Goal: Task Accomplishment & Management: Manage account settings

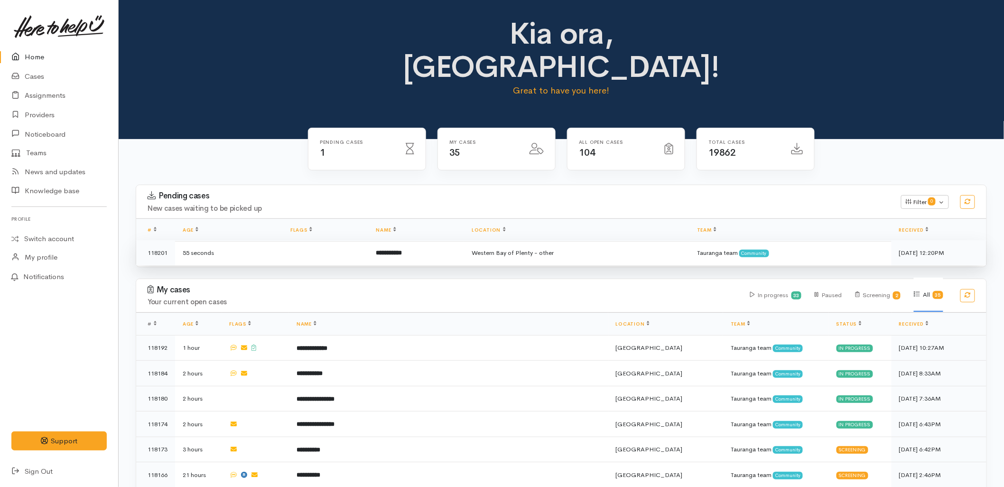
click at [395, 240] on td "**********" at bounding box center [417, 252] width 96 height 25
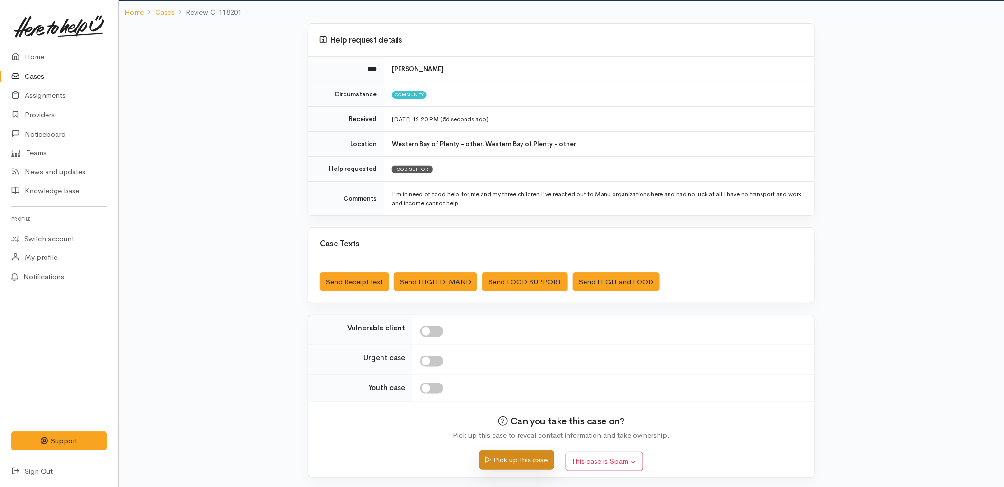
scroll to position [62, 0]
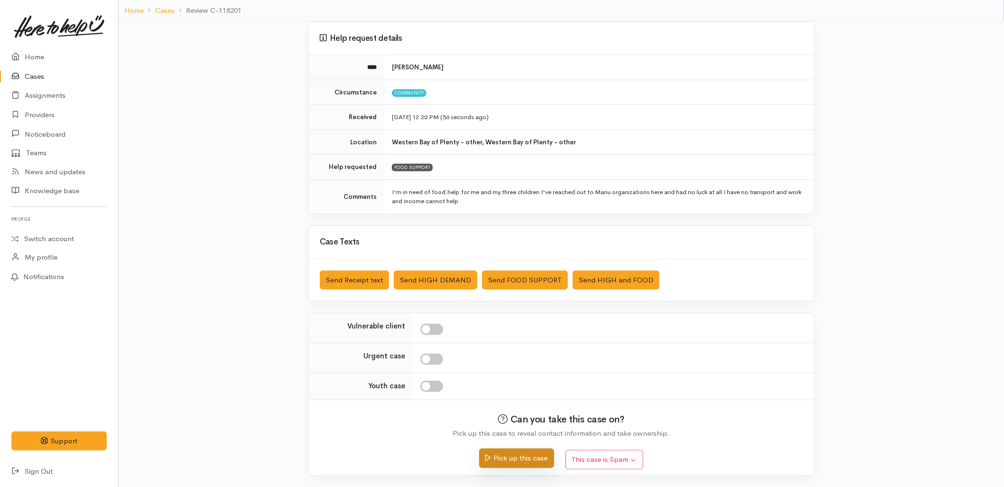
click at [522, 458] on button "Pick up this case" at bounding box center [516, 458] width 75 height 19
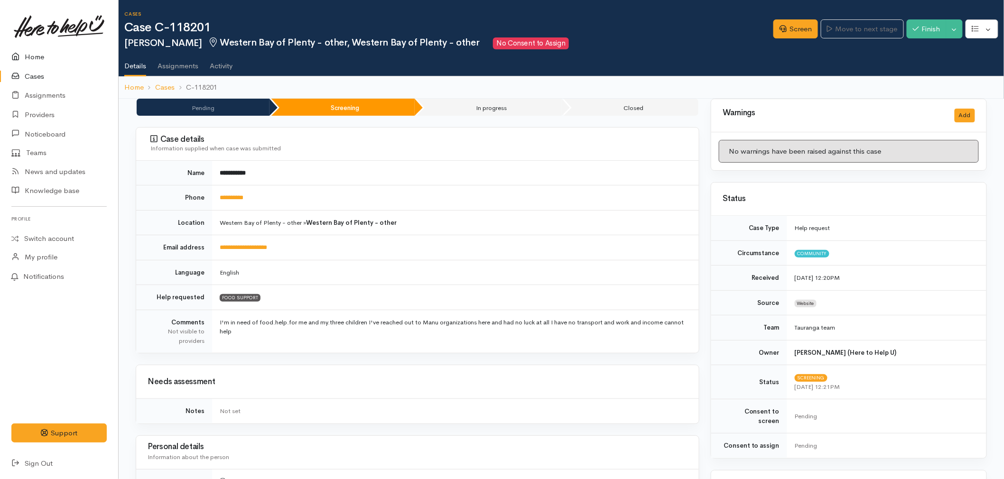
click at [31, 58] on link "Home" at bounding box center [59, 56] width 118 height 19
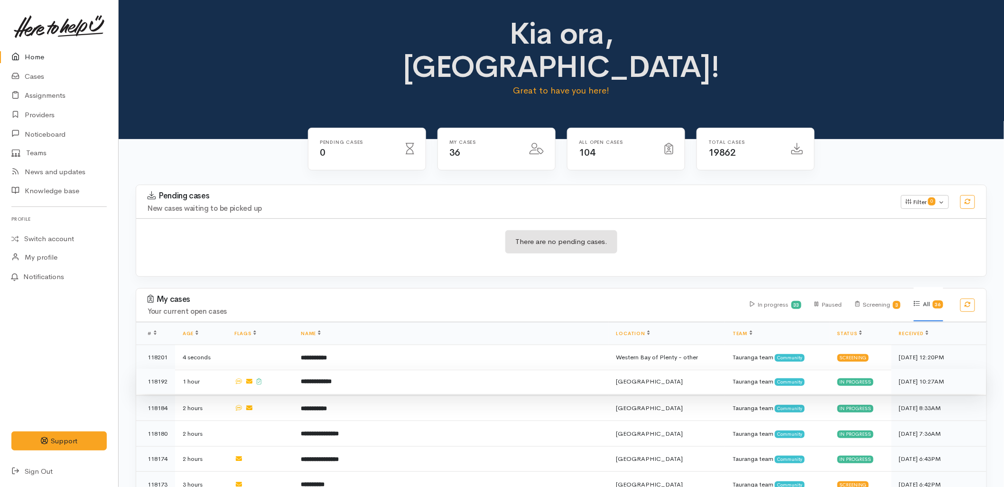
click at [321, 369] on td "**********" at bounding box center [451, 382] width 316 height 26
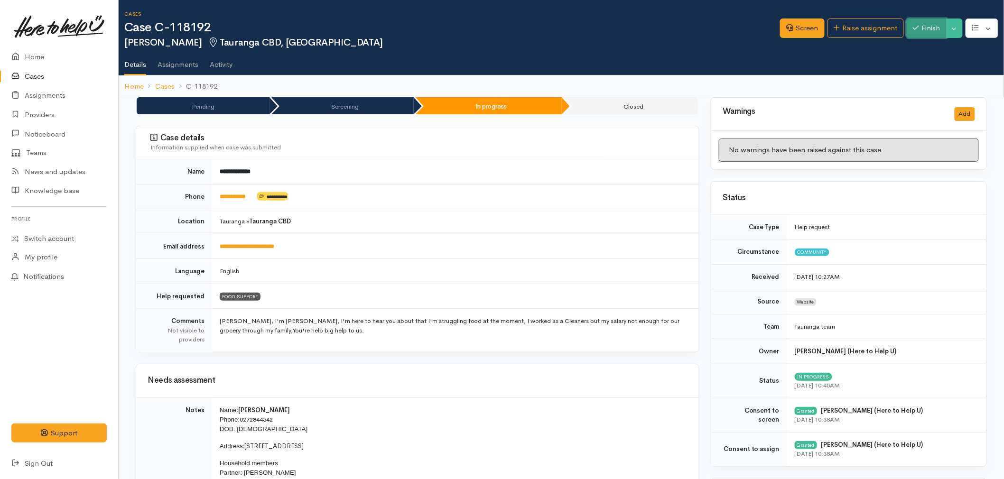
click at [913, 34] on button "Finish" at bounding box center [927, 28] width 40 height 19
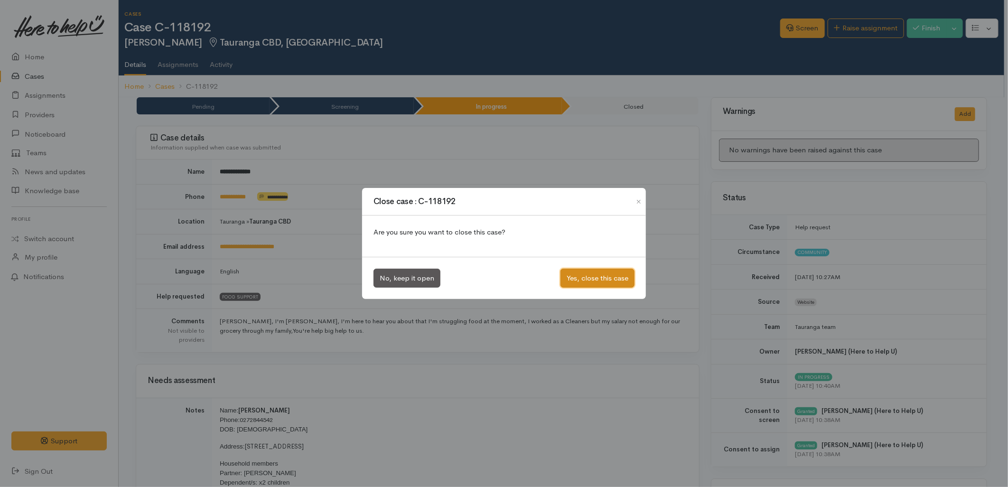
click at [577, 274] on button "Yes, close this case" at bounding box center [598, 278] width 74 height 19
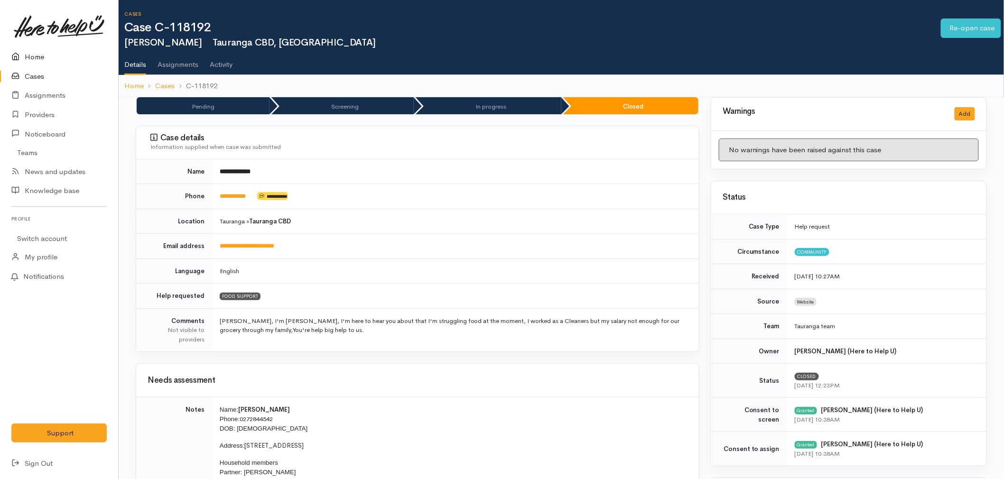
drag, startPoint x: 0, startPoint y: 0, endPoint x: 14, endPoint y: 47, distance: 48.7
click at [14, 47] on link "Home" at bounding box center [59, 56] width 118 height 19
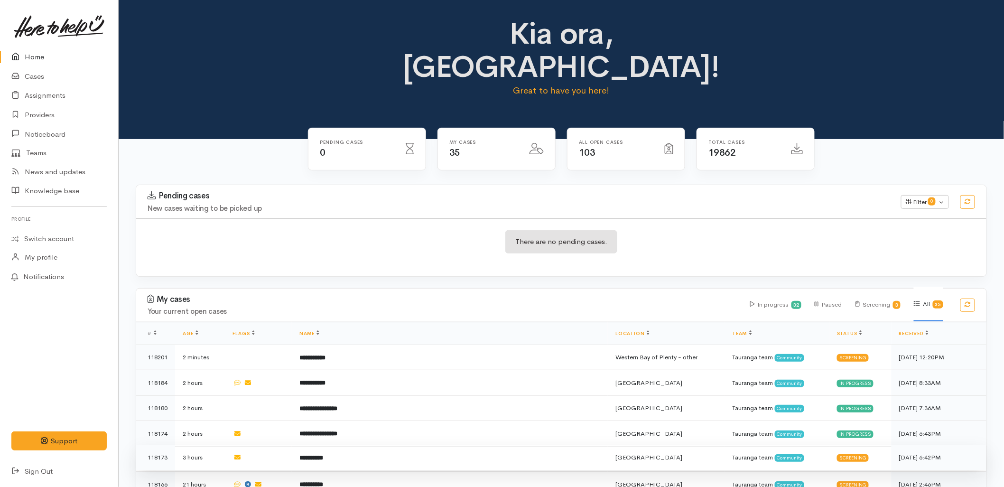
click at [356, 445] on td "**********" at bounding box center [450, 458] width 316 height 26
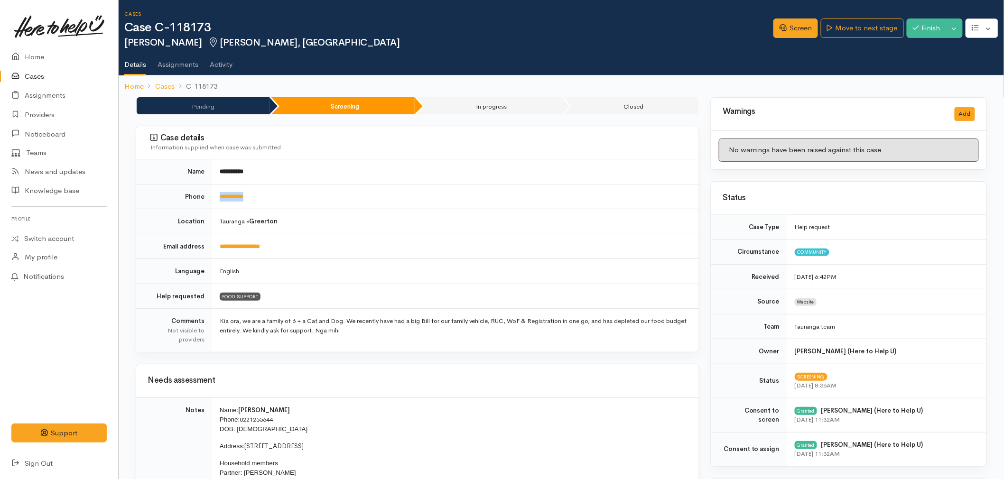
drag, startPoint x: 273, startPoint y: 201, endPoint x: 214, endPoint y: 201, distance: 59.3
click at [214, 201] on td "**********" at bounding box center [455, 196] width 487 height 25
copy link "**********"
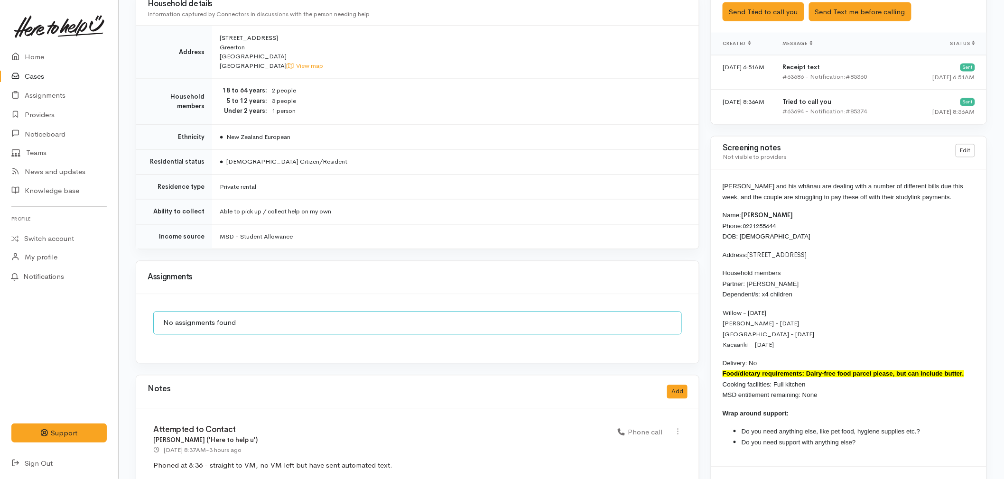
scroll to position [738, 0]
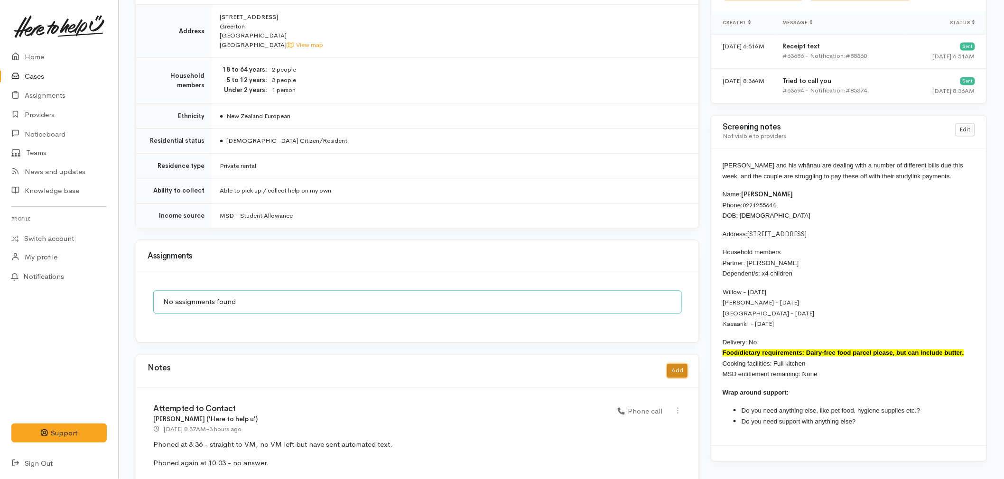
click at [687, 369] on button "Add" at bounding box center [677, 372] width 20 height 14
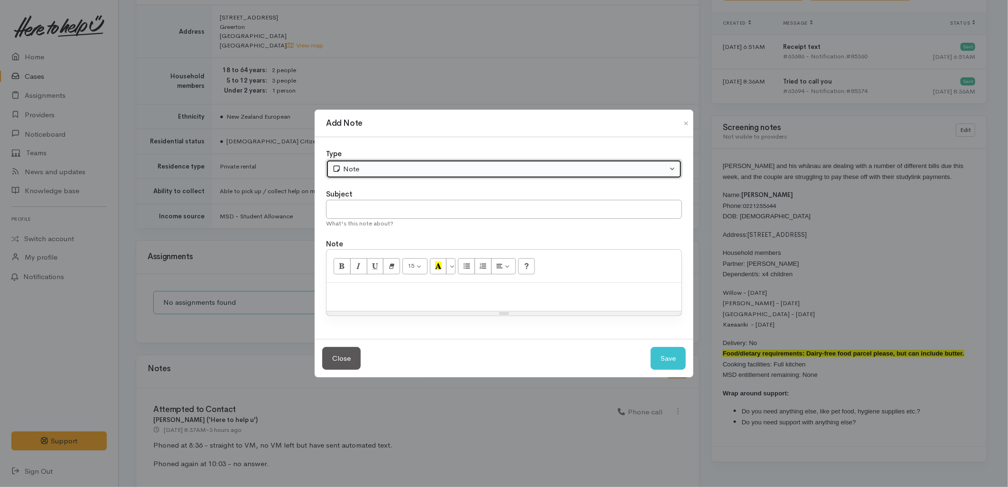
click at [363, 169] on div "Note" at bounding box center [499, 169] width 335 height 11
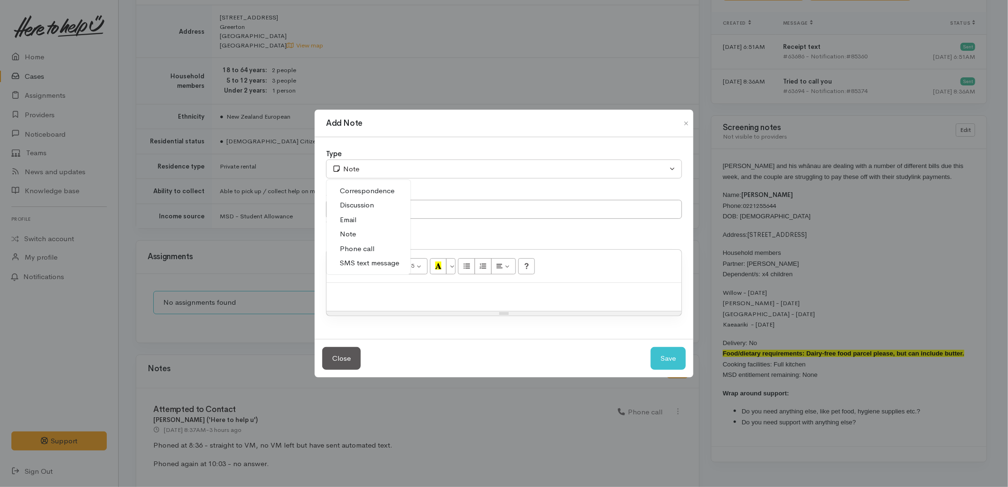
click at [366, 263] on span "SMS text message" at bounding box center [369, 263] width 59 height 11
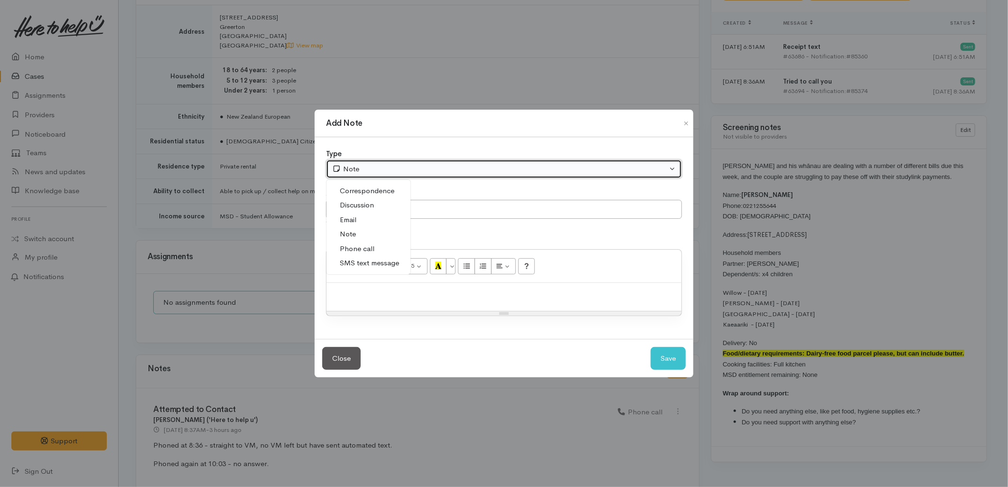
select select "5"
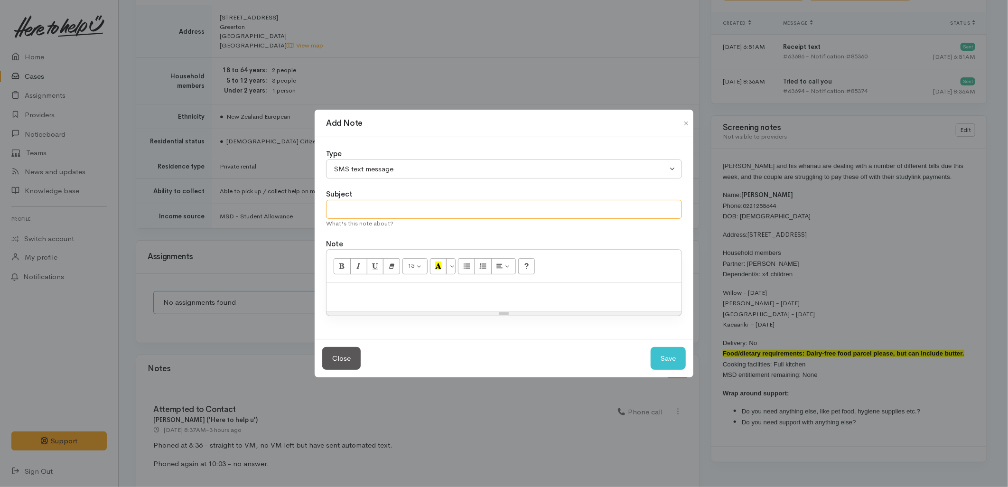
click at [354, 211] on input "text" at bounding box center [504, 209] width 356 height 19
type input "E-Text"
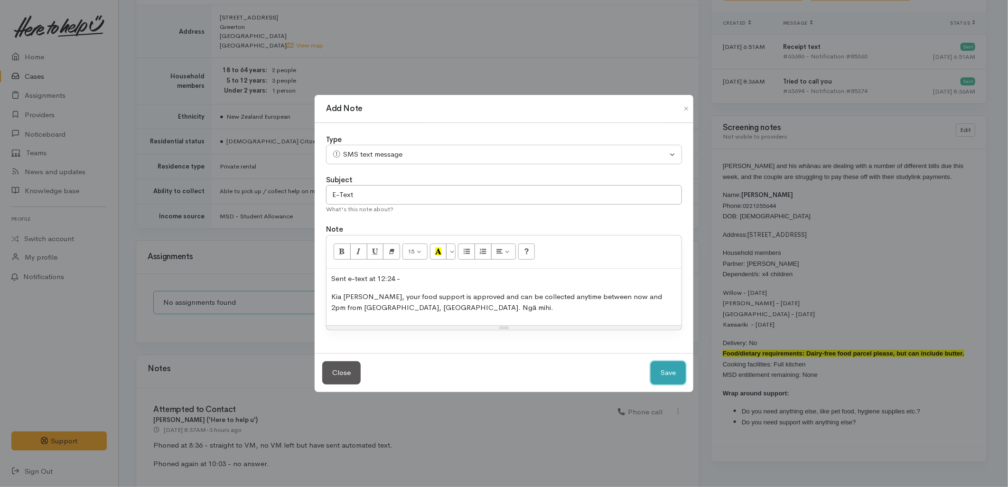
click at [679, 380] on button "Save" at bounding box center [668, 372] width 35 height 23
select select "1"
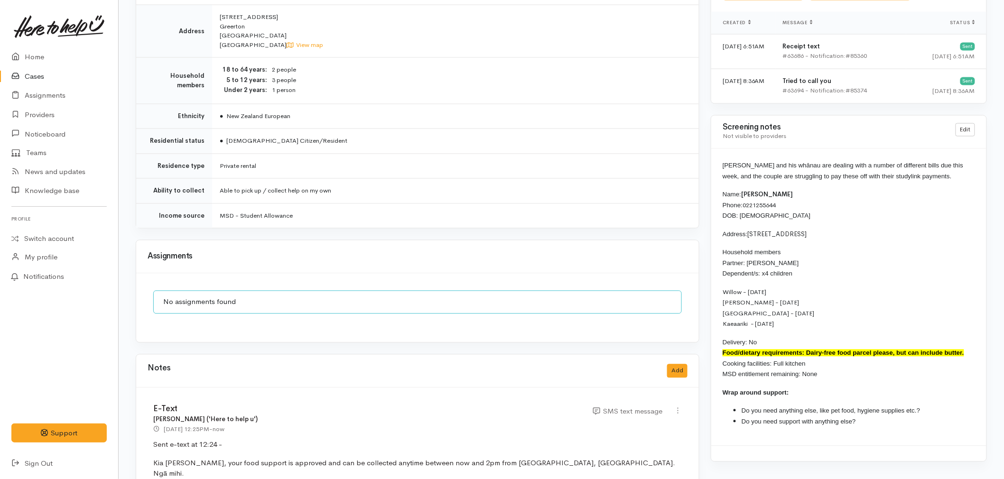
drag, startPoint x: 976, startPoint y: 350, endPoint x: 714, endPoint y: 164, distance: 320.3
click at [714, 164] on div "Khan and his whānau are dealing with a number of different bills due this week,…" at bounding box center [849, 297] width 275 height 297
copy div "Khan and his whānau are dealing with a number of different bills due this week,…"
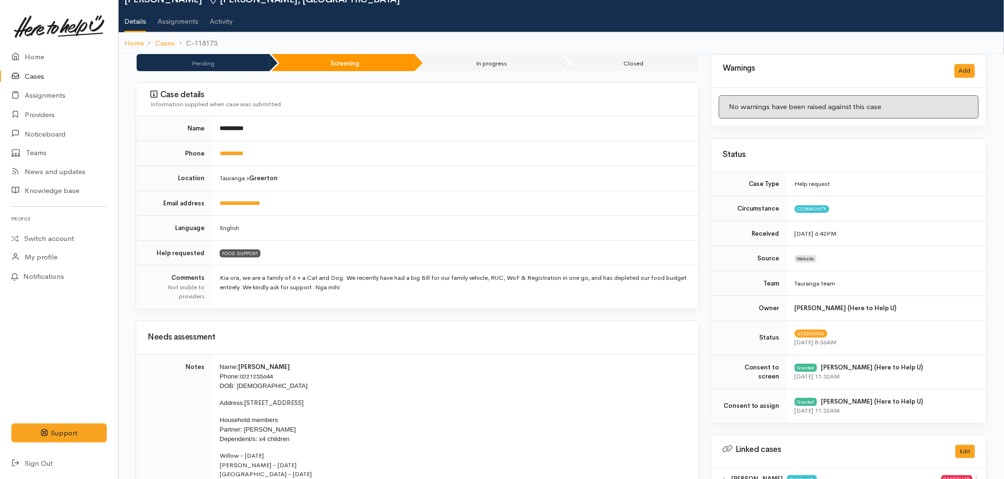
scroll to position [0, 0]
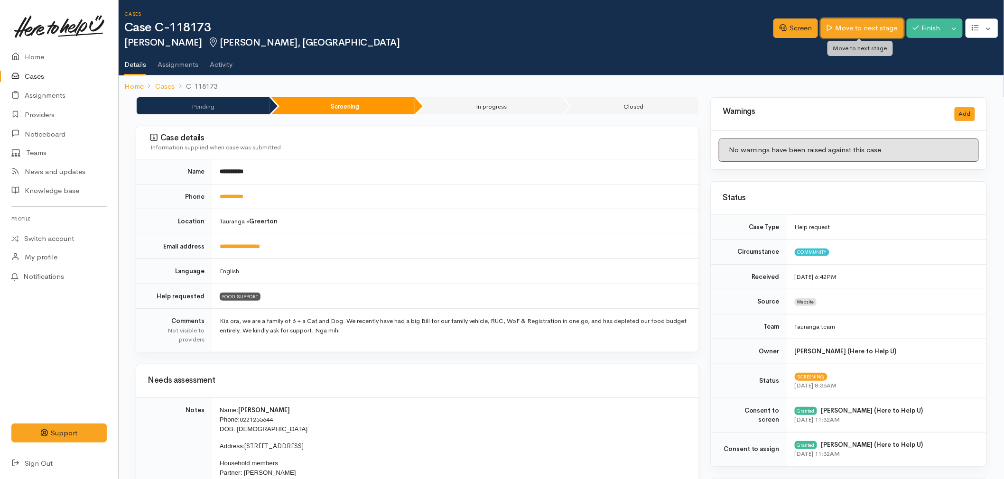
click at [869, 31] on link "Move to next stage" at bounding box center [862, 28] width 83 height 19
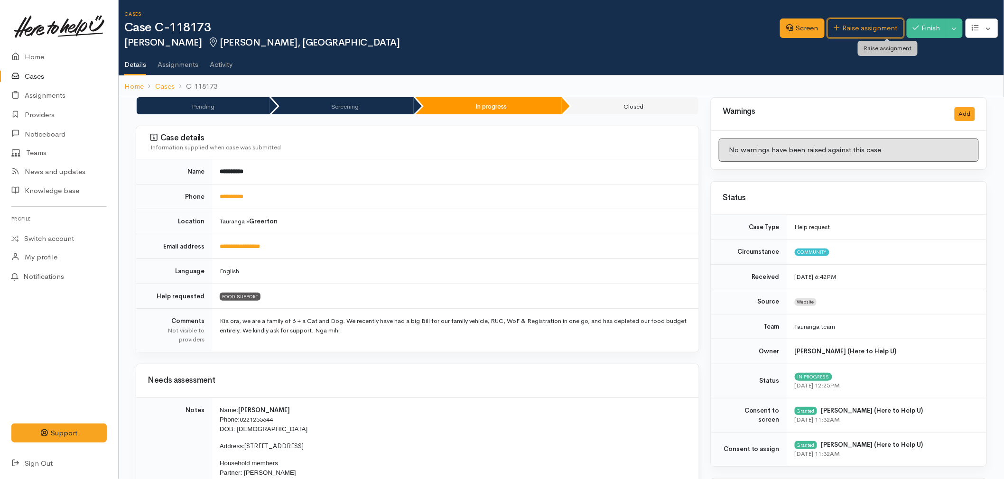
click at [869, 31] on link "Raise assignment" at bounding box center [866, 28] width 76 height 19
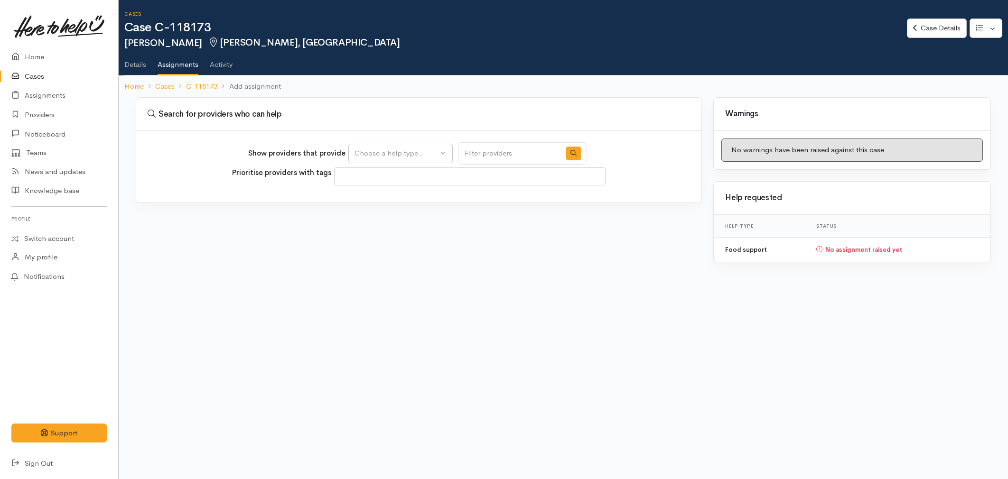
select select
click at [390, 151] on div "Choose a help type..." at bounding box center [397, 153] width 84 height 11
click at [372, 194] on span "Food support" at bounding box center [382, 198] width 44 height 11
select select "3"
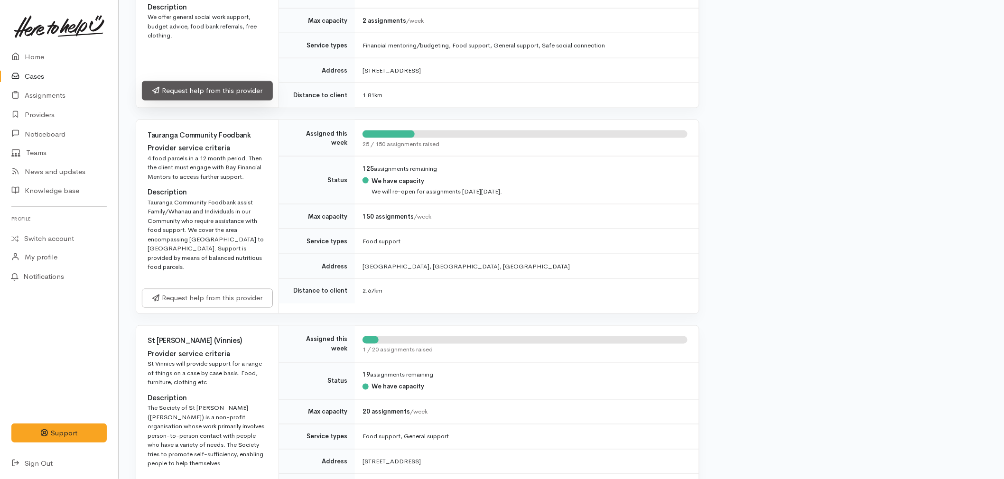
scroll to position [475, 0]
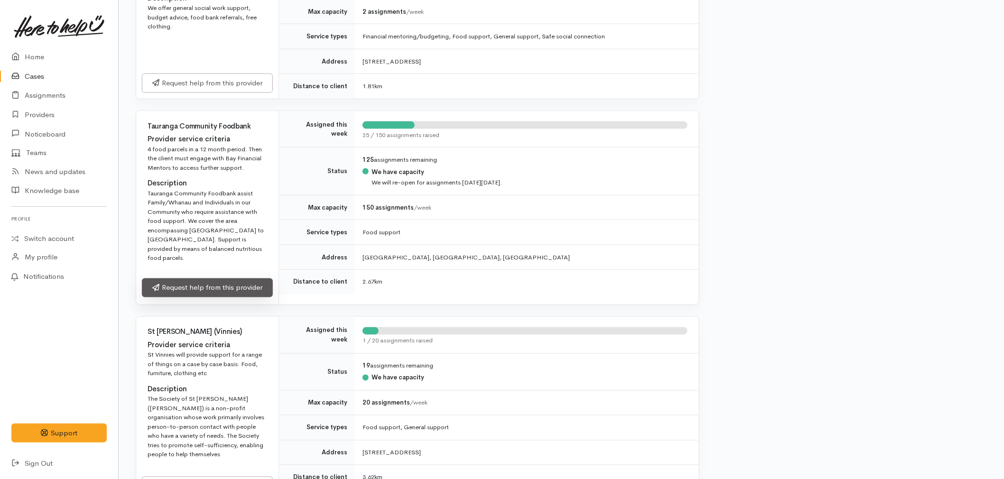
click at [199, 279] on link "Request help from this provider" at bounding box center [207, 288] width 131 height 19
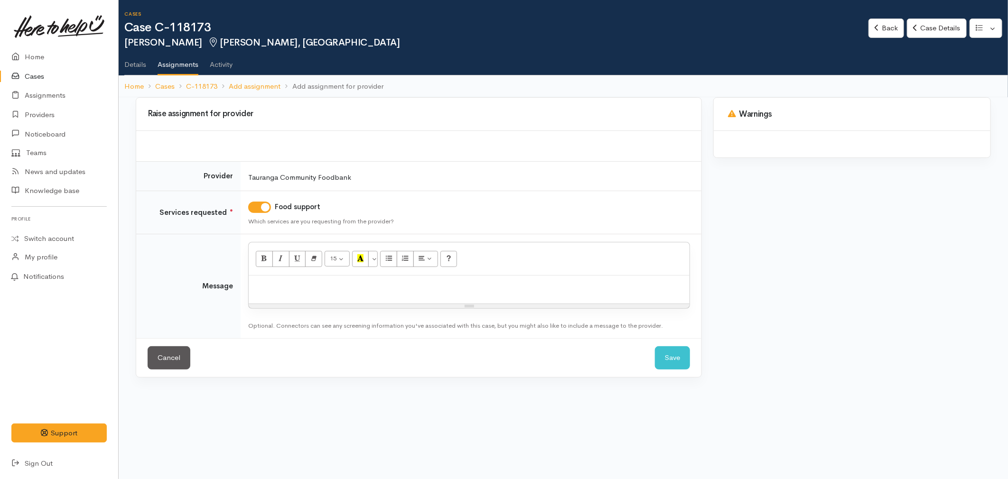
click at [290, 297] on div at bounding box center [469, 290] width 441 height 28
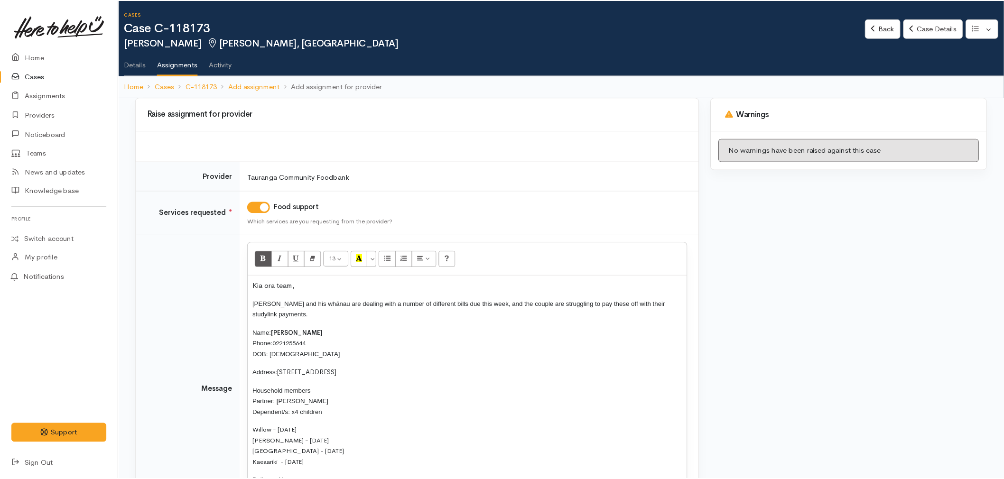
scroll to position [16, 0]
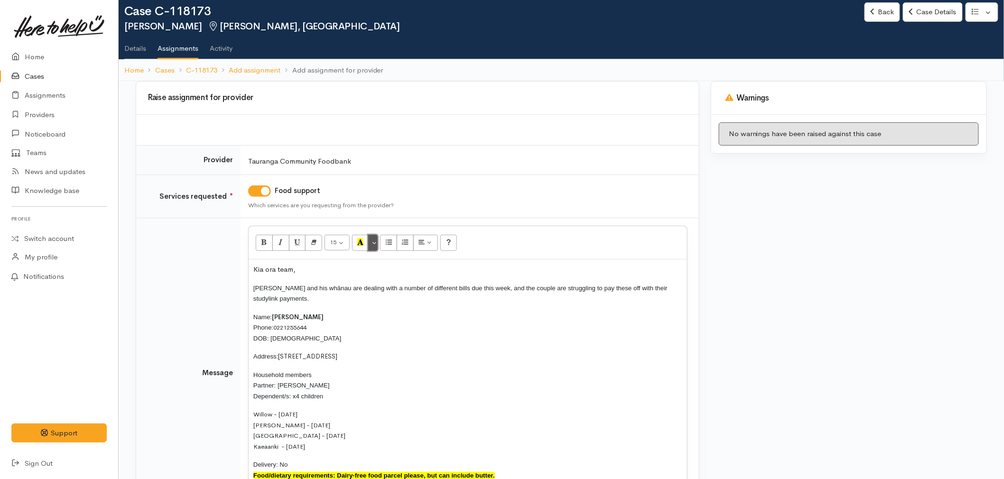
click at [375, 244] on button "More Color" at bounding box center [372, 243] width 9 height 16
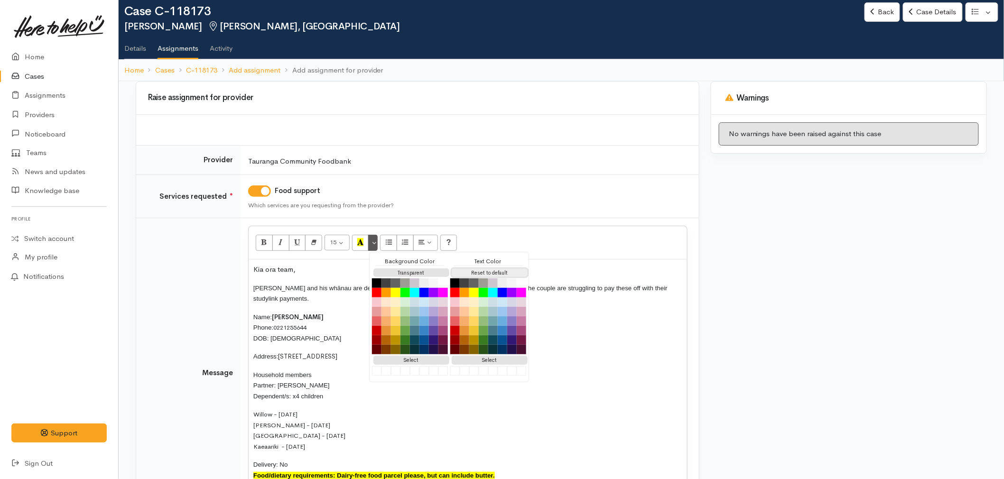
click at [461, 269] on button "Reset to default" at bounding box center [490, 273] width 76 height 9
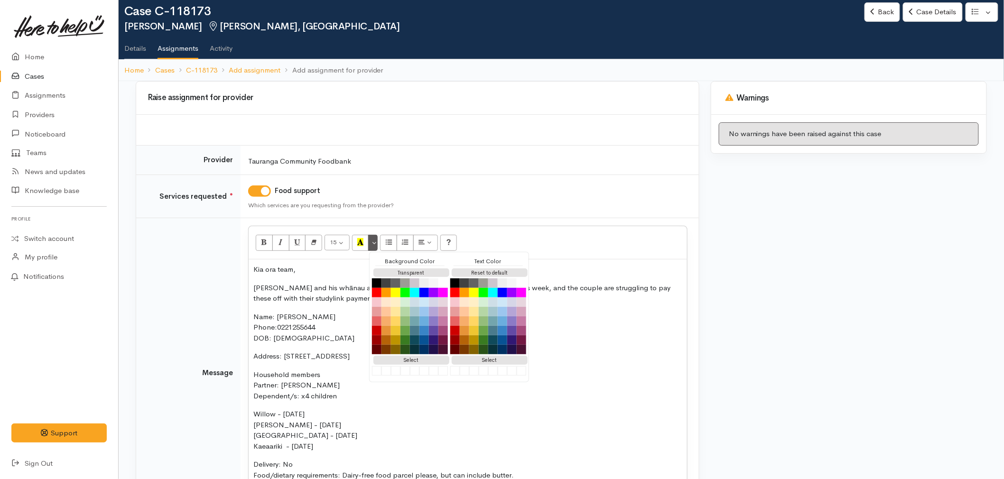
scroll to position [17, 0]
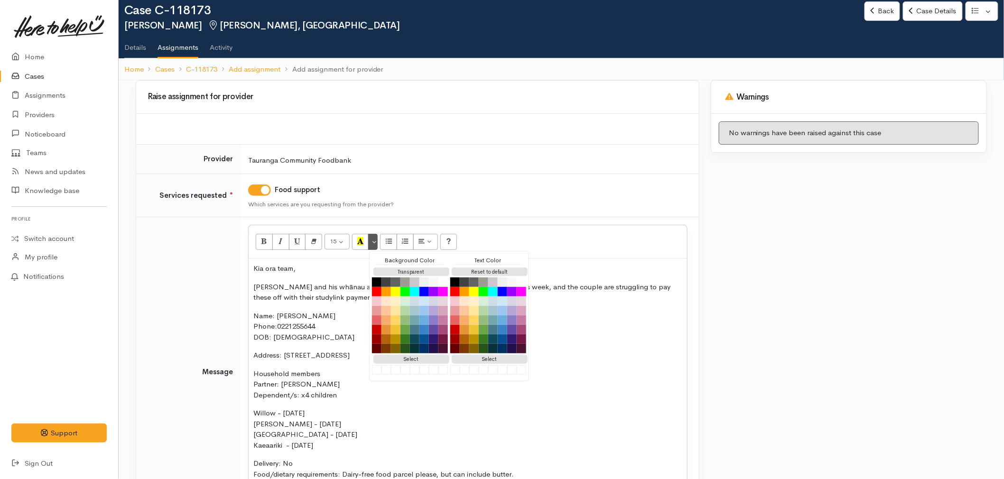
click at [249, 339] on div "Kia ora team, [PERSON_NAME] and his whānau are dealing with a number of differe…" at bounding box center [468, 376] width 439 height 234
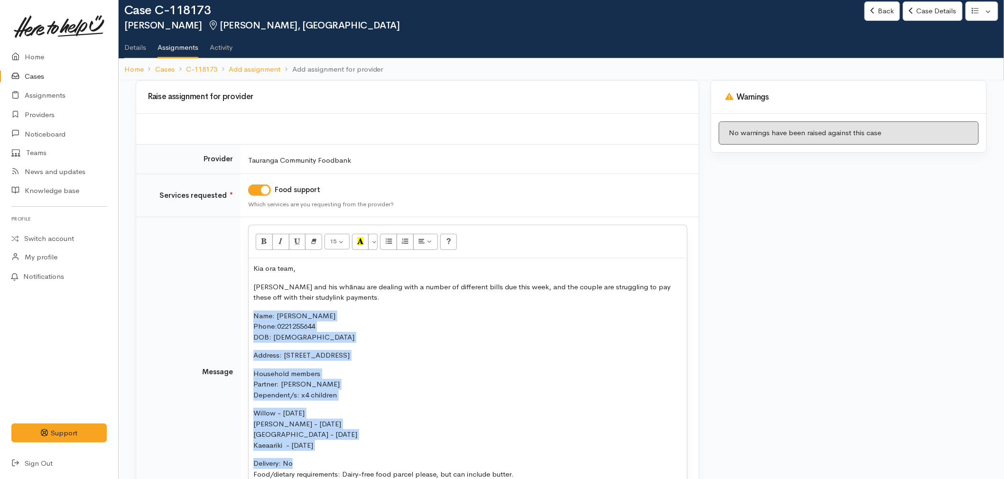
drag, startPoint x: 282, startPoint y: 453, endPoint x: 232, endPoint y: 310, distance: 150.9
click at [232, 310] on tr "Message <p>Kia ora team,</p><p>Khan and his whānau are dealing with a number of…" at bounding box center [417, 372] width 563 height 310
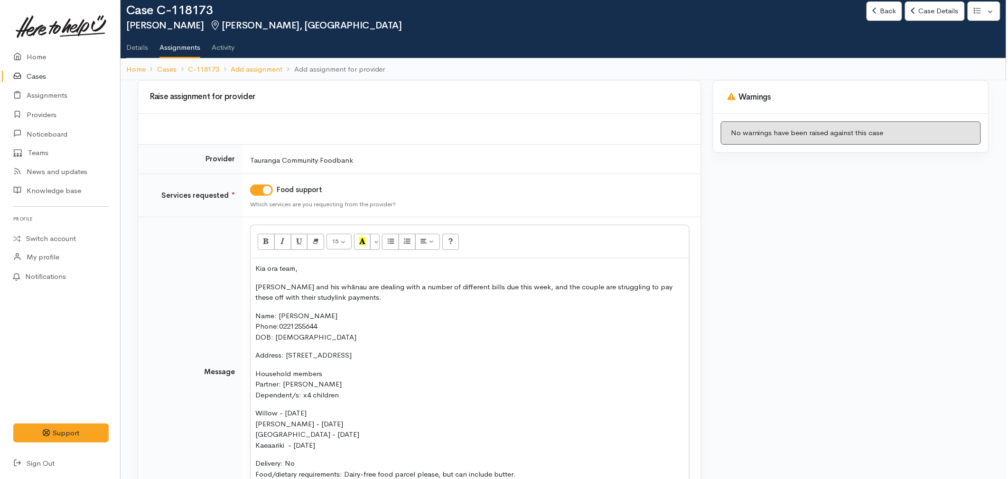
scroll to position [0, 0]
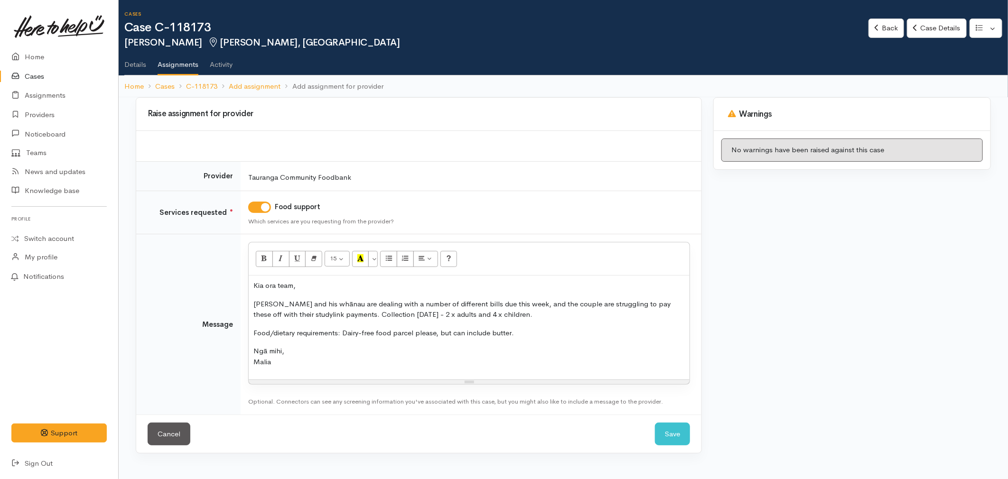
click at [283, 324] on div "Kia ora team, Khan and his whānau are dealing with a number of different bills …" at bounding box center [469, 328] width 441 height 104
click at [283, 325] on div "Kia ora team, Khan and his whānau are dealing with a number of different bills …" at bounding box center [469, 328] width 441 height 104
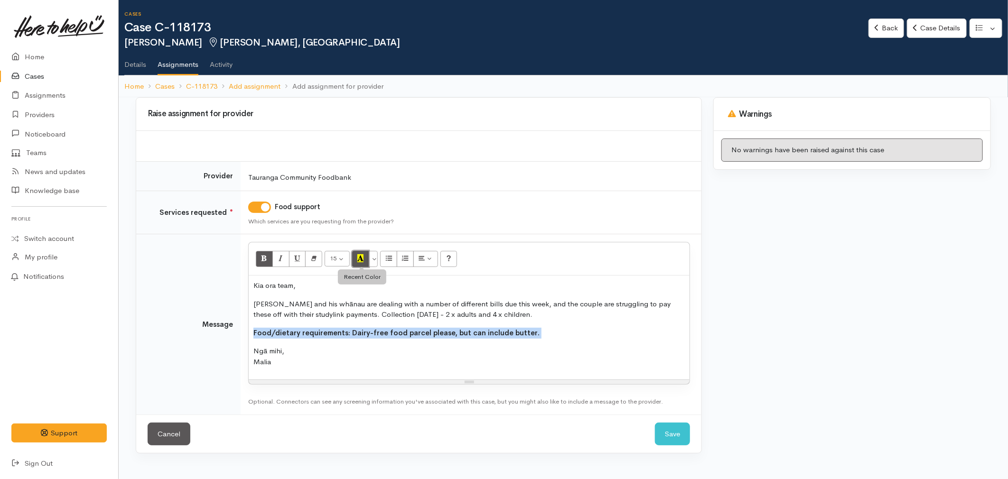
click at [358, 260] on icon "Recent Color" at bounding box center [360, 258] width 6 height 8
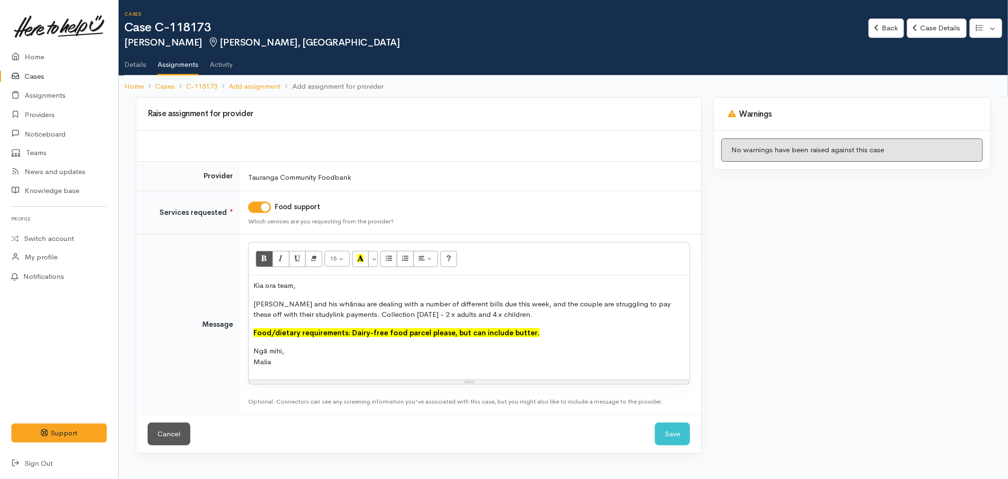
click at [398, 347] on p "Ngā mihi, Malia" at bounding box center [469, 356] width 432 height 21
click at [658, 429] on button "Save" at bounding box center [672, 434] width 35 height 23
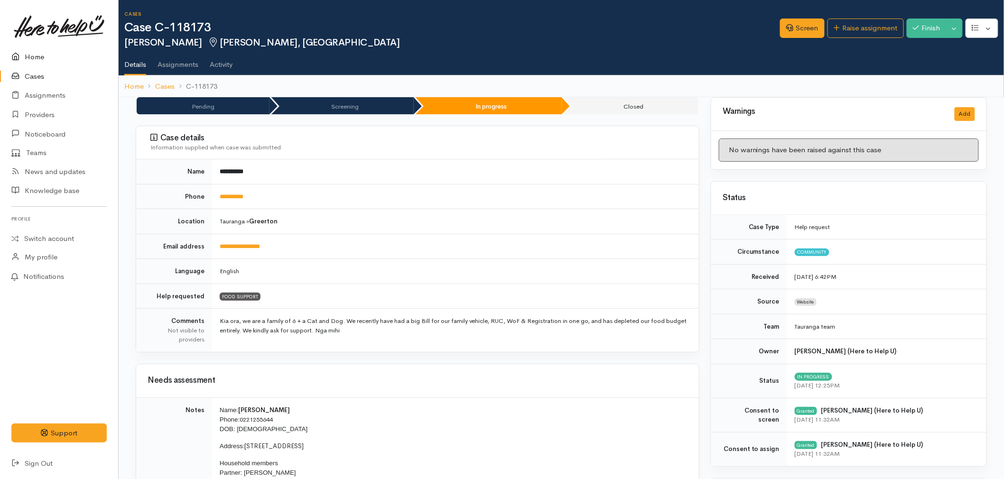
drag, startPoint x: 22, startPoint y: 54, endPoint x: 51, endPoint y: 48, distance: 30.1
click at [22, 54] on icon at bounding box center [17, 57] width 13 height 12
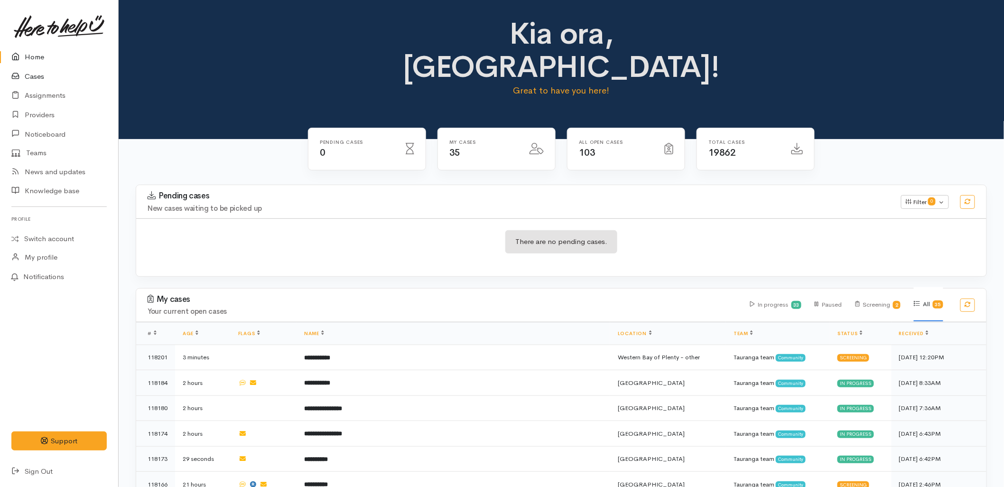
drag, startPoint x: 44, startPoint y: 76, endPoint x: 149, endPoint y: 78, distance: 104.9
click at [44, 76] on link "Cases" at bounding box center [59, 76] width 118 height 19
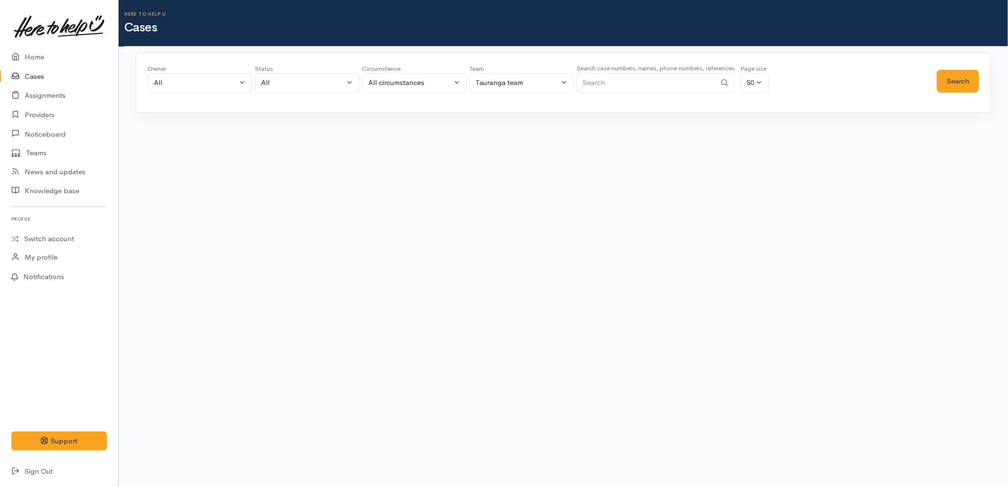
click at [651, 84] on input "Search" at bounding box center [647, 82] width 140 height 19
paste input "224143135"
type input "224143135"
click at [936, 77] on div "Owner All My cases 2Alice1 [PERSON_NAME] ('Here to help u') [PERSON_NAME] ('Her…" at bounding box center [542, 81] width 789 height 34
click at [942, 81] on button "Search" at bounding box center [958, 81] width 42 height 23
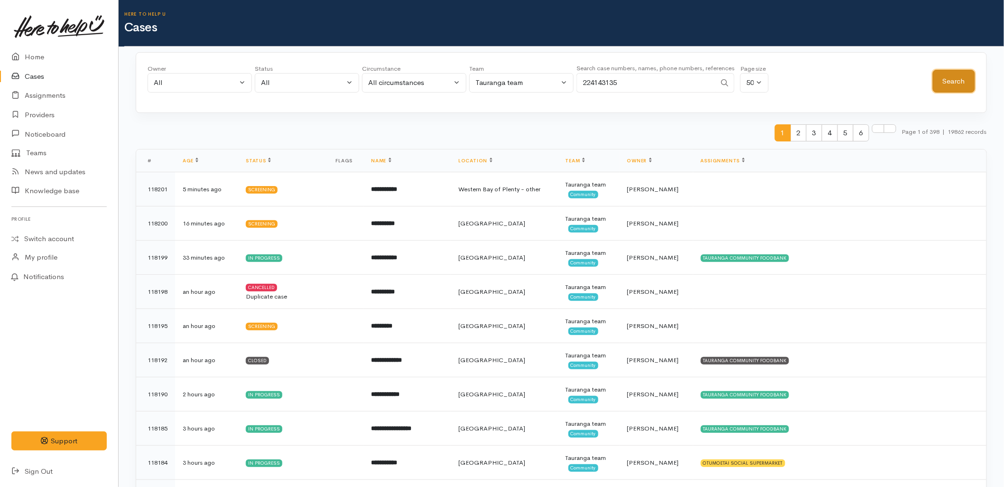
click at [945, 80] on button "Search" at bounding box center [954, 81] width 42 height 23
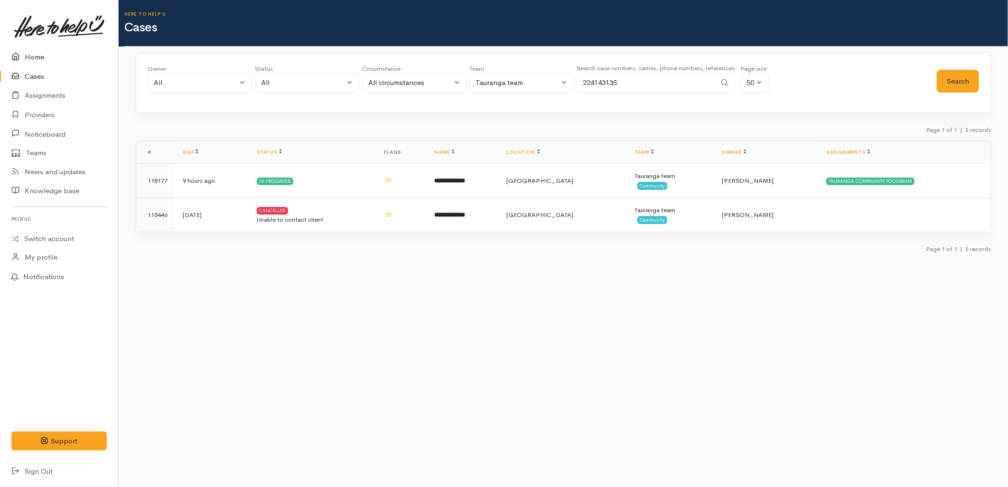
drag, startPoint x: 19, startPoint y: 50, endPoint x: 125, endPoint y: 39, distance: 106.9
click at [19, 50] on link "Home" at bounding box center [59, 56] width 118 height 19
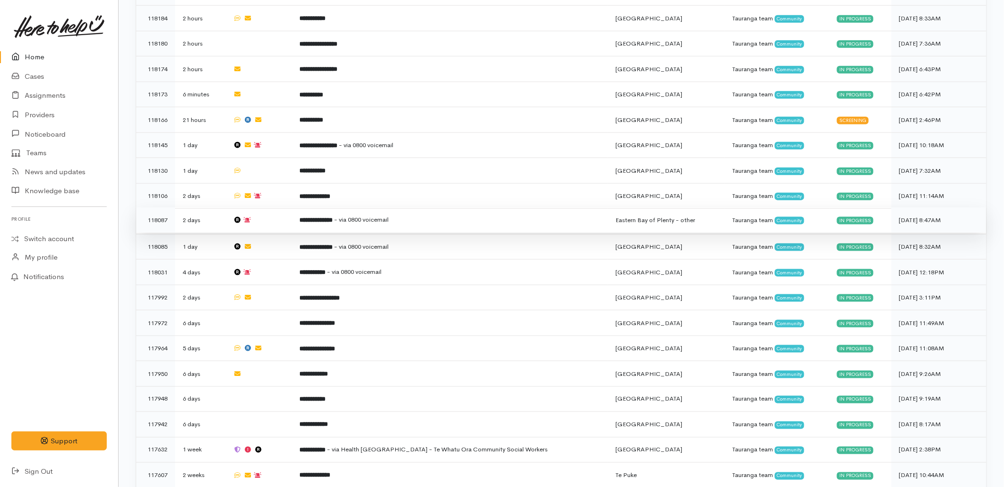
scroll to position [369, 0]
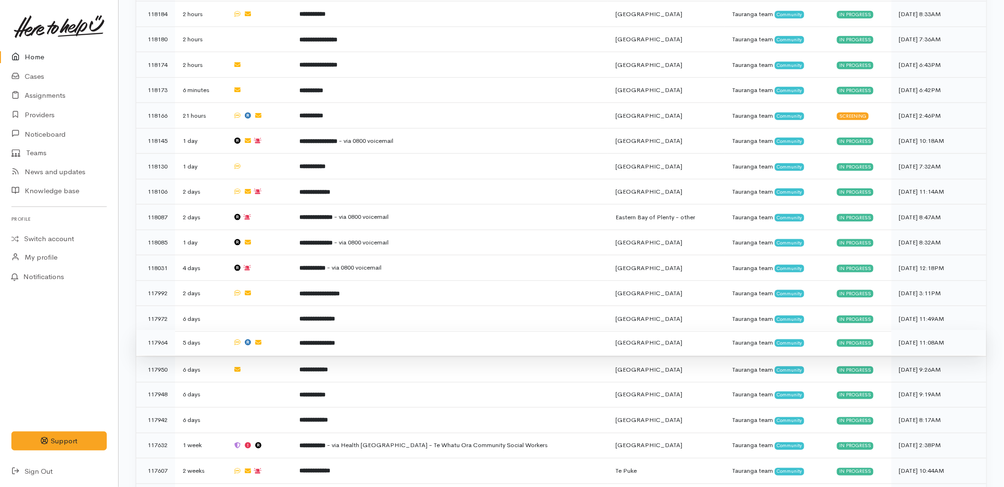
click at [335, 340] on b "**********" at bounding box center [318, 343] width 36 height 6
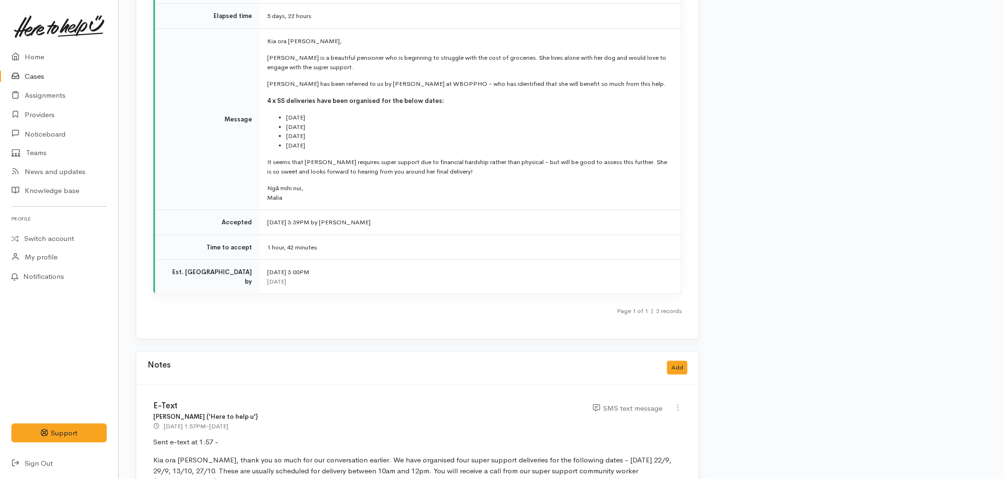
scroll to position [1764, 0]
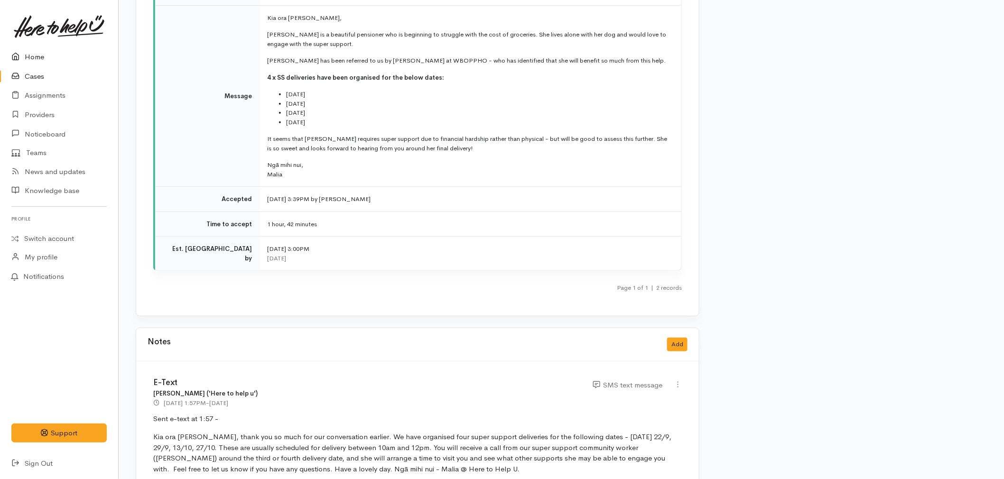
click at [42, 61] on link "Home" at bounding box center [59, 56] width 118 height 19
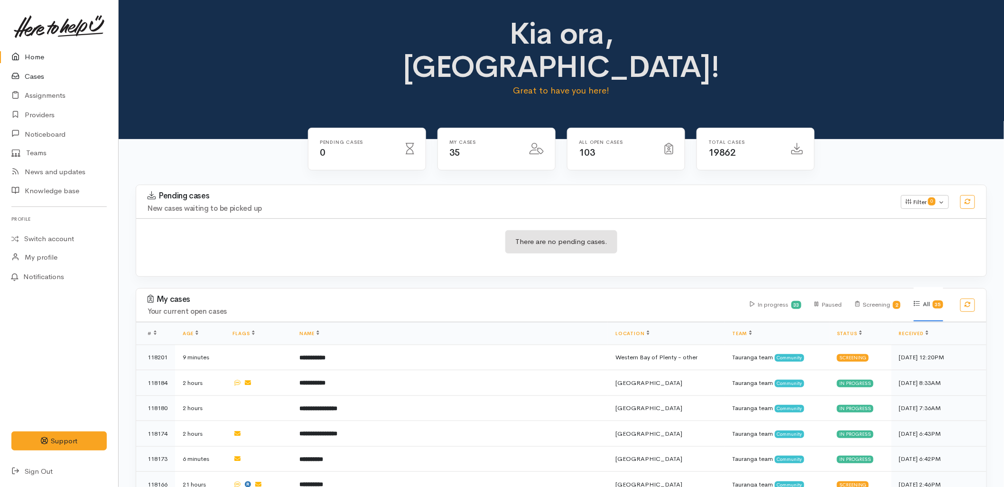
click at [38, 76] on link "Cases" at bounding box center [59, 76] width 118 height 19
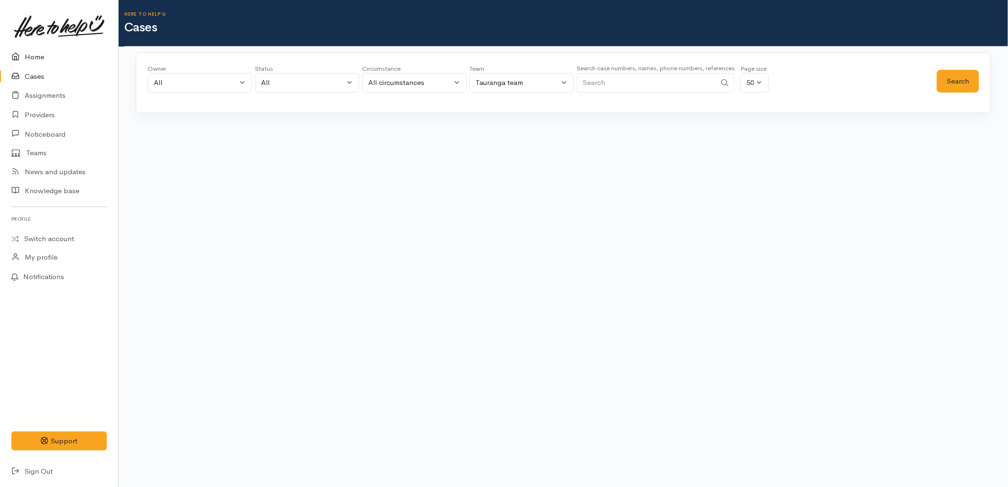
click at [53, 51] on link "Home" at bounding box center [59, 56] width 118 height 19
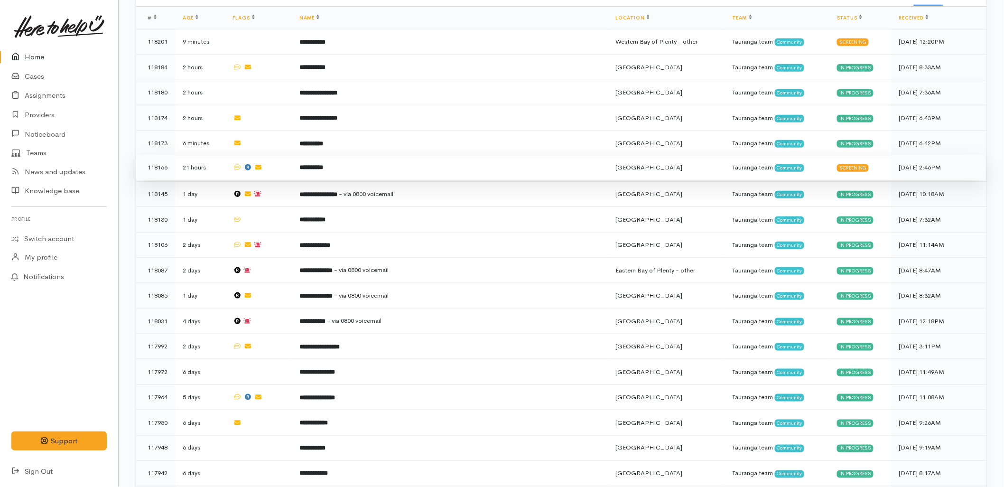
scroll to position [316, 0]
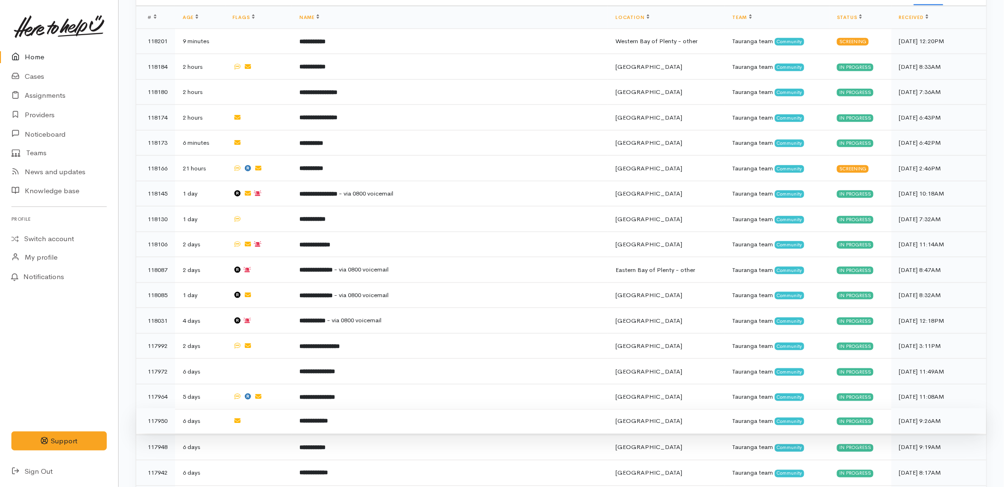
click at [169, 408] on td "117950" at bounding box center [155, 421] width 39 height 26
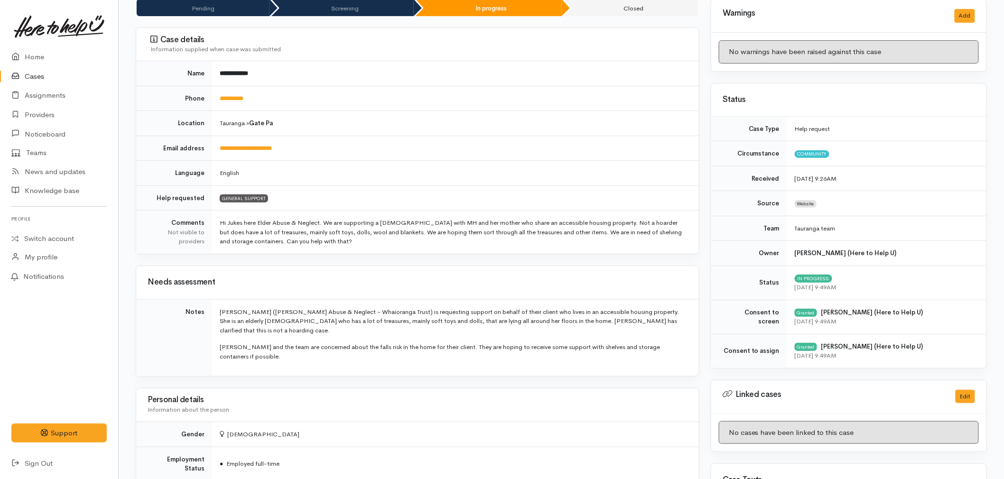
scroll to position [53, 0]
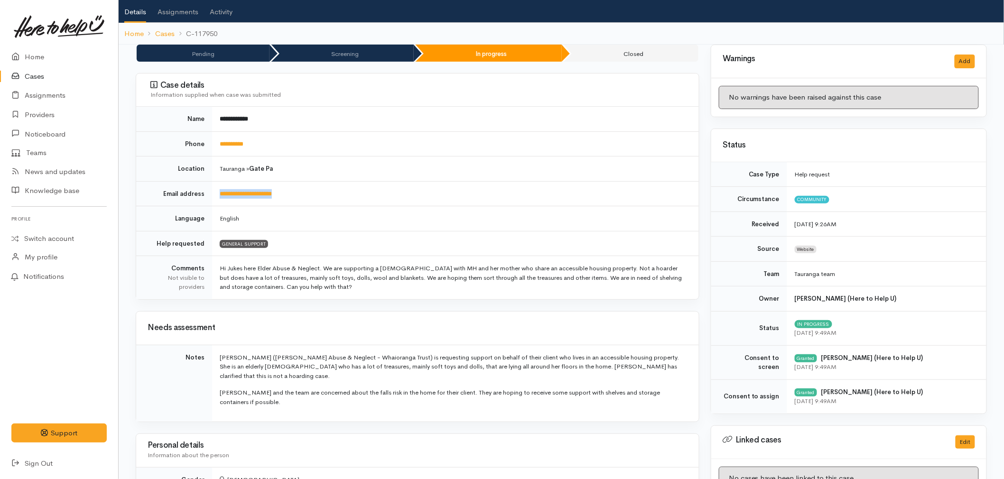
drag, startPoint x: 294, startPoint y: 200, endPoint x: 219, endPoint y: 197, distance: 75.6
click at [219, 197] on td "**********" at bounding box center [455, 193] width 487 height 25
copy link "**********"
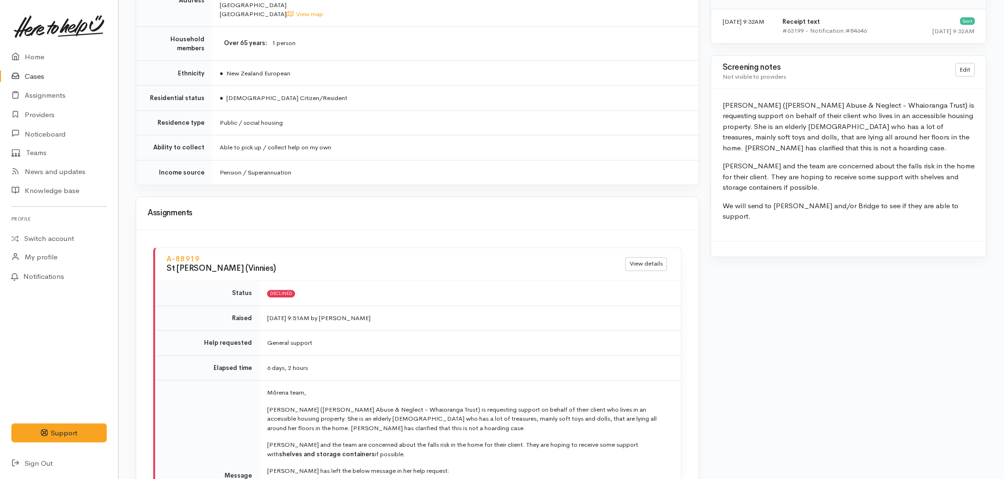
scroll to position [633, 0]
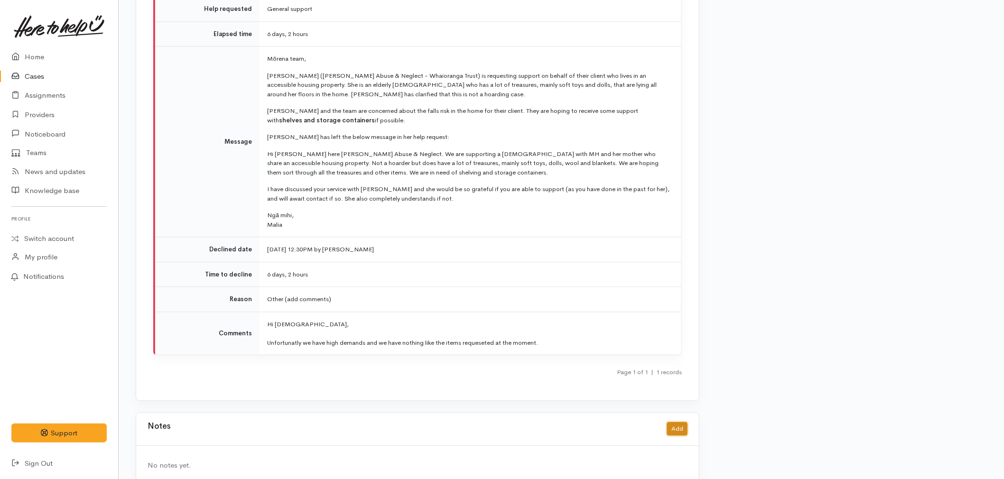
click at [678, 422] on button "Add" at bounding box center [677, 429] width 20 height 14
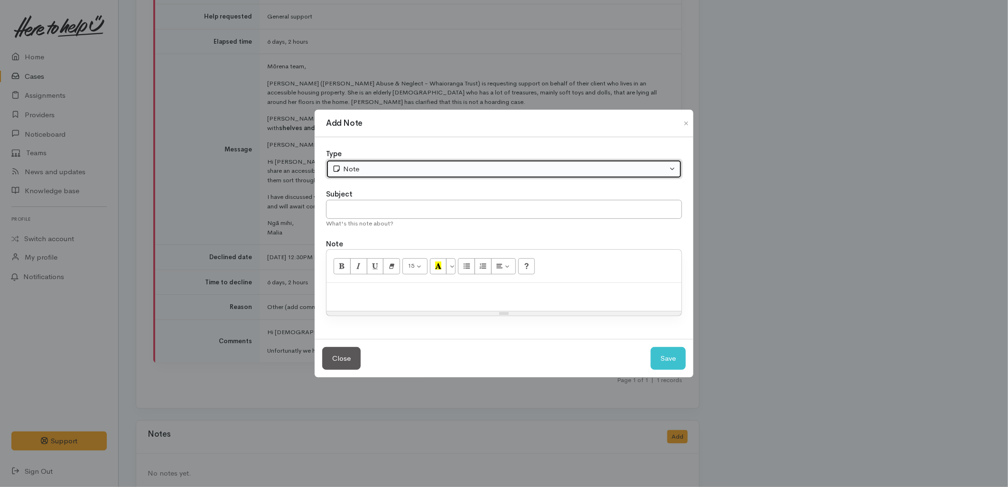
click at [391, 167] on div "Note" at bounding box center [499, 169] width 335 height 11
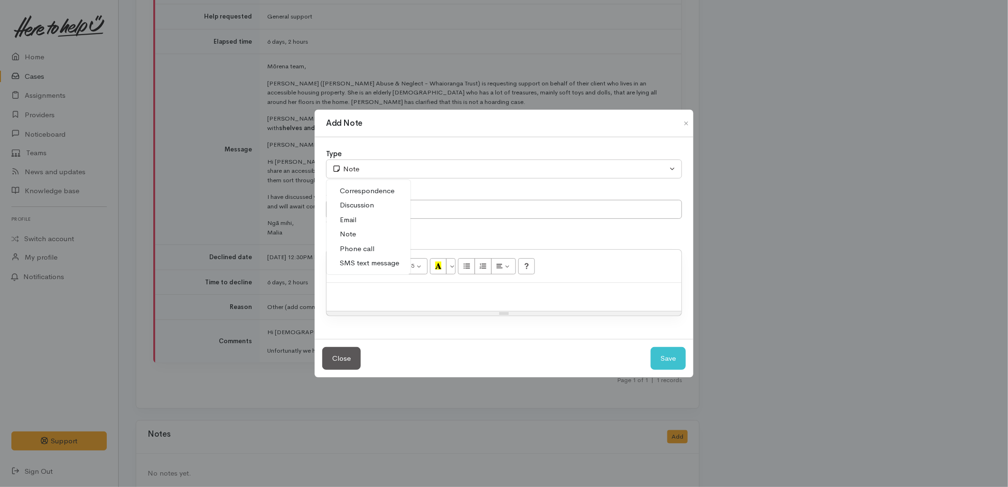
click at [344, 215] on span "Email" at bounding box center [348, 220] width 17 height 11
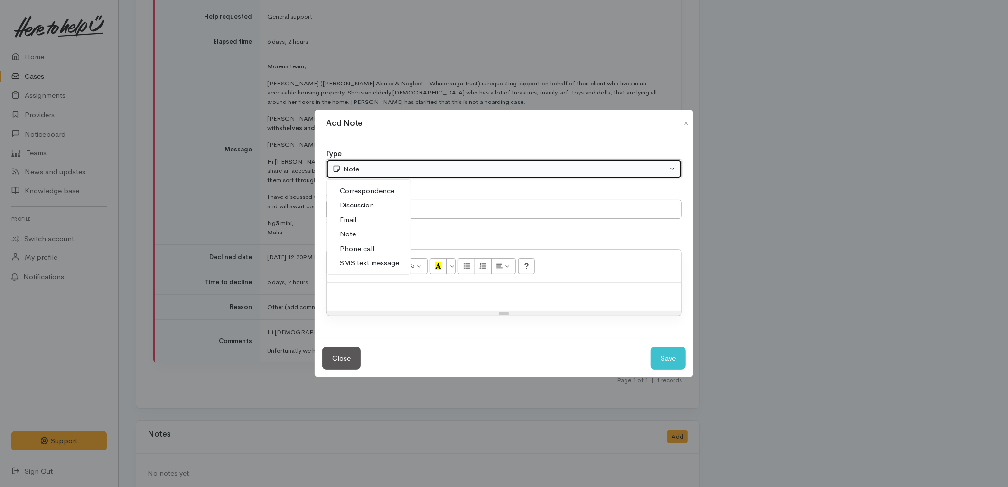
select select "2"
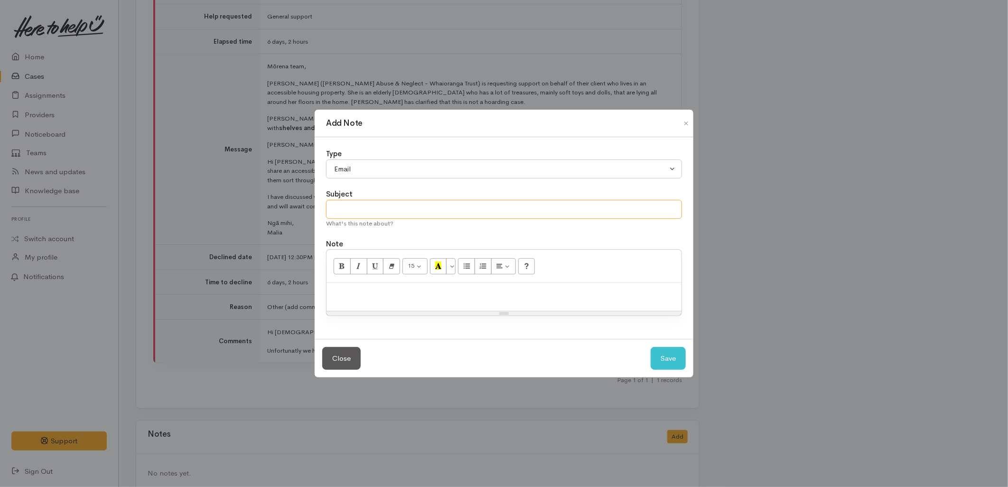
click at [349, 207] on input "text" at bounding box center [504, 209] width 356 height 19
type input "Email (re. declined referral)"
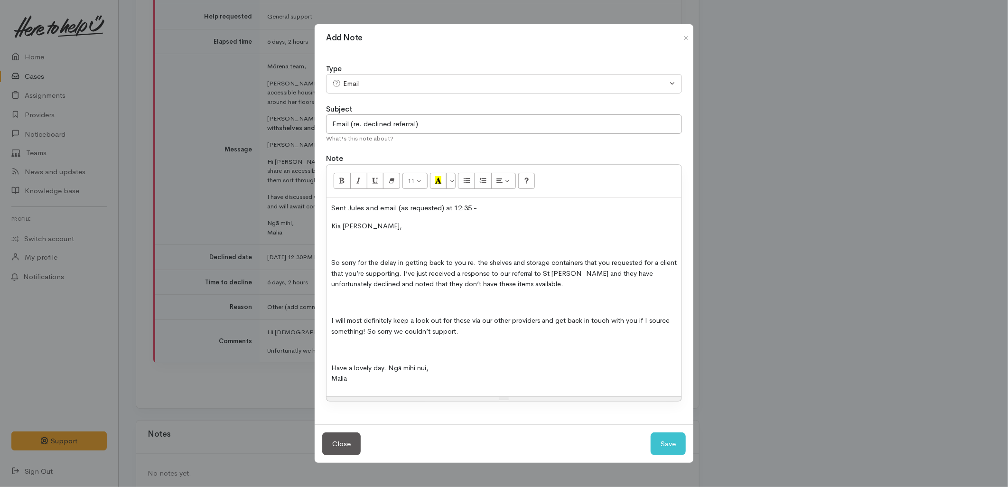
click at [363, 244] on p at bounding box center [504, 244] width 346 height 11
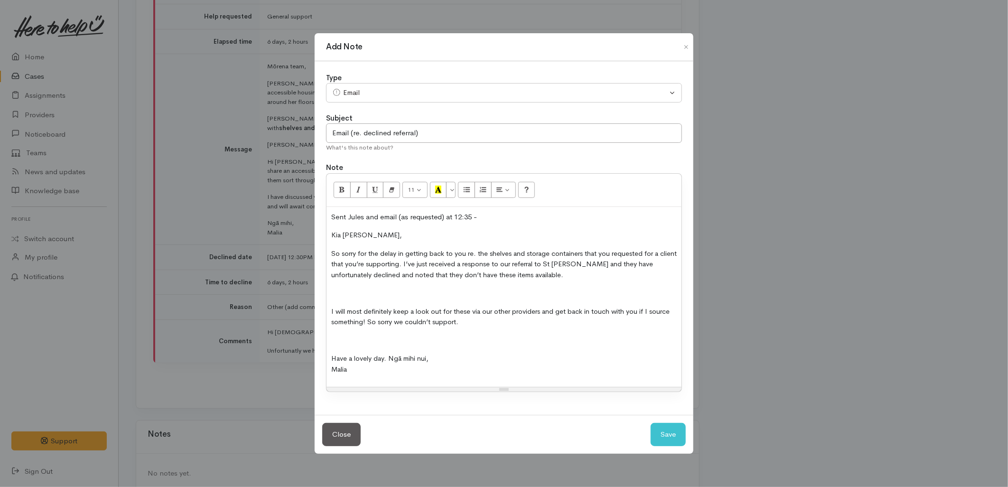
click at [375, 288] on p at bounding box center [504, 293] width 346 height 11
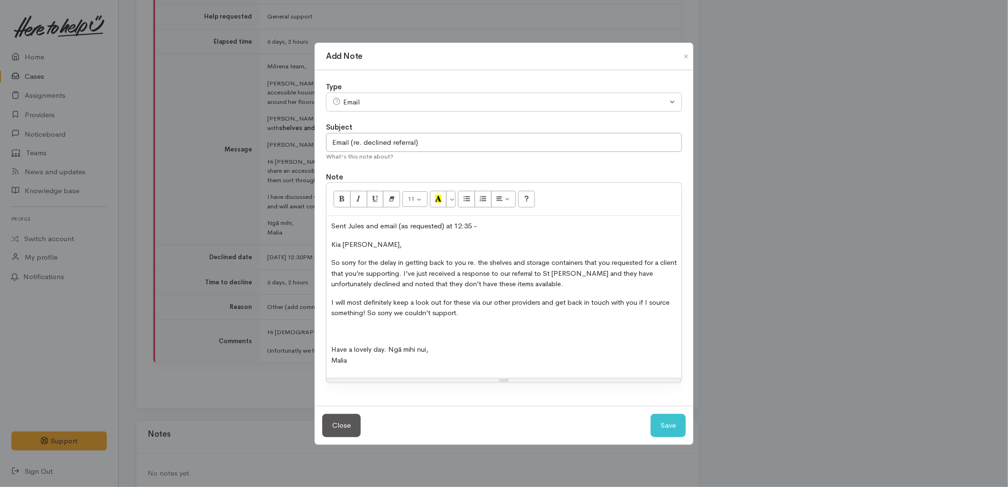
click at [364, 334] on p at bounding box center [504, 331] width 346 height 11
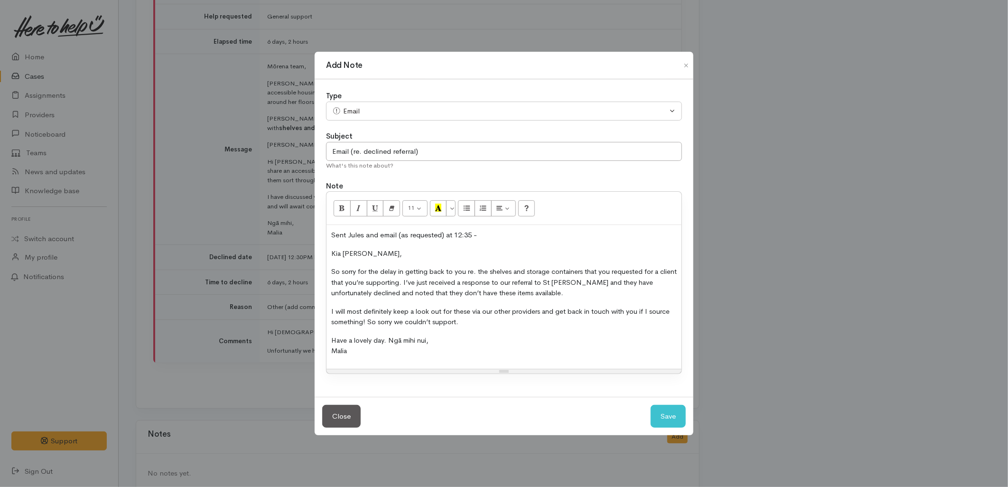
click at [445, 355] on p "Have a lovely day. Ngā mihi nui, Malia" at bounding box center [504, 345] width 346 height 21
click at [675, 423] on button "Save" at bounding box center [668, 416] width 35 height 23
select select "1"
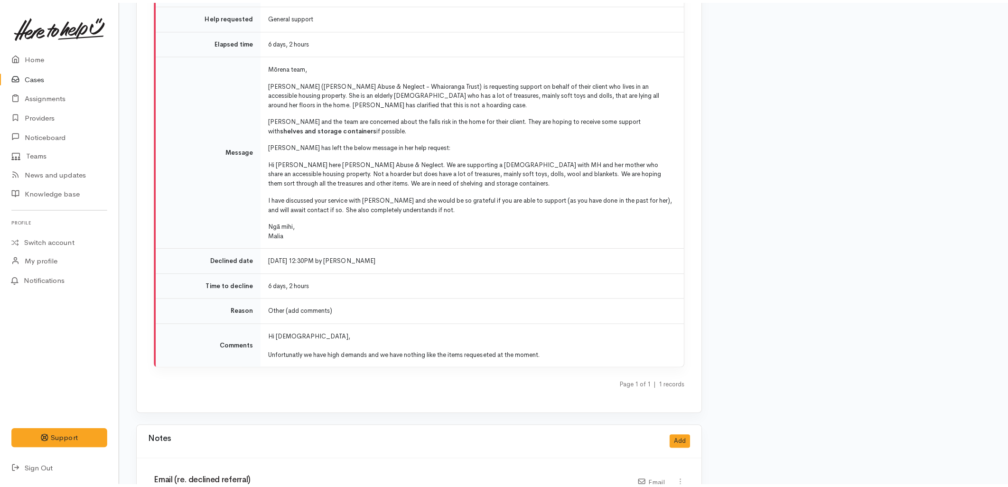
scroll to position [0, 0]
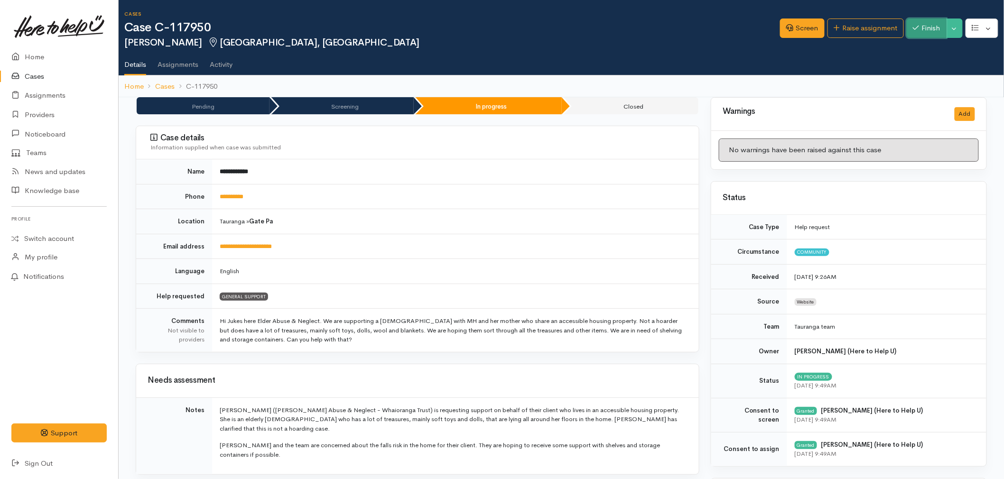
click at [913, 34] on button "Finish" at bounding box center [927, 28] width 40 height 19
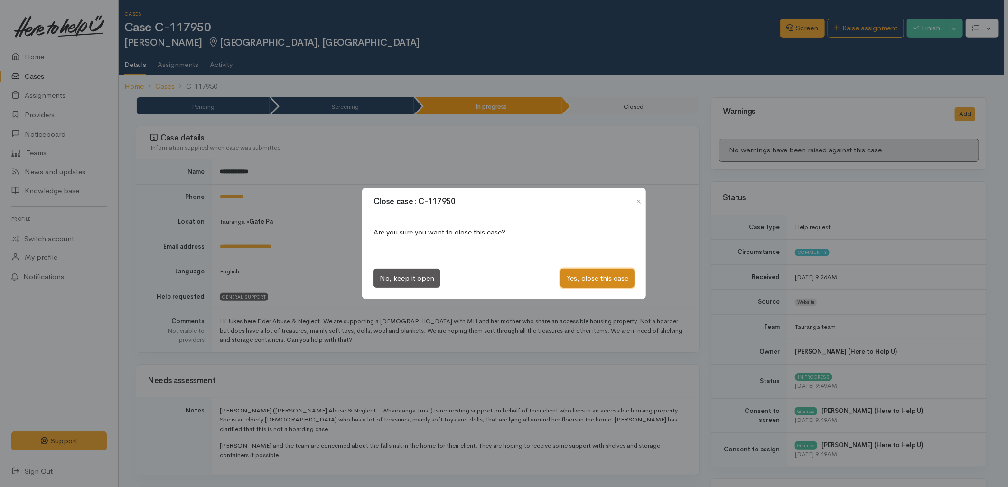
click at [615, 278] on button "Yes, close this case" at bounding box center [598, 278] width 74 height 19
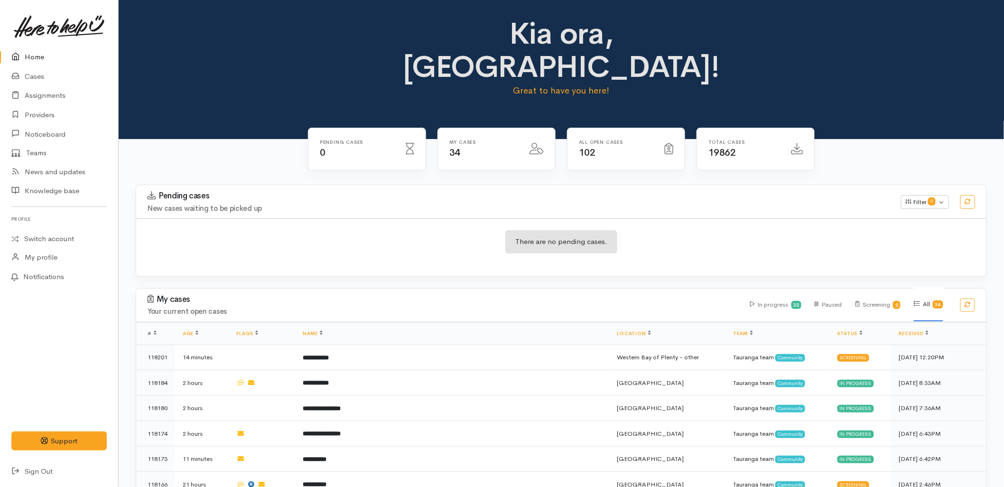
click at [362, 247] on div "Pending cases New cases waiting to be picked up Filter 0 Filters Clear filters …" at bounding box center [561, 236] width 863 height 103
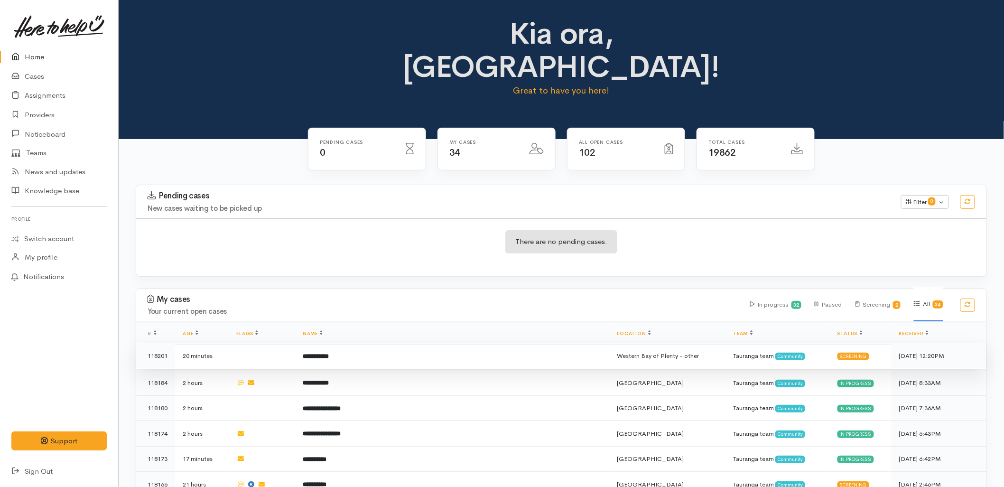
click at [329, 343] on td "**********" at bounding box center [452, 356] width 315 height 26
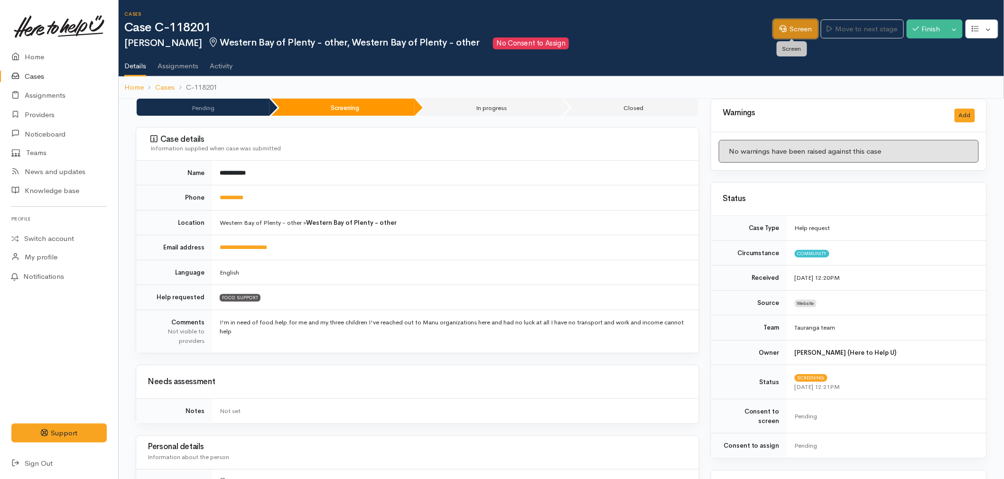
click at [798, 26] on link "Screen" at bounding box center [796, 28] width 45 height 19
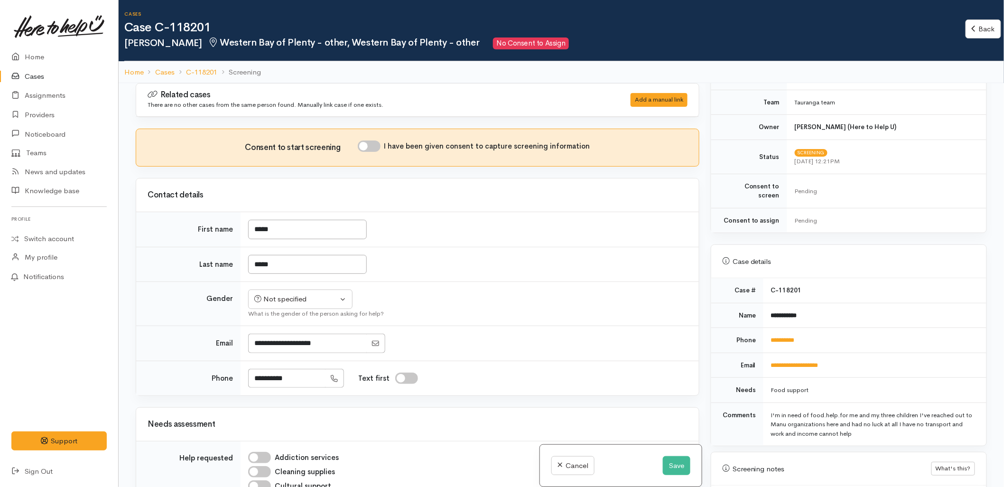
scroll to position [211, 0]
click at [787, 337] on link "**********" at bounding box center [783, 340] width 24 height 6
drag, startPoint x: 13, startPoint y: 49, endPoint x: 214, endPoint y: 45, distance: 200.4
click at [274, 21] on h1 "Case C-118201" at bounding box center [545, 28] width 842 height 14
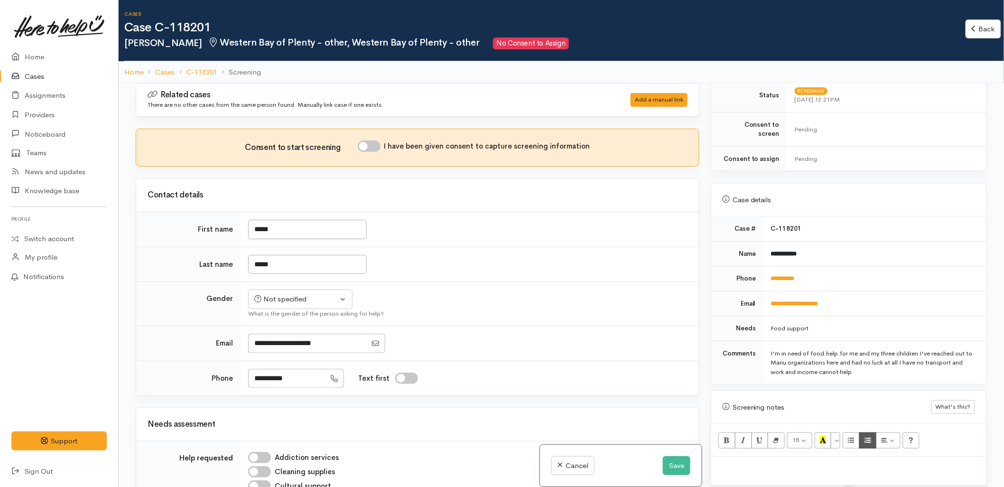
scroll to position [369, 0]
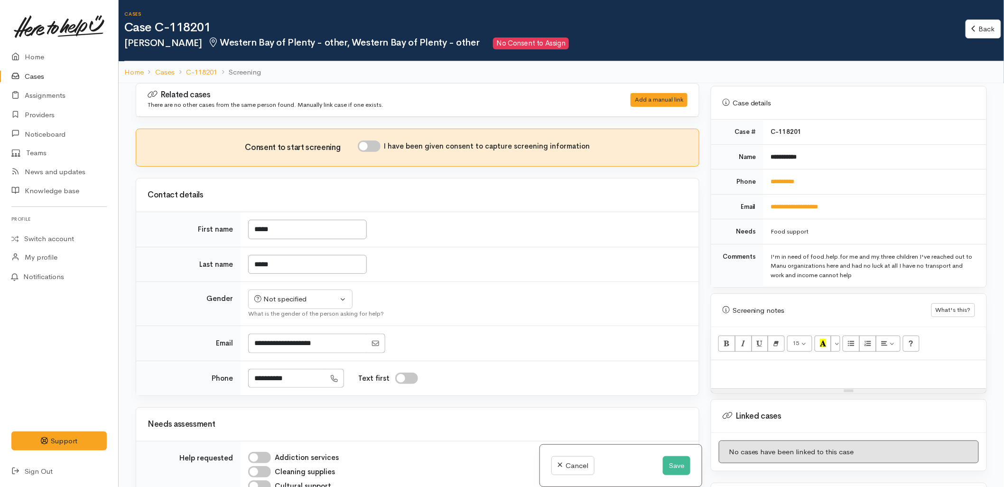
click at [808, 365] on p at bounding box center [849, 370] width 266 height 11
paste div
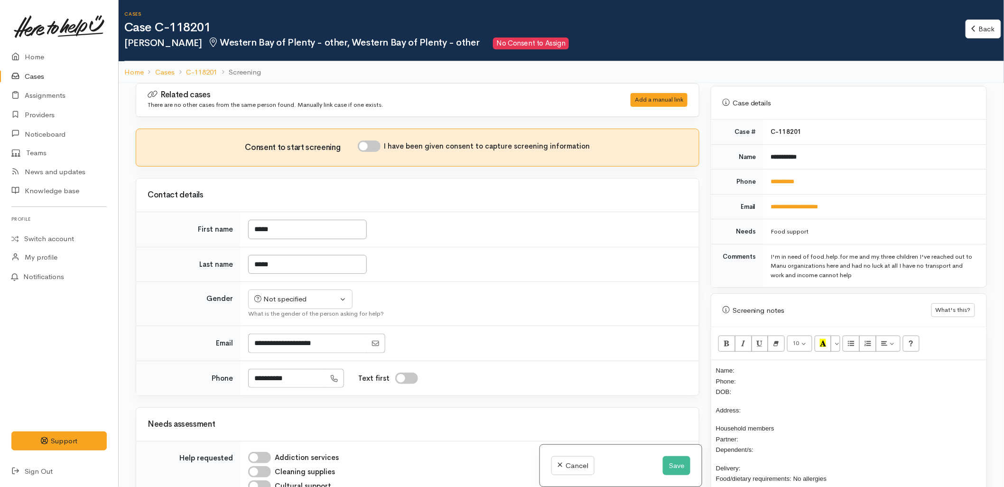
scroll to position [55, 0]
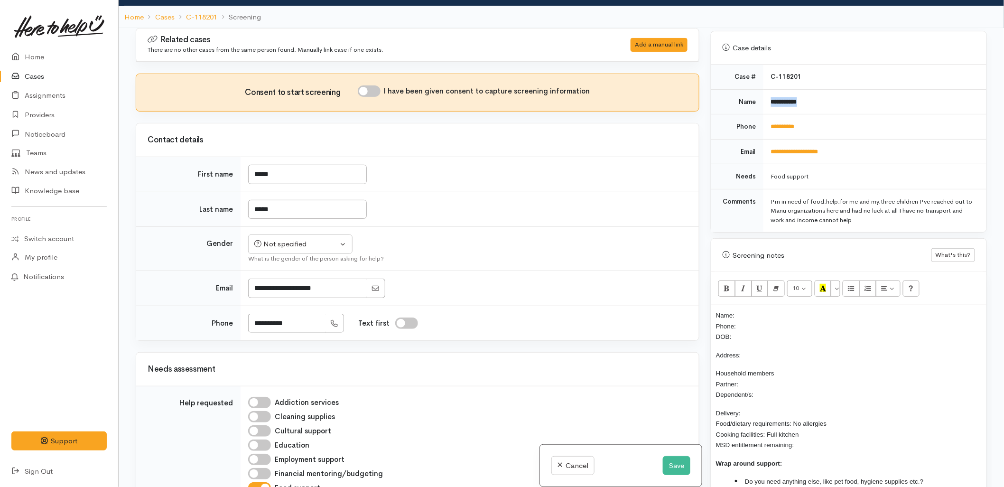
drag, startPoint x: 819, startPoint y: 99, endPoint x: 768, endPoint y: 96, distance: 50.8
click at [768, 96] on td "**********" at bounding box center [875, 101] width 223 height 25
copy b "**********"
click at [771, 310] on p "Name: Phone: DOB:" at bounding box center [849, 326] width 266 height 32
drag, startPoint x: 815, startPoint y: 116, endPoint x: 768, endPoint y: 118, distance: 47.0
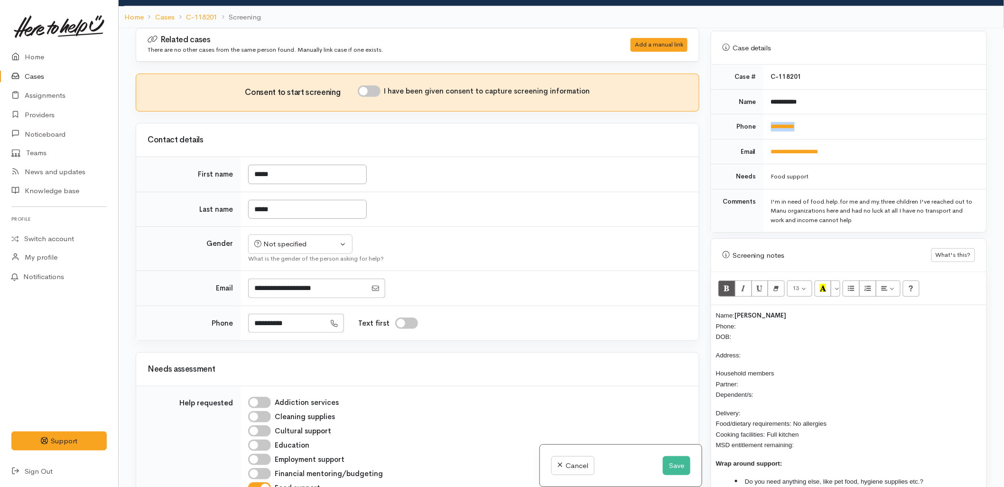
click at [768, 118] on td "**********" at bounding box center [875, 126] width 223 height 25
copy link "**********"
click at [753, 322] on p "Name: Kesan Johns Phone: DOB:" at bounding box center [849, 326] width 266 height 32
click at [368, 92] on input "I have been given consent to capture screening information" at bounding box center [369, 90] width 23 height 11
checkbox input "true"
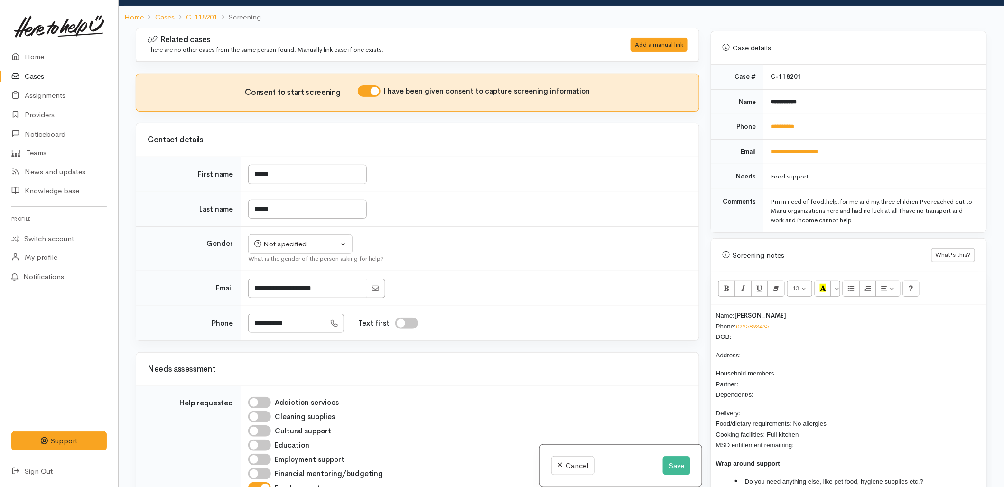
click at [455, 196] on td "*****" at bounding box center [470, 209] width 459 height 35
click at [328, 244] on div "Not specified" at bounding box center [296, 244] width 84 height 11
click at [282, 295] on span "Female" at bounding box center [307, 295] width 81 height 11
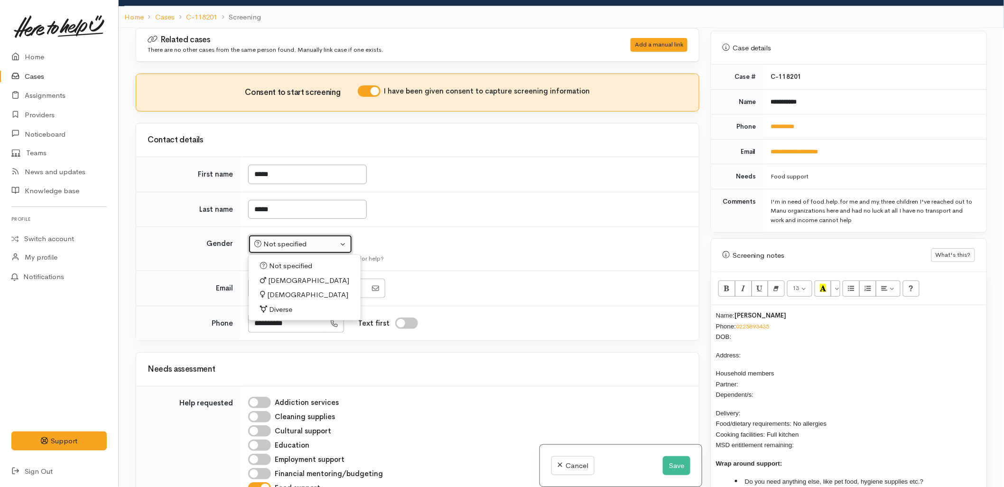
select select "Female"
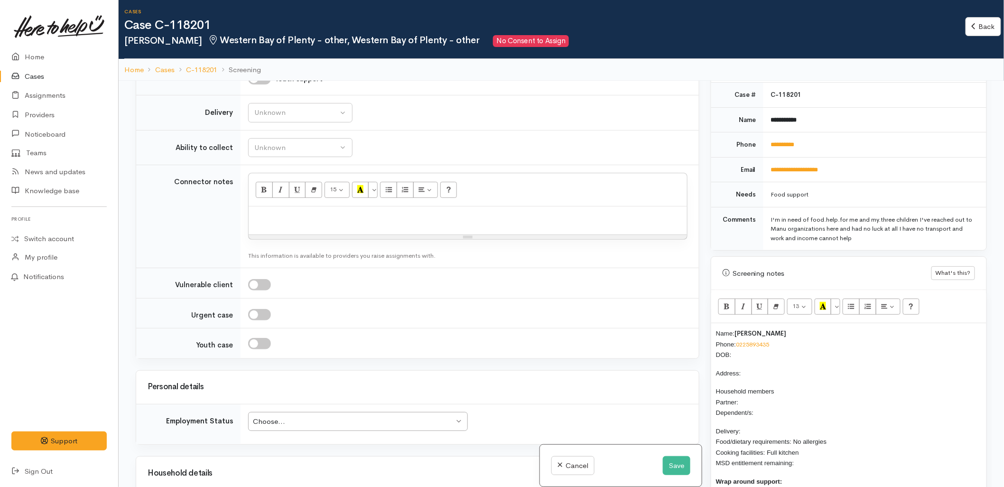
scroll to position [422, 0]
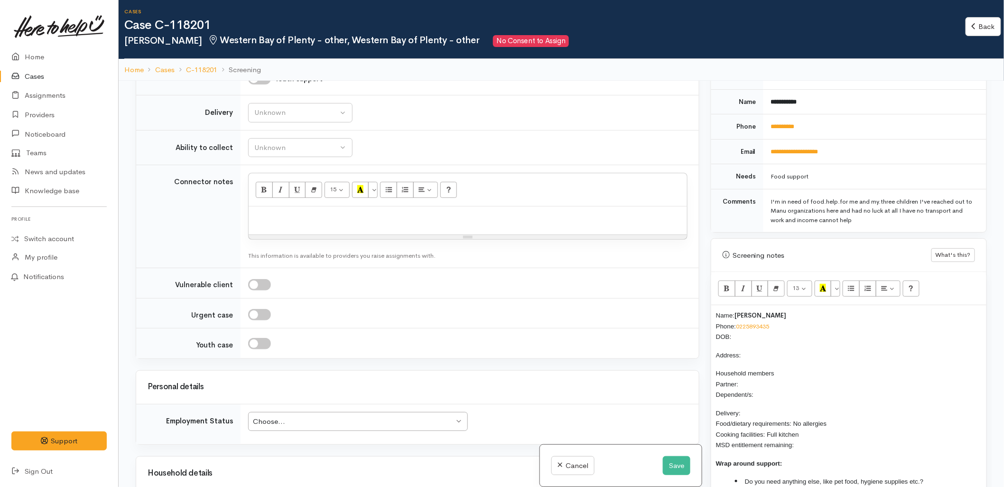
click at [743, 329] on p "Name: Kesan Johns Phone: 0225893435 DOB:" at bounding box center [849, 326] width 266 height 32
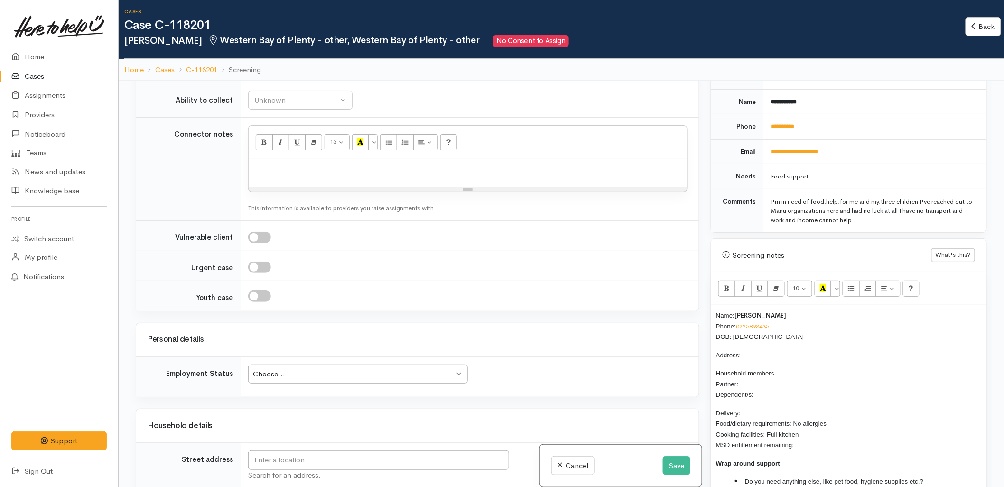
scroll to position [738, 0]
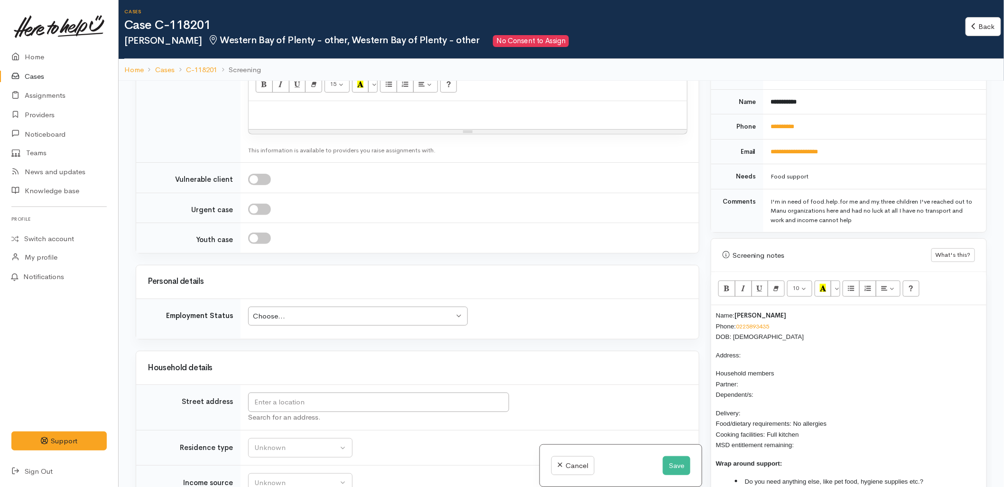
click at [314, 392] on td "Search for an address." at bounding box center [470, 408] width 459 height 46
click at [314, 397] on input "text" at bounding box center [378, 402] width 261 height 19
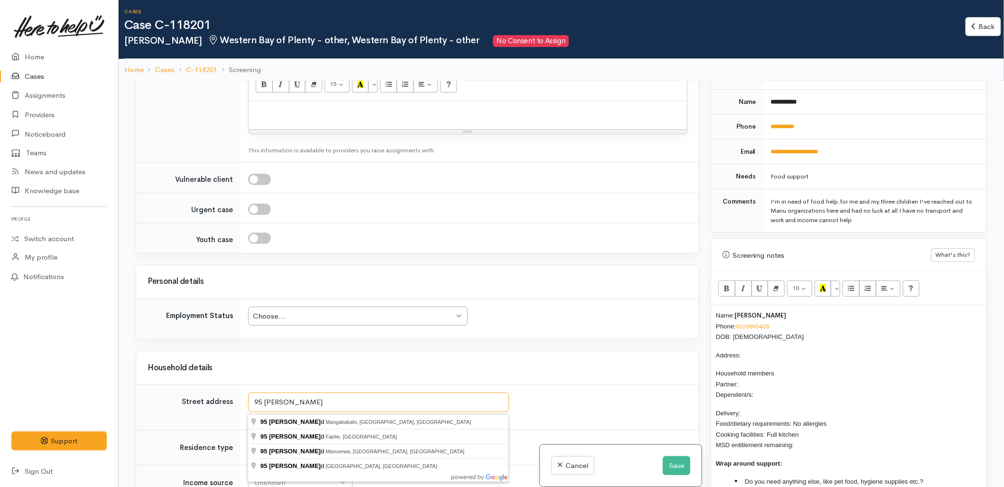
click at [279, 404] on input "95 clayton roa" at bounding box center [378, 402] width 261 height 19
click at [314, 402] on input "95 clayton roa" at bounding box center [378, 402] width 261 height 19
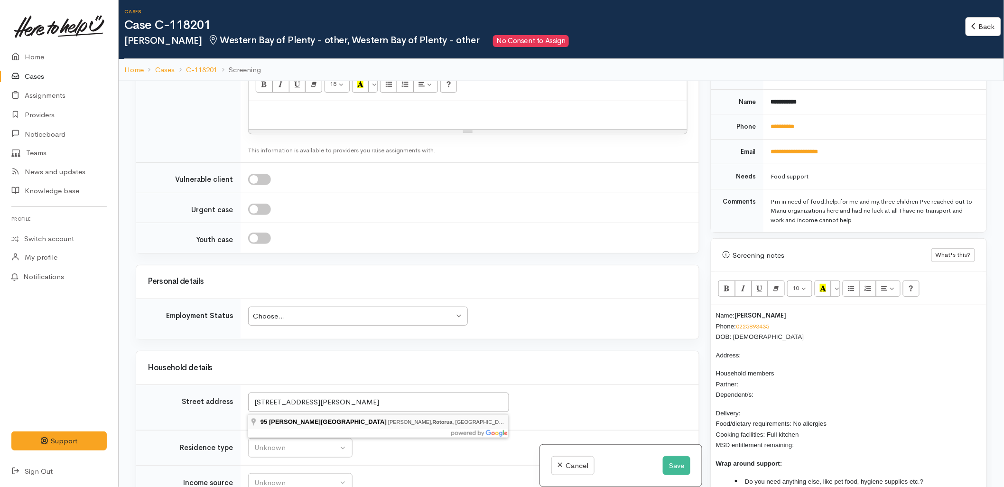
type input "95 Clayton Road, Mangakakahi, Rotorua, New Zealand"
click at [807, 387] on p "Household members Partner: Dependent/s:" at bounding box center [849, 384] width 266 height 32
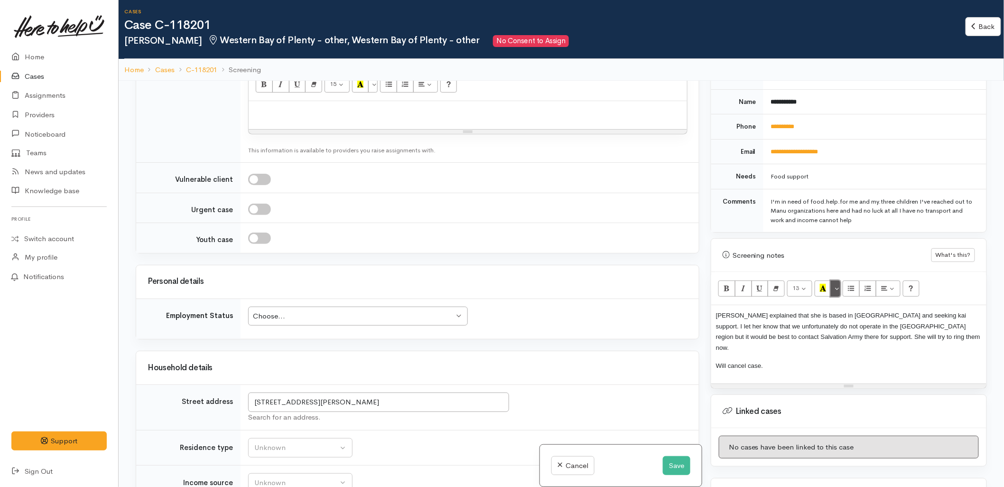
click at [838, 283] on button "More Color" at bounding box center [835, 289] width 9 height 16
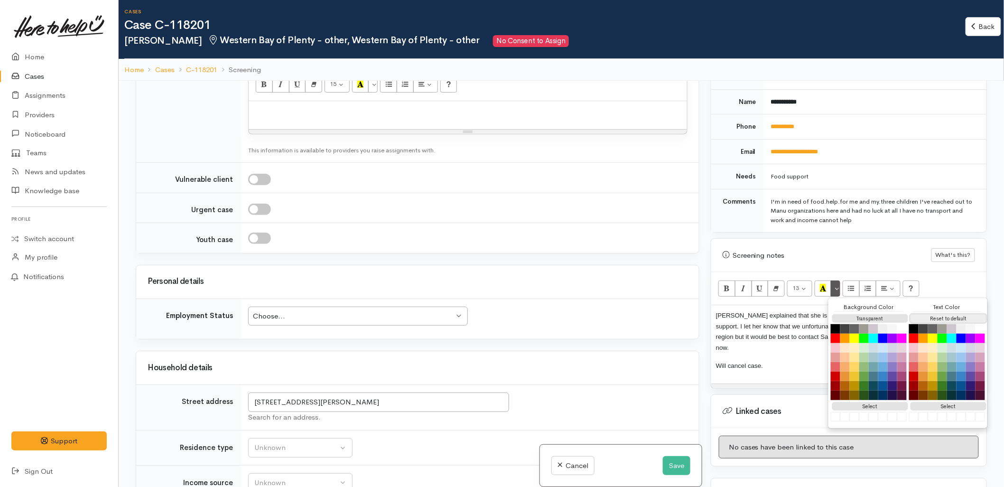
click at [937, 314] on button "Reset to default" at bounding box center [949, 318] width 76 height 9
click at [676, 461] on button "Save" at bounding box center [677, 465] width 28 height 19
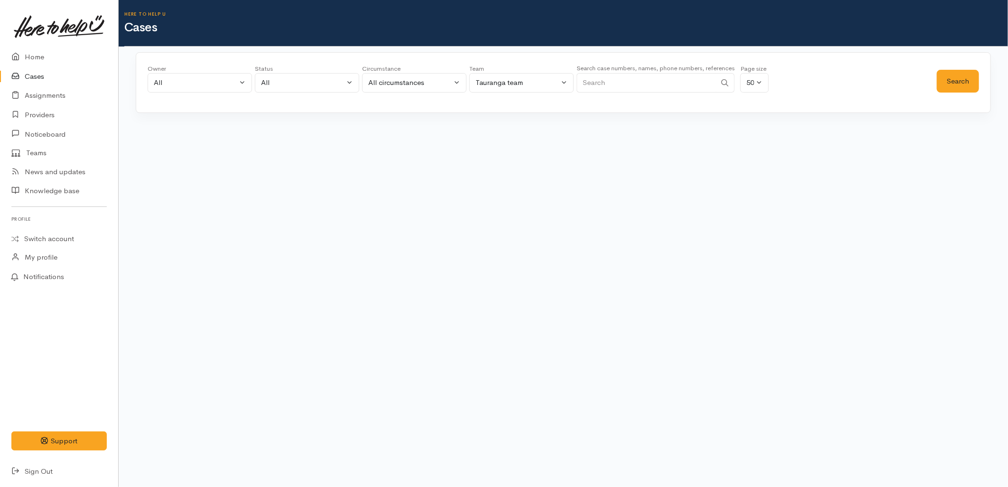
click at [663, 86] on input "Search" at bounding box center [647, 82] width 140 height 19
paste input "0212318954"
type input "0212318954"
click at [953, 84] on button "Search" at bounding box center [958, 81] width 42 height 23
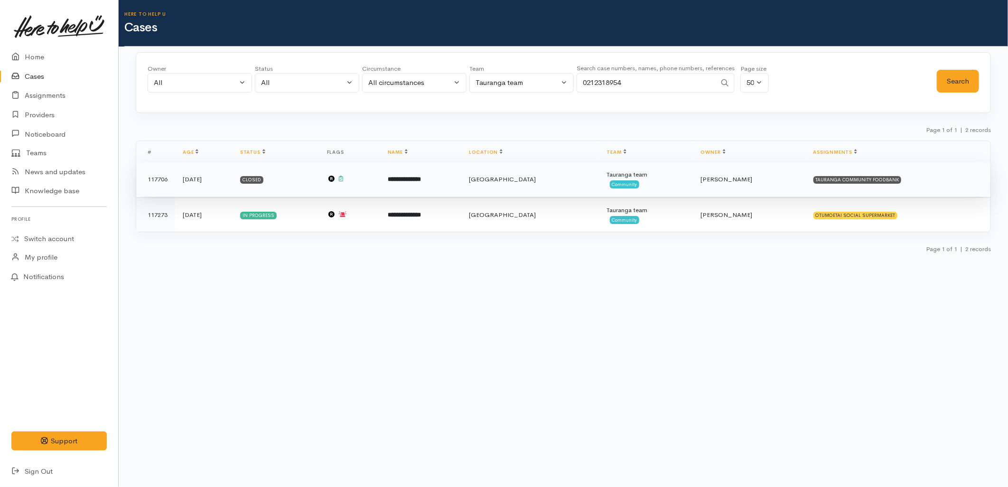
click at [461, 183] on td "**********" at bounding box center [420, 179] width 81 height 34
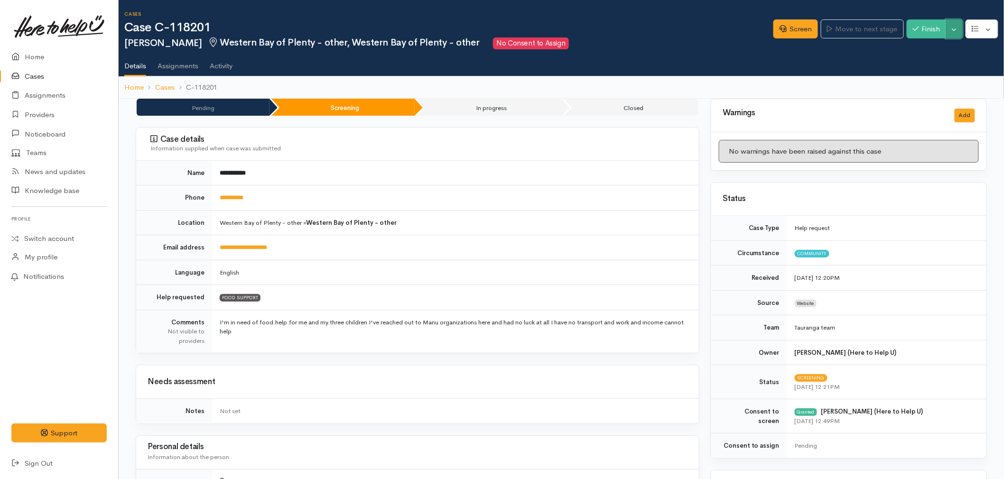
click at [957, 31] on button "Toggle Dropdown" at bounding box center [955, 28] width 17 height 19
click at [903, 69] on link "Cancel" at bounding box center [924, 65] width 75 height 15
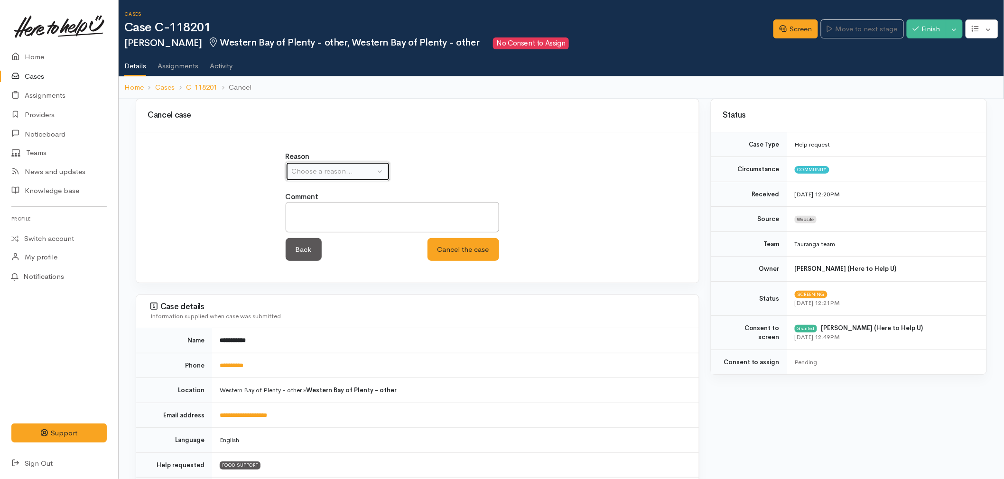
click at [343, 172] on div "Choose a reason..." at bounding box center [334, 171] width 84 height 11
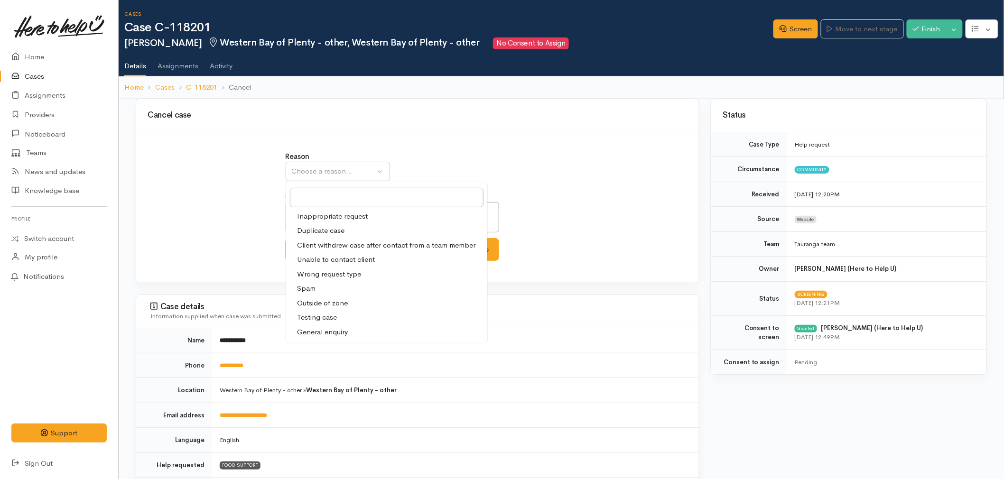
click at [467, 152] on div "Reason Inappropriate request Duplicate case Client withdrew case after contact …" at bounding box center [418, 166] width 264 height 30
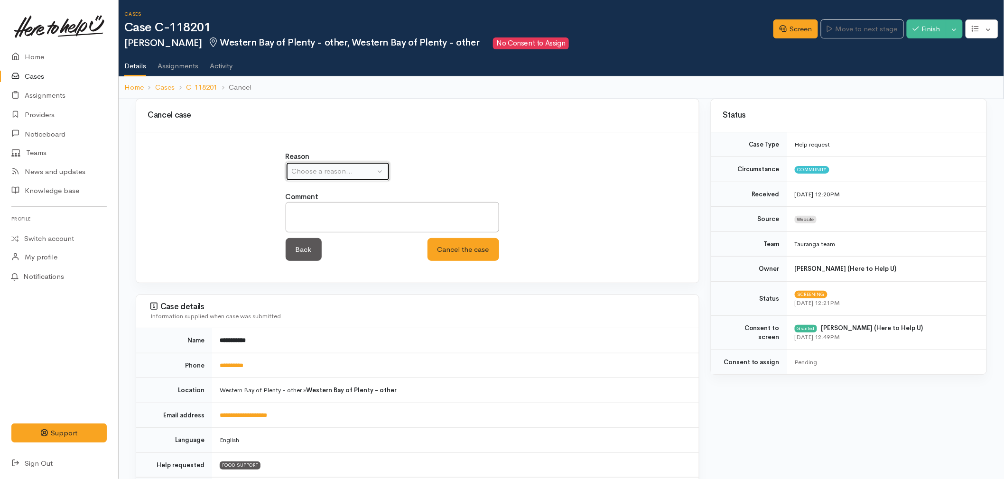
click at [388, 169] on button "Choose a reason..." at bounding box center [338, 171] width 104 height 19
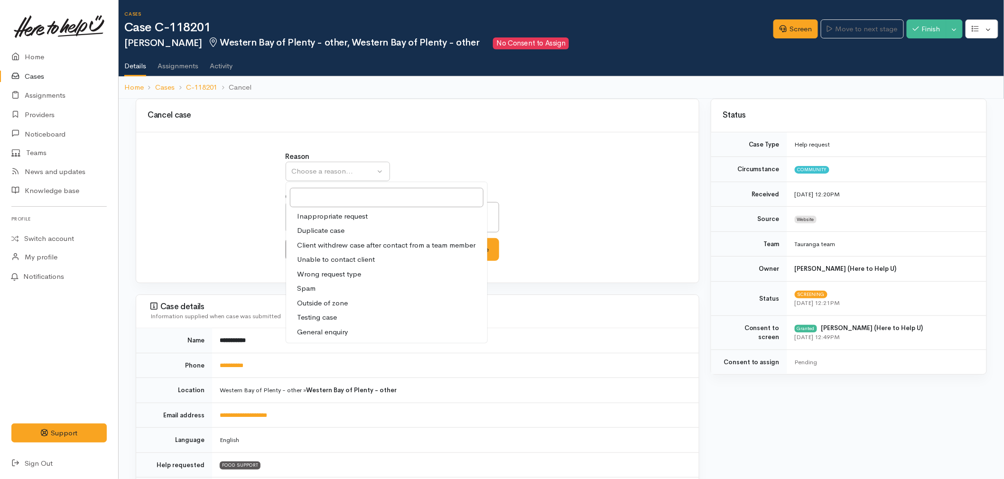
click at [254, 169] on div "Reason Inappropriate request Duplicate case Client withdrew case after contact …" at bounding box center [418, 211] width 552 height 120
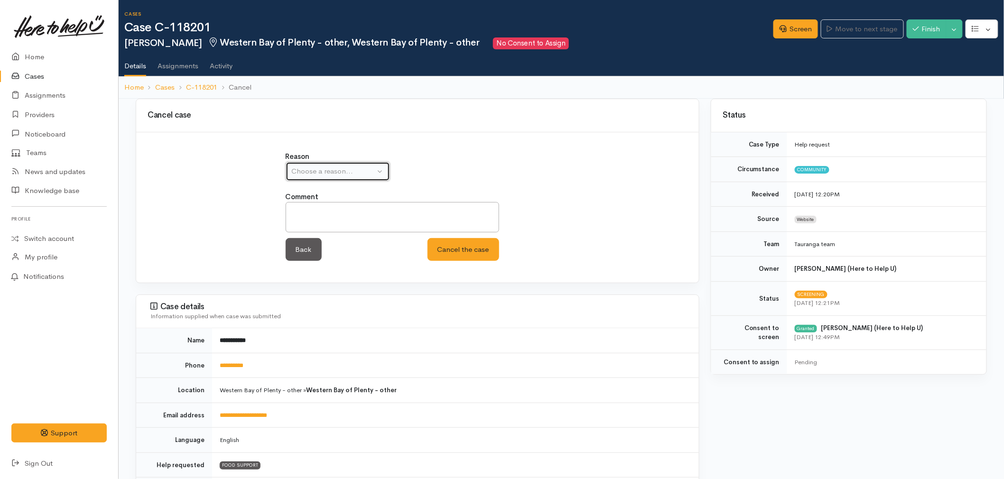
click at [339, 170] on div "Choose a reason..." at bounding box center [334, 171] width 84 height 11
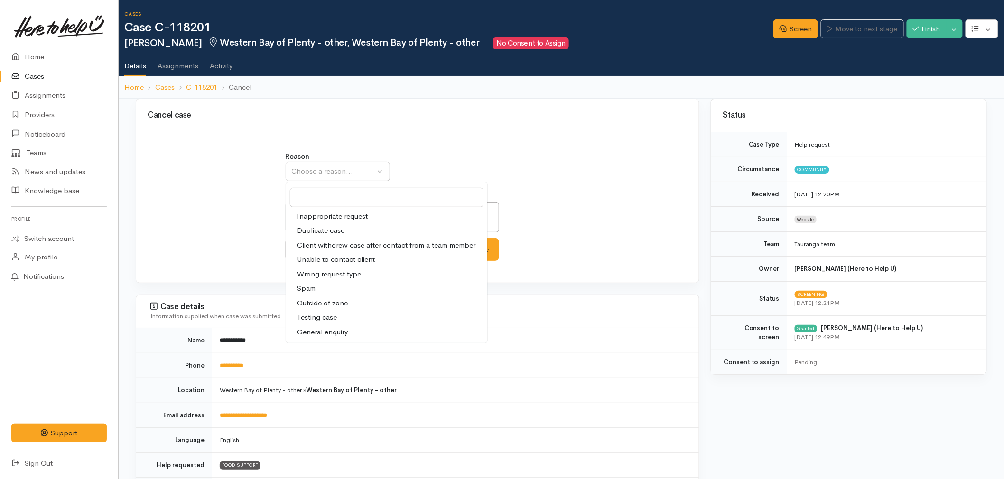
click at [410, 126] on div "Cancel case" at bounding box center [417, 115] width 563 height 33
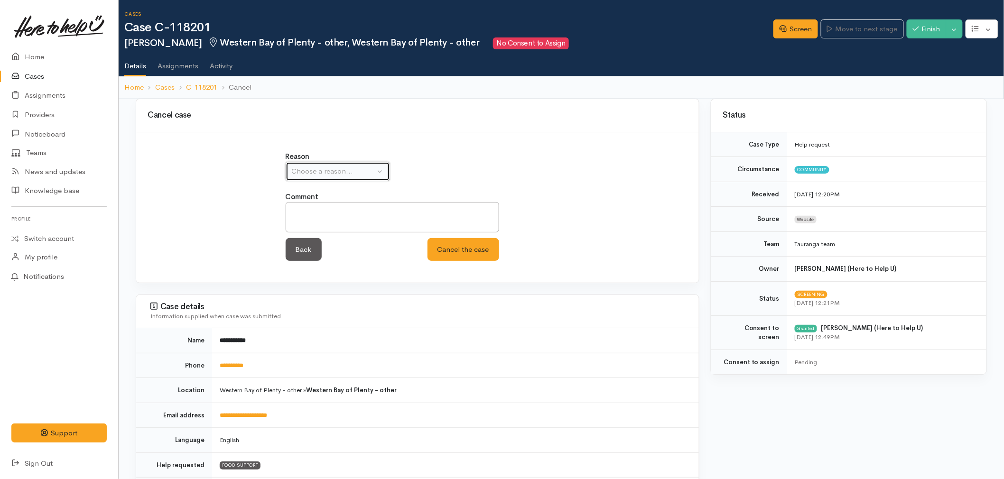
click at [343, 178] on button "Choose a reason..." at bounding box center [338, 171] width 104 height 19
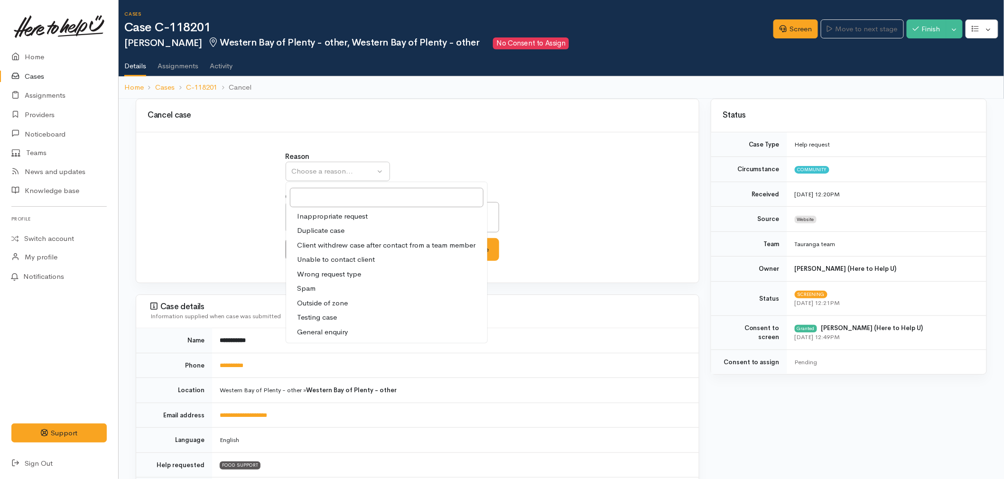
click at [397, 155] on div "Reason Inappropriate request Duplicate case Client withdrew case after contact …" at bounding box center [418, 166] width 264 height 30
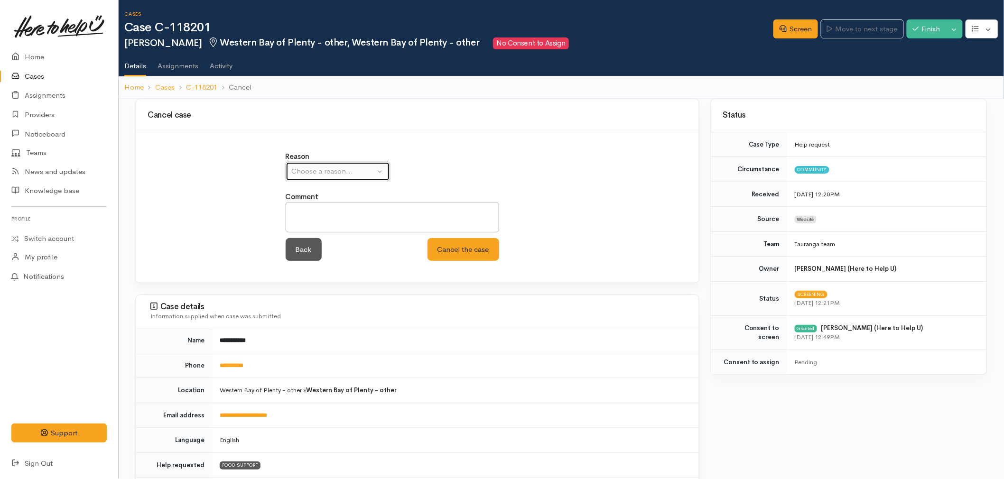
click at [352, 168] on div "Choose a reason..." at bounding box center [334, 171] width 84 height 11
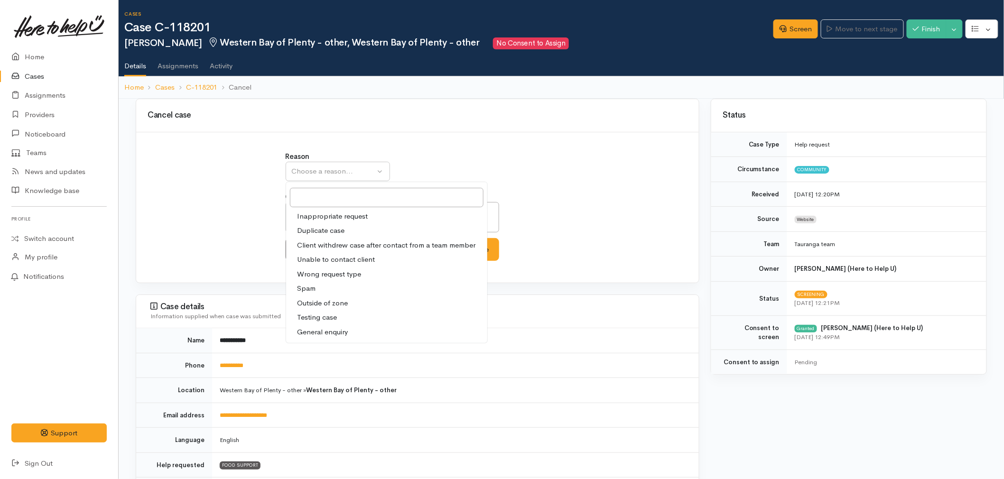
click at [422, 103] on div "Cancel case" at bounding box center [417, 115] width 563 height 33
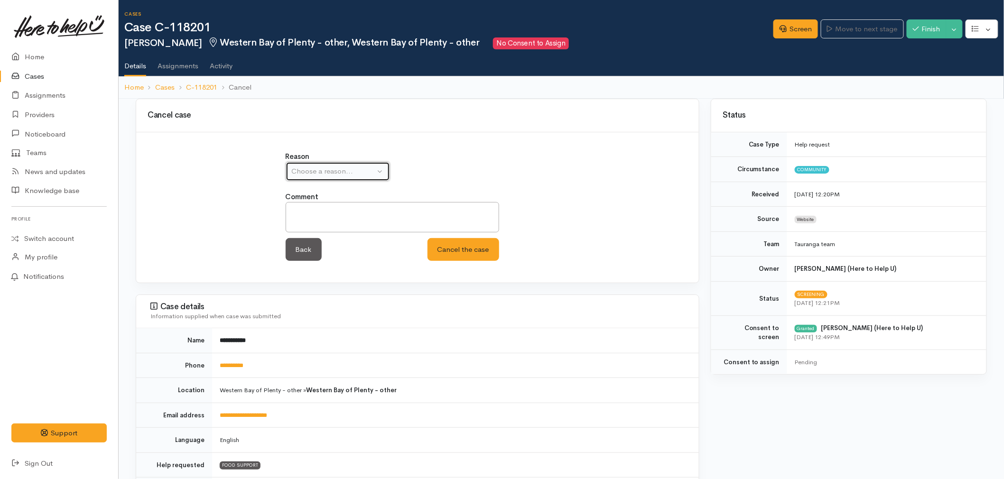
click at [362, 162] on button "Choose a reason..." at bounding box center [338, 171] width 104 height 19
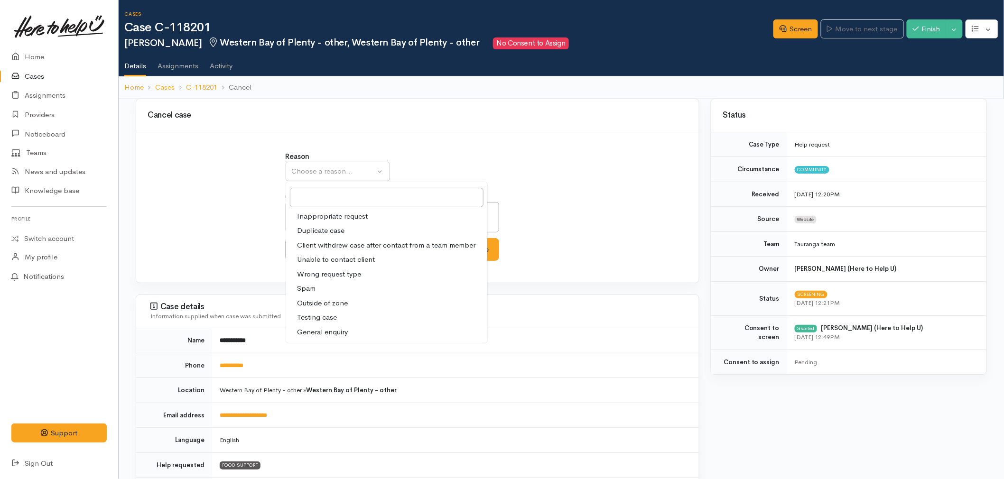
click at [321, 300] on span "Outside of zone" at bounding box center [323, 303] width 51 height 11
select select "9"
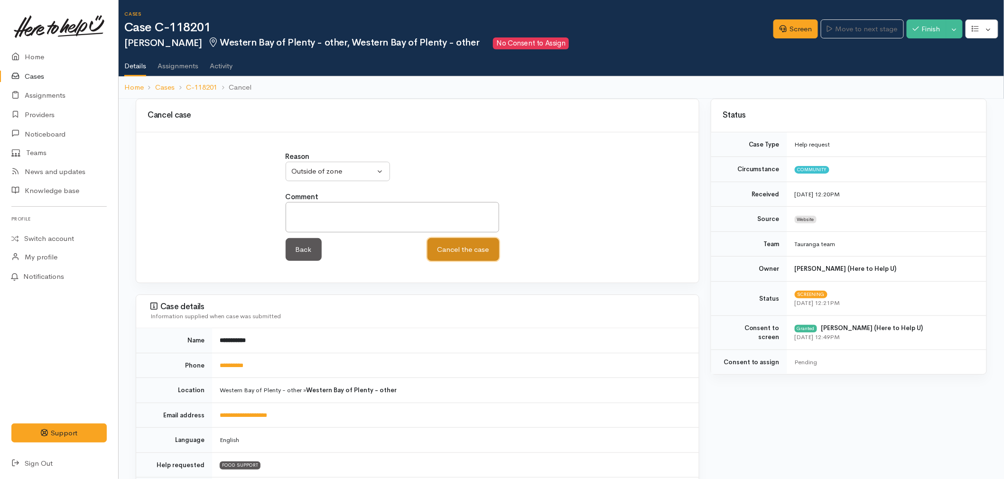
click at [474, 249] on button "Cancel the case" at bounding box center [464, 249] width 72 height 23
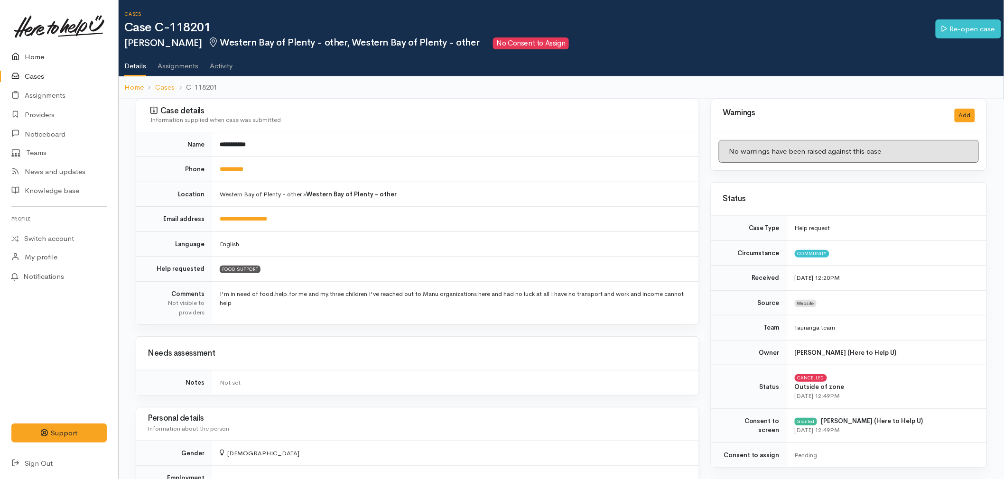
click at [46, 53] on link "Home" at bounding box center [59, 56] width 118 height 19
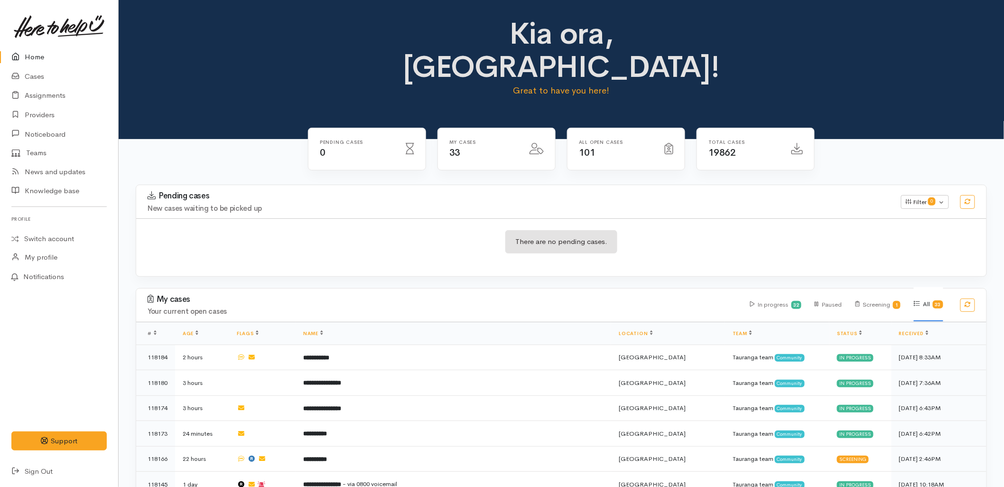
drag, startPoint x: 457, startPoint y: 187, endPoint x: 467, endPoint y: 221, distance: 35.0
click at [457, 218] on div "There are no pending cases." at bounding box center [561, 247] width 851 height 58
click at [630, 218] on div "There are no pending cases." at bounding box center [561, 247] width 851 height 58
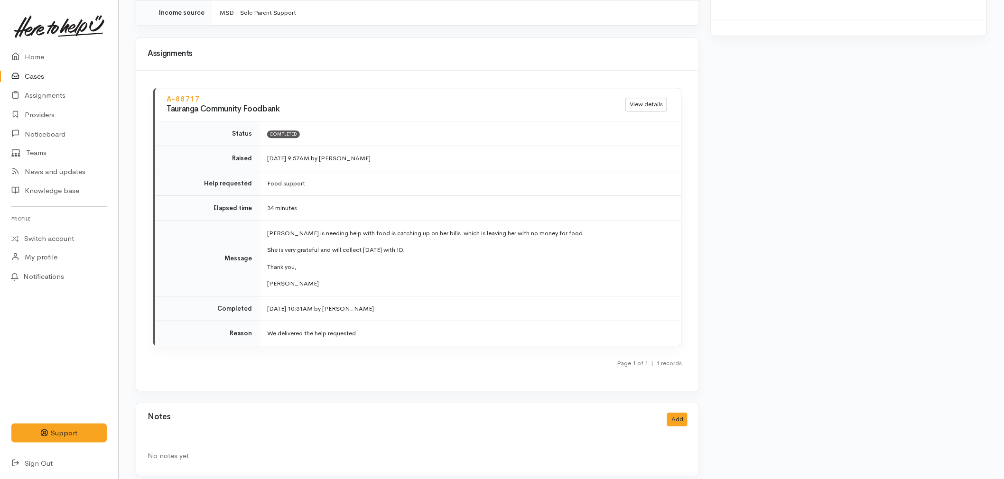
scroll to position [1129, 0]
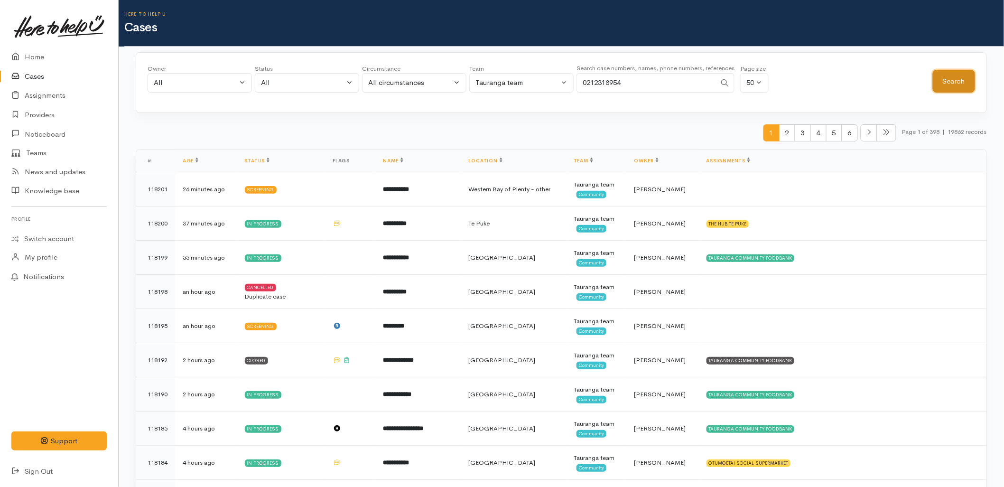
click at [974, 84] on button "Search" at bounding box center [954, 81] width 42 height 23
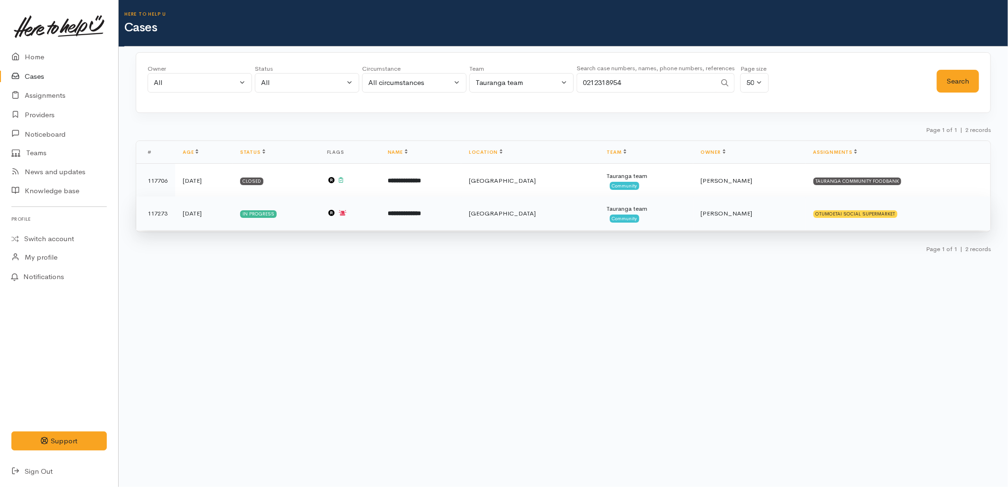
click at [447, 225] on td "**********" at bounding box center [420, 214] width 81 height 34
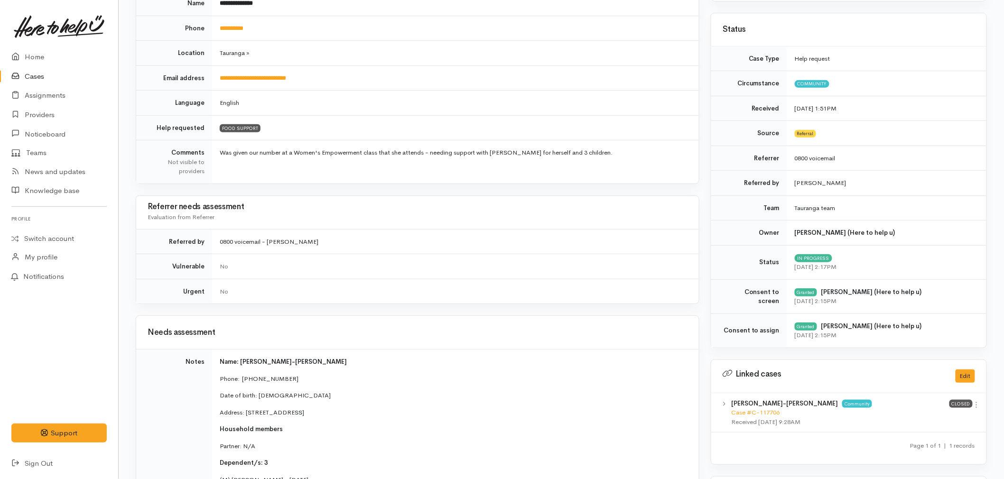
scroll to position [162, 0]
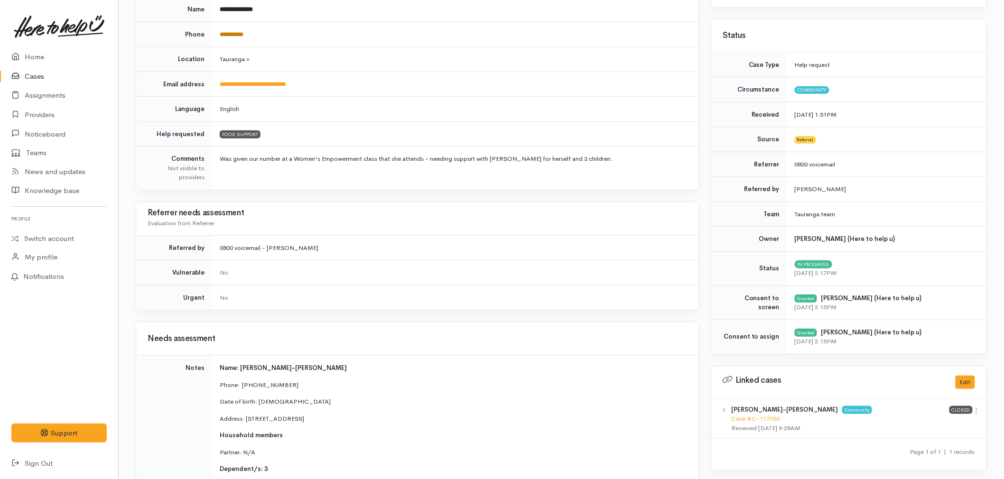
click at [241, 36] on link "**********" at bounding box center [232, 34] width 24 height 6
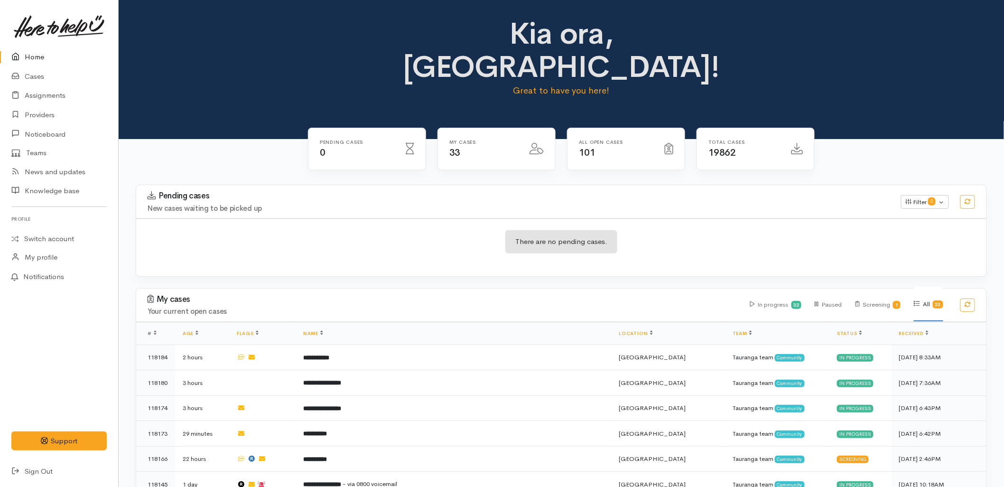
click at [740, 239] on div "There are no pending cases." at bounding box center [561, 247] width 851 height 58
click at [689, 137] on div "All Open cases 101" at bounding box center [627, 155] width 130 height 55
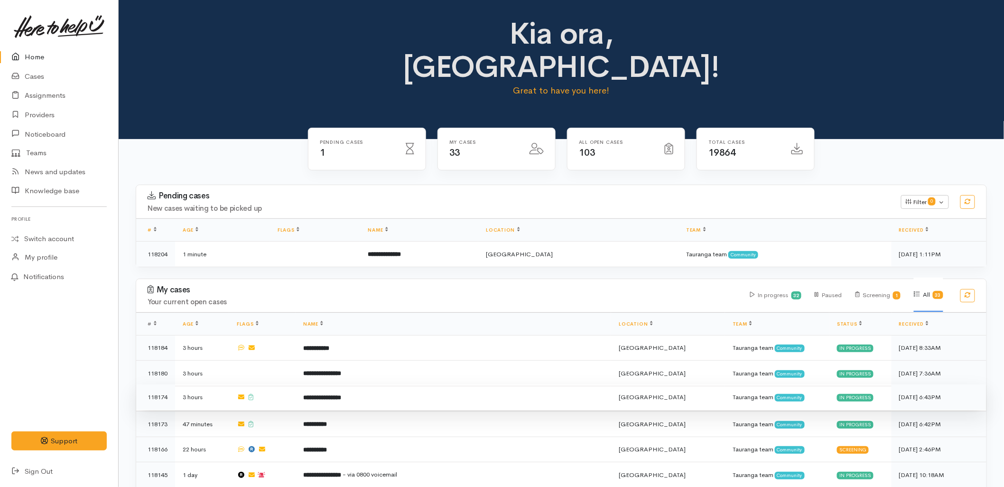
click at [341, 394] on b "**********" at bounding box center [322, 397] width 38 height 6
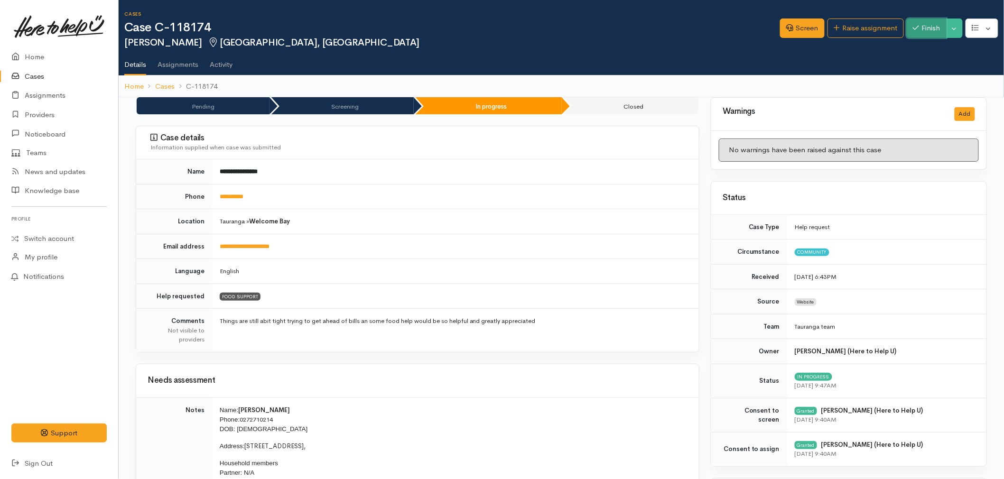
click at [929, 25] on button "Finish" at bounding box center [927, 28] width 40 height 19
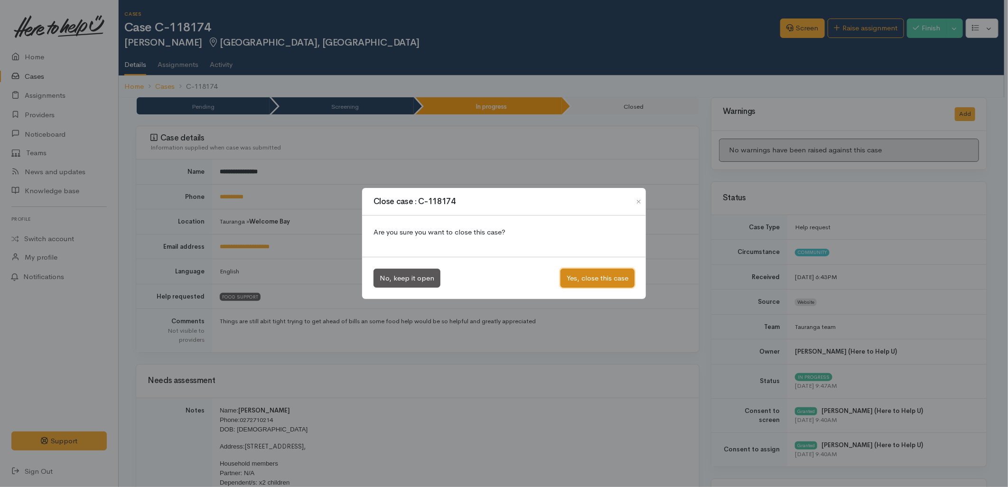
click at [604, 283] on button "Yes, close this case" at bounding box center [598, 278] width 74 height 19
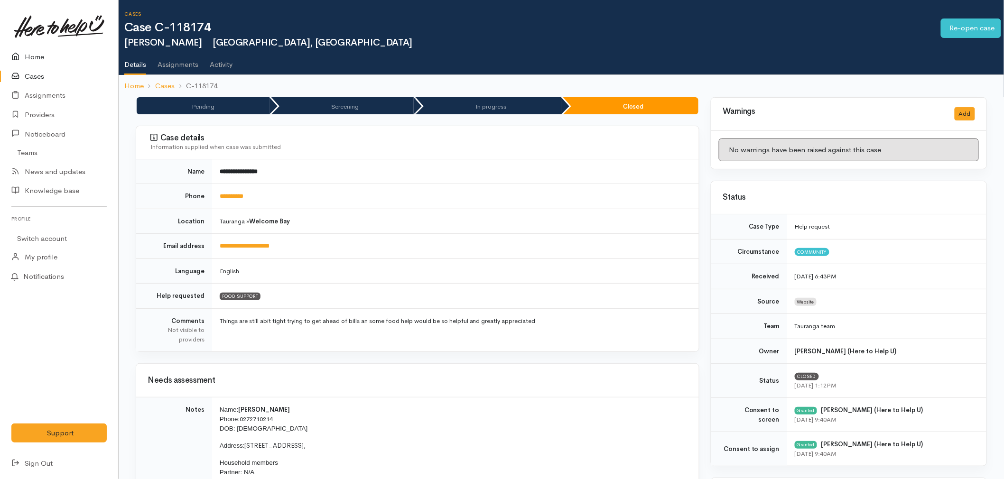
click at [24, 56] on icon at bounding box center [17, 57] width 13 height 12
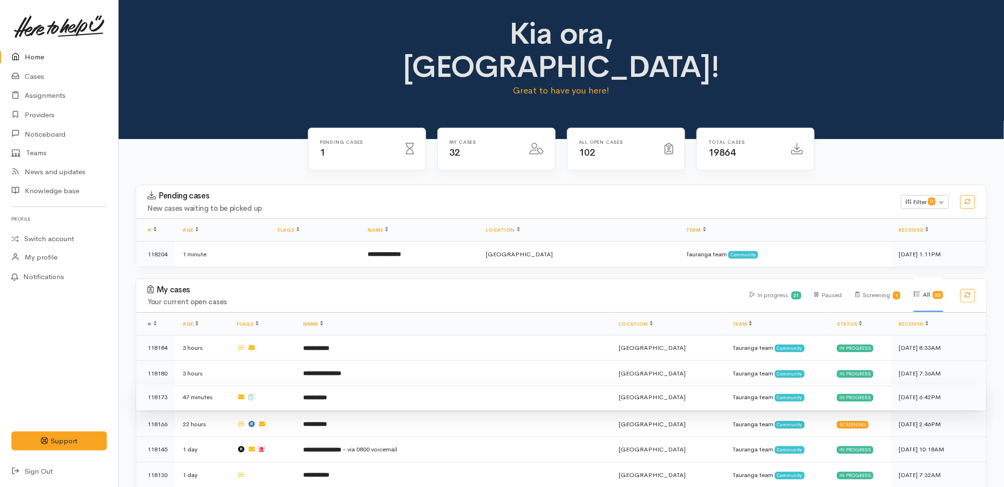
click at [349, 385] on td "**********" at bounding box center [454, 398] width 316 height 26
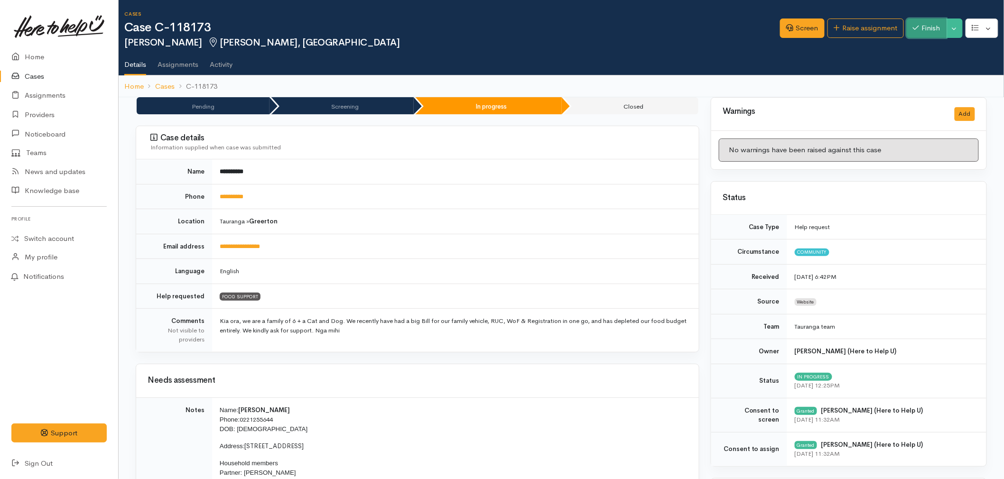
click at [923, 29] on button "Finish" at bounding box center [927, 28] width 40 height 19
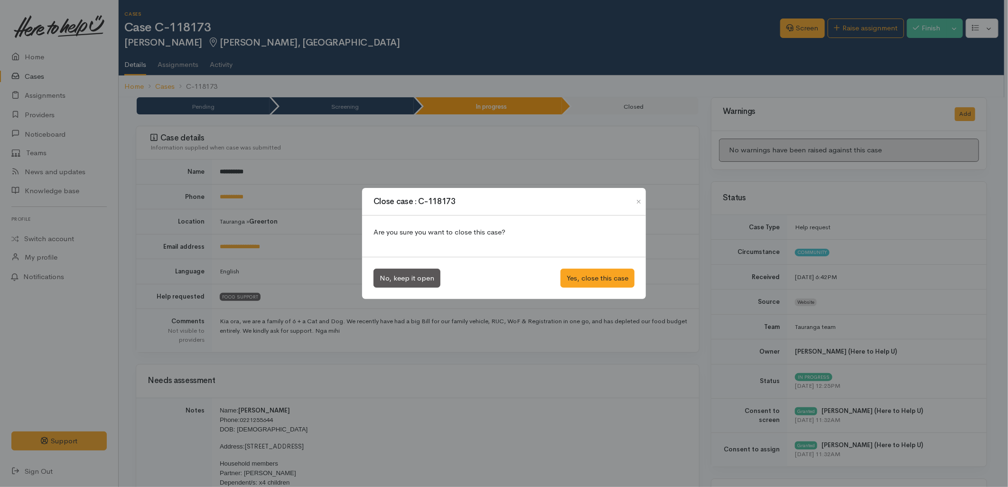
click at [614, 288] on div "No, keep it open Yes, close this case" at bounding box center [504, 278] width 284 height 43
click at [599, 277] on button "Yes, close this case" at bounding box center [598, 278] width 74 height 19
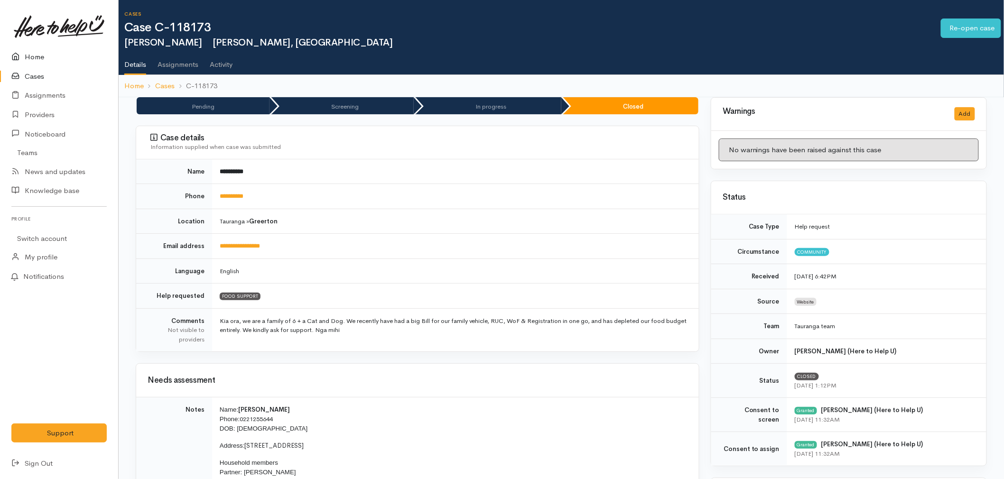
click at [30, 55] on link "Home" at bounding box center [59, 56] width 118 height 19
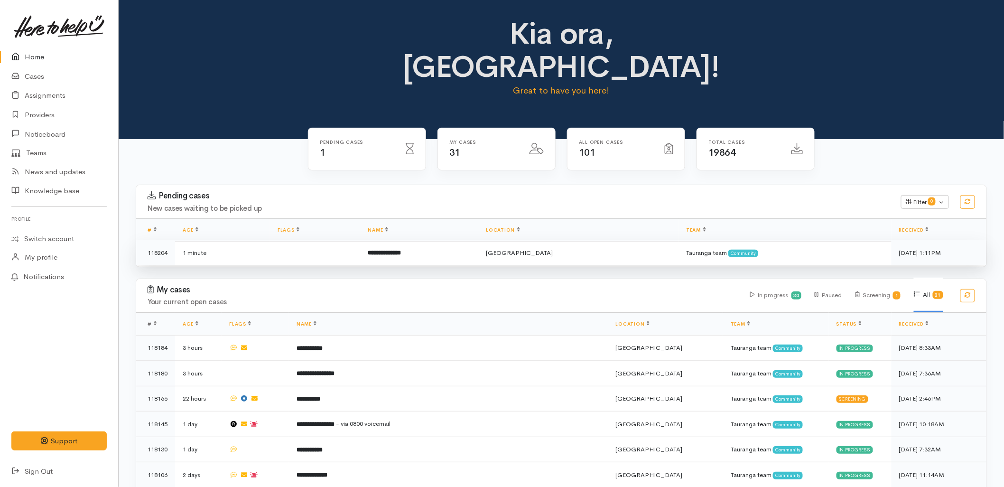
click at [407, 240] on td "**********" at bounding box center [419, 252] width 118 height 25
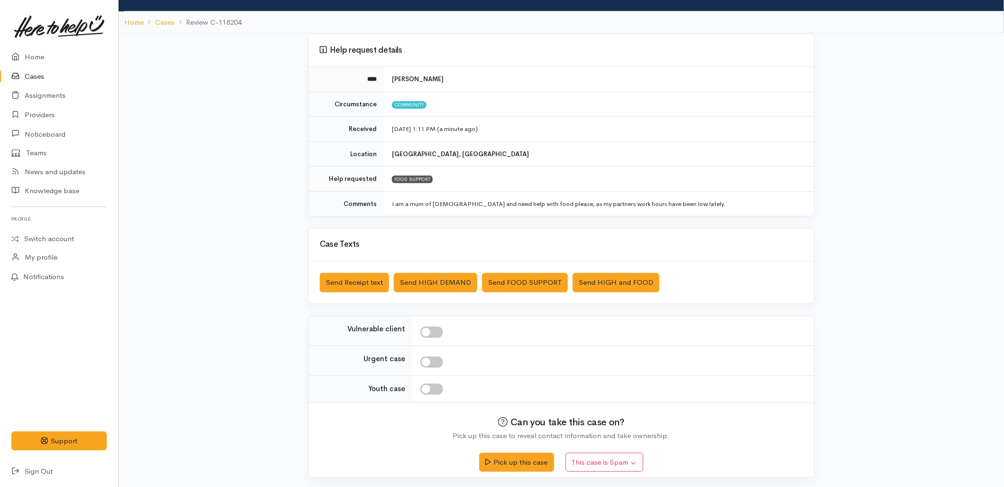
scroll to position [53, 0]
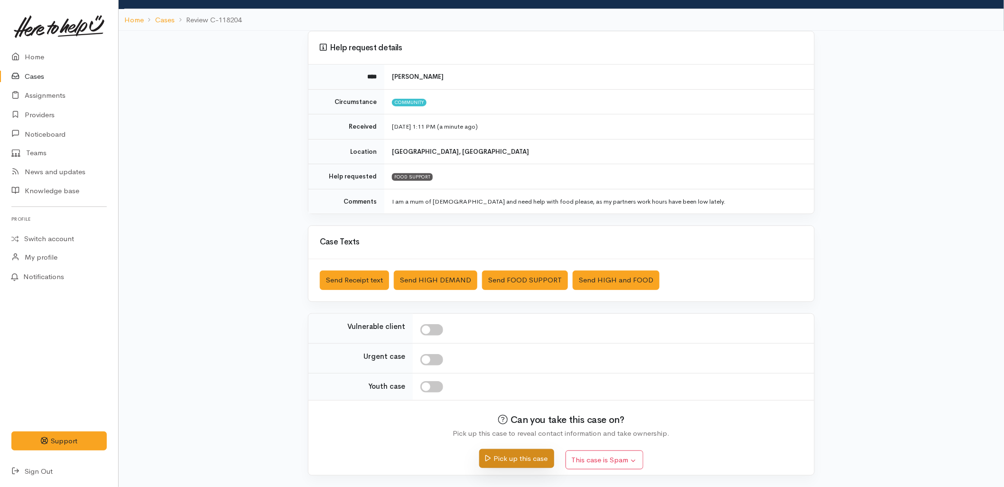
click at [520, 458] on button "Pick up this case" at bounding box center [516, 458] width 75 height 19
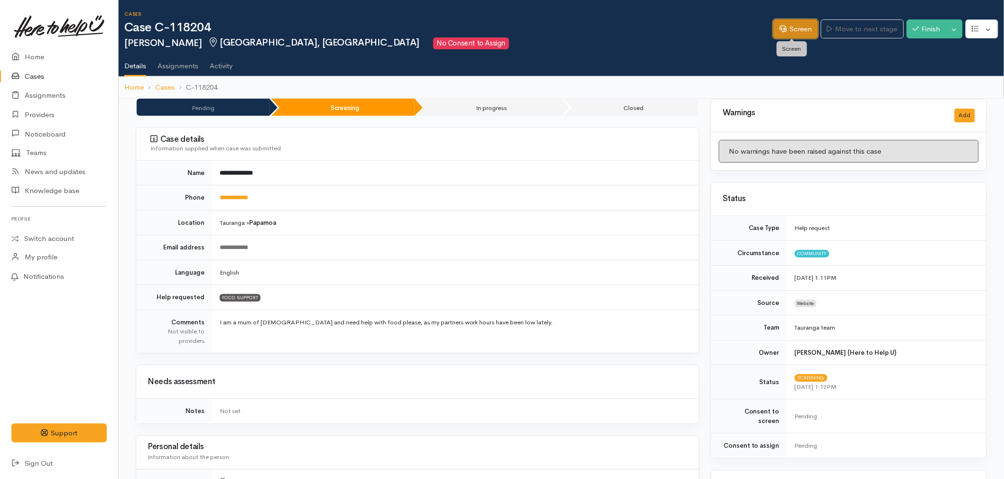
click at [799, 25] on link "Screen" at bounding box center [796, 28] width 45 height 19
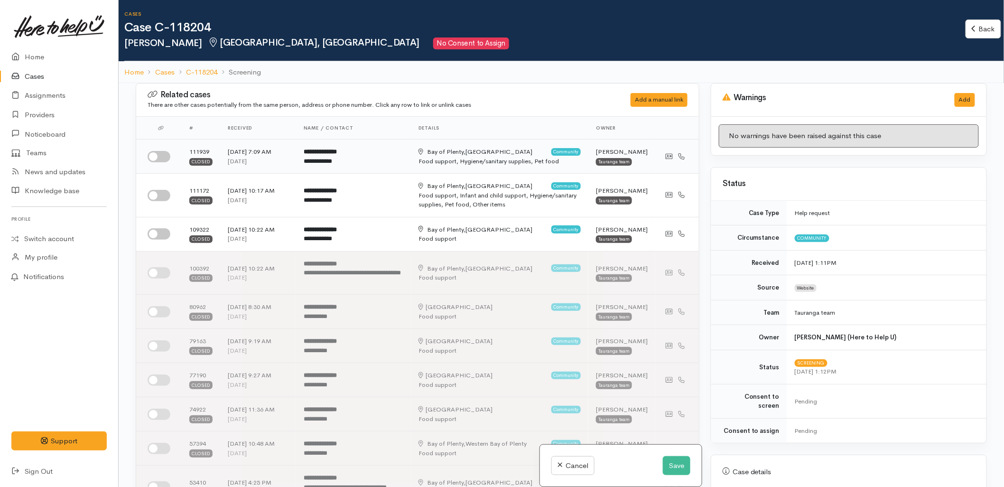
click at [160, 160] on input "checkbox" at bounding box center [159, 156] width 23 height 11
checkbox input "true"
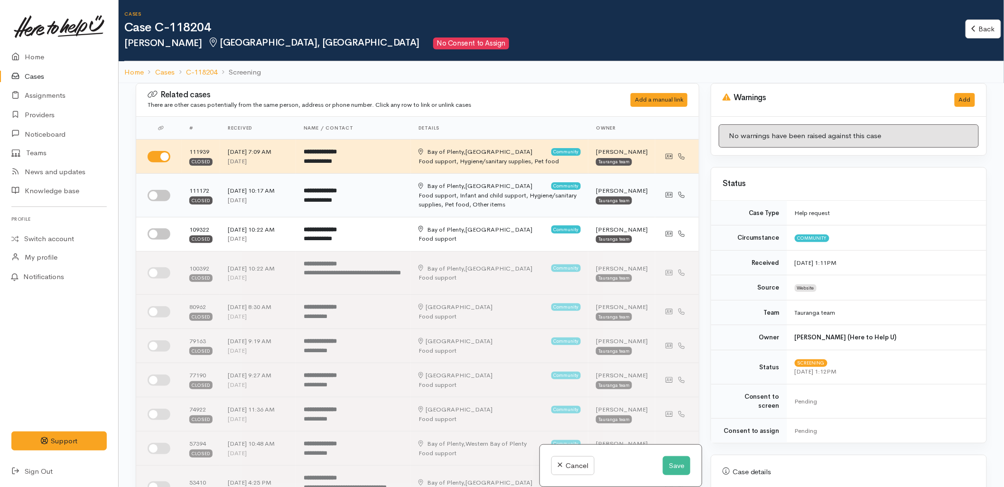
click at [155, 201] on input "checkbox" at bounding box center [159, 195] width 23 height 11
checkbox input "true"
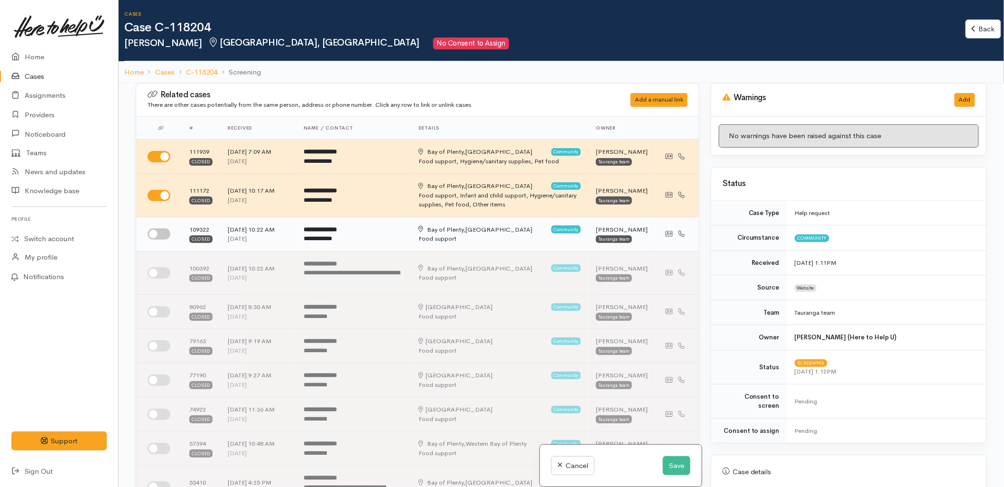
click at [154, 240] on input "checkbox" at bounding box center [159, 233] width 23 height 11
checkbox input "true"
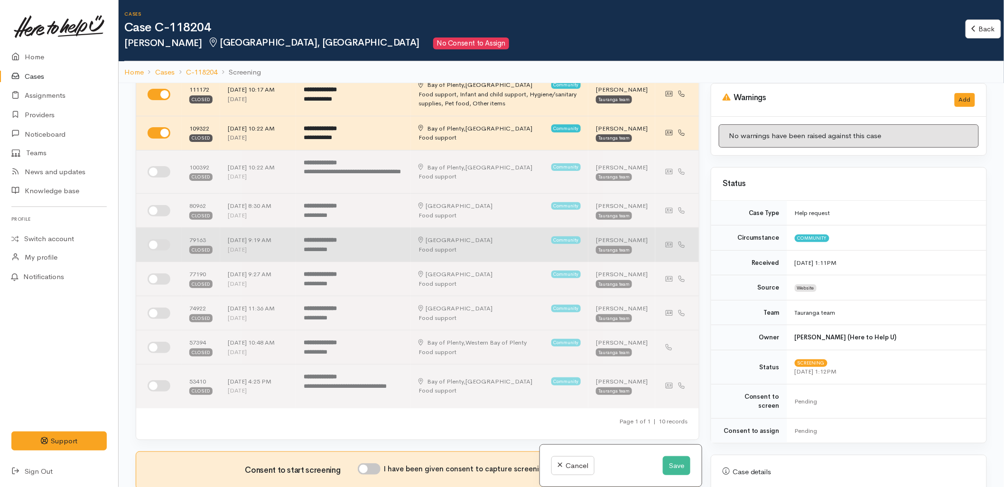
scroll to position [105, 0]
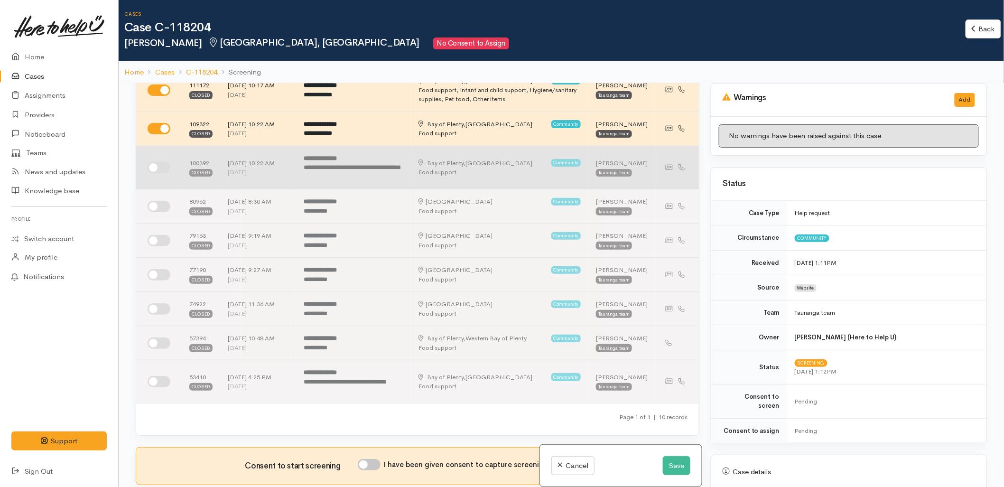
click at [161, 173] on input "checkbox" at bounding box center [159, 167] width 23 height 11
checkbox input "true"
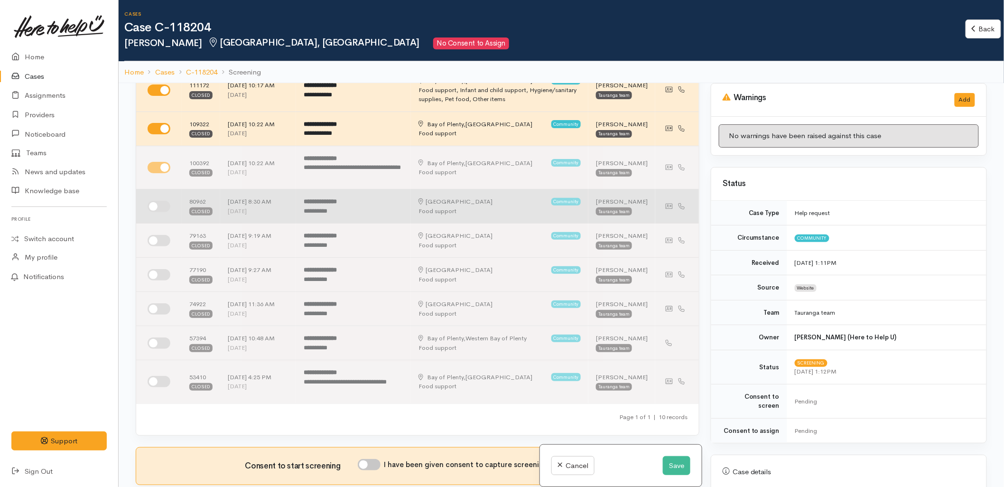
click at [162, 212] on input "checkbox" at bounding box center [159, 206] width 23 height 11
checkbox input "true"
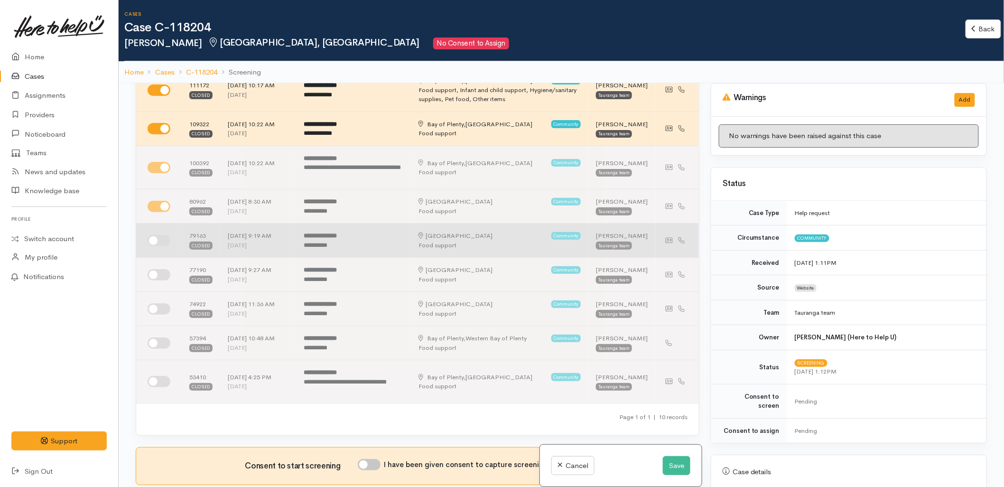
click at [153, 258] on td at bounding box center [159, 241] width 46 height 34
click at [160, 258] on td at bounding box center [159, 241] width 46 height 34
click at [160, 246] on input "checkbox" at bounding box center [159, 240] width 23 height 11
checkbox input "true"
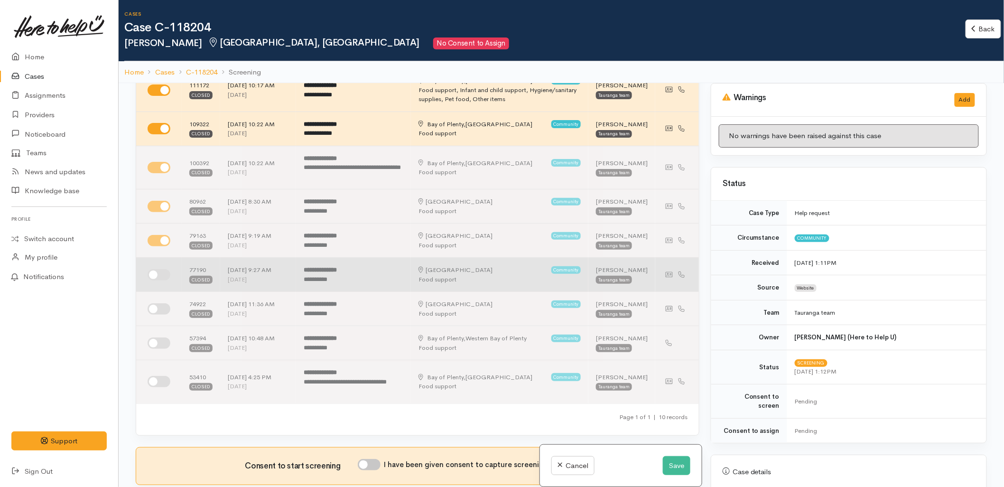
click at [159, 281] on input "checkbox" at bounding box center [159, 274] width 23 height 11
checkbox input "true"
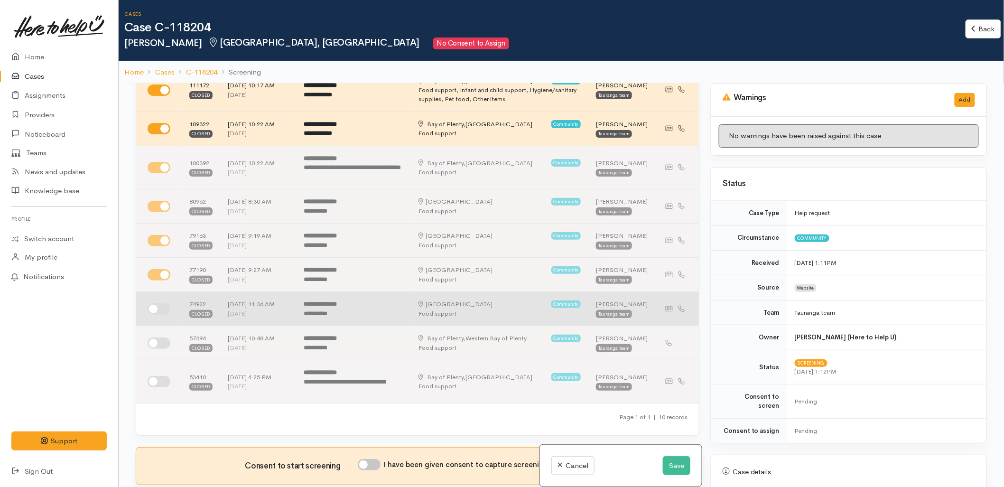
click at [154, 315] on input "checkbox" at bounding box center [159, 308] width 23 height 11
checkbox input "true"
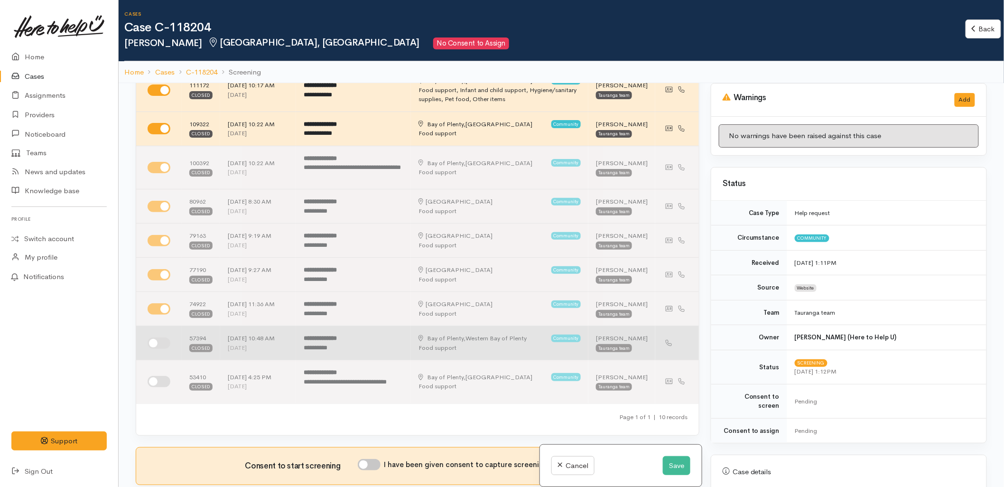
click at [159, 349] on input "checkbox" at bounding box center [159, 343] width 23 height 11
checkbox input "true"
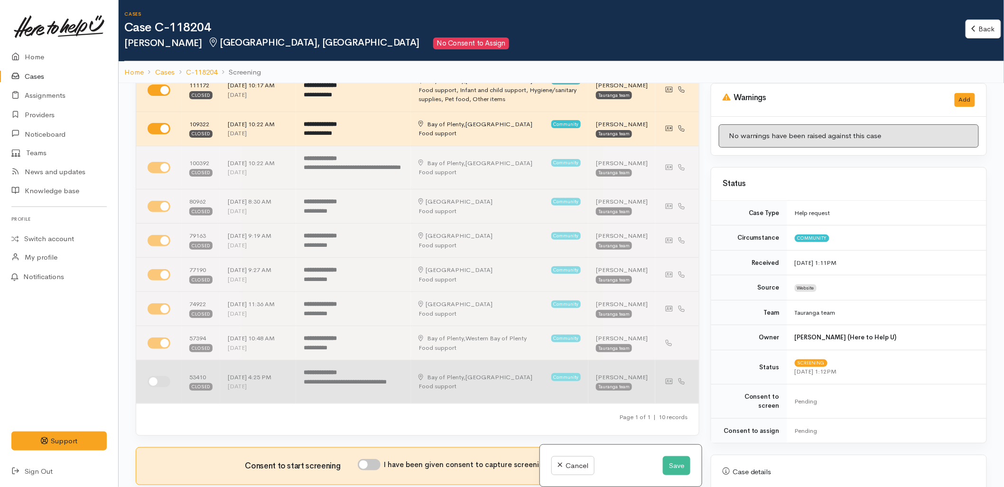
click at [164, 387] on input "checkbox" at bounding box center [159, 381] width 23 height 11
checkbox input "true"
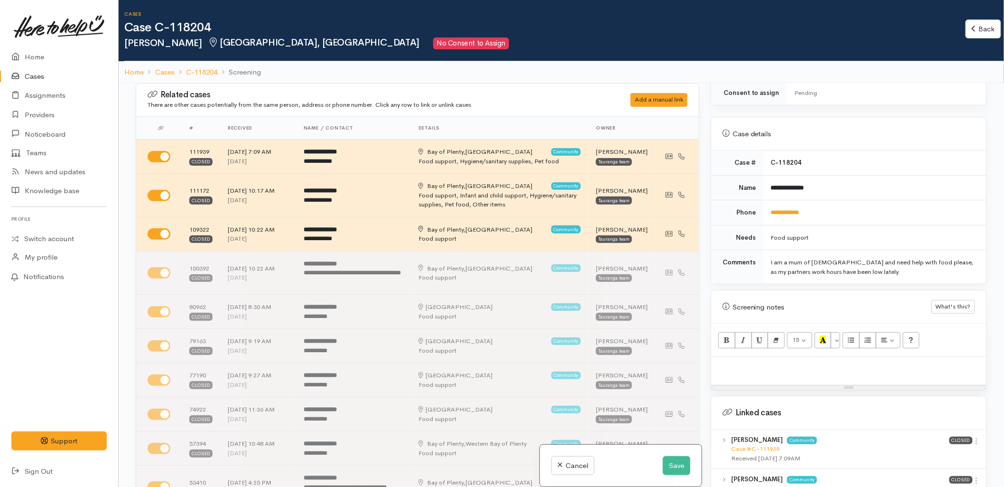
scroll to position [369, 0]
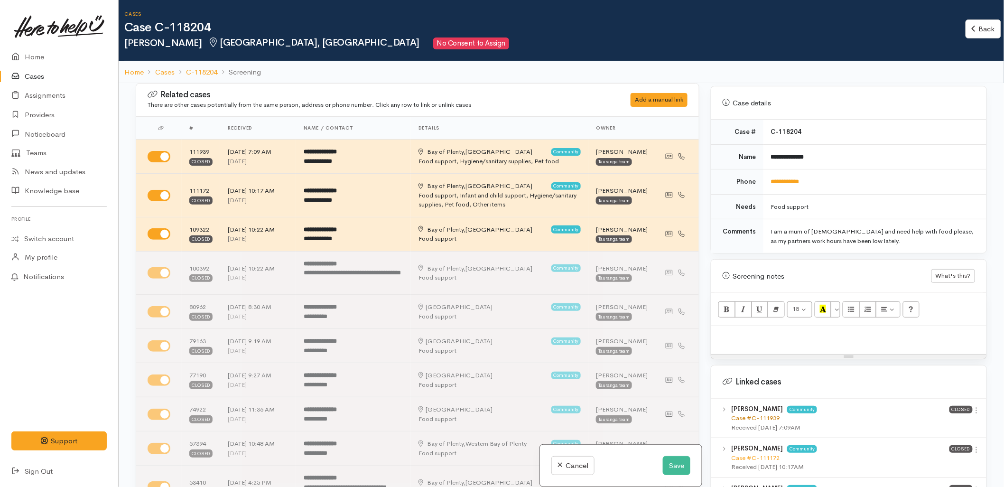
click at [754, 414] on link "Case #C-111939" at bounding box center [756, 418] width 48 height 8
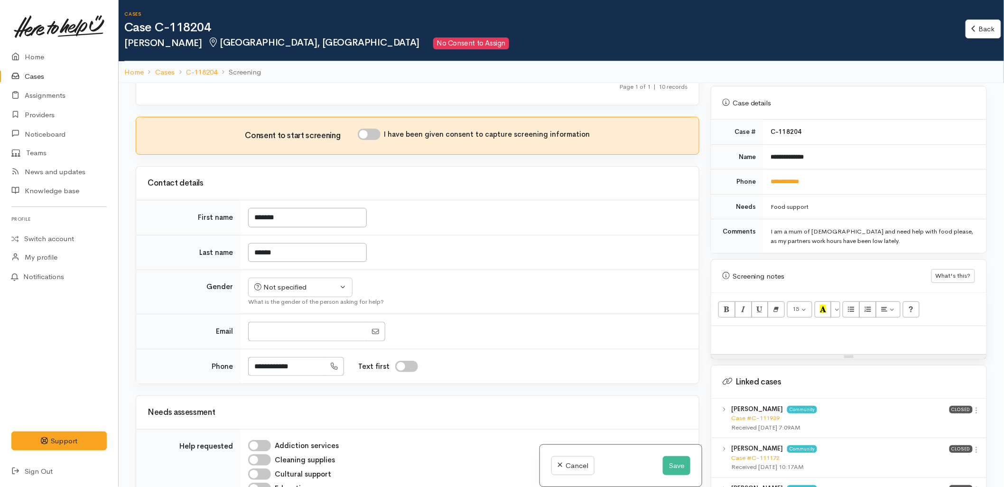
scroll to position [527, 0]
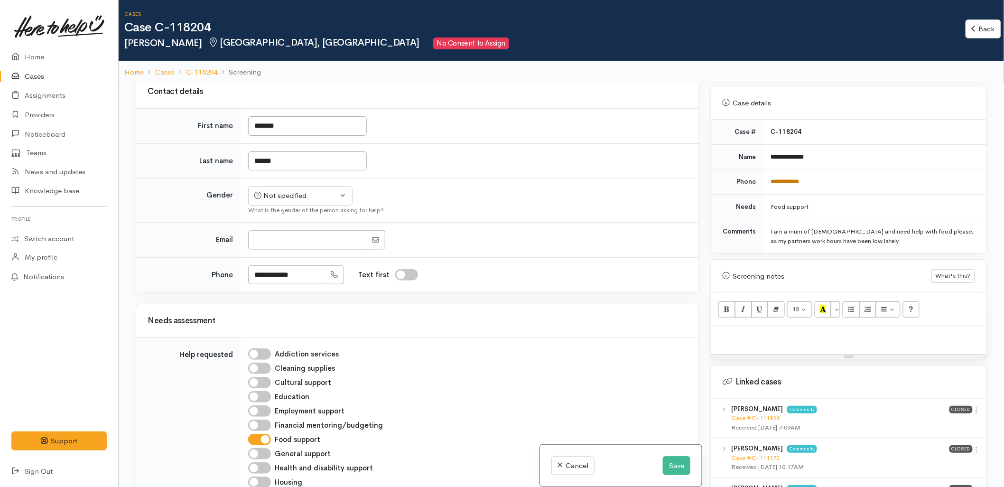
click at [784, 178] on link "**********" at bounding box center [785, 181] width 28 height 6
click at [747, 341] on div at bounding box center [849, 340] width 275 height 28
paste div
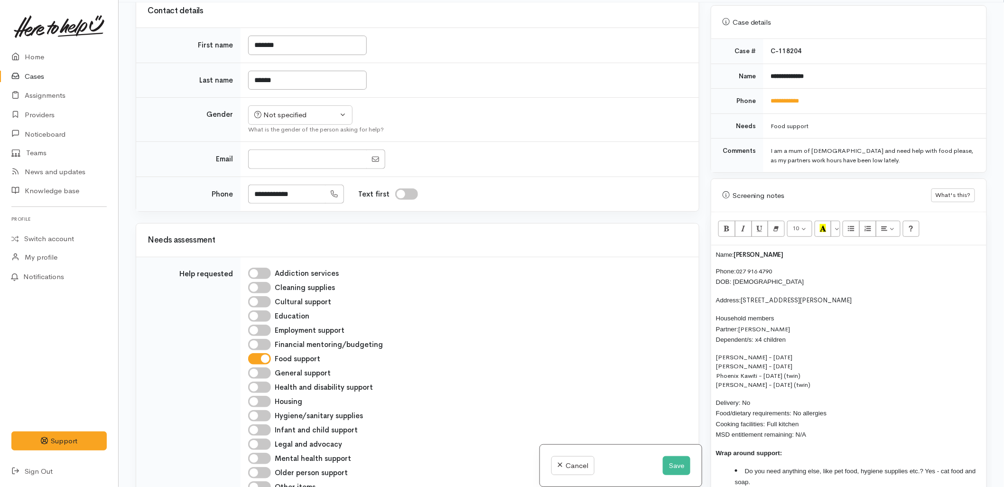
click at [714, 257] on div "Name: Natasha Kawiti Phone: 027 916 4790 DOB: 22/02/1981 Address: 19 Hugo Way, …" at bounding box center [849, 377] width 275 height 264
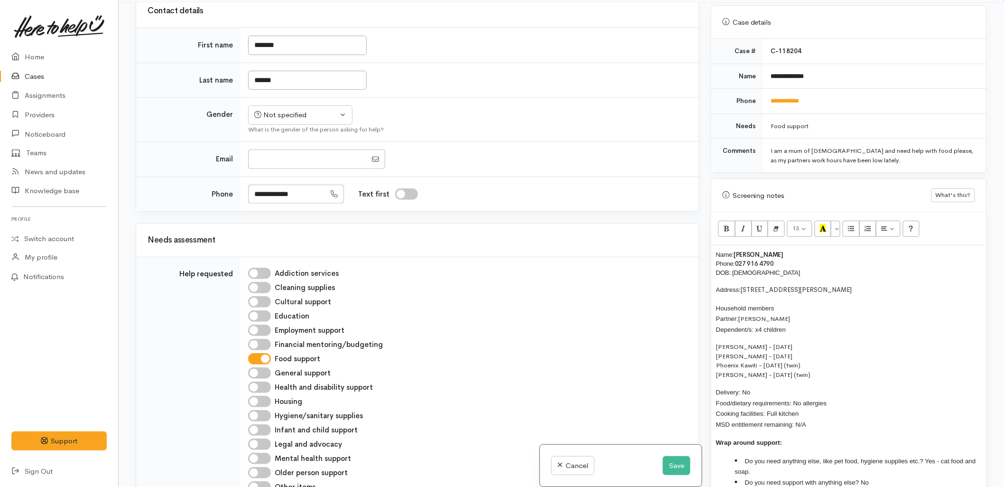
checkbox input "true"
click at [308, 121] on div "Not specified" at bounding box center [296, 115] width 84 height 11
click at [279, 171] on span "[DEMOGRAPHIC_DATA]" at bounding box center [307, 165] width 81 height 11
select select "[DEMOGRAPHIC_DATA]"
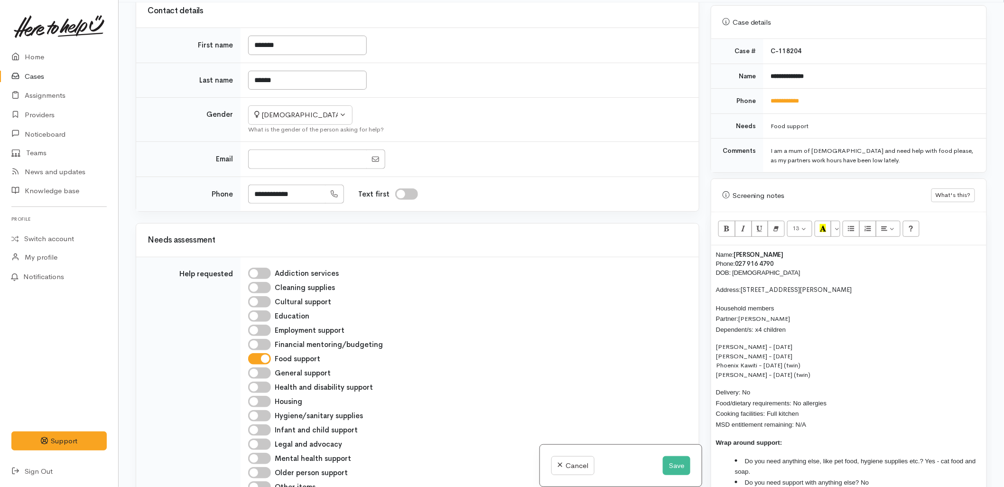
click at [466, 169] on div at bounding box center [468, 159] width 440 height 19
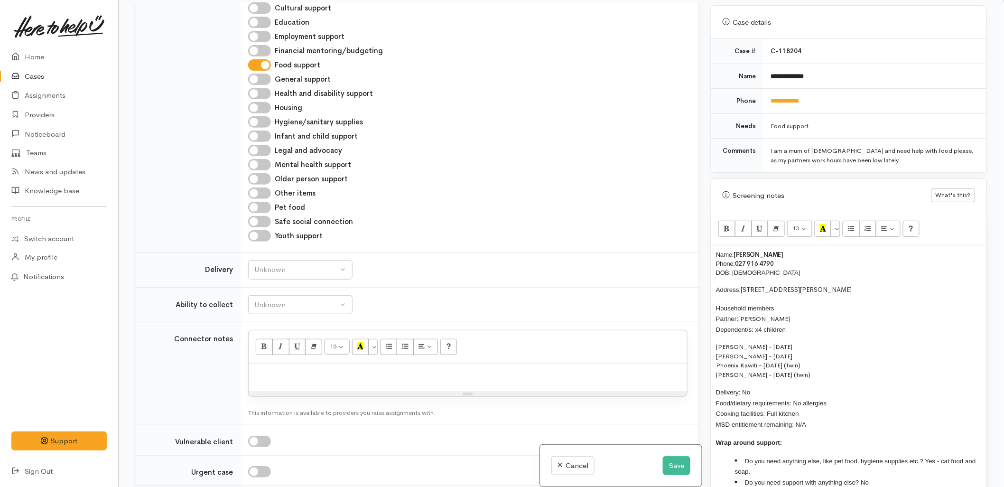
scroll to position [844, 0]
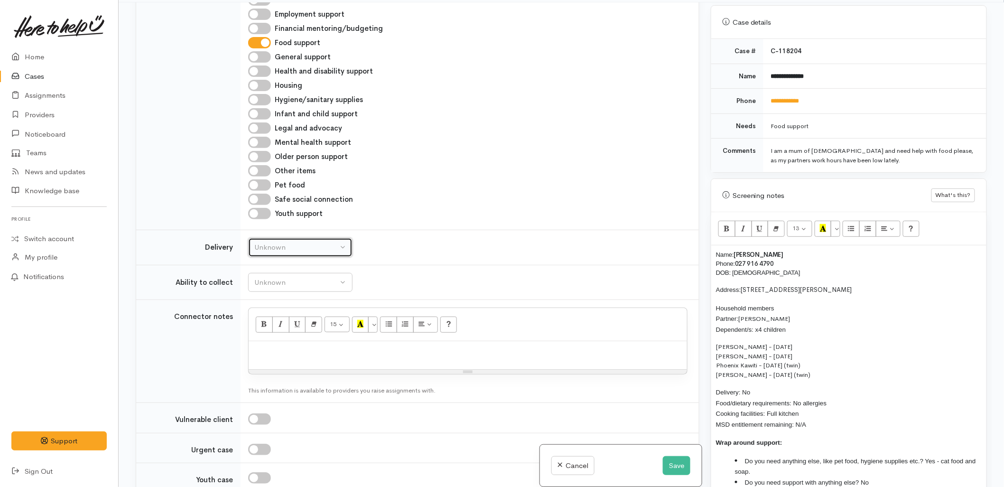
click at [272, 257] on button "Unknown" at bounding box center [300, 247] width 104 height 19
click at [271, 343] on link "No" at bounding box center [300, 336] width 103 height 15
select select "1"
click at [272, 292] on button "Unknown" at bounding box center [300, 282] width 104 height 19
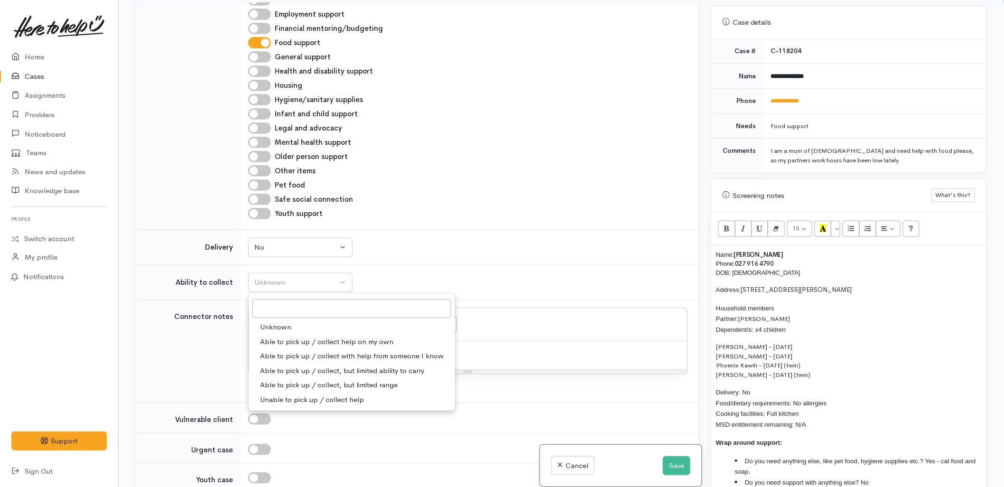
click at [288, 347] on span "Able to pick up / collect help on my own" at bounding box center [326, 342] width 133 height 11
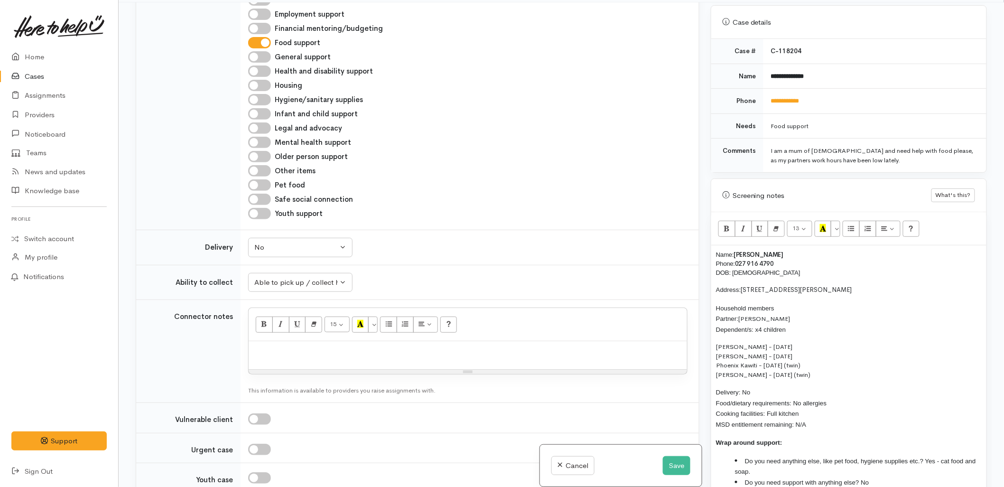
click at [470, 230] on td "Addiction services Cleaning supplies Cultural support Education Employment supp…" at bounding box center [470, 85] width 459 height 289
drag, startPoint x: 277, startPoint y: 331, endPoint x: 279, endPoint y: 375, distance: 44.7
click at [277, 288] on div "Able to pick up / collect help on my own" at bounding box center [296, 282] width 84 height 11
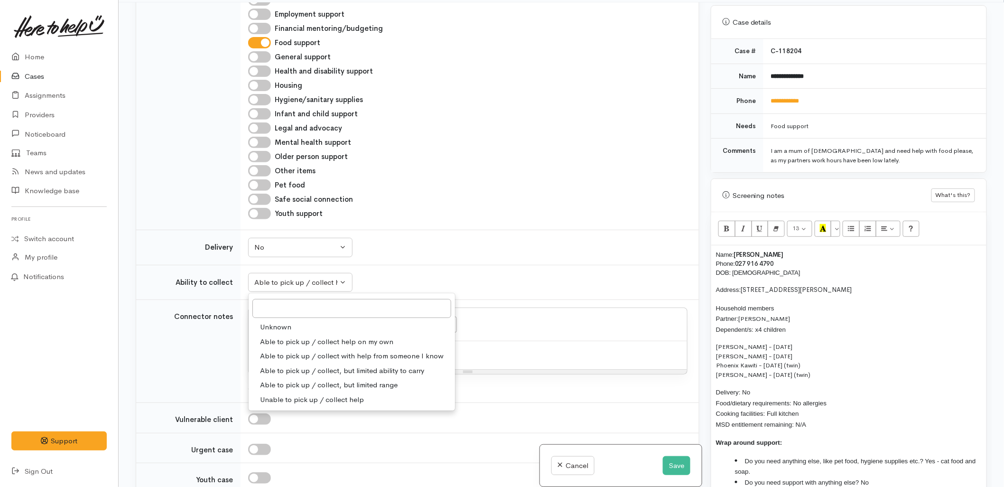
click at [280, 347] on span "Able to pick up / collect help on my own" at bounding box center [326, 342] width 133 height 11
select select "2"
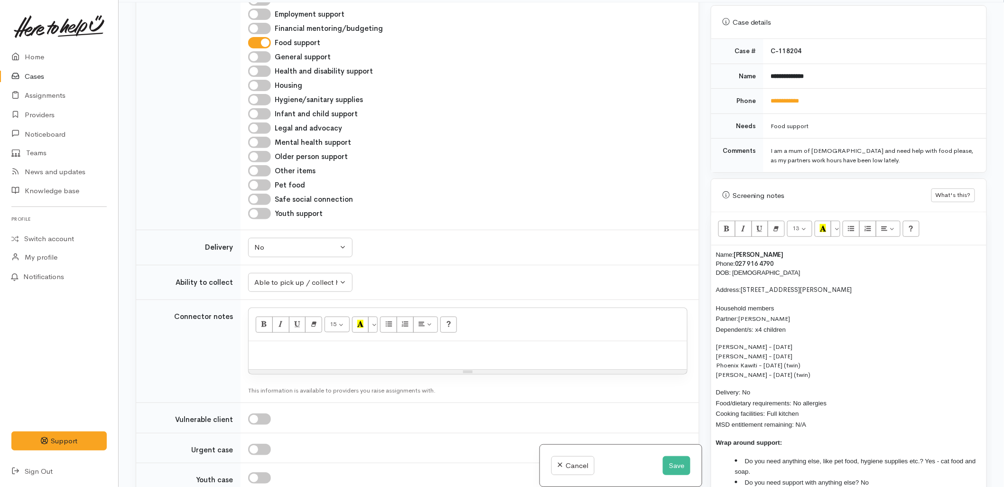
click at [540, 219] on div "Youth support" at bounding box center [468, 213] width 440 height 11
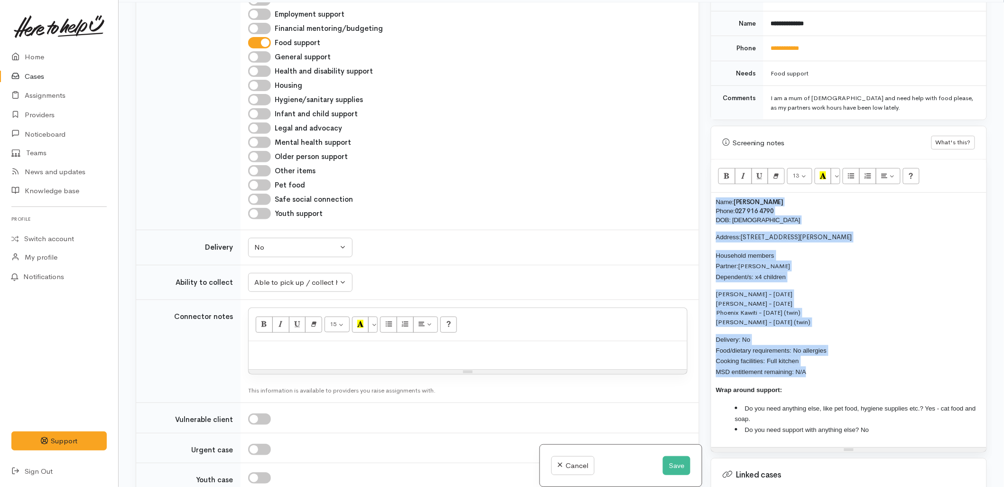
drag, startPoint x: 812, startPoint y: 361, endPoint x: 704, endPoint y: 184, distance: 207.9
click at [704, 184] on div "Related cases There are other cases potentially from the same person, address o…" at bounding box center [561, 245] width 863 height 487
copy div "Name: Natasha Kawiti Phone: 027 916 4790 DOB: 22/02/1981 Address: 19 Hugo Way, …"
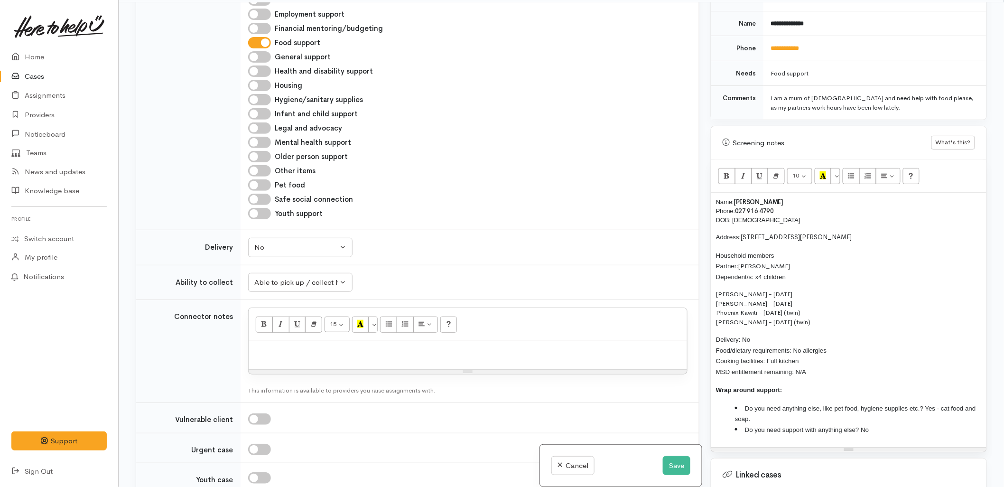
click at [459, 369] on div at bounding box center [468, 355] width 439 height 28
paste div
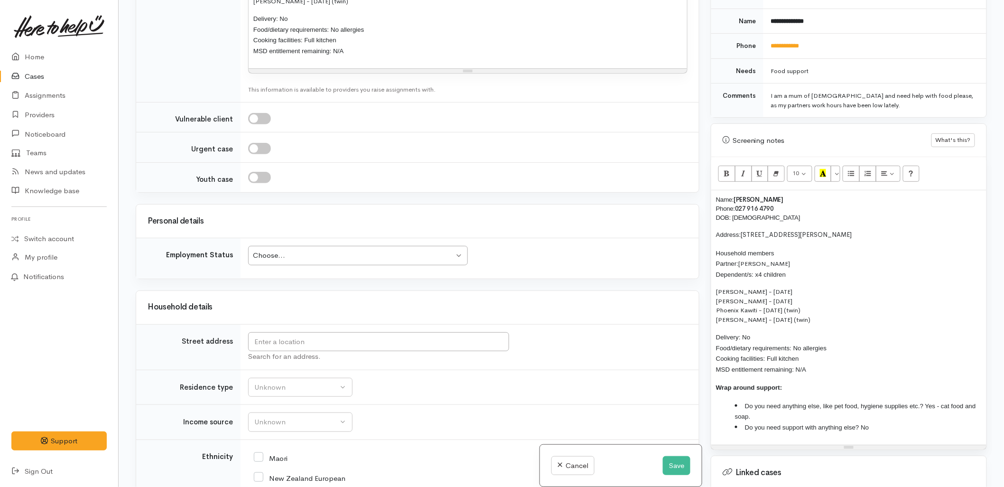
scroll to position [1347, 0]
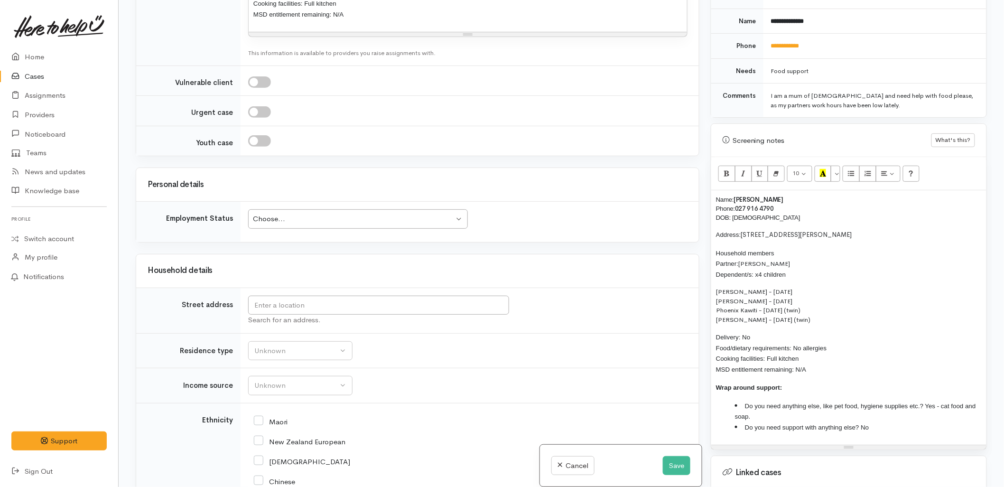
click at [316, 225] on div "Choose..." at bounding box center [353, 219] width 201 height 11
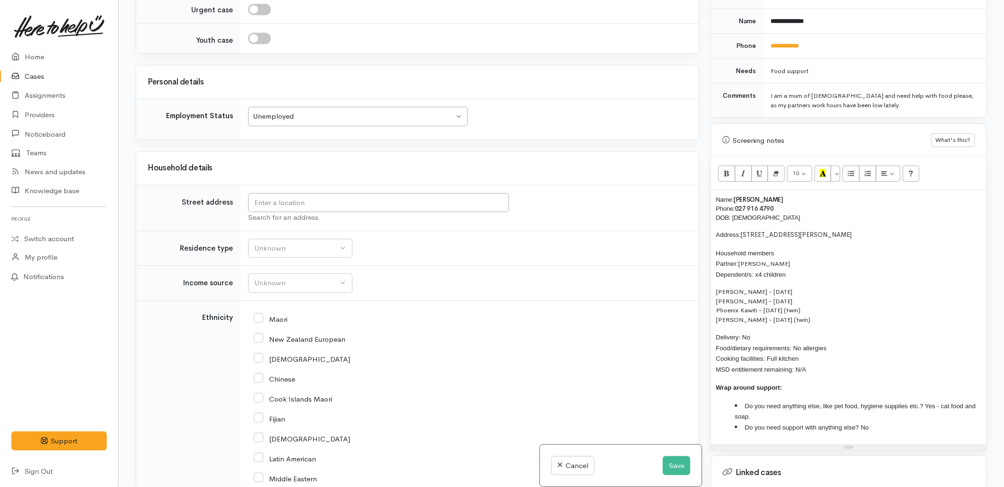
scroll to position [1453, 0]
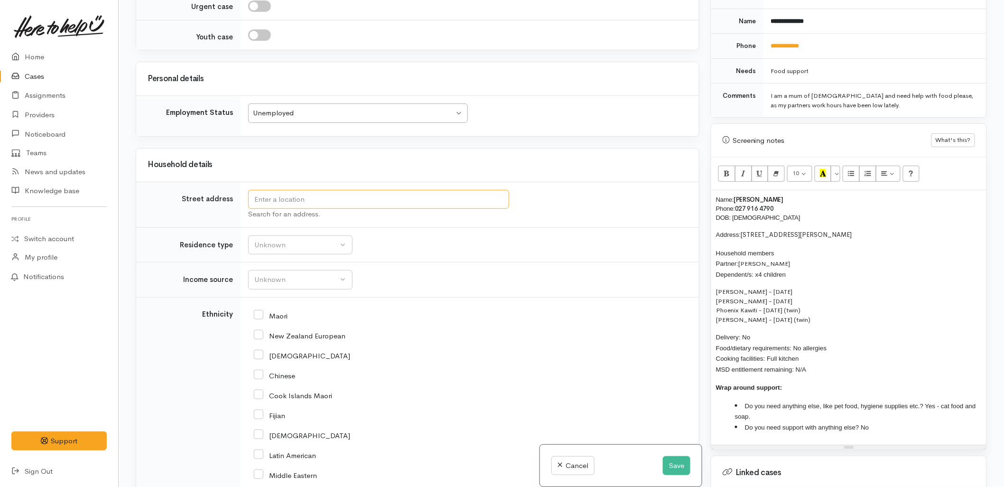
click at [325, 209] on input "text" at bounding box center [378, 199] width 261 height 19
type input "19 Hugo Way, Papamoa Beach, Papamoa, New Zealand"
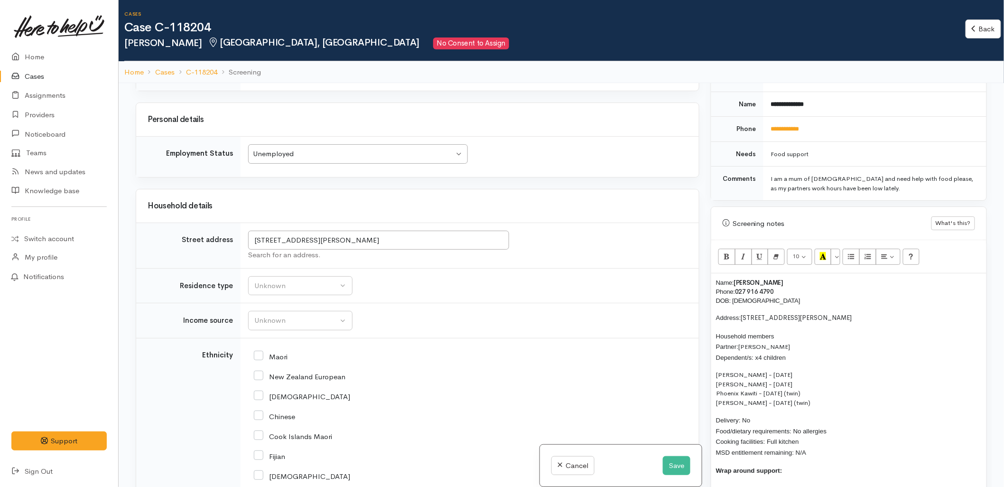
scroll to position [1620, 0]
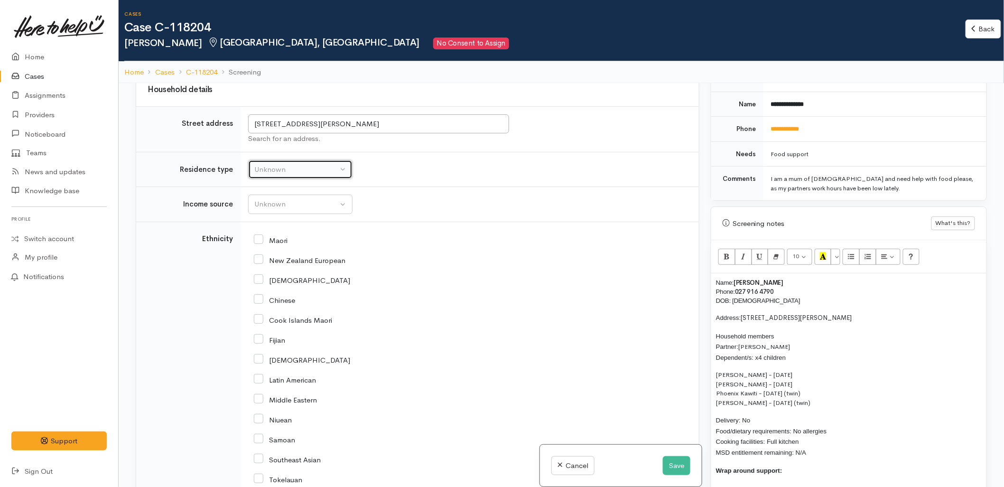
click at [296, 175] on div "Unknown" at bounding box center [296, 169] width 84 height 11
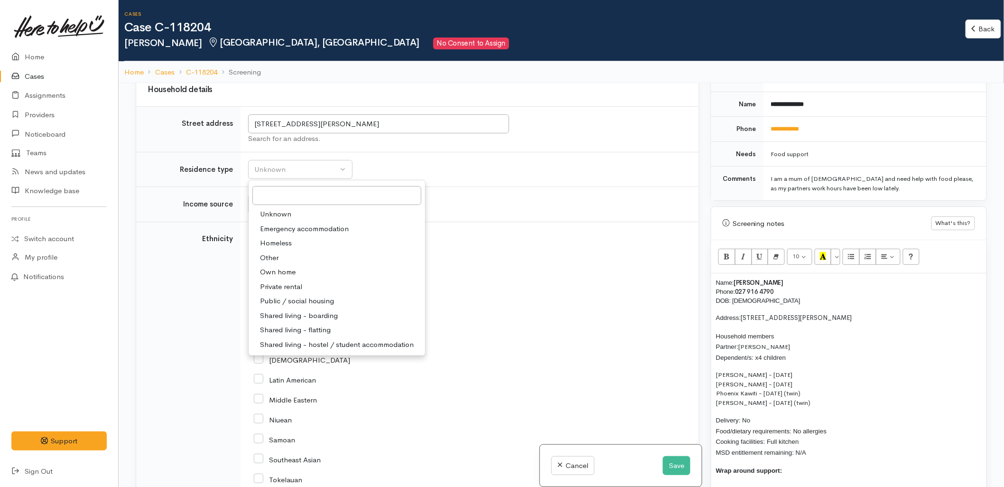
click at [497, 222] on td "Unknown ACC Maternity leave MSD - Away from Home Allowance MSD - Child Disabili…" at bounding box center [470, 204] width 459 height 35
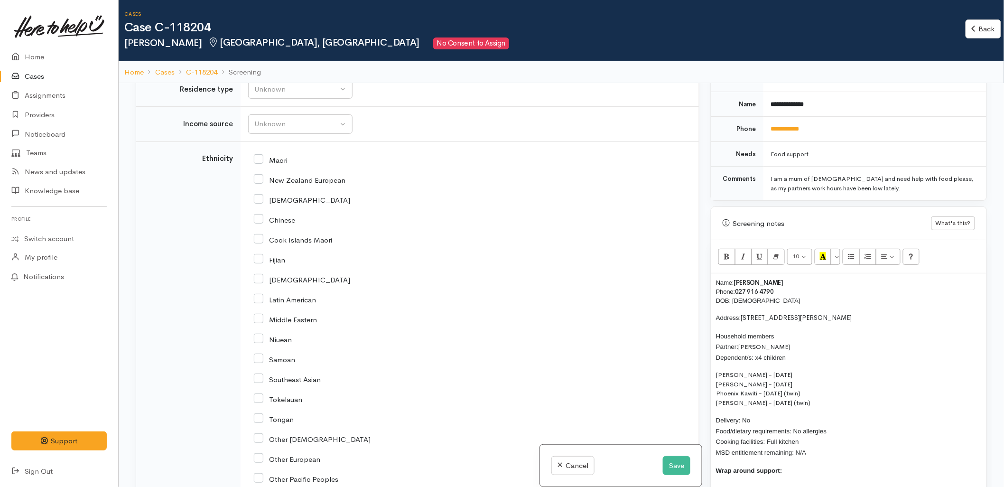
scroll to position [1726, 0]
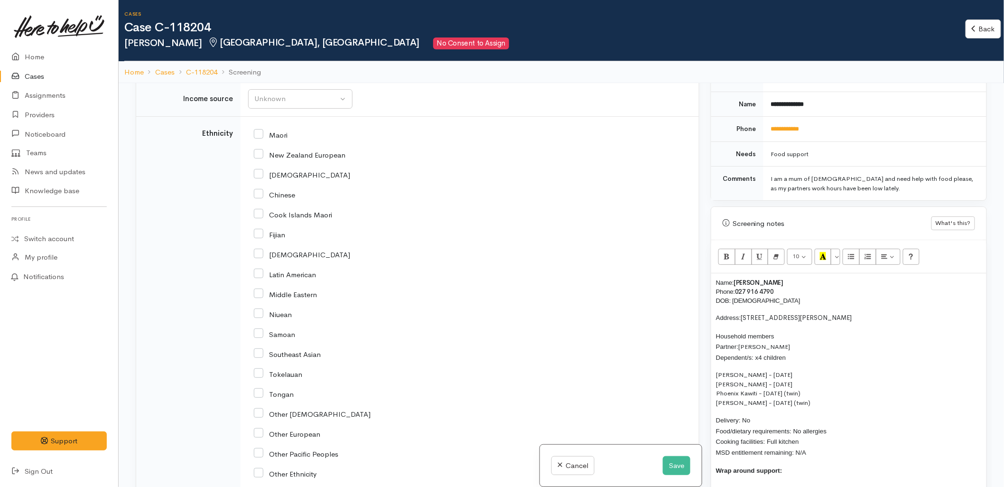
click at [301, 74] on button "Unknown" at bounding box center [300, 64] width 104 height 19
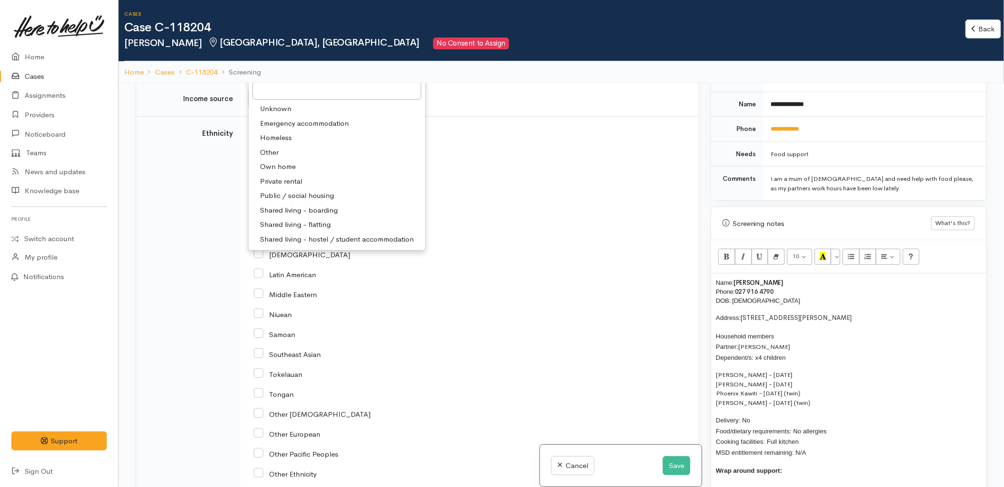
click at [291, 187] on span "Private rental" at bounding box center [281, 181] width 42 height 11
select select "2"
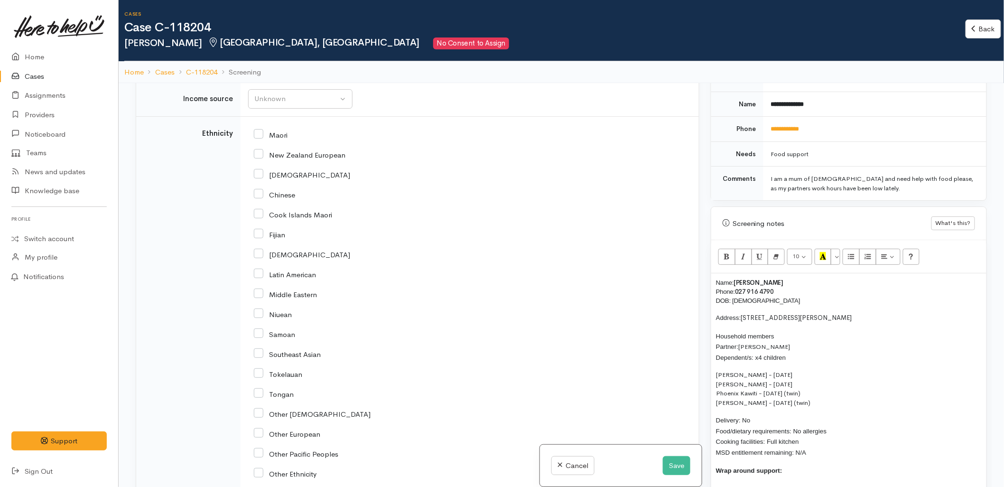
click at [477, 184] on div "[DEMOGRAPHIC_DATA]" at bounding box center [468, 174] width 428 height 20
click at [287, 104] on div "Unknown" at bounding box center [296, 99] width 84 height 11
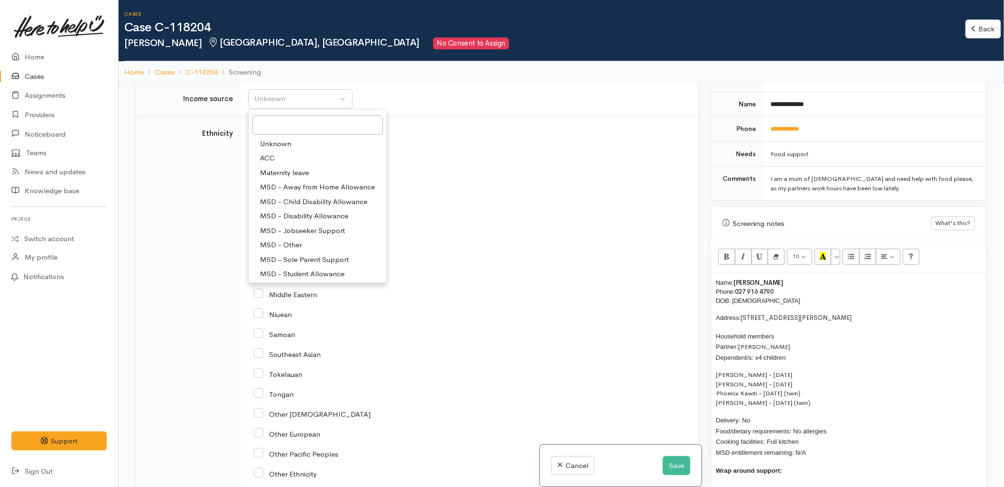
click at [548, 204] on div "Chinese" at bounding box center [468, 194] width 428 height 20
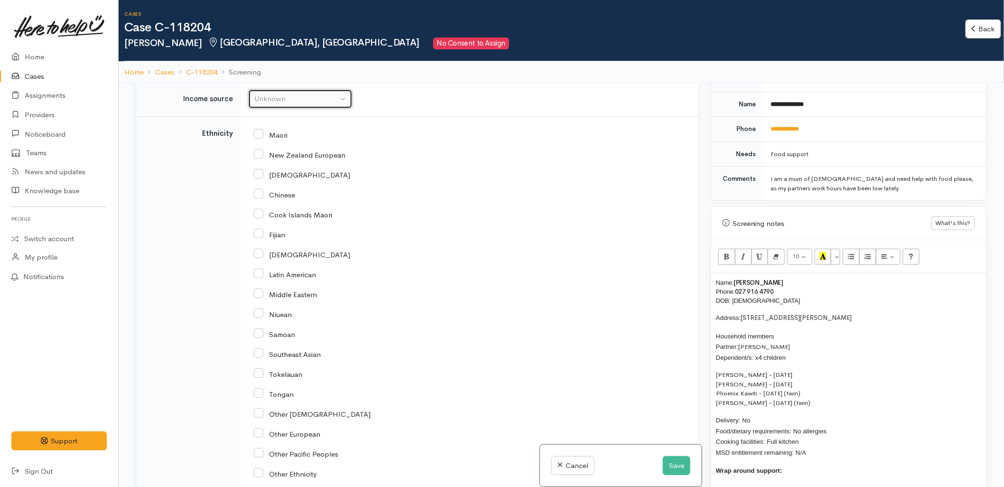
click at [300, 104] on div "Unknown" at bounding box center [296, 99] width 84 height 11
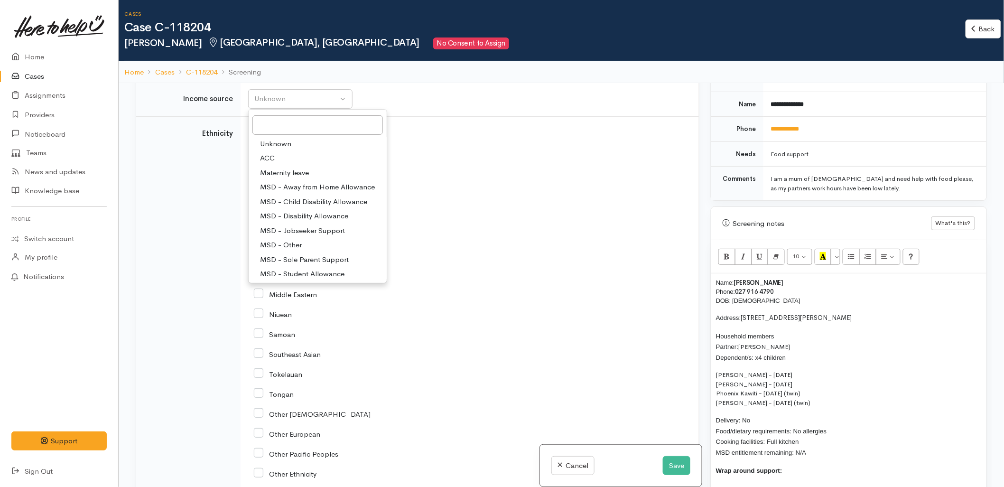
click at [492, 198] on div "Chinese" at bounding box center [468, 194] width 428 height 9
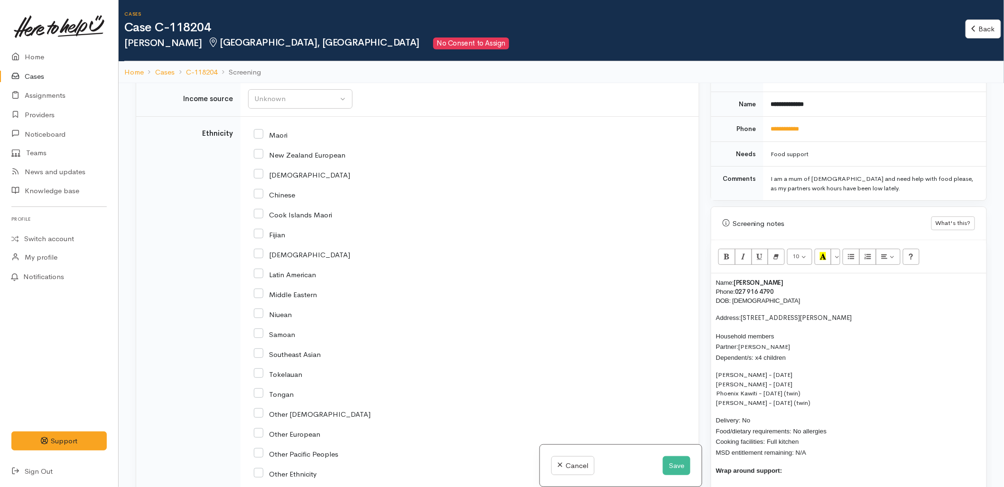
click at [436, 82] on td "Unknown Emergency accommodation Homeless Other Own home Private rental Public /…" at bounding box center [470, 64] width 459 height 35
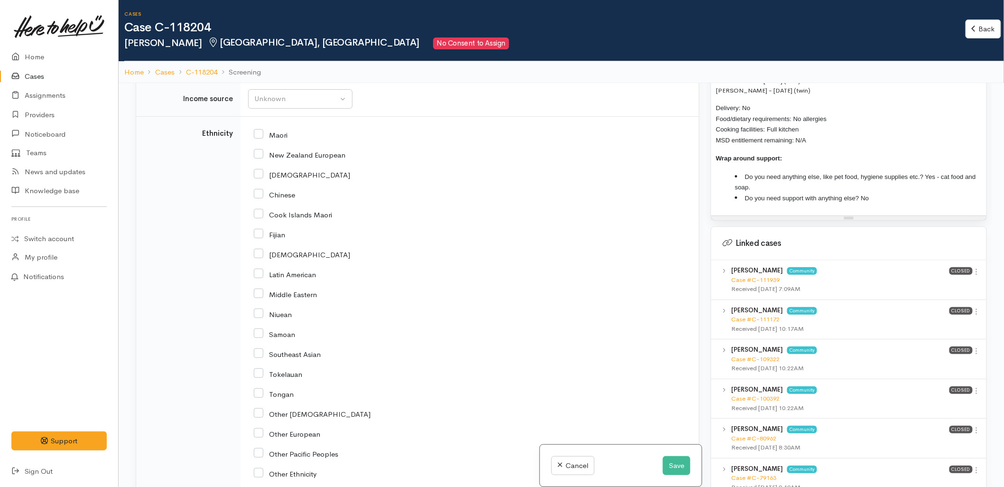
scroll to position [738, 0]
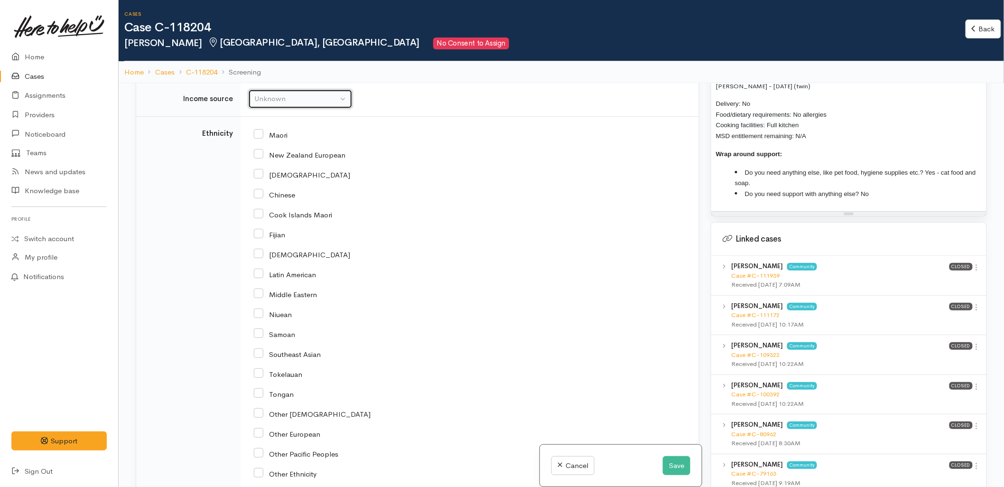
click at [329, 104] on div "Unknown" at bounding box center [296, 99] width 84 height 11
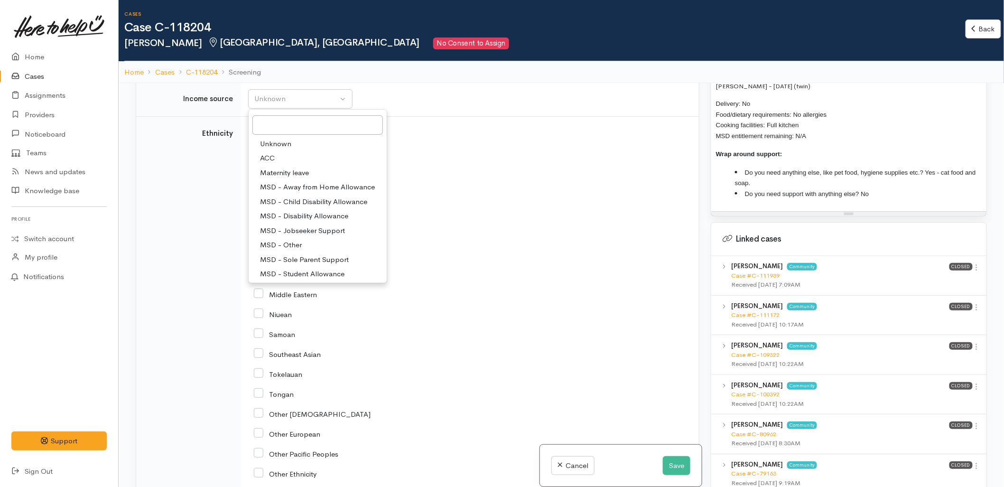
click at [493, 198] on div "Chinese" at bounding box center [468, 194] width 428 height 9
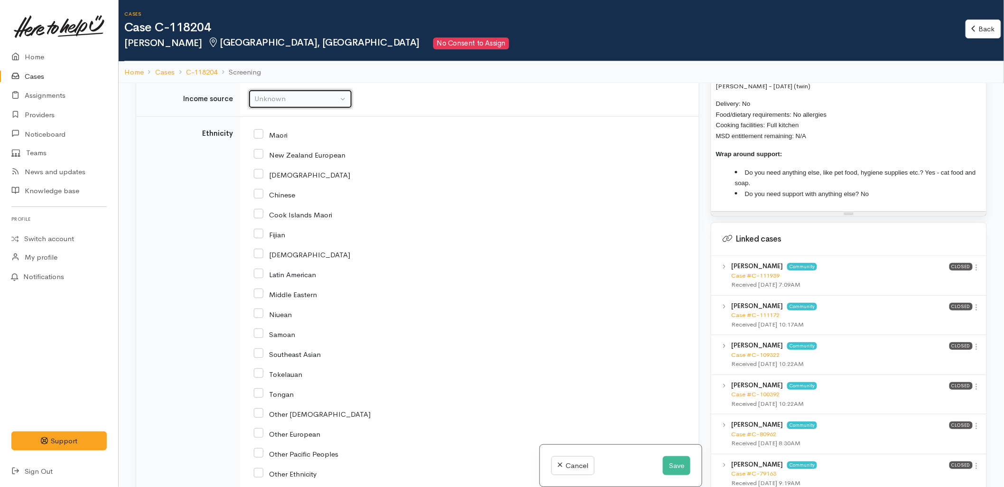
click at [286, 104] on div "Unknown" at bounding box center [296, 99] width 84 height 11
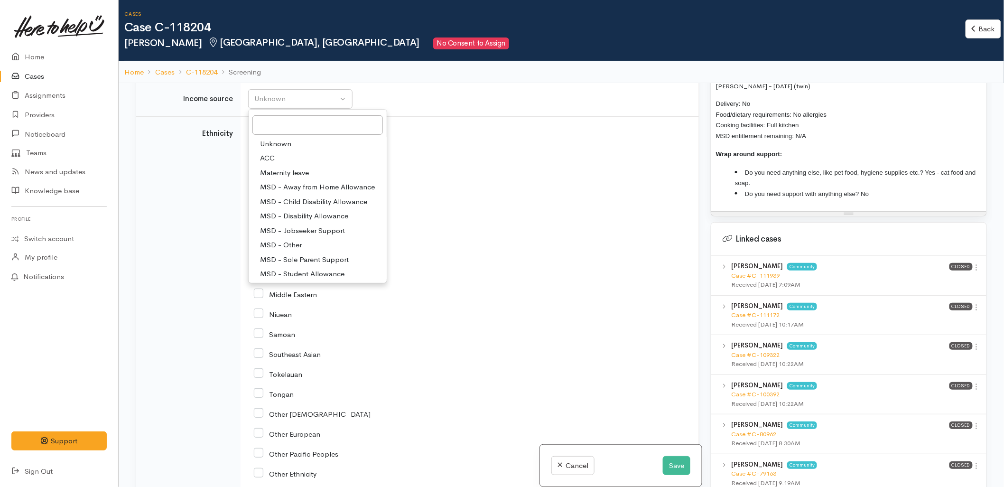
click at [439, 144] on div "Maori" at bounding box center [468, 134] width 428 height 20
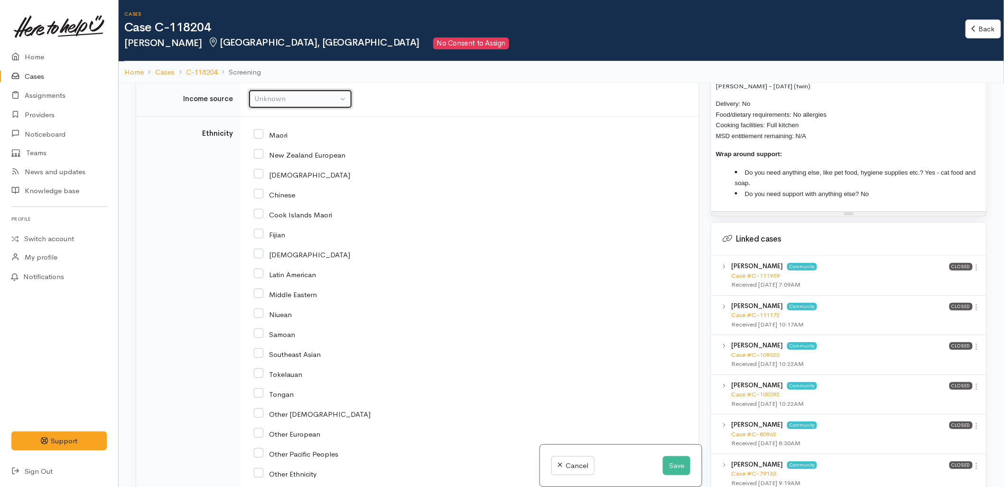
click at [302, 104] on div "Unknown" at bounding box center [296, 99] width 84 height 11
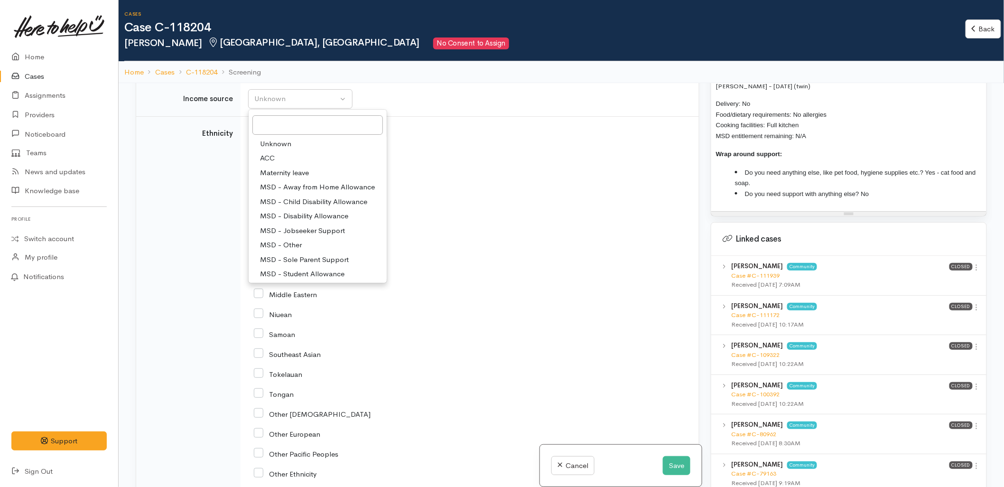
click at [548, 164] on div "New Zealand European" at bounding box center [468, 154] width 428 height 20
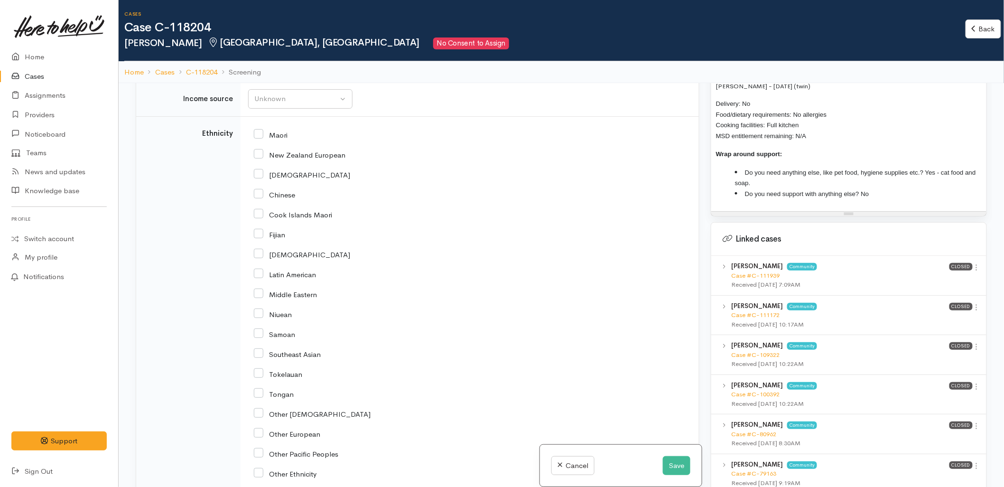
drag, startPoint x: 635, startPoint y: 145, endPoint x: 654, endPoint y: 158, distance: 22.9
click at [635, 117] on td "Unknown ACC Maternity leave MSD - Away from Home Allowance MSD - Child Disabili…" at bounding box center [470, 99] width 459 height 35
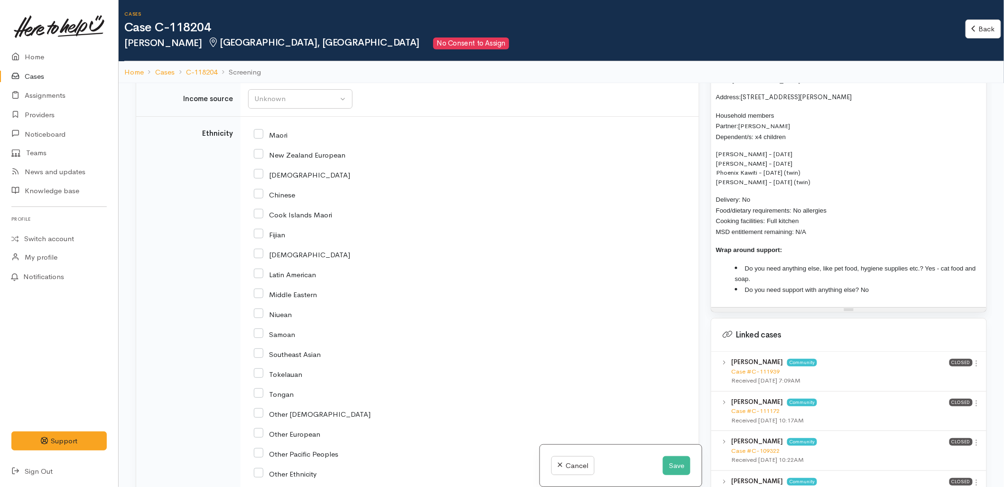
scroll to position [633, 0]
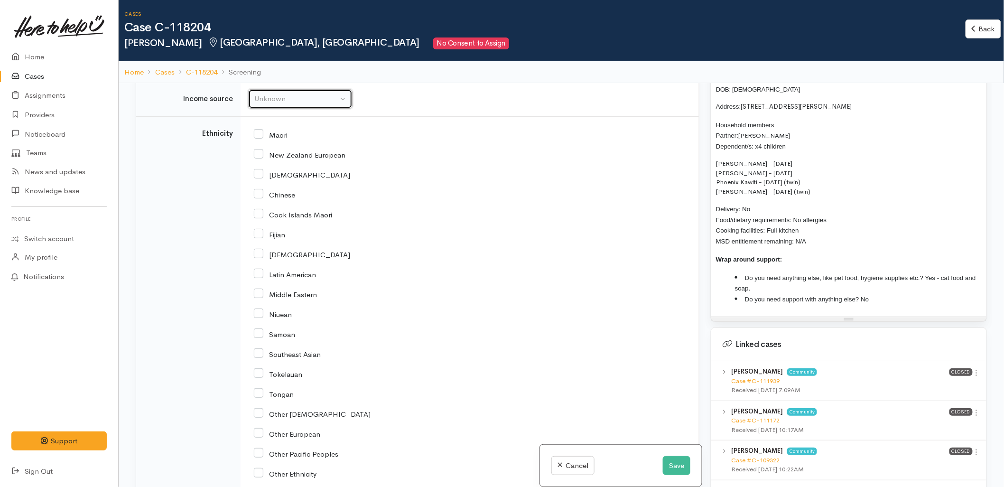
click at [270, 104] on div "Unknown" at bounding box center [296, 99] width 84 height 11
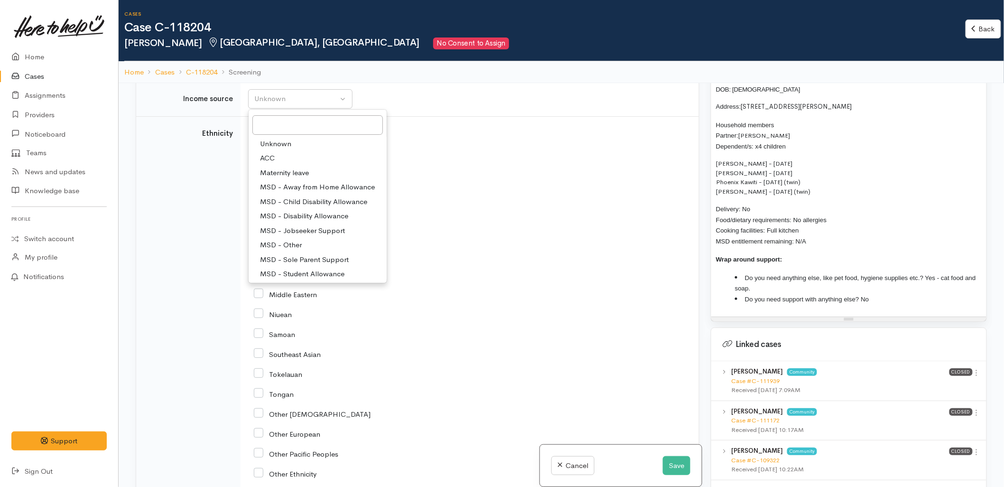
click at [634, 184] on div "[DEMOGRAPHIC_DATA]" at bounding box center [468, 174] width 428 height 20
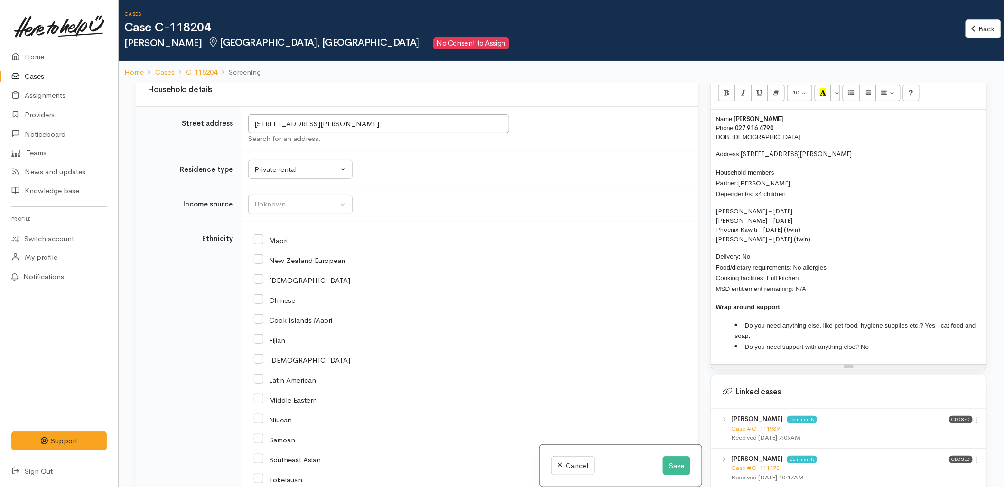
scroll to position [527, 0]
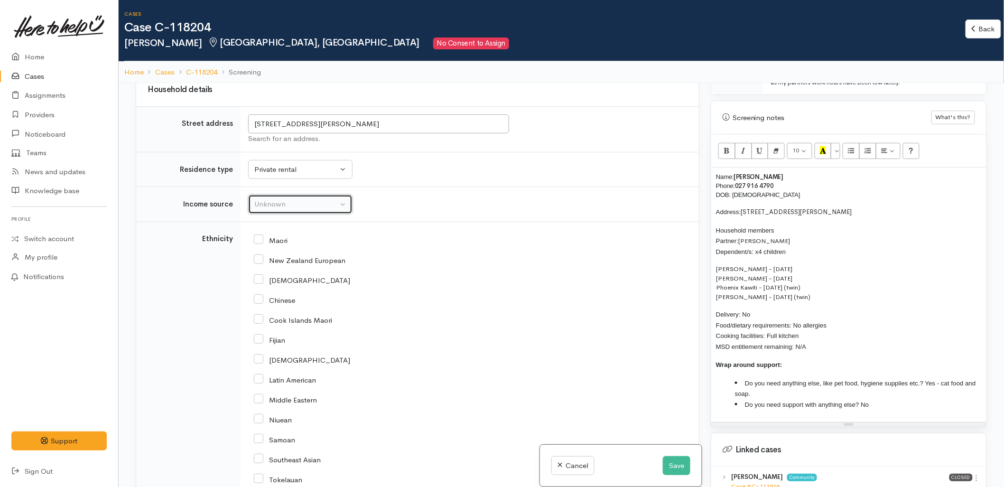
click at [292, 210] on div "Unknown" at bounding box center [296, 204] width 84 height 11
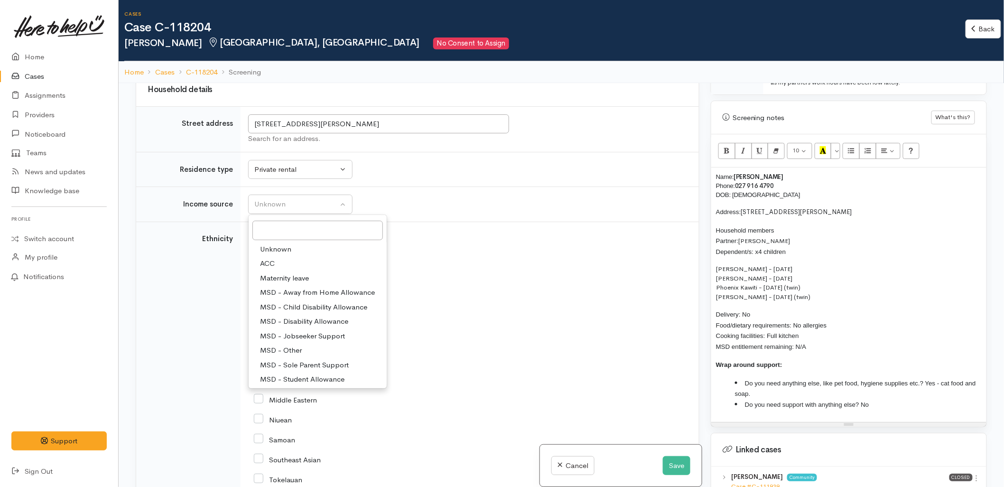
click at [525, 329] on div "Cook Islands Maori" at bounding box center [468, 320] width 428 height 20
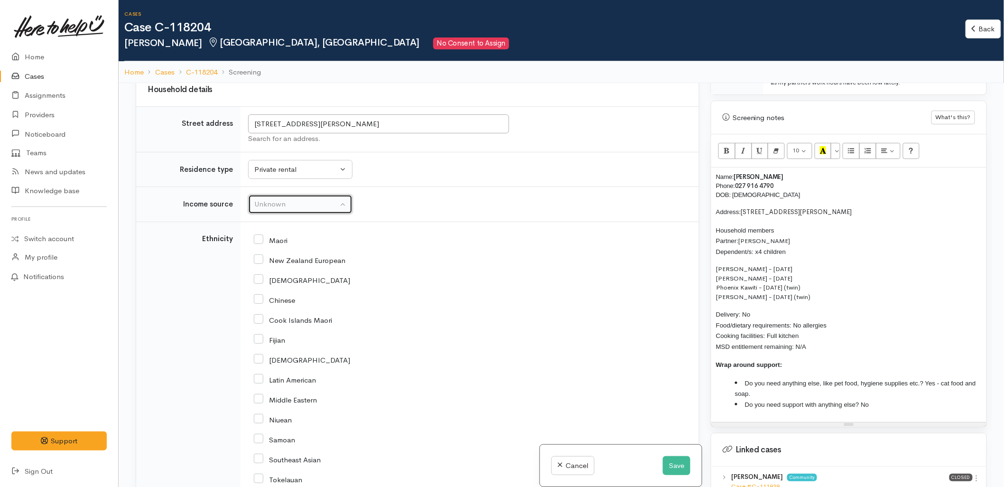
click at [275, 214] on button "Unknown" at bounding box center [300, 204] width 104 height 19
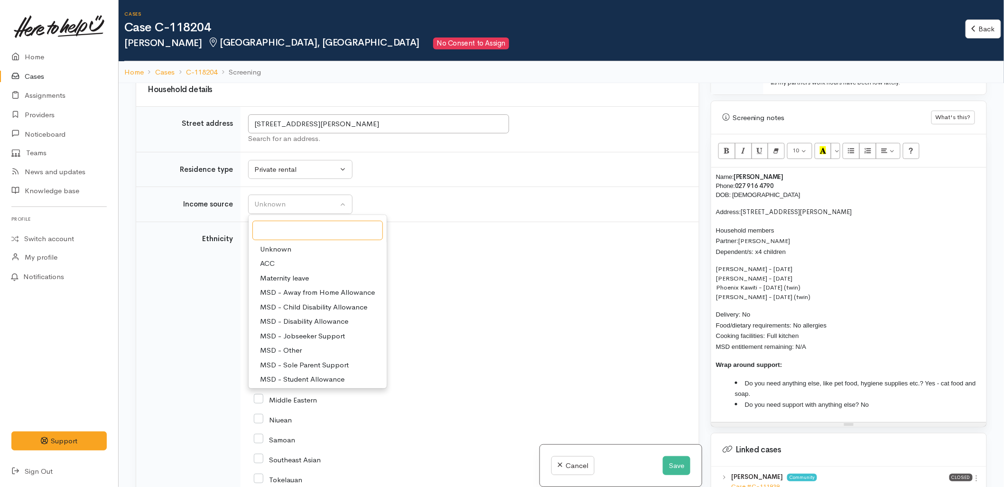
scroll to position [147, 0]
click at [286, 325] on span "Paid employment" at bounding box center [288, 319] width 56 height 11
select select "1"
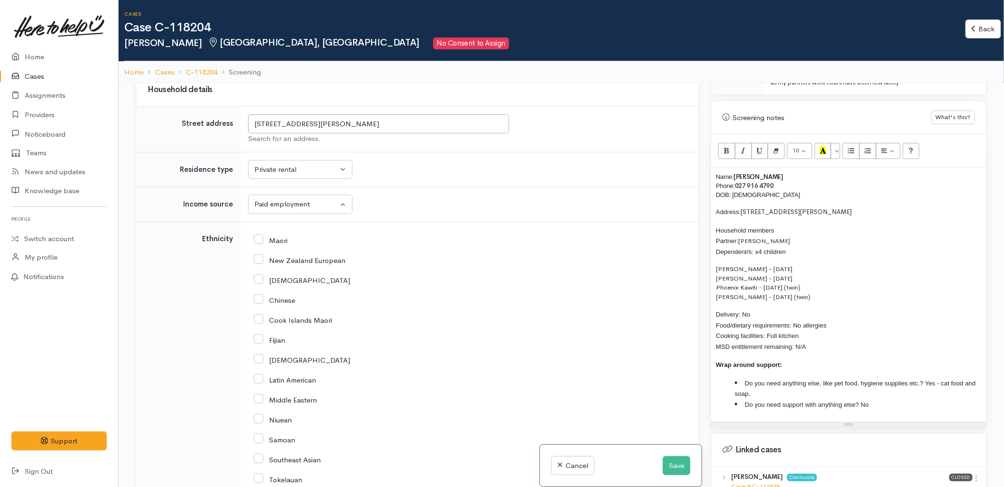
click at [276, 264] on input "New Zealand European" at bounding box center [300, 259] width 92 height 9
checkbox input "true"
click at [274, 244] on input "Maori" at bounding box center [271, 239] width 34 height 9
checkbox input "true"
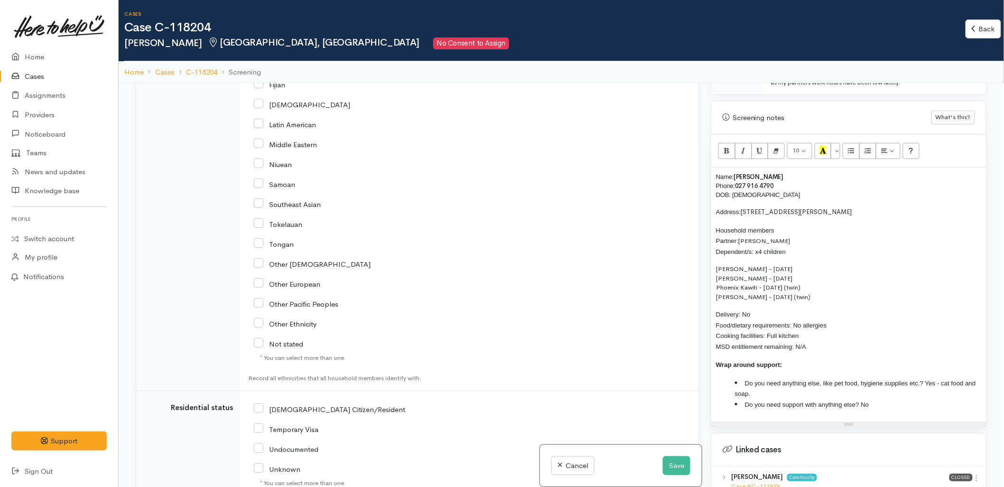
scroll to position [1937, 0]
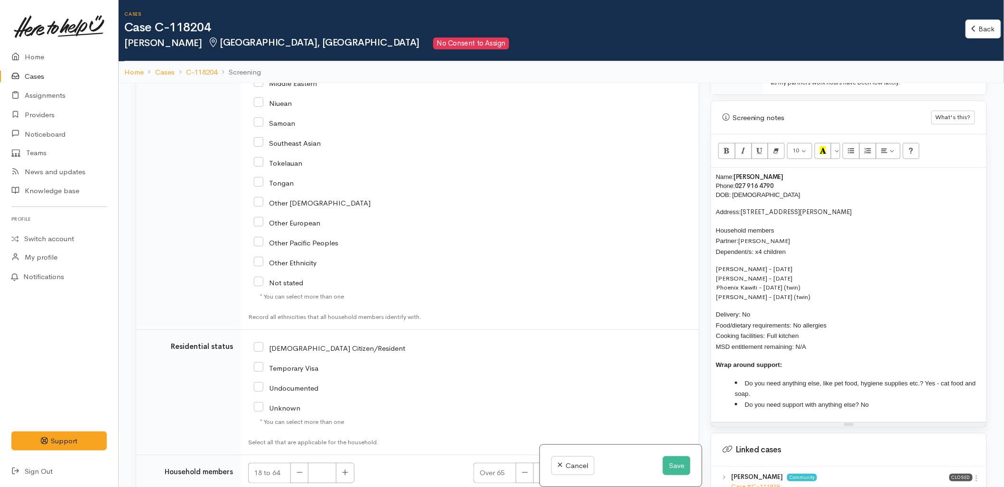
click at [287, 352] on input "NZ Citizen/Resident" at bounding box center [329, 347] width 151 height 9
checkbox input "true"
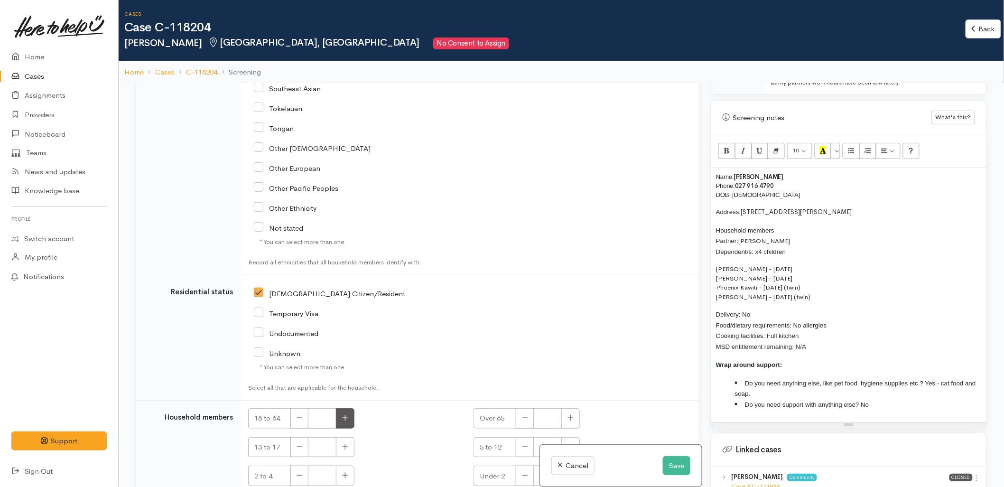
scroll to position [2081, 0]
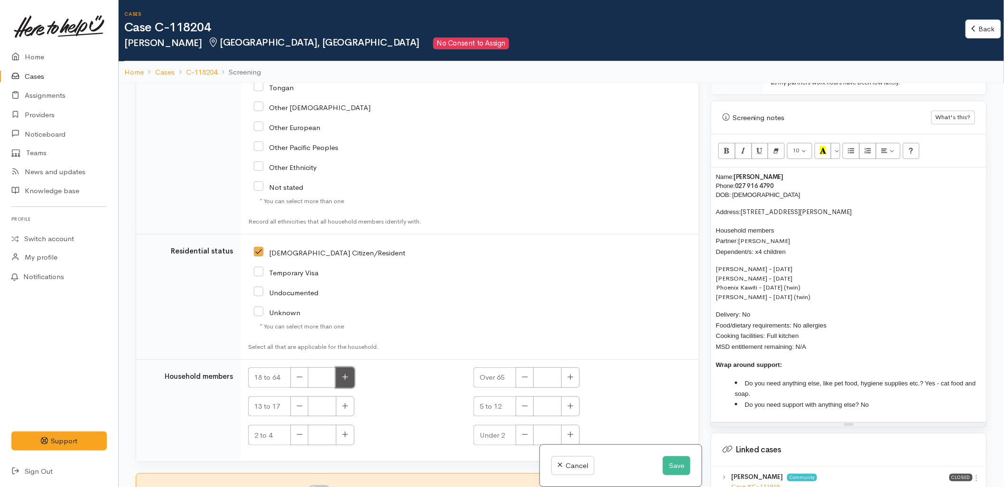
click at [349, 379] on button "button" at bounding box center [345, 377] width 19 height 20
click at [343, 380] on icon "button" at bounding box center [345, 377] width 6 height 7
type input "2"
click at [341, 409] on button "button" at bounding box center [345, 406] width 19 height 20
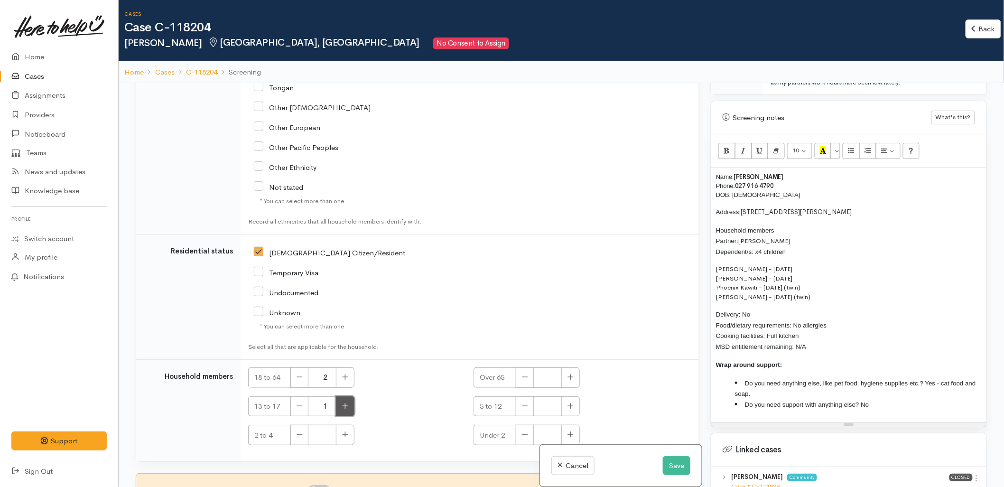
type input "2"
click at [341, 435] on button "button" at bounding box center [345, 435] width 19 height 20
type input "2"
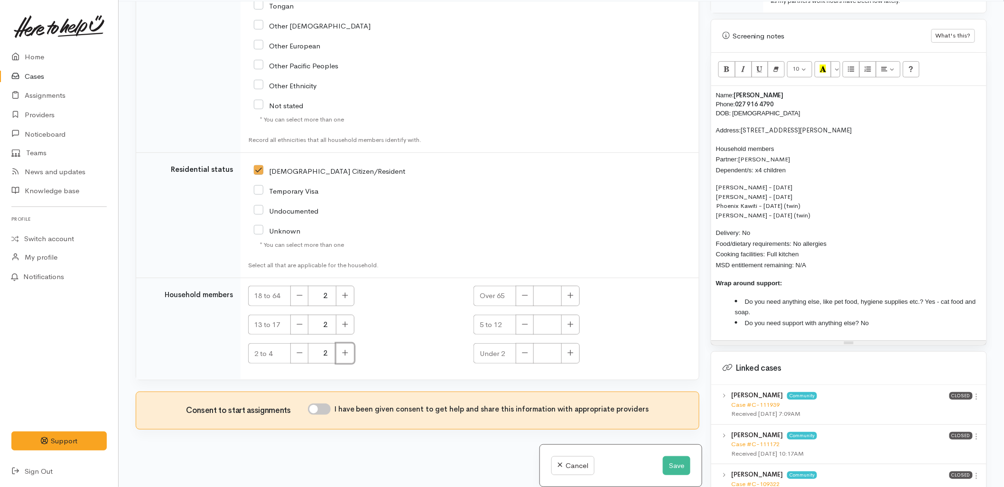
scroll to position [83, 0]
click at [328, 411] on input "I have been given consent to get help and share this information with appropria…" at bounding box center [319, 407] width 23 height 11
checkbox input "true"
drag, startPoint x: 771, startPoint y: 300, endPoint x: 926, endPoint y: 286, distance: 155.4
click at [926, 295] on li "Do you need anything else, like pet food, hygiene supplies etc.? Yes - cat food…" at bounding box center [858, 305] width 247 height 21
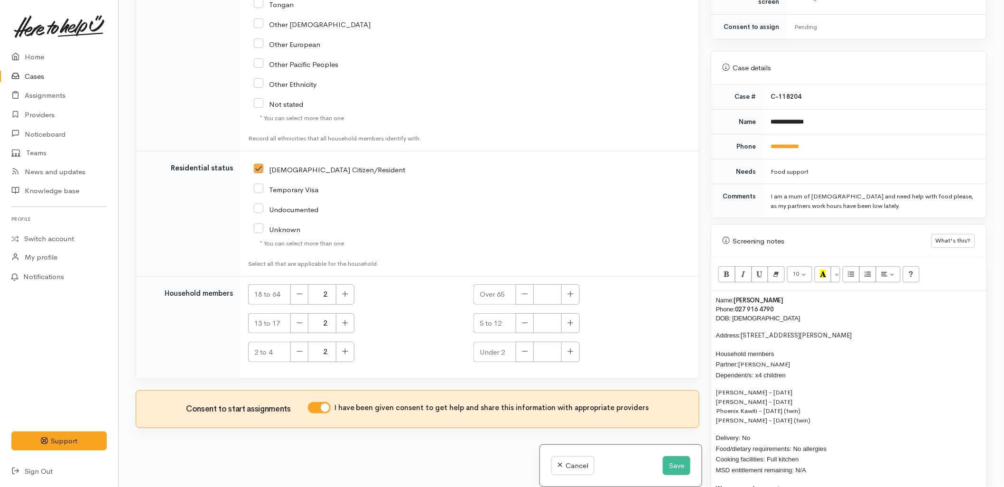
scroll to position [263, 0]
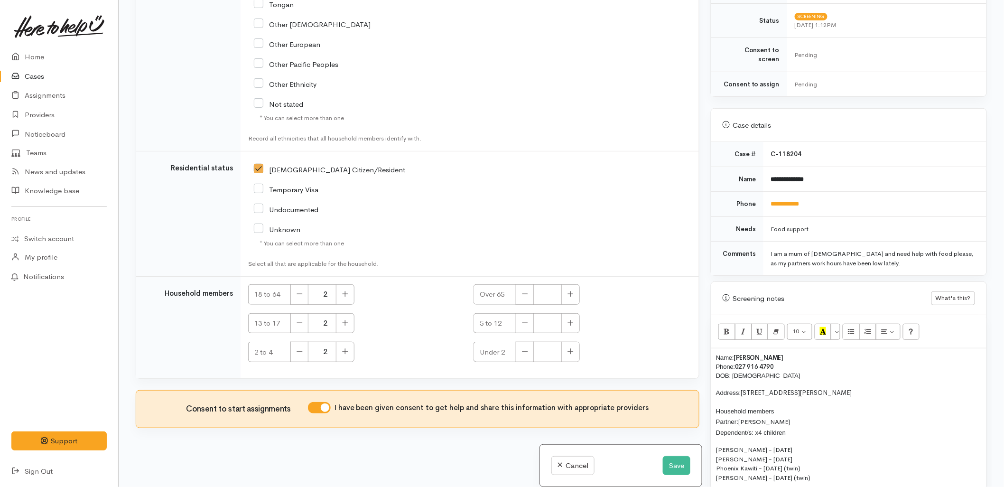
drag, startPoint x: 660, startPoint y: 245, endPoint x: 687, endPoint y: 270, distance: 36.7
click at [660, 245] on td "[DEMOGRAPHIC_DATA] Citizen/Resident" at bounding box center [470, 213] width 459 height 125
click at [714, 348] on div "Name: Natasha Kawiti Phone: 027 916 4790 DOB: 22/02/1981 Address: 19 Hugo Way, …" at bounding box center [849, 470] width 275 height 244
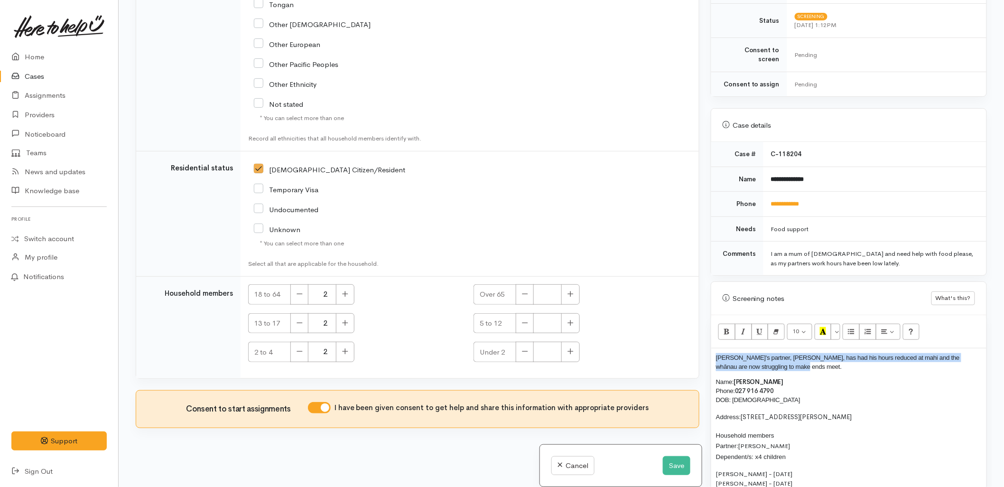
drag, startPoint x: 773, startPoint y: 359, endPoint x: 706, endPoint y: 348, distance: 67.4
click at [706, 348] on div "Warnings Add No warnings have been raised against this case Add Warning Title ●…" at bounding box center [849, 243] width 288 height 487
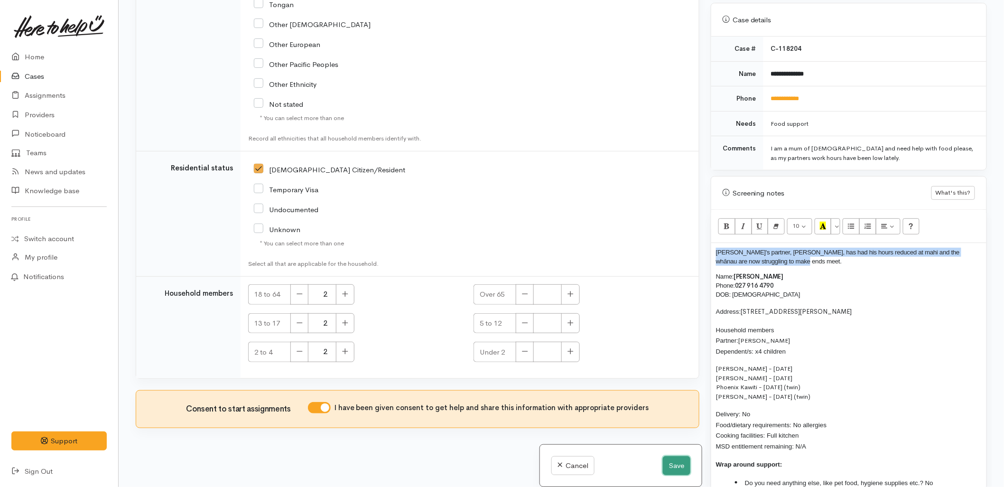
click at [666, 470] on button "Save" at bounding box center [677, 465] width 28 height 19
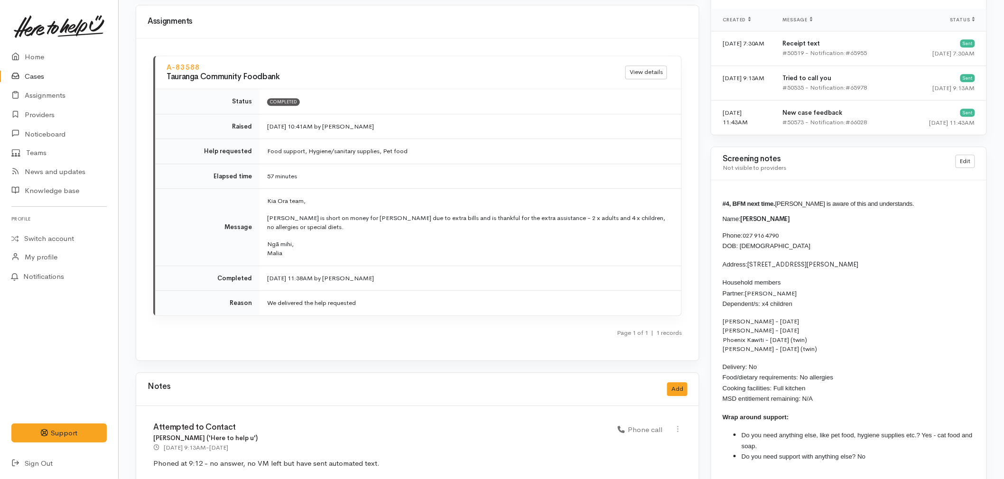
scroll to position [1029, 0]
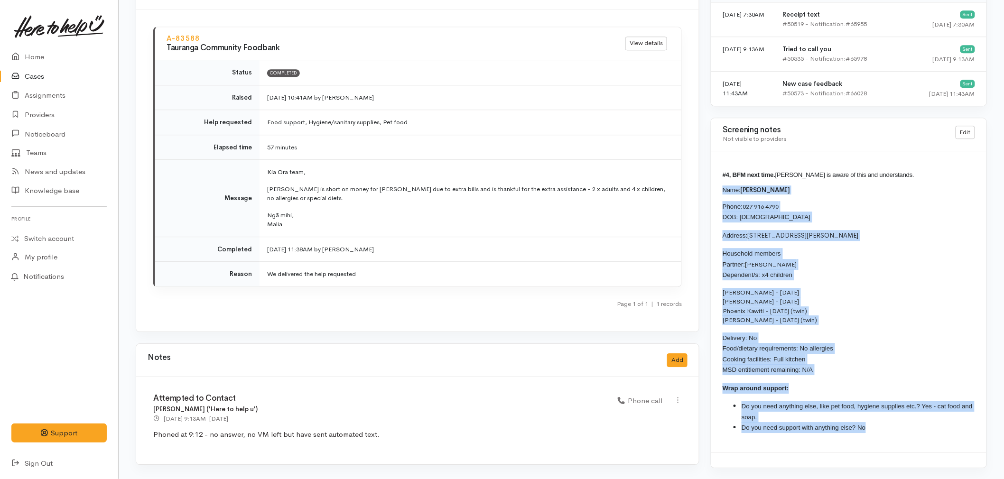
drag, startPoint x: 876, startPoint y: 428, endPoint x: 720, endPoint y: 192, distance: 283.3
click at [720, 192] on div "#4, BFM next time. [PERSON_NAME] is aware of this and understands. Name: [PERSO…" at bounding box center [849, 301] width 275 height 300
copy div "Name: [PERSON_NAME] Phone: [PHONE_NUMBER] DOB: [DEMOGRAPHIC_DATA] Address: [STR…"
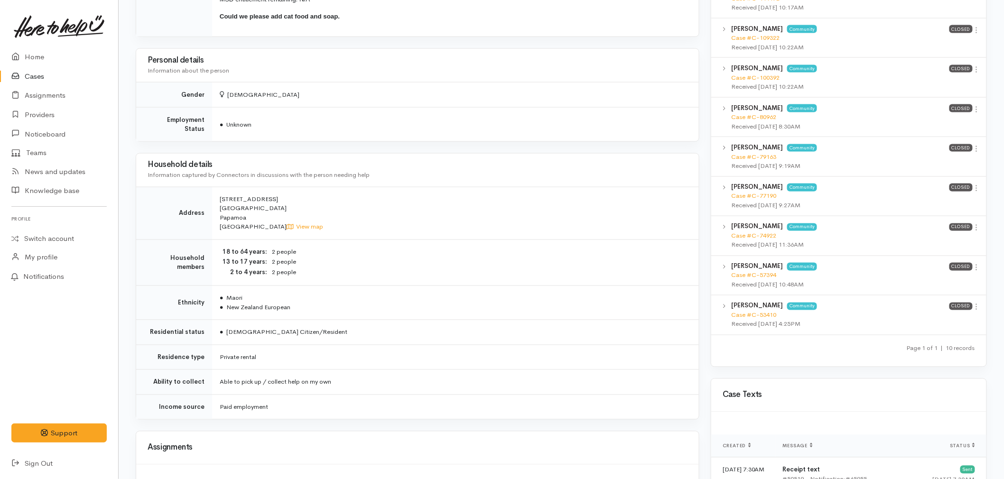
scroll to position [554, 0]
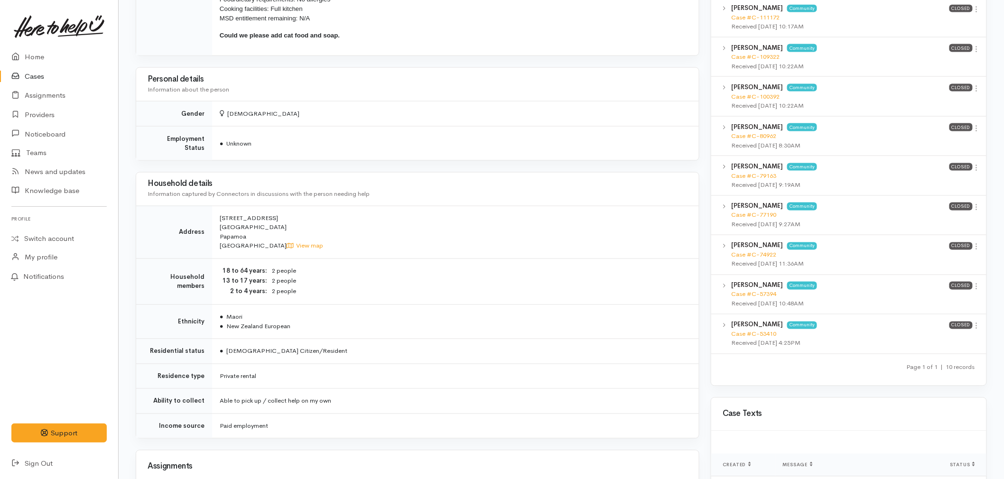
click at [329, 197] on div "Household details Information captured by Connectors in discussions with the pe…" at bounding box center [417, 189] width 563 height 33
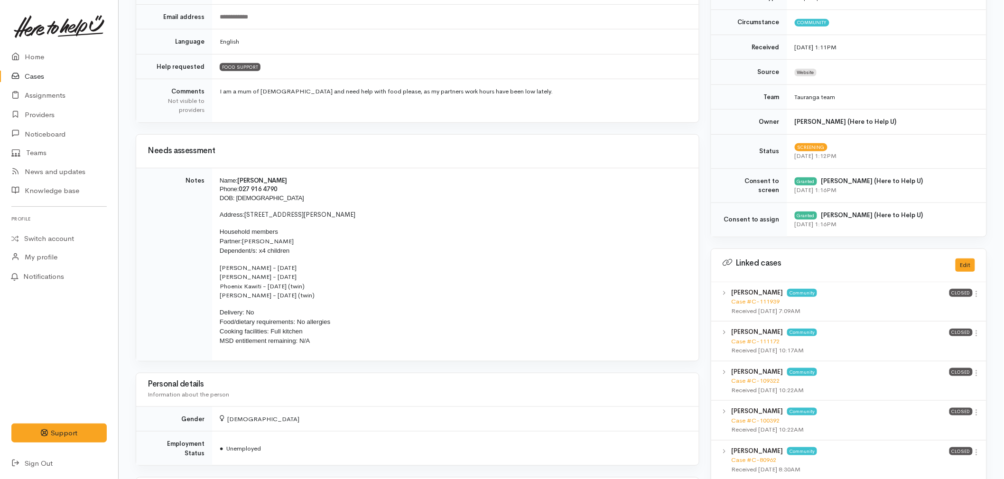
scroll to position [263, 0]
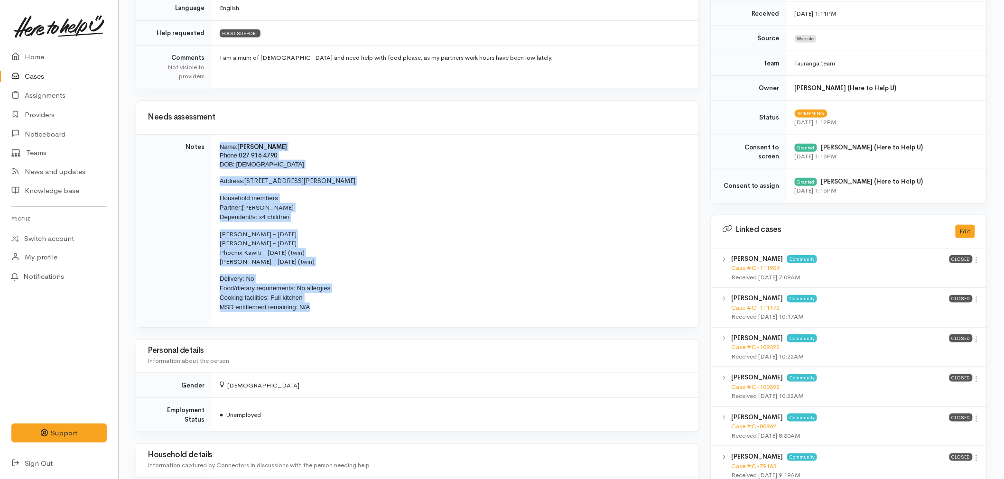
drag, startPoint x: 329, startPoint y: 305, endPoint x: 207, endPoint y: 156, distance: 192.3
click at [207, 156] on tr "Notes Name: [PERSON_NAME] Phone: [PHONE_NUMBER] DOB: [DEMOGRAPHIC_DATA] Address…" at bounding box center [417, 230] width 563 height 193
copy tr "Name: [PERSON_NAME] Phone: [PHONE_NUMBER] DOB: [DEMOGRAPHIC_DATA] Address: [STR…"
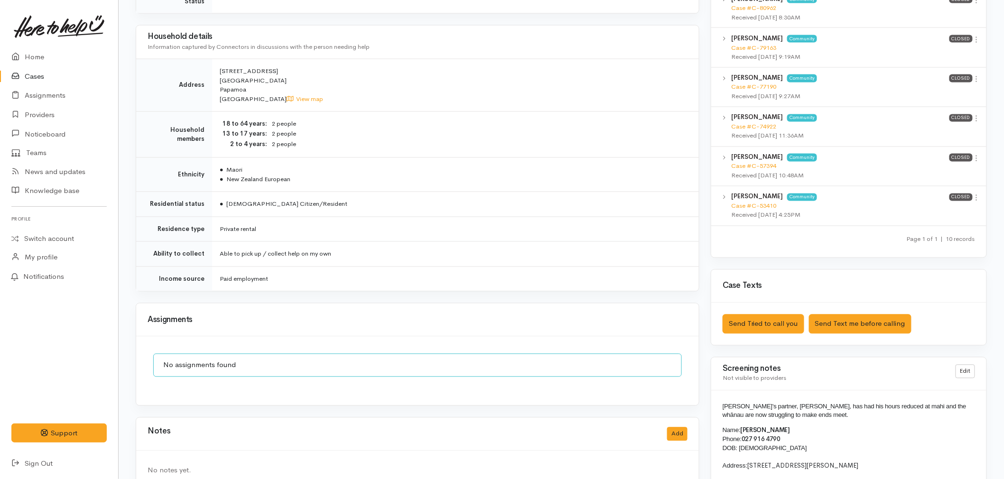
scroll to position [685, 0]
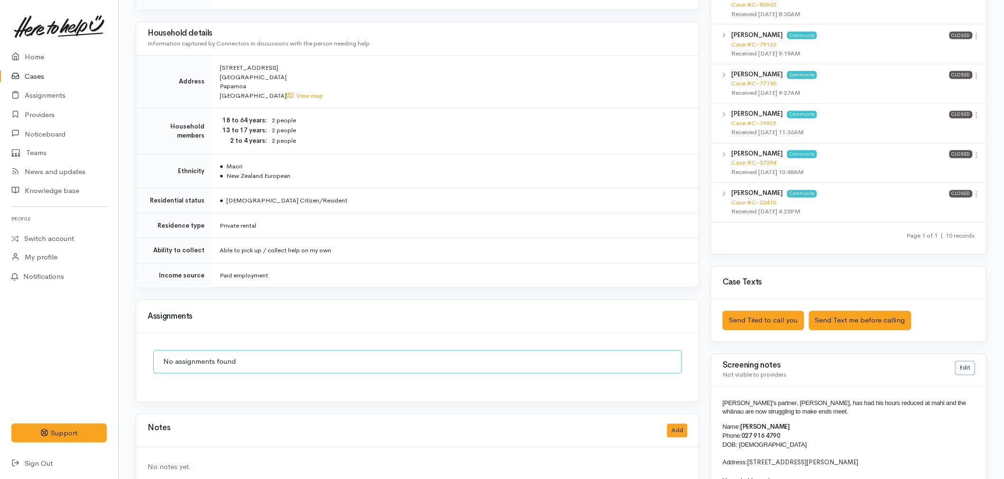
click at [961, 371] on link "Edit" at bounding box center [965, 369] width 19 height 14
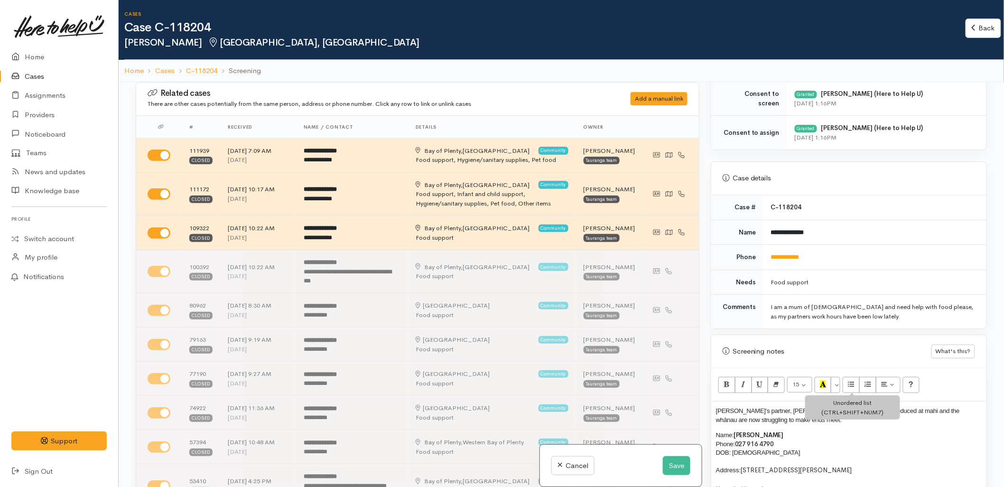
scroll to position [316, 0]
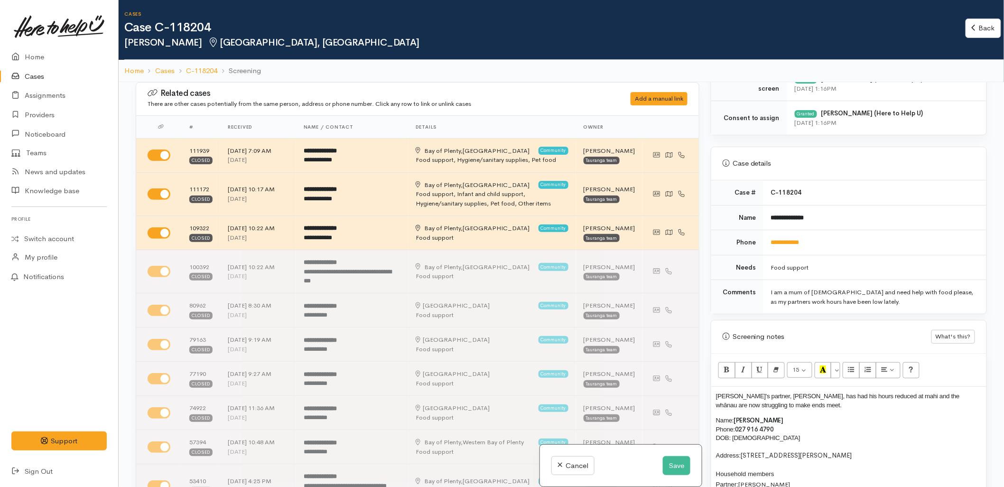
click at [743, 401] on h3 "[PERSON_NAME]'s partner, [PERSON_NAME], has had his hours reduced at mahi and t…" at bounding box center [849, 401] width 266 height 18
click at [838, 373] on button "More Color" at bounding box center [835, 370] width 9 height 16
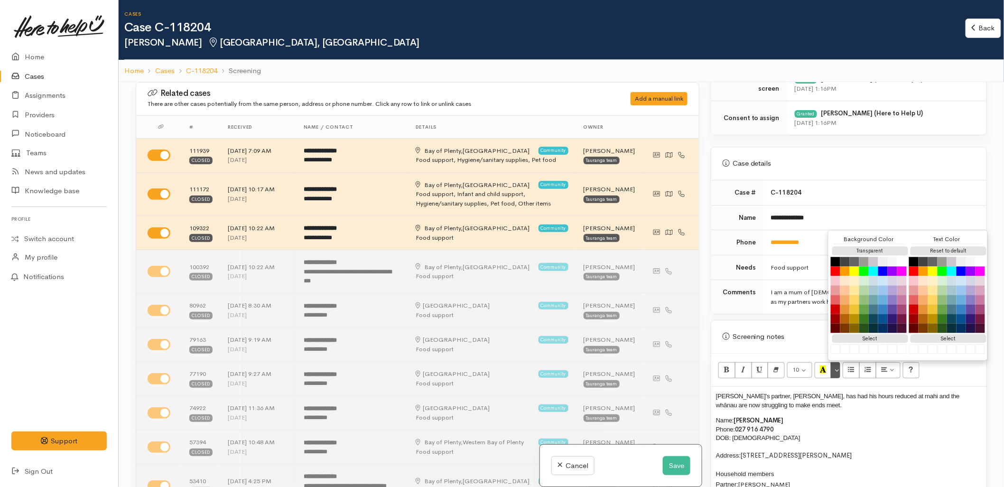
click at [938, 245] on div "Reset to default" at bounding box center [948, 251] width 76 height 12
click at [743, 399] on span "[PERSON_NAME]'s partner, [PERSON_NAME], has had his hours reduced at mahi and t…" at bounding box center [838, 401] width 244 height 16
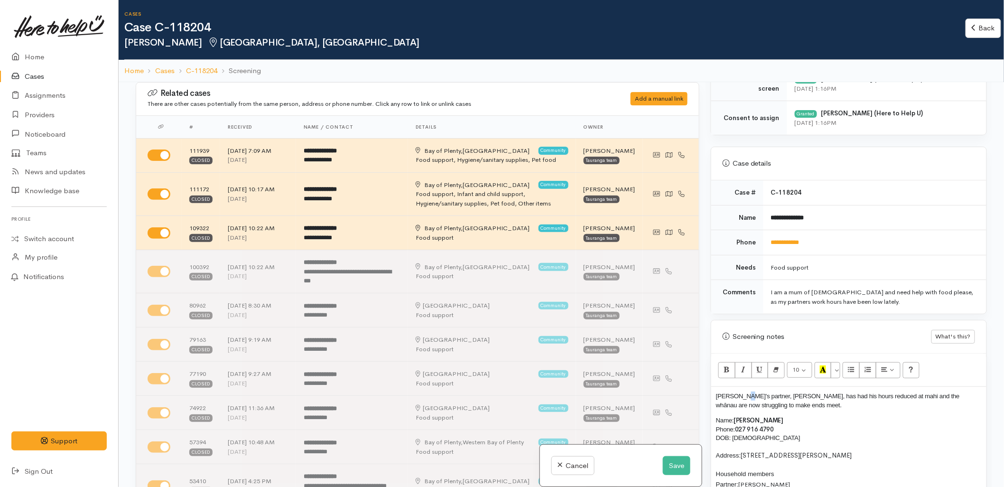
click at [743, 399] on span "[PERSON_NAME]'s partner, [PERSON_NAME], has had his hours reduced at mahi and t…" at bounding box center [838, 401] width 244 height 16
click at [836, 373] on button "More Color" at bounding box center [835, 370] width 9 height 16
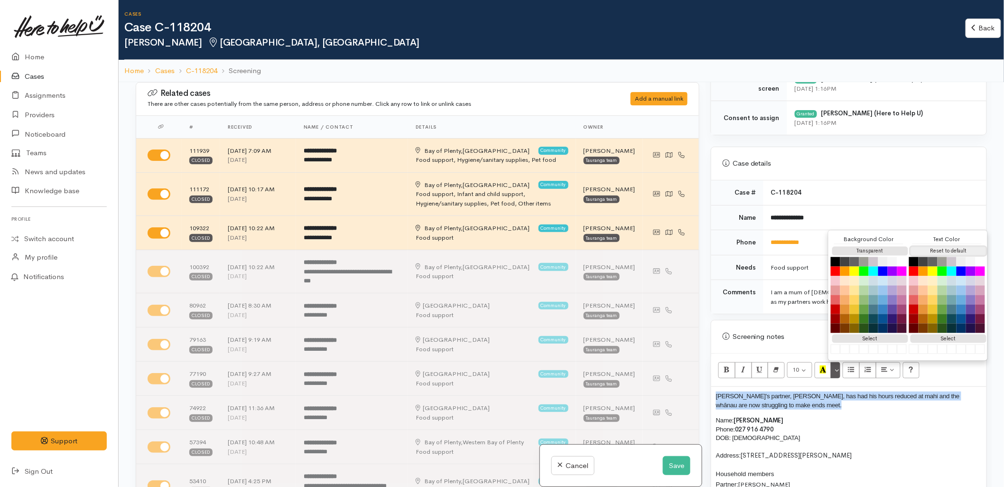
click at [930, 248] on button "Reset to default" at bounding box center [949, 251] width 76 height 9
click at [779, 407] on h3 "[PERSON_NAME]'s partner, [PERSON_NAME], has had his hours reduced at mahi and t…" at bounding box center [849, 401] width 266 height 18
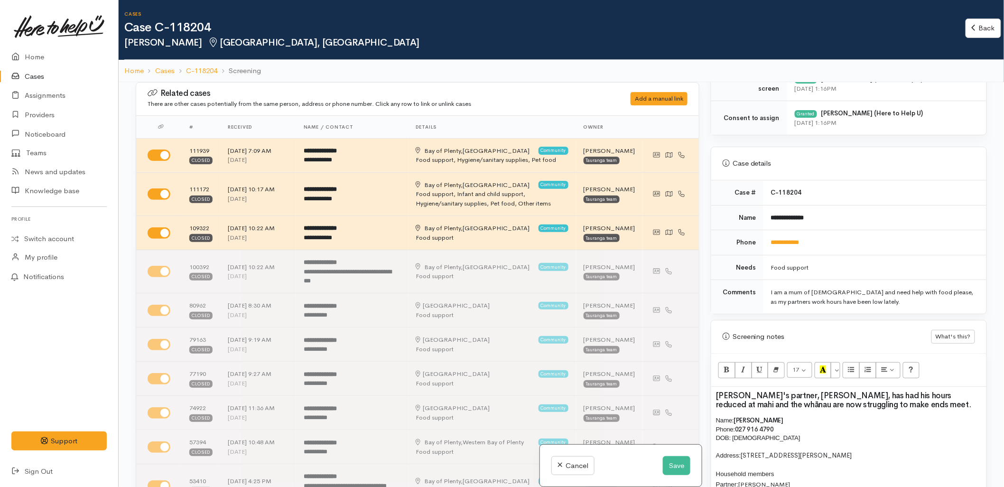
click at [802, 404] on h3 "[PERSON_NAME]'s partner, [PERSON_NAME], has had his hours reduced at mahi and t…" at bounding box center [849, 401] width 266 height 18
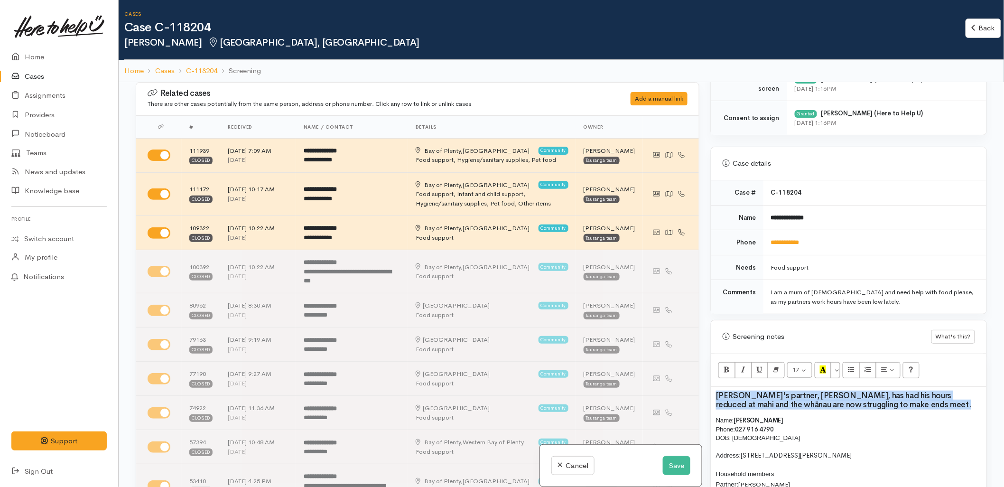
click at [802, 404] on h3 "[PERSON_NAME]'s partner, [PERSON_NAME], has had his hours reduced at mahi and t…" at bounding box center [849, 401] width 266 height 18
click at [837, 374] on button "More Color" at bounding box center [835, 370] width 9 height 16
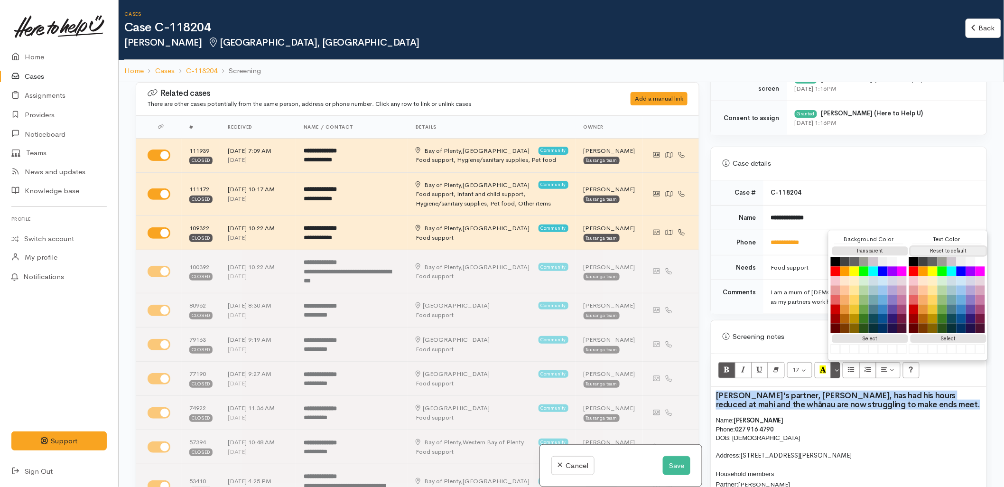
click at [935, 251] on button "Reset to default" at bounding box center [949, 251] width 76 height 9
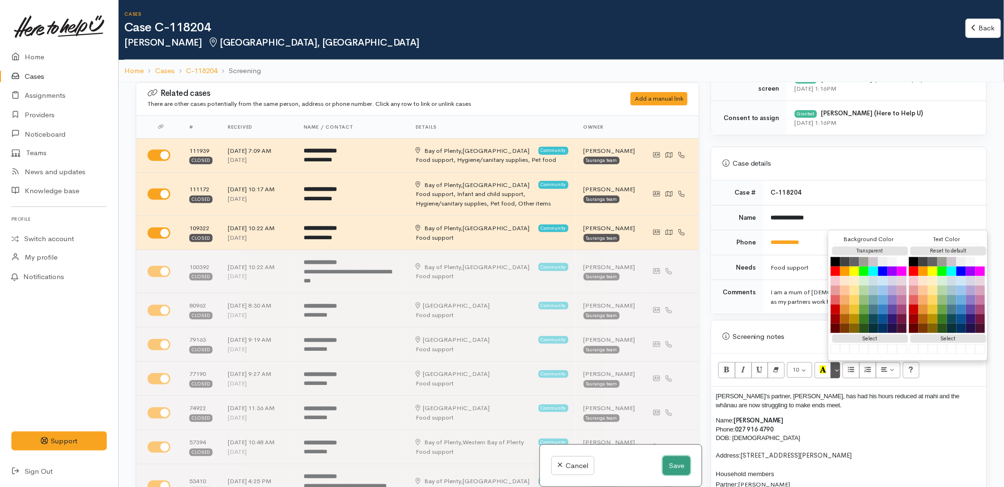
click at [671, 473] on button "Save" at bounding box center [677, 465] width 28 height 19
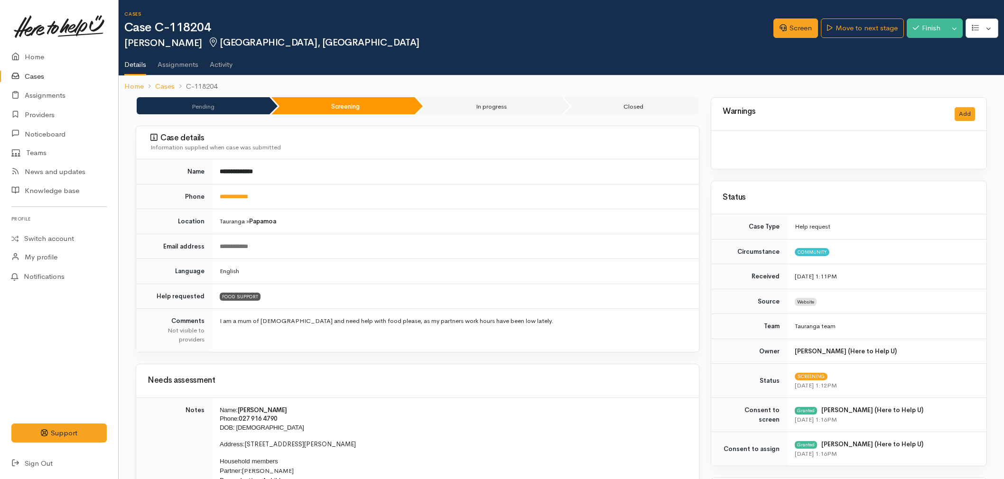
click at [38, 55] on link "Home" at bounding box center [59, 56] width 118 height 19
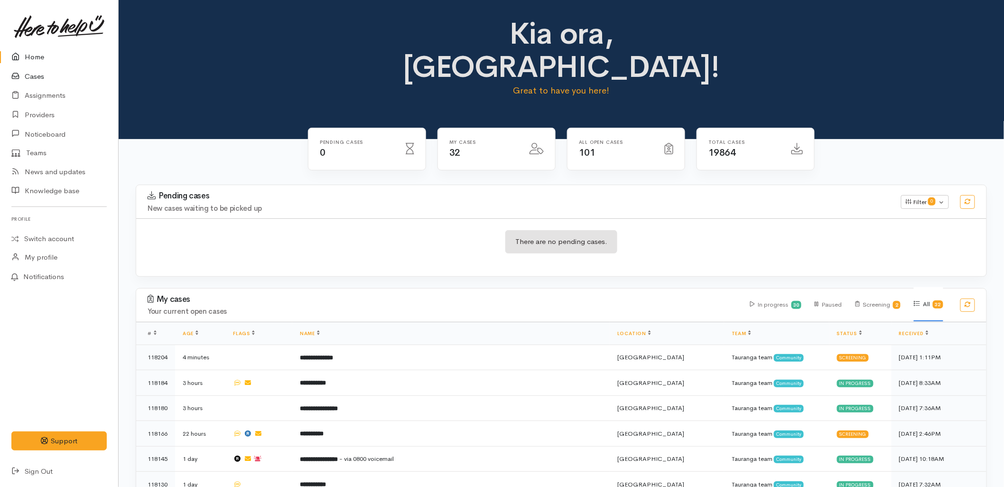
click at [42, 73] on link "Cases" at bounding box center [59, 76] width 118 height 19
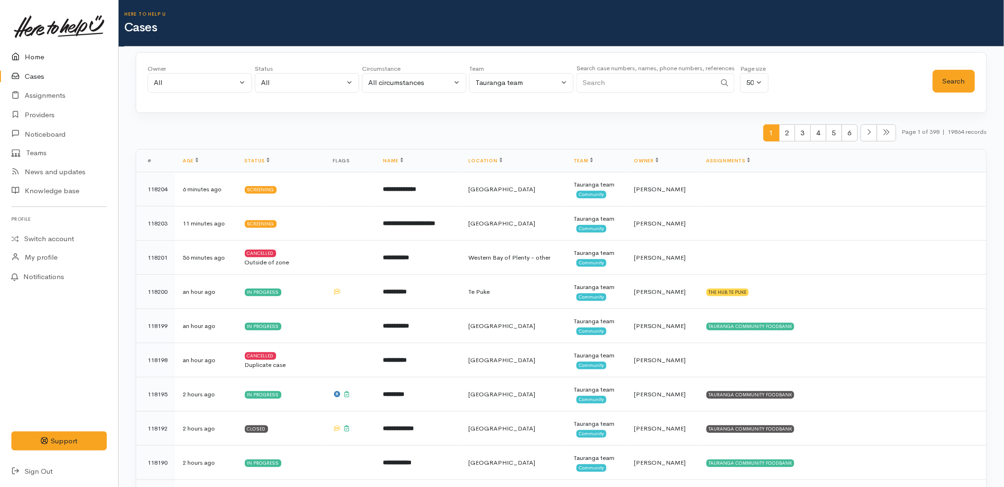
click at [22, 55] on icon at bounding box center [17, 57] width 13 height 12
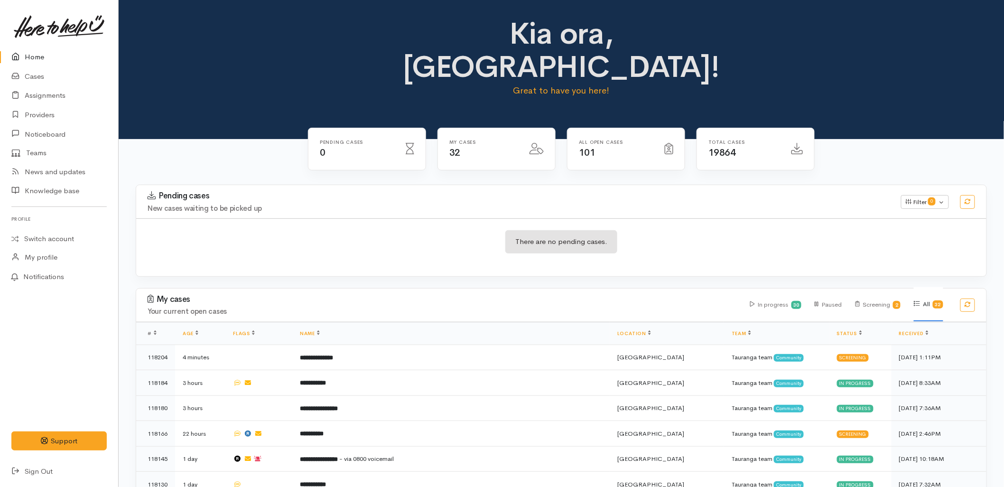
click at [300, 230] on div "There are no pending cases." at bounding box center [561, 247] width 851 height 35
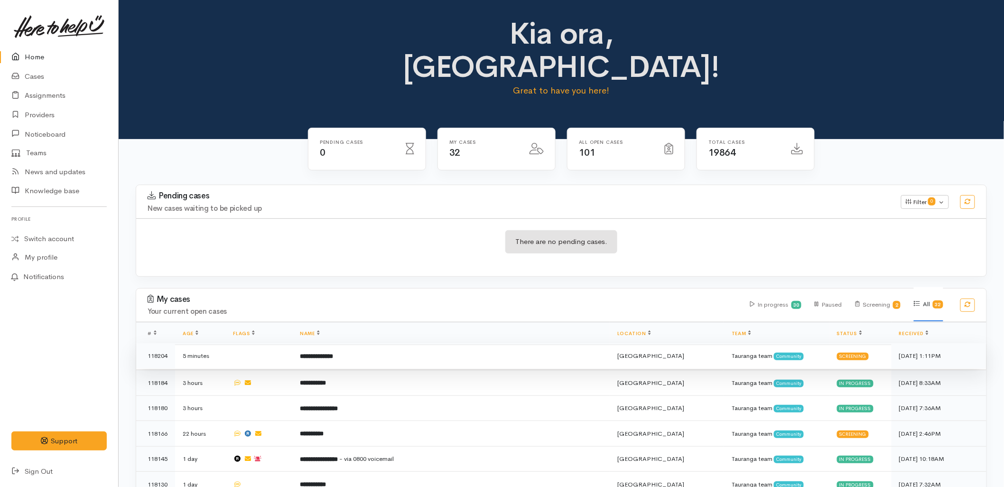
click at [319, 353] on b "**********" at bounding box center [316, 356] width 33 height 6
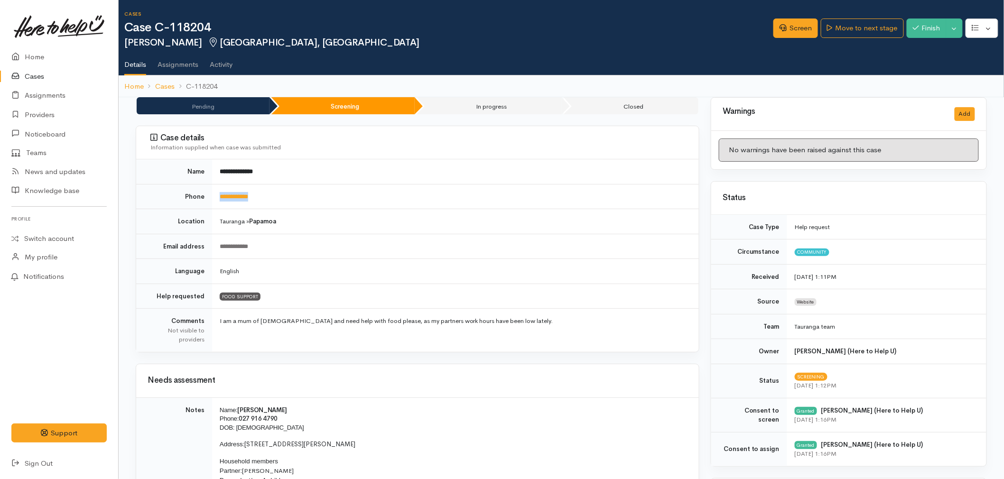
drag, startPoint x: 258, startPoint y: 195, endPoint x: 229, endPoint y: 204, distance: 30.0
click at [210, 197] on tr "**********" at bounding box center [417, 196] width 563 height 25
copy tr "**********"
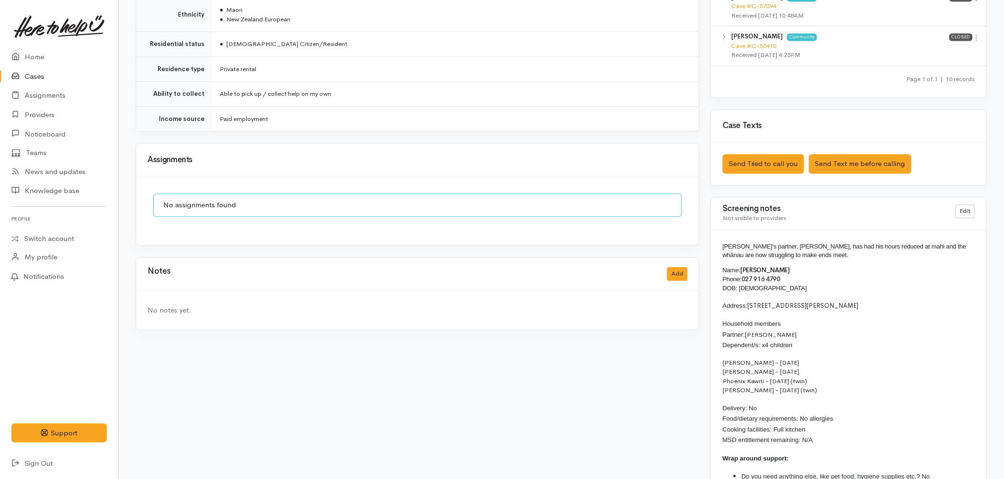
scroll to position [844, 0]
click at [672, 266] on button "Add" at bounding box center [677, 273] width 20 height 14
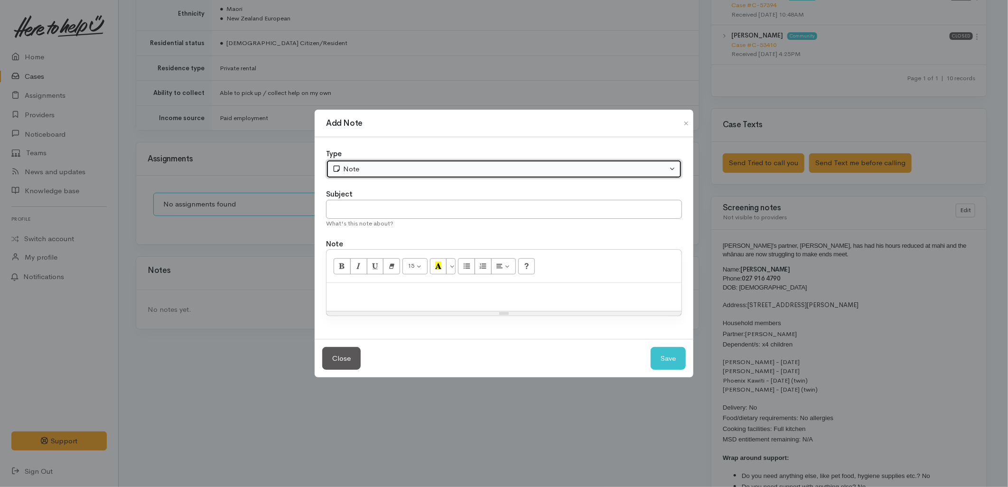
click at [411, 167] on div "Note" at bounding box center [499, 169] width 335 height 11
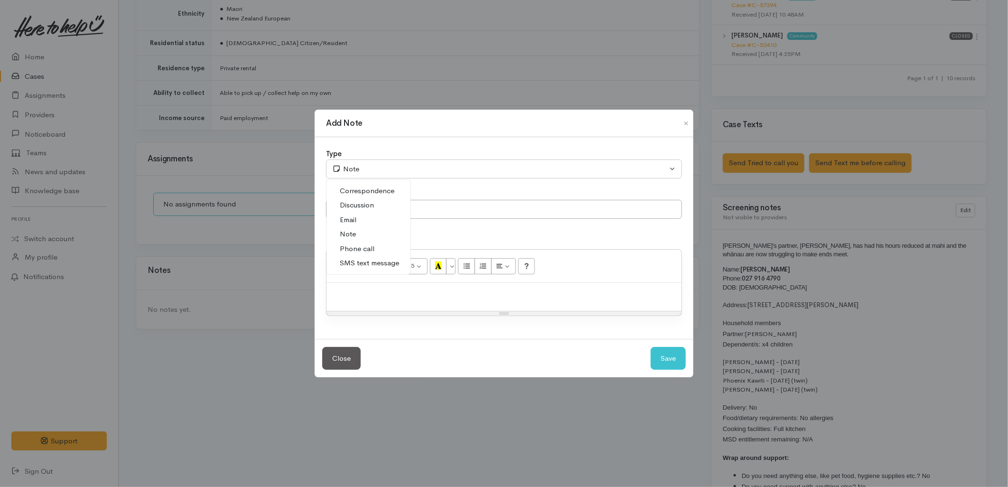
click at [371, 262] on span "SMS text message" at bounding box center [369, 263] width 59 height 11
select select "5"
click at [359, 216] on input "text" at bounding box center [504, 209] width 356 height 19
type input "E-Text"
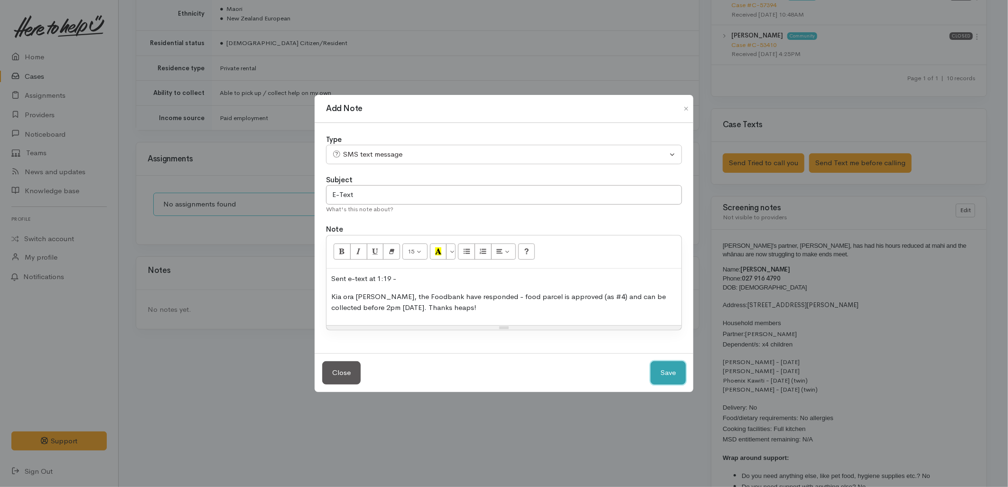
click at [671, 381] on button "Save" at bounding box center [668, 372] width 35 height 23
select select "1"
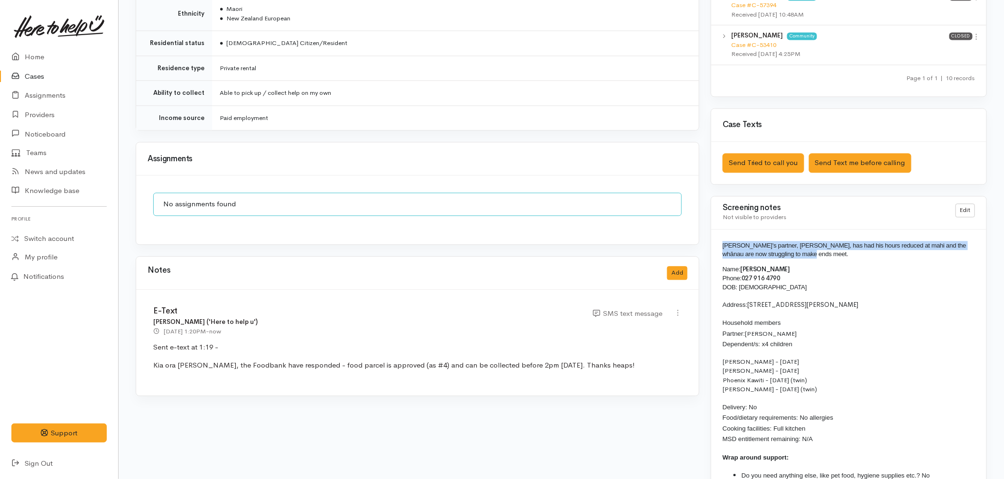
drag, startPoint x: 806, startPoint y: 258, endPoint x: 718, endPoint y: 241, distance: 89.9
click at [718, 241] on div "Natasha's partner, Malakai, has had his hours reduced at mahi and the whānau ar…" at bounding box center [849, 370] width 275 height 281
copy span "[PERSON_NAME]'s partner, [PERSON_NAME], has had his hours reduced at mahi and t…"
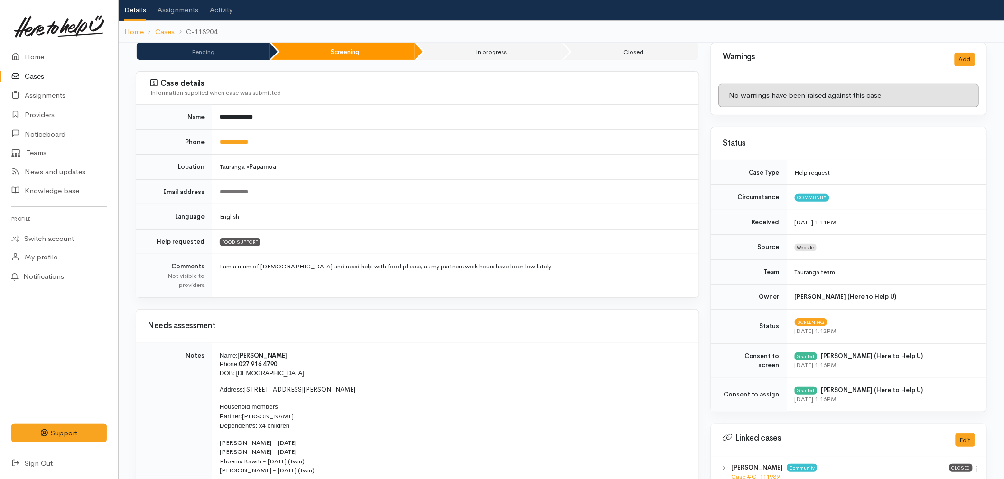
scroll to position [0, 0]
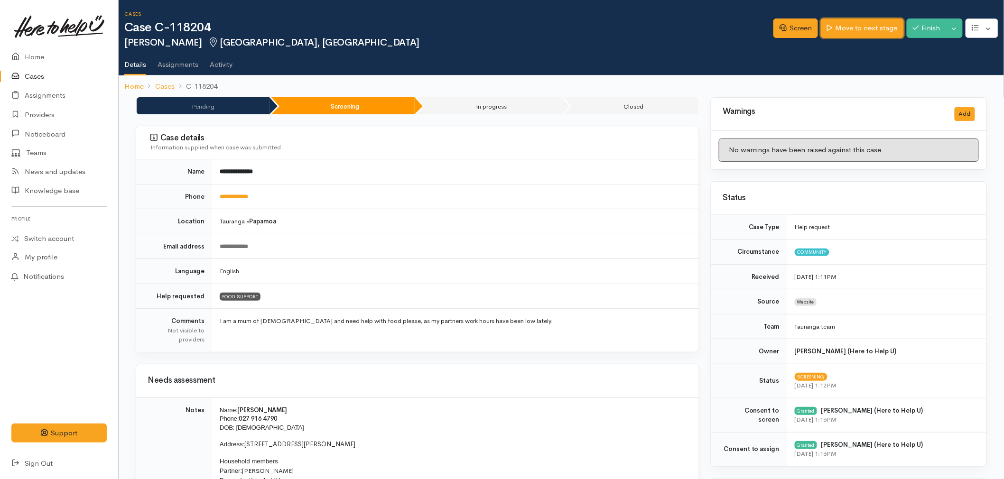
click at [842, 31] on link "Move to next stage" at bounding box center [862, 28] width 83 height 19
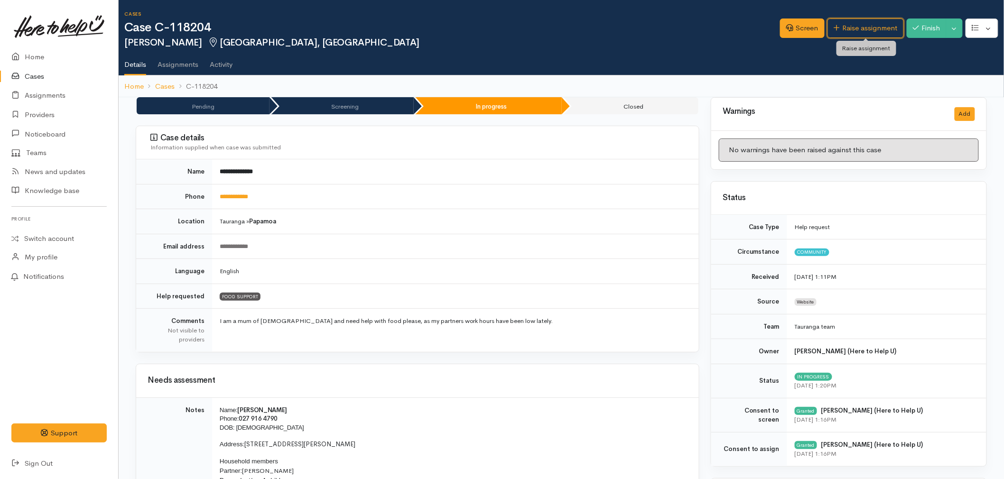
click link "Raise assignment"
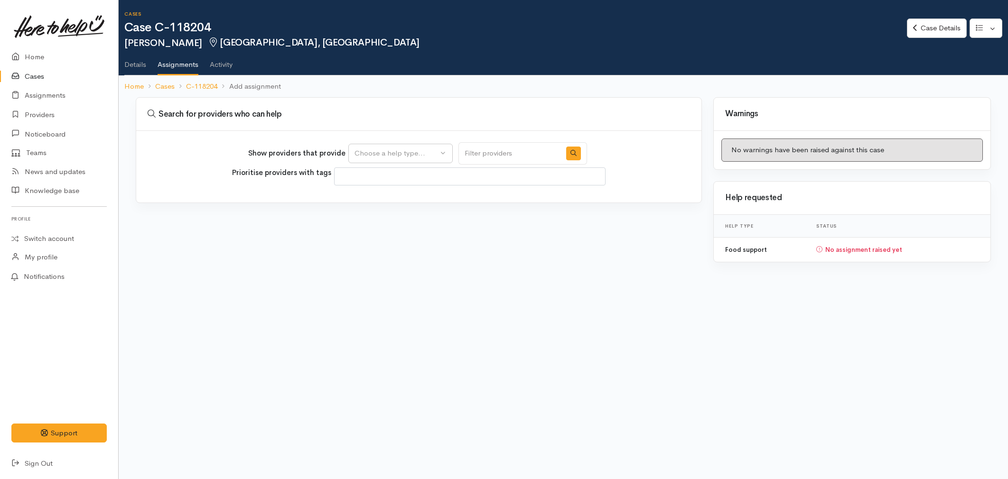
select select
click at [375, 150] on div "Choose a help type..." at bounding box center [397, 153] width 84 height 11
click at [372, 205] on link "Food support" at bounding box center [400, 198] width 103 height 15
select select "3"
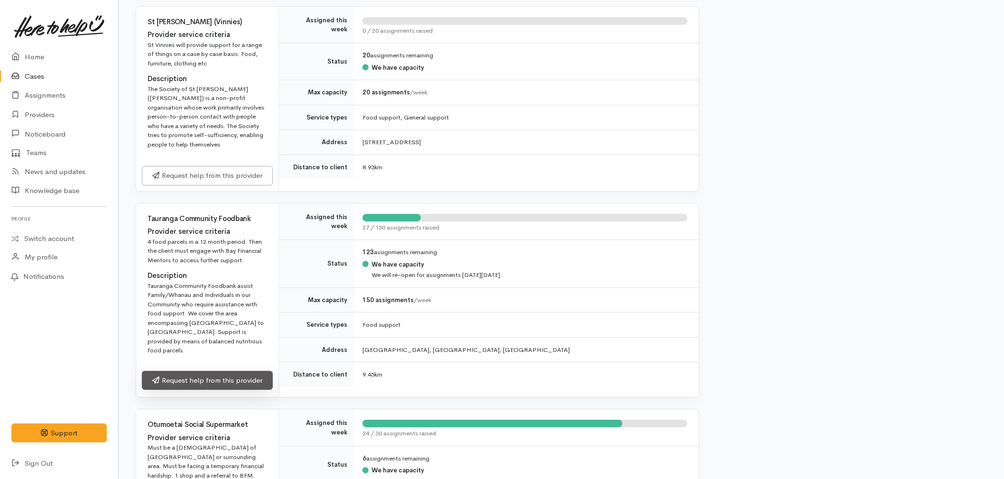
scroll to position [1213, 0]
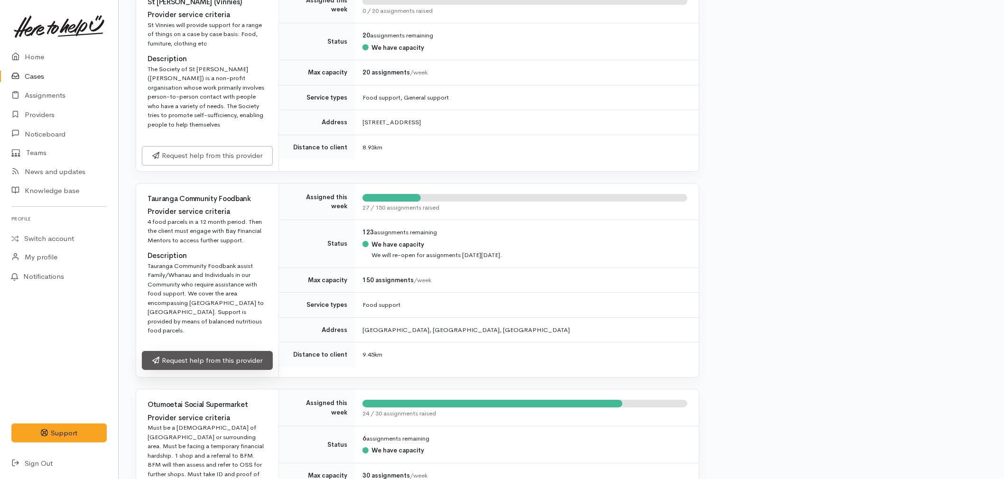
click at [213, 366] on link "Request help from this provider" at bounding box center [207, 360] width 131 height 19
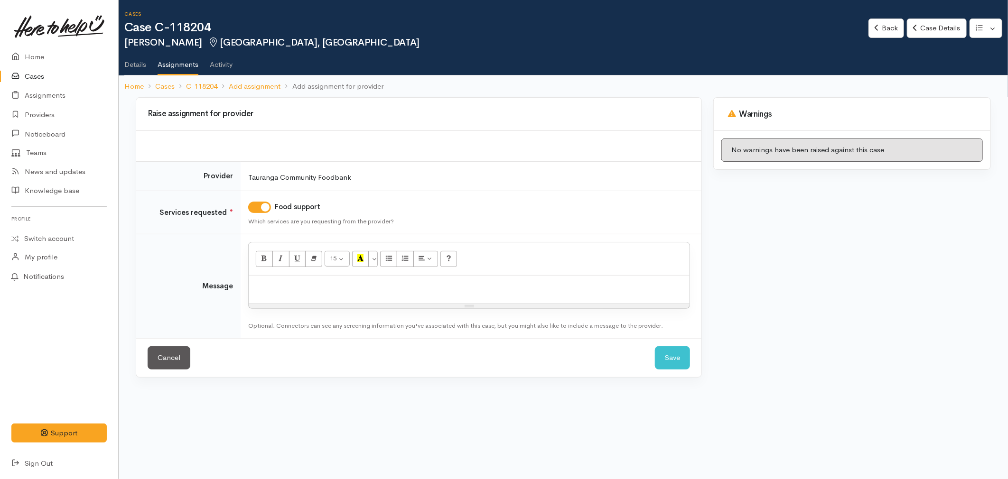
click at [271, 300] on div at bounding box center [469, 290] width 441 height 28
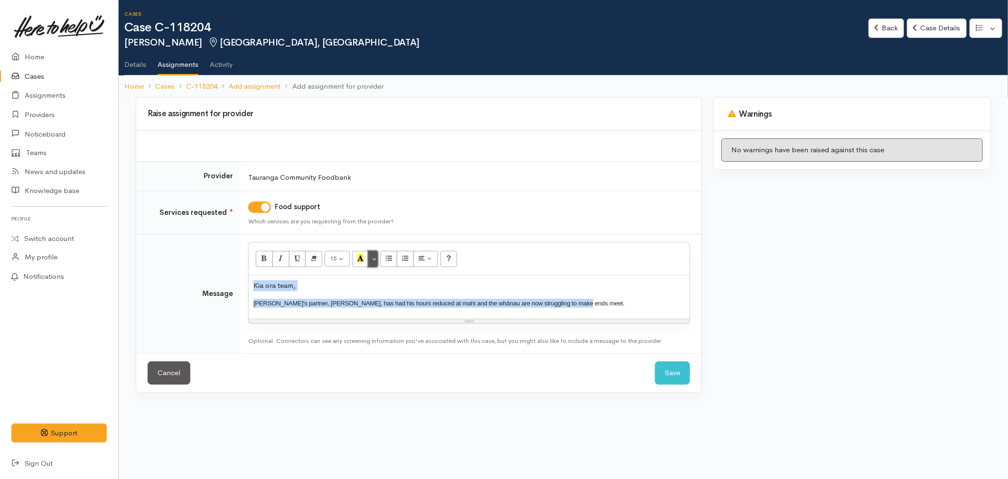
click at [374, 255] on button "More Color" at bounding box center [372, 259] width 9 height 16
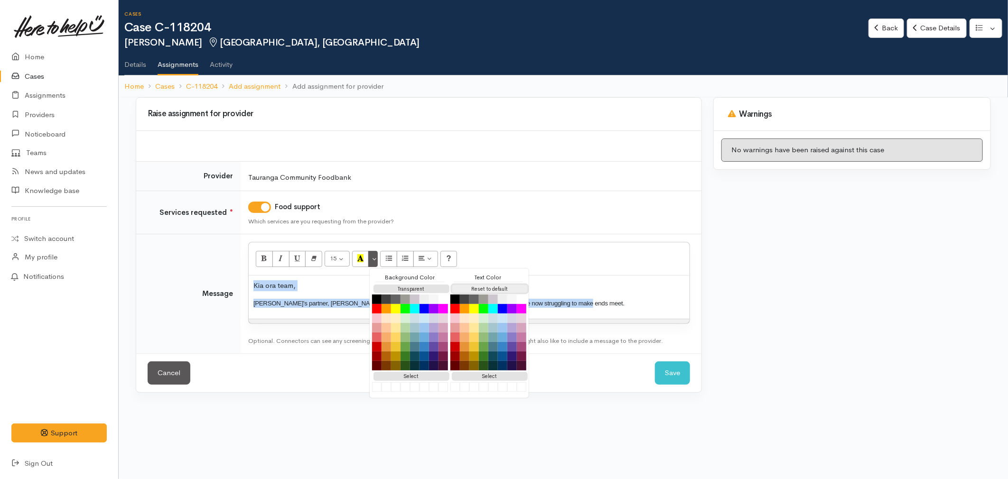
click at [507, 288] on button "Reset to default" at bounding box center [490, 289] width 76 height 9
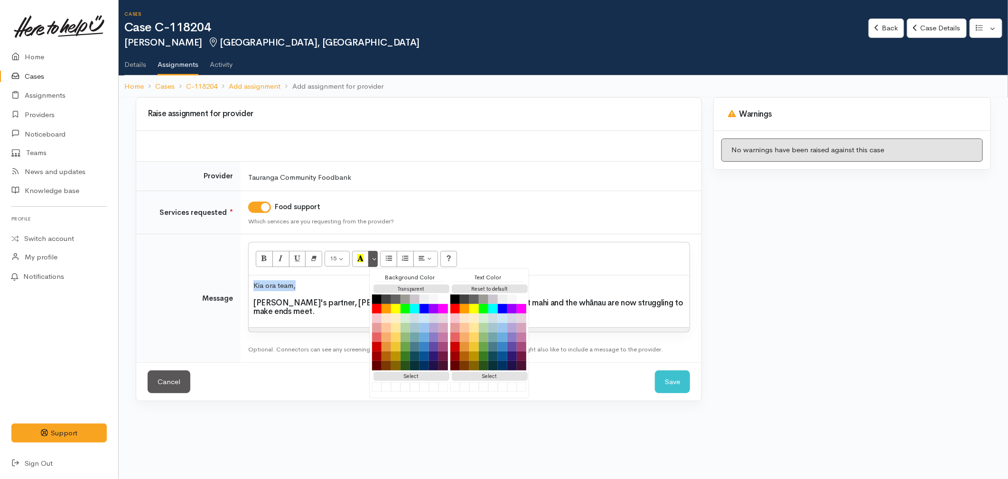
click at [606, 313] on div "Kia ora team, [PERSON_NAME]'s partner, [PERSON_NAME], has had his hours reduced…" at bounding box center [469, 302] width 441 height 52
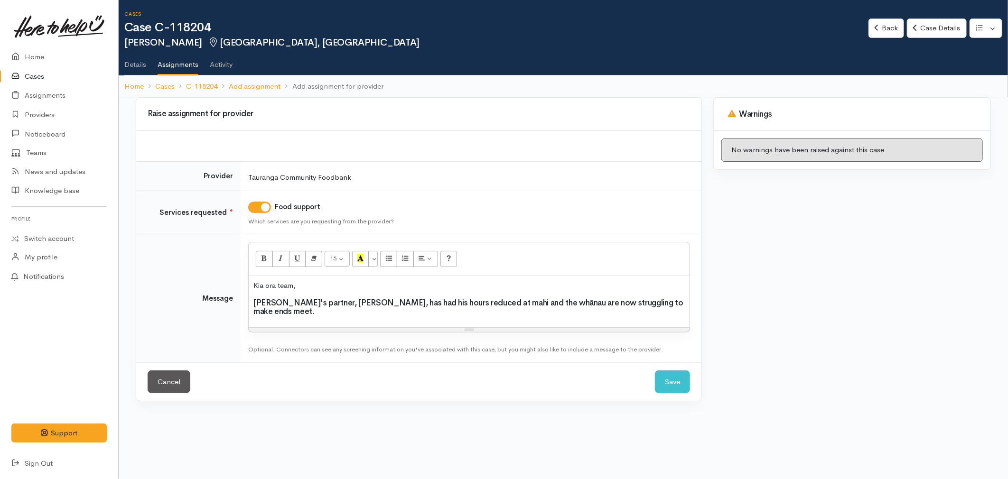
click at [549, 300] on h3 "[PERSON_NAME]'s partner, [PERSON_NAME], has had his hours reduced at mahi and t…" at bounding box center [469, 308] width 432 height 18
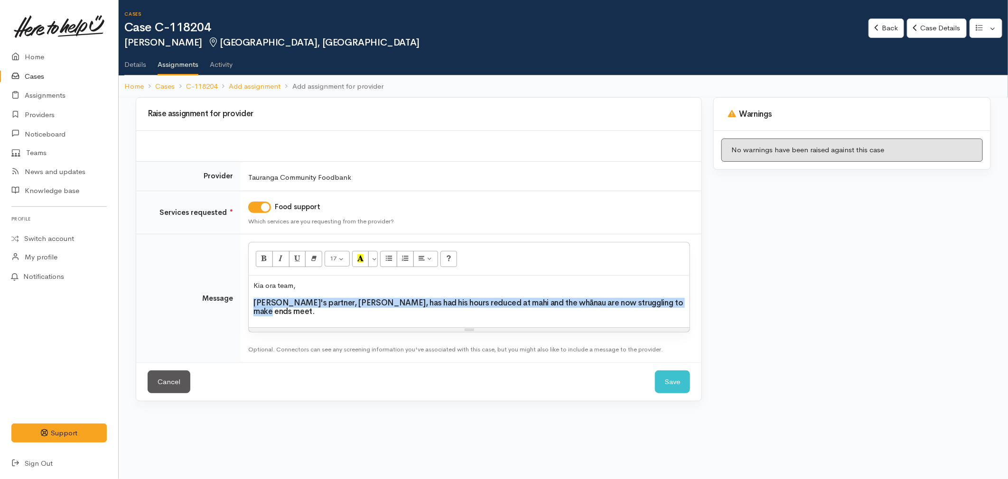
click at [549, 300] on h3 "[PERSON_NAME]'s partner, [PERSON_NAME], has had his hours reduced at mahi and t…" at bounding box center [469, 308] width 432 height 18
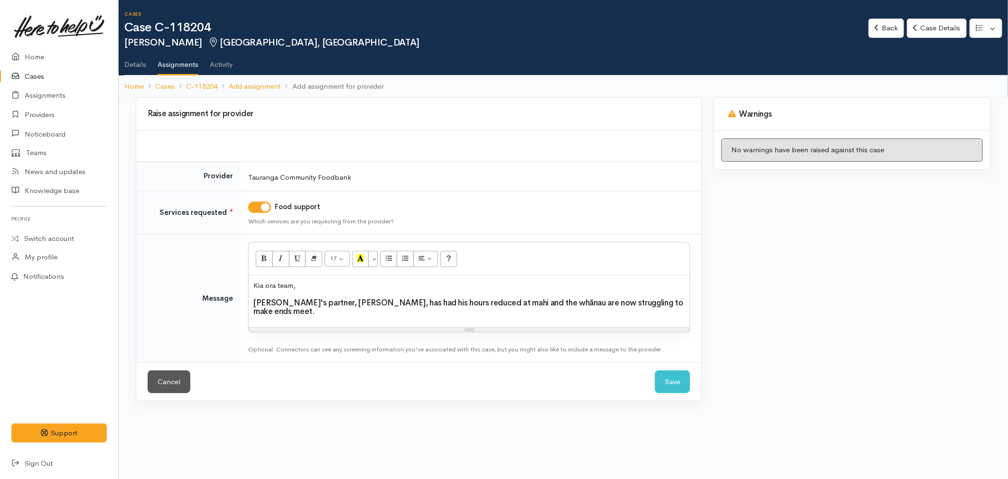
click at [304, 282] on p "Kia ora team," at bounding box center [469, 286] width 432 height 11
click at [313, 311] on div "Kia ora team, [PERSON_NAME]'s partner, [PERSON_NAME], has had his hours reduced…" at bounding box center [469, 302] width 441 height 52
click at [332, 307] on h3 "[PERSON_NAME]'s partner, [PERSON_NAME], has had his hours reduced at mahi and t…" at bounding box center [469, 308] width 432 height 18
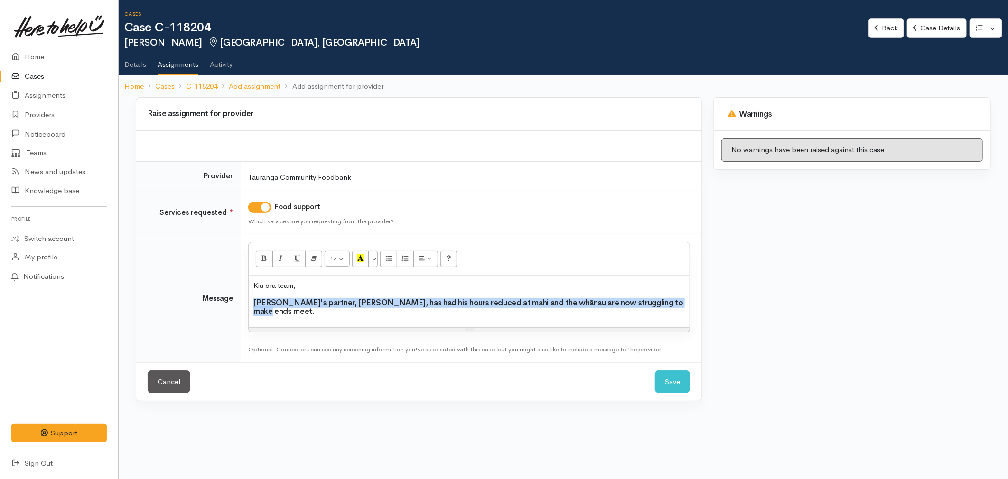
click at [332, 307] on h3 "[PERSON_NAME]'s partner, [PERSON_NAME], has had his hours reduced at mahi and t…" at bounding box center [469, 308] width 432 height 18
click at [339, 258] on button "17" at bounding box center [337, 259] width 25 height 16
click at [357, 350] on link "14" at bounding box center [362, 354] width 75 height 15
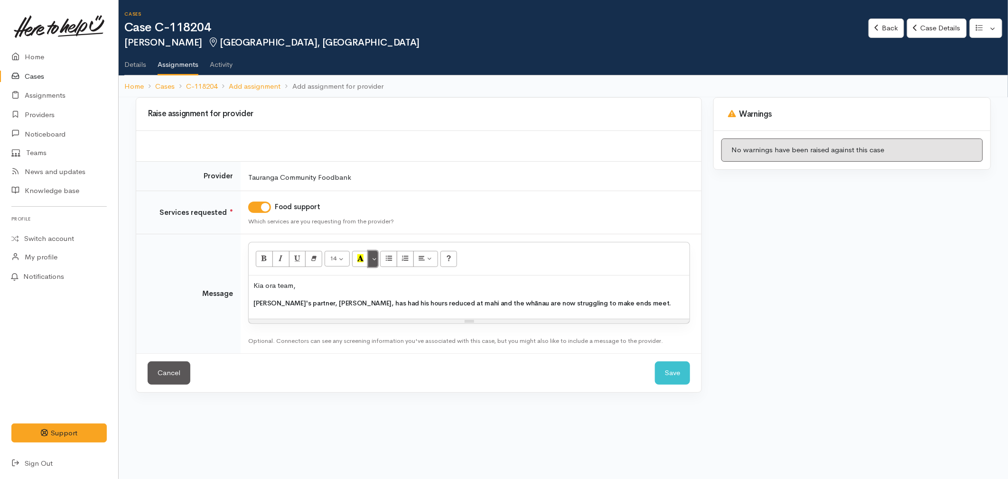
click at [375, 260] on button "More Color" at bounding box center [372, 259] width 9 height 16
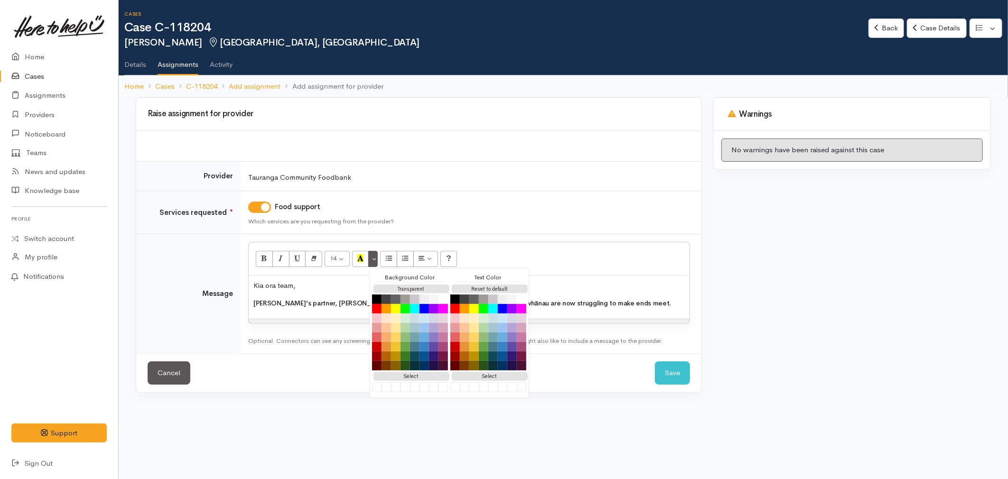
click at [494, 283] on div "Reset to default" at bounding box center [489, 289] width 76 height 12
click at [253, 305] on span "[PERSON_NAME]'s partner, [PERSON_NAME], has had his hours reduced at mahi and t…" at bounding box center [462, 303] width 418 height 9
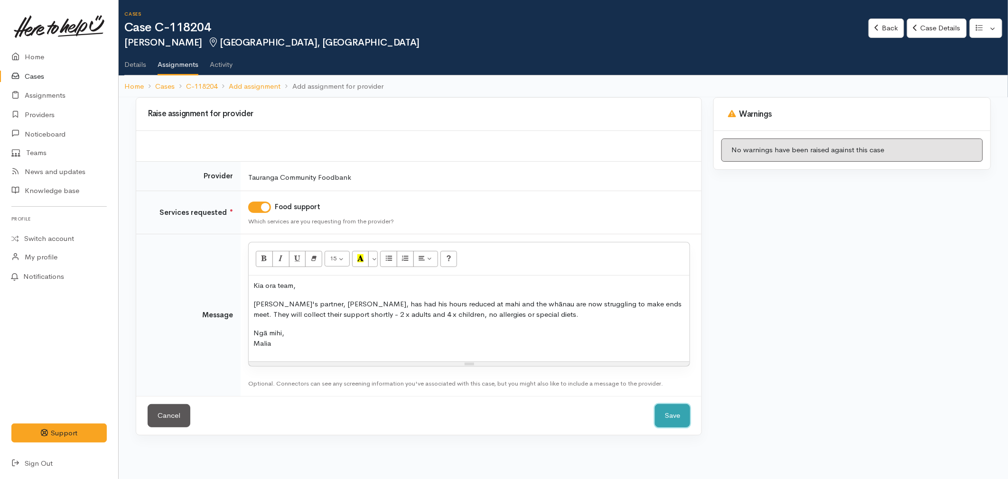
click at [675, 414] on button "Save" at bounding box center [672, 415] width 35 height 23
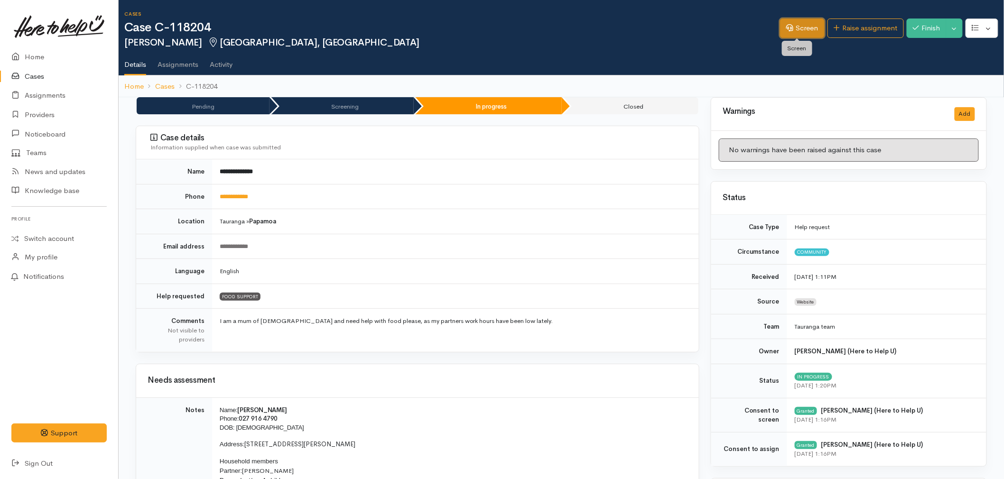
click at [792, 30] on link "Screen" at bounding box center [802, 28] width 45 height 19
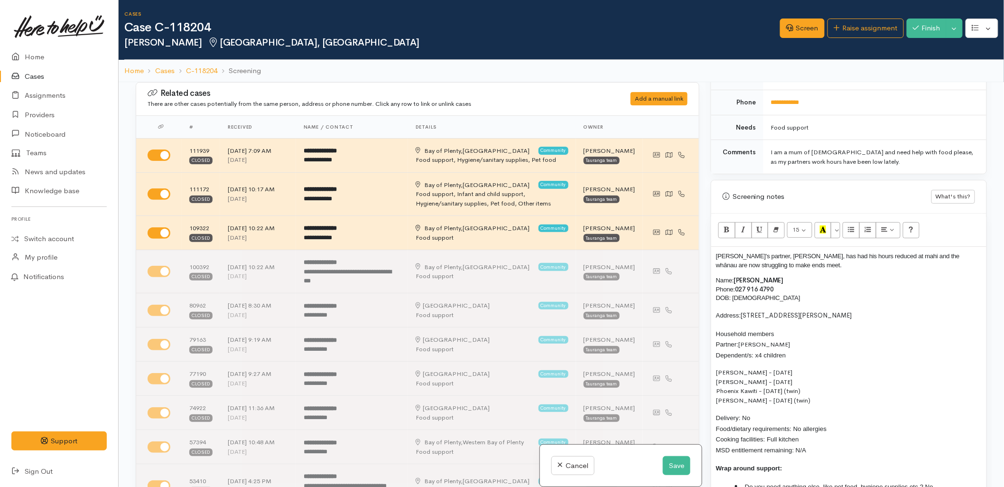
scroll to position [475, 0]
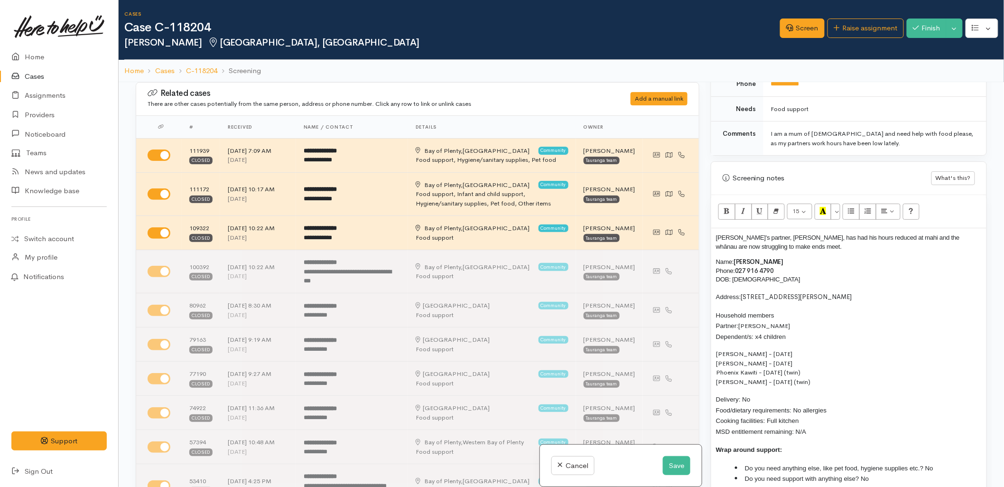
click at [713, 238] on div "Natasha's partner, Malakai, has had his hours reduced at mahi and the whānau ar…" at bounding box center [849, 362] width 275 height 268
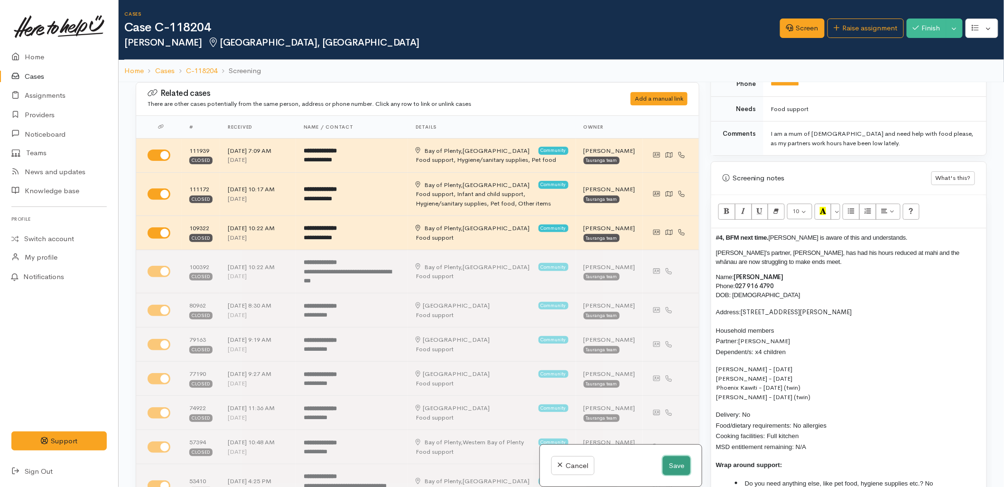
click at [679, 464] on button "Save" at bounding box center [677, 465] width 28 height 19
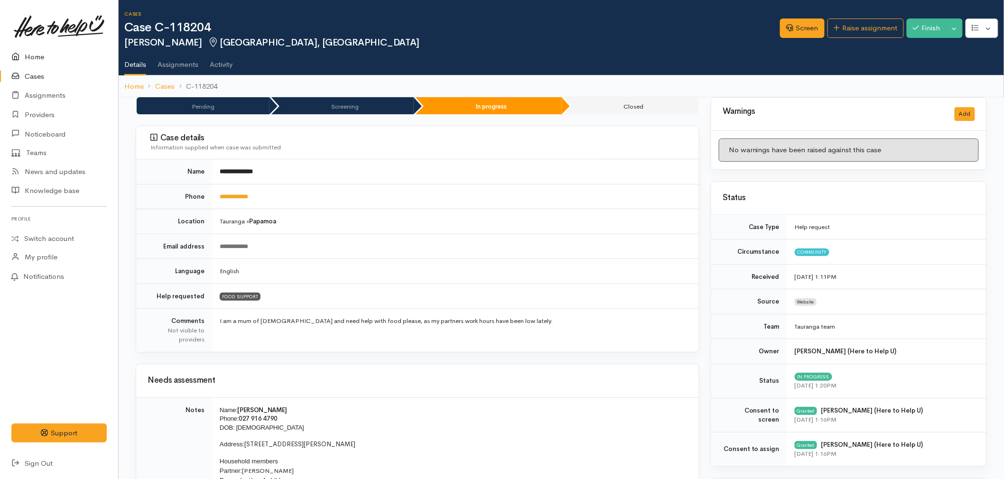
click at [41, 54] on link "Home" at bounding box center [59, 56] width 118 height 19
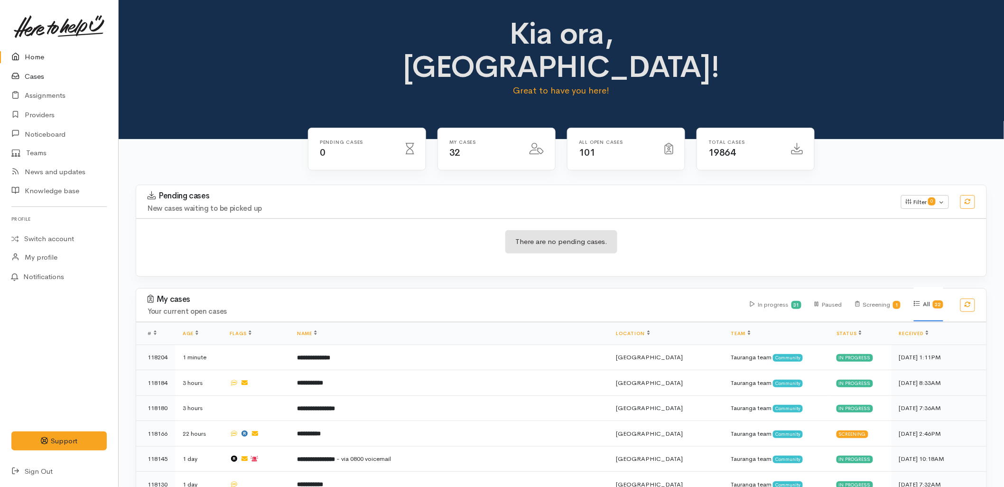
click at [38, 74] on link "Cases" at bounding box center [59, 76] width 118 height 19
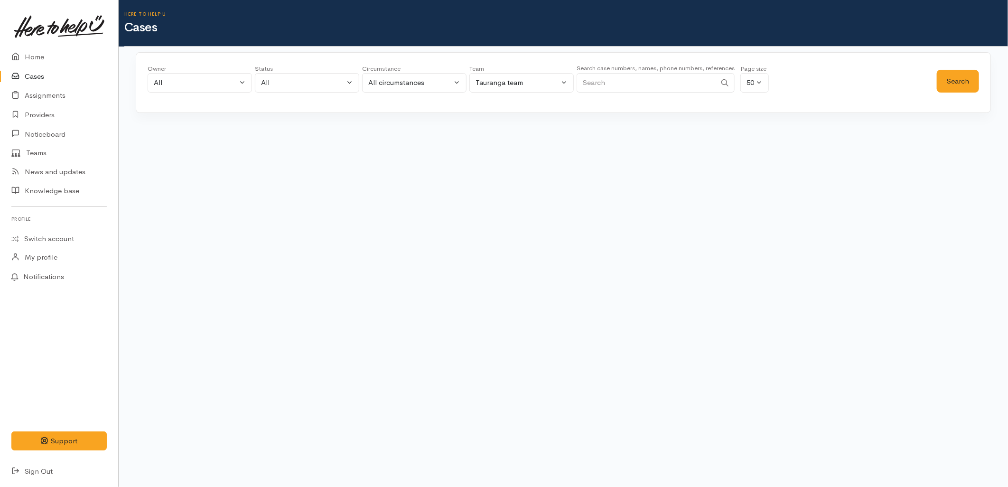
click at [677, 87] on input "Search" at bounding box center [647, 82] width 140 height 19
paste input "225460365"
type input "225460365"
click at [959, 83] on button "Search" at bounding box center [958, 81] width 42 height 23
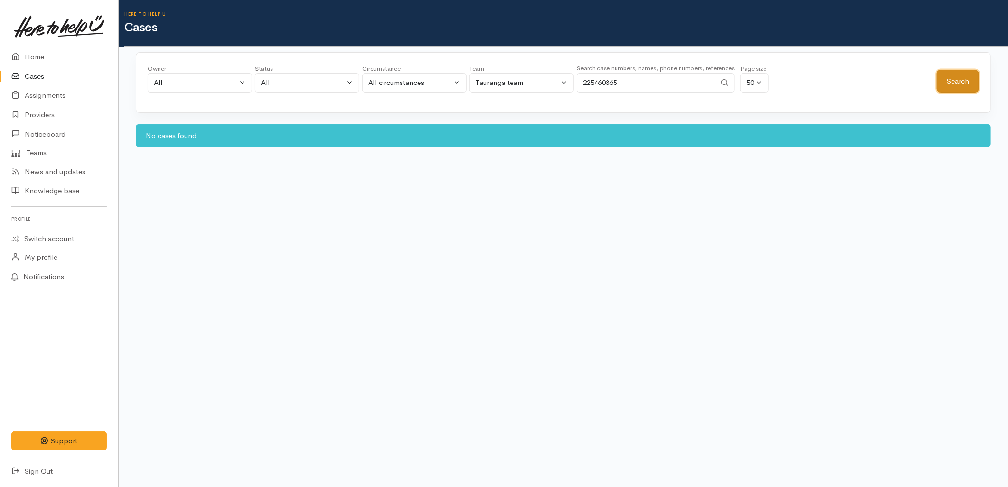
click at [959, 83] on button "Search" at bounding box center [958, 81] width 42 height 23
drag, startPoint x: 34, startPoint y: 58, endPoint x: 72, endPoint y: 56, distance: 38.0
click at [34, 58] on link "Home" at bounding box center [59, 56] width 118 height 19
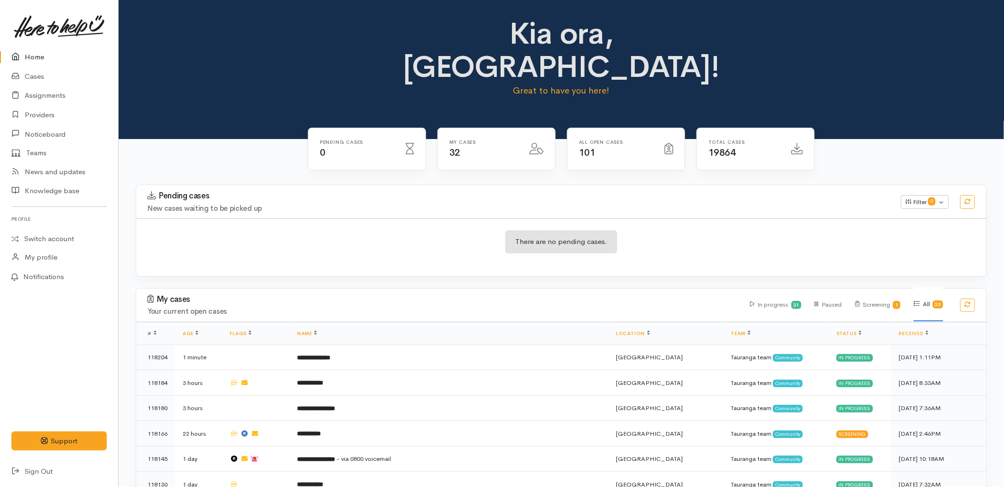
click at [451, 230] on div "There are no pending cases." at bounding box center [561, 247] width 851 height 35
click at [677, 205] on h4 "New cases waiting to be picked up" at bounding box center [519, 209] width 742 height 8
click at [371, 230] on div "There are no pending cases." at bounding box center [561, 247] width 851 height 35
click at [711, 144] on div "Total cases 19864" at bounding box center [756, 155] width 130 height 55
click at [723, 218] on div "There are no pending cases." at bounding box center [561, 247] width 851 height 58
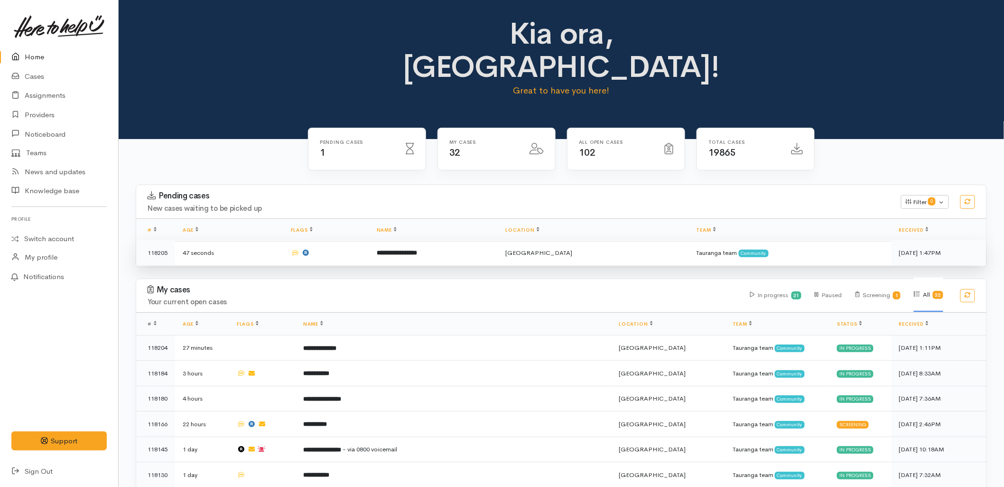
click at [397, 240] on td "**********" at bounding box center [433, 252] width 129 height 25
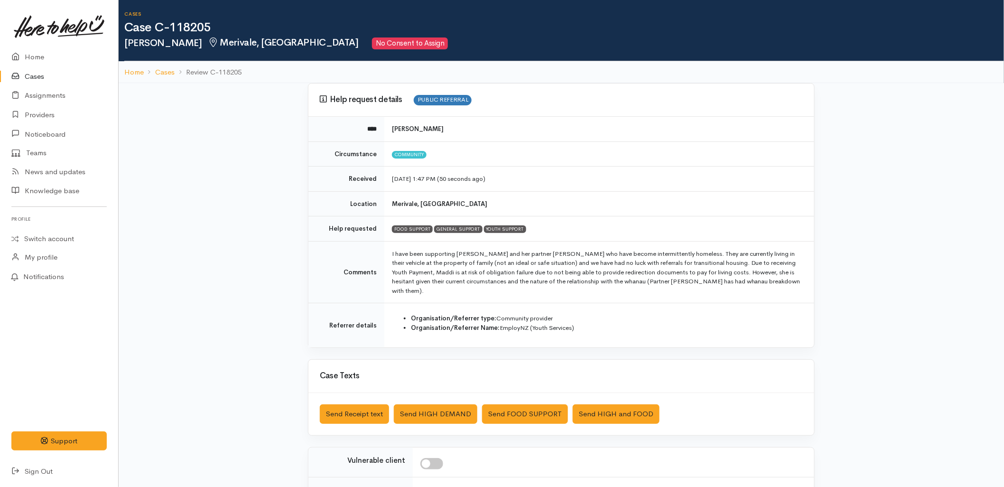
click at [18, 73] on icon at bounding box center [17, 77] width 13 height 12
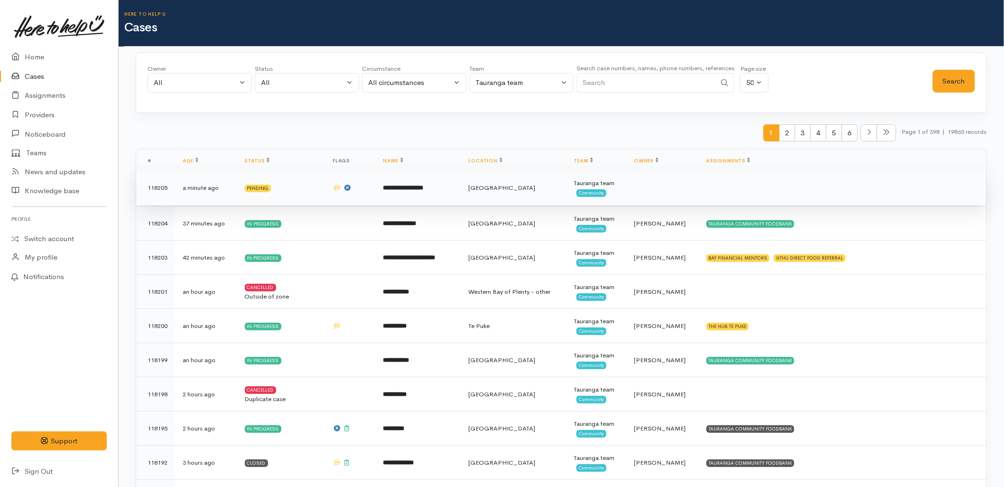
click at [449, 198] on td "**********" at bounding box center [417, 188] width 85 height 34
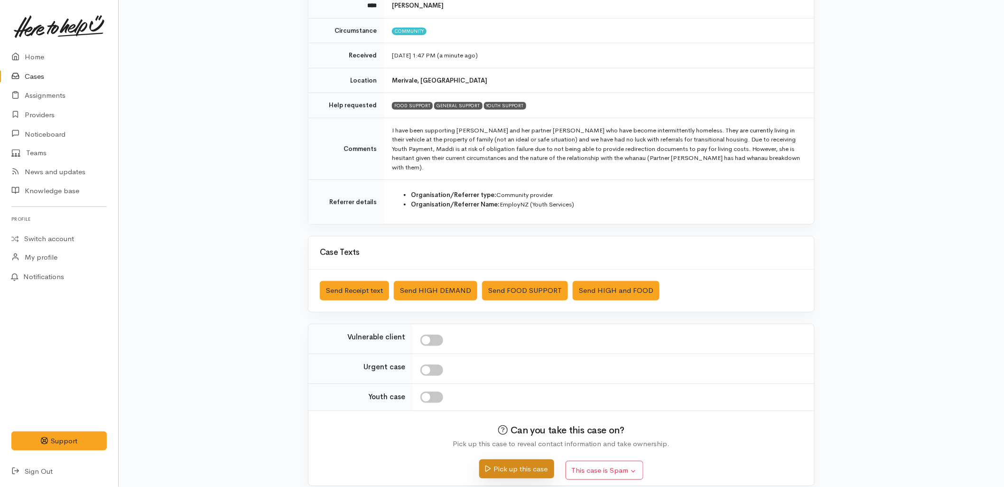
scroll to position [125, 0]
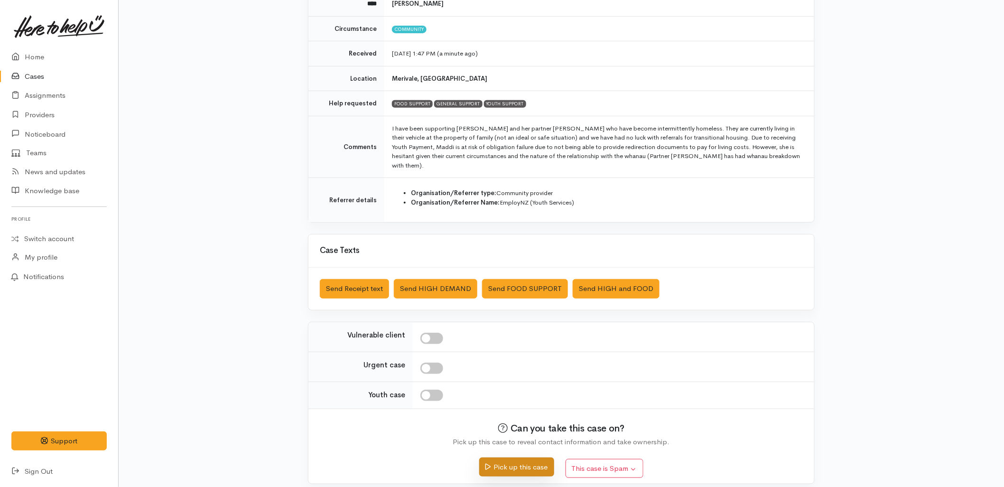
click at [516, 458] on button "Pick up this case" at bounding box center [516, 467] width 75 height 19
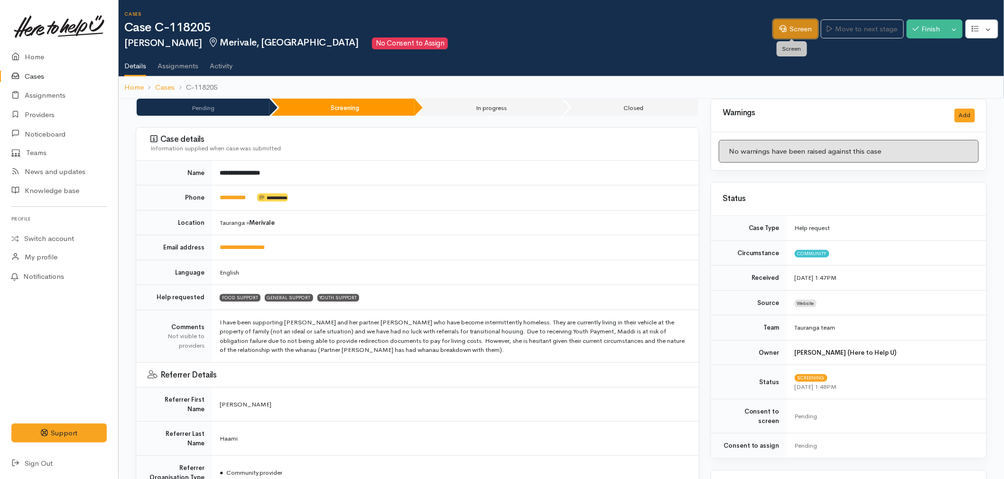
click at [799, 31] on link "Screen" at bounding box center [796, 28] width 45 height 19
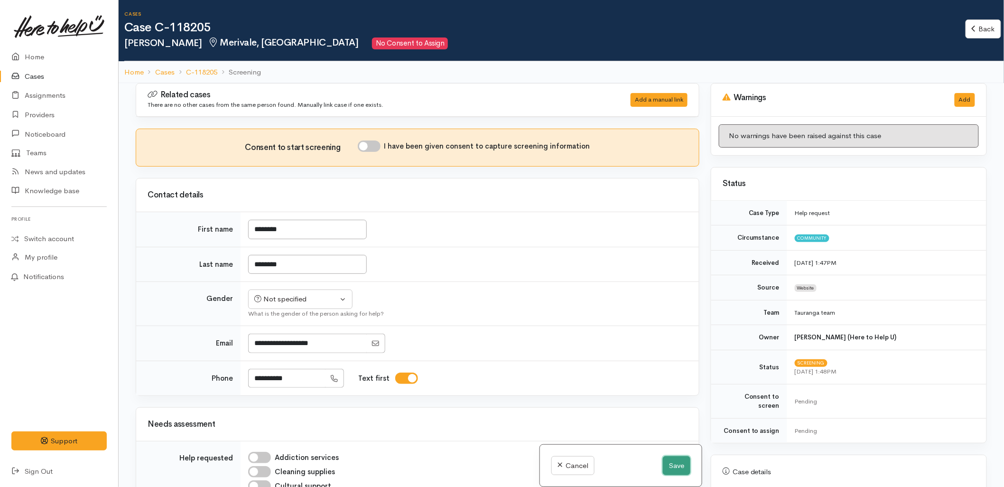
click at [668, 466] on button "Save" at bounding box center [677, 465] width 28 height 19
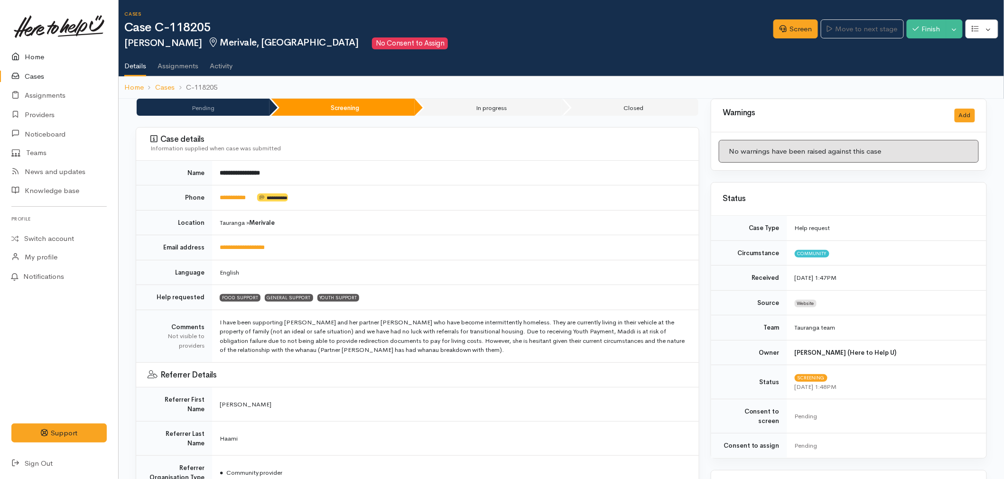
click at [39, 50] on link "Home" at bounding box center [59, 56] width 118 height 19
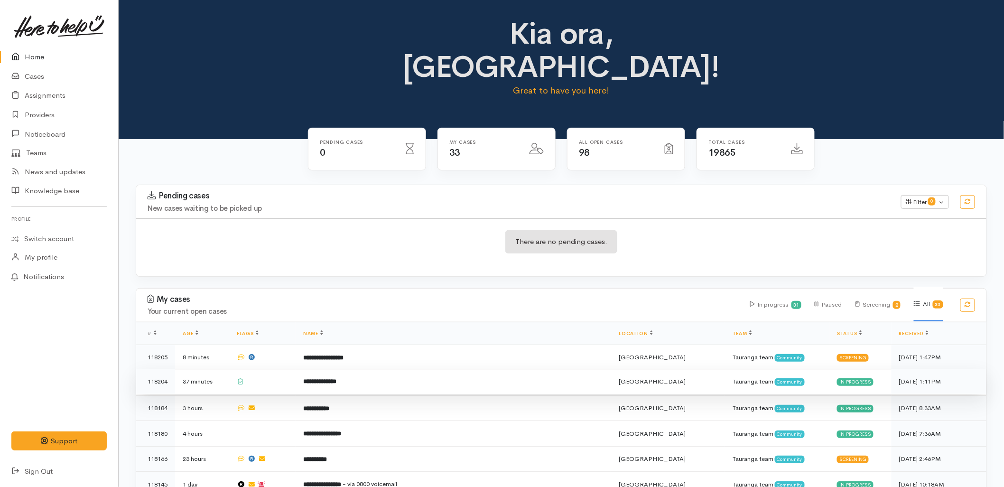
click at [395, 369] on td "**********" at bounding box center [454, 382] width 316 height 26
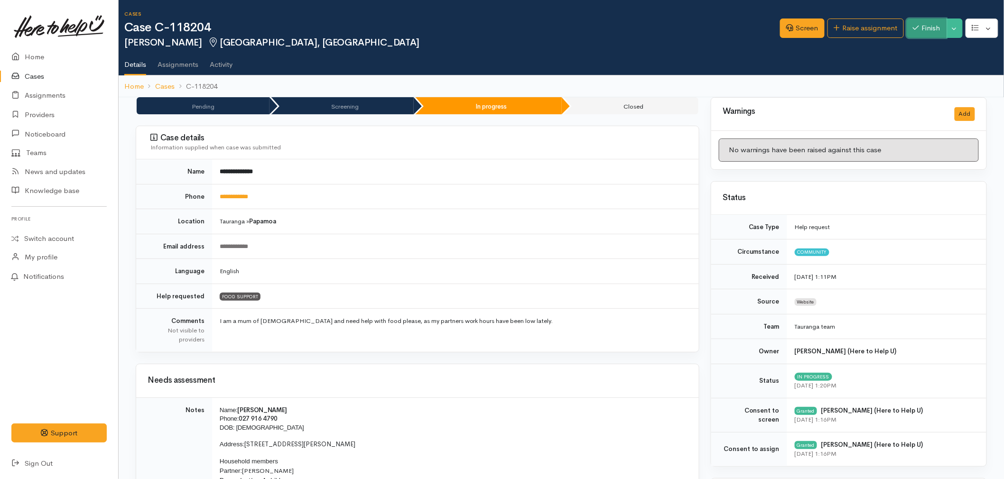
click at [934, 28] on button "Finish" at bounding box center [927, 28] width 40 height 19
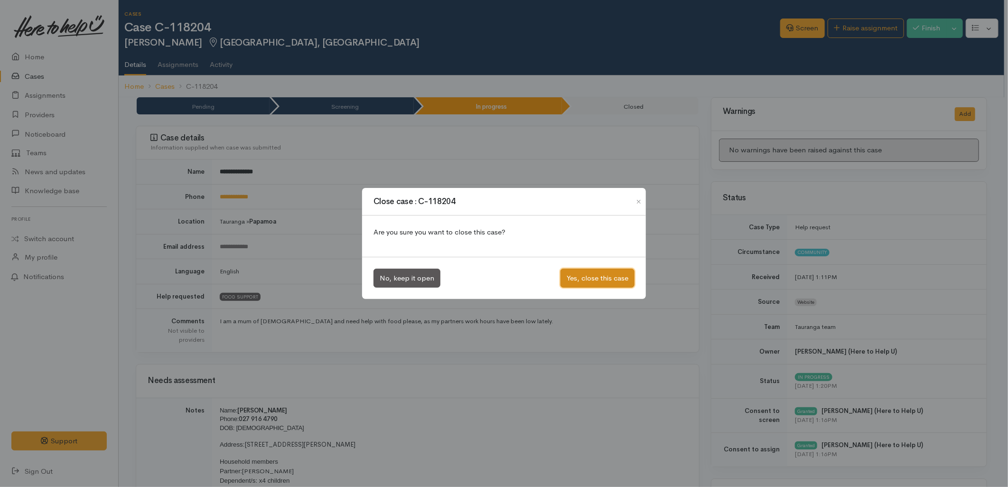
click at [591, 281] on button "Yes, close this case" at bounding box center [598, 278] width 74 height 19
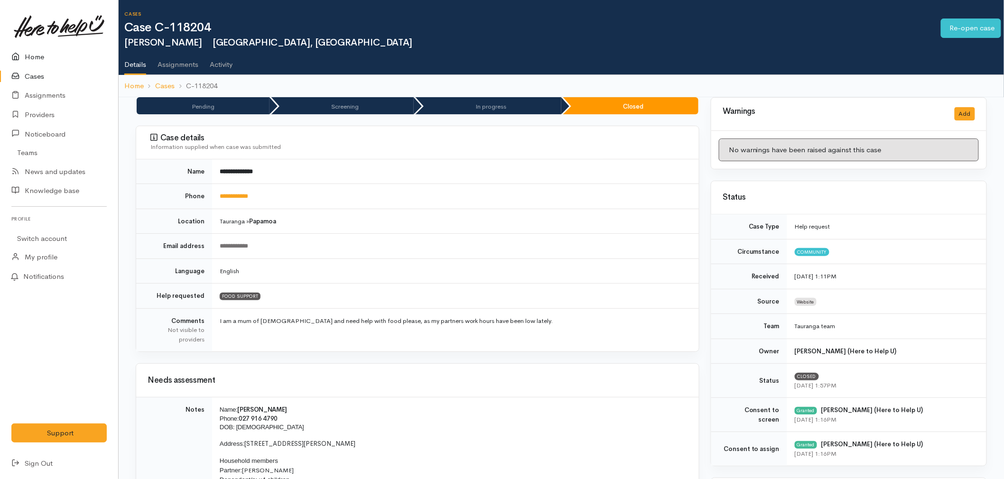
click at [34, 55] on link "Home" at bounding box center [59, 56] width 118 height 19
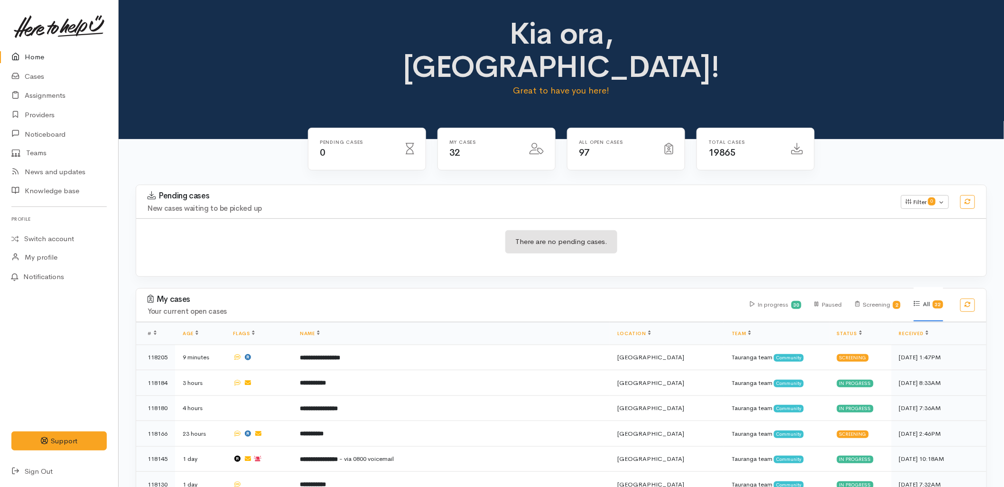
click at [43, 57] on link "Home" at bounding box center [59, 56] width 118 height 19
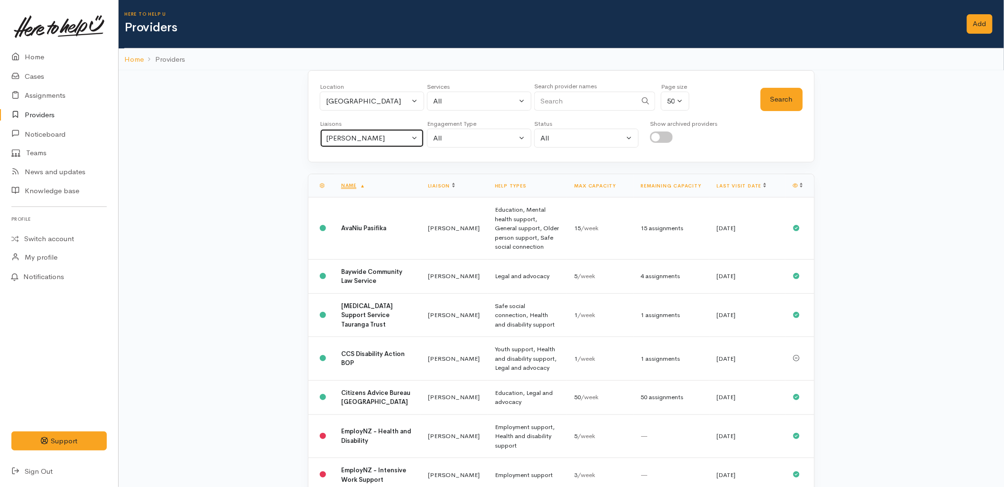
click at [373, 138] on div "[PERSON_NAME]" at bounding box center [368, 138] width 84 height 11
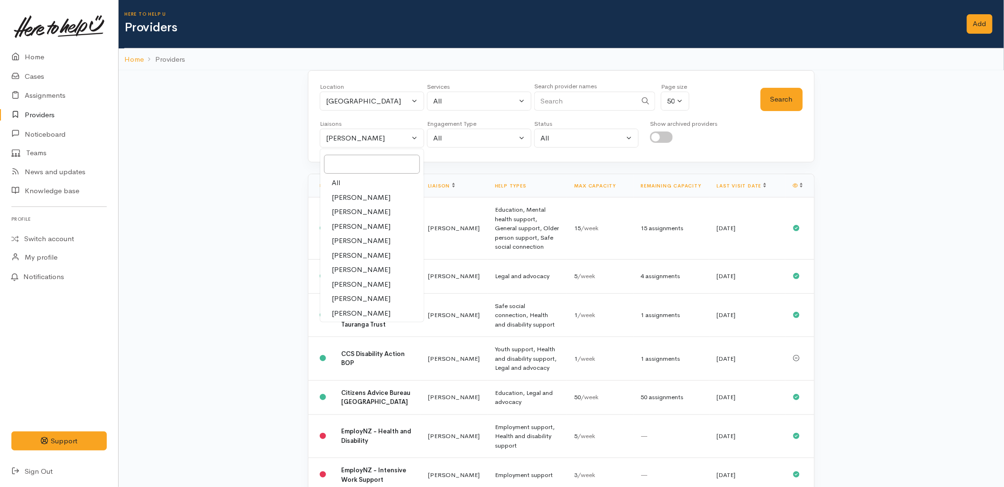
click at [364, 177] on link "All" at bounding box center [371, 183] width 103 height 15
select select "null"
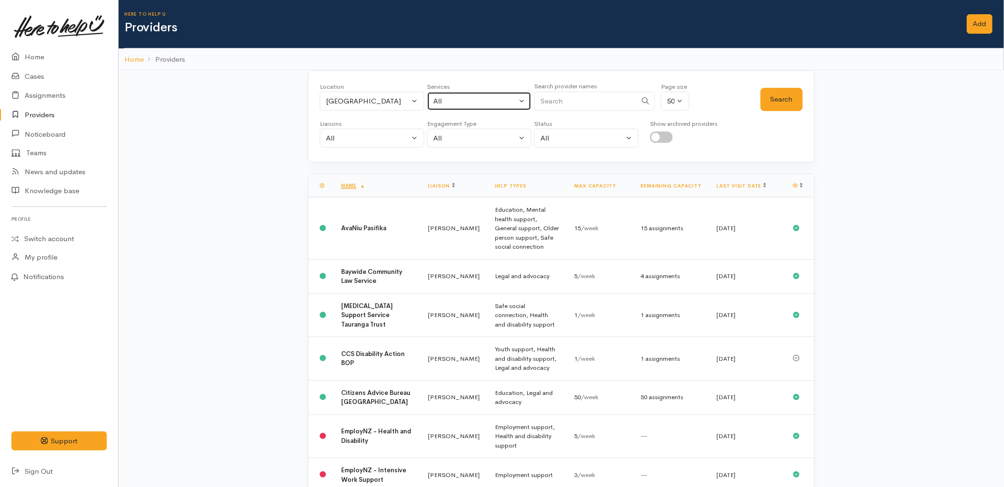
click at [448, 96] on div "All" at bounding box center [475, 101] width 84 height 11
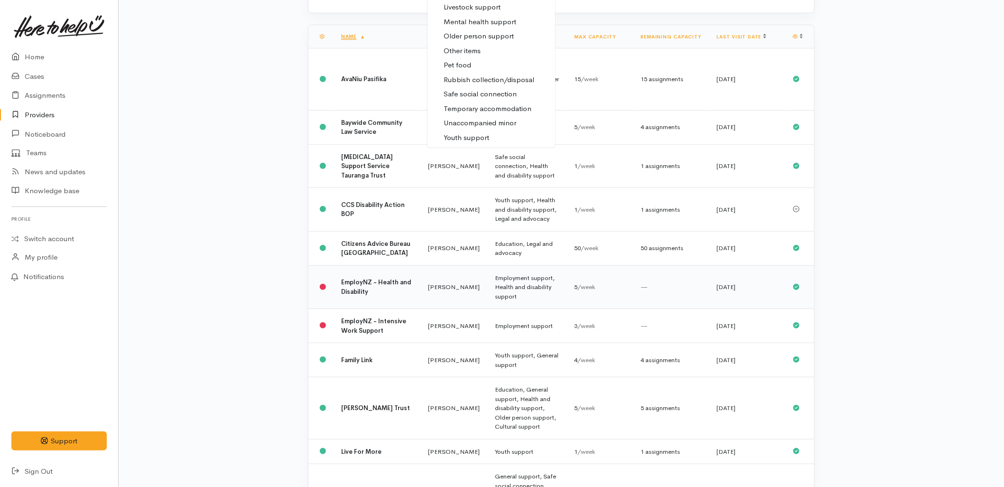
scroll to position [158, 0]
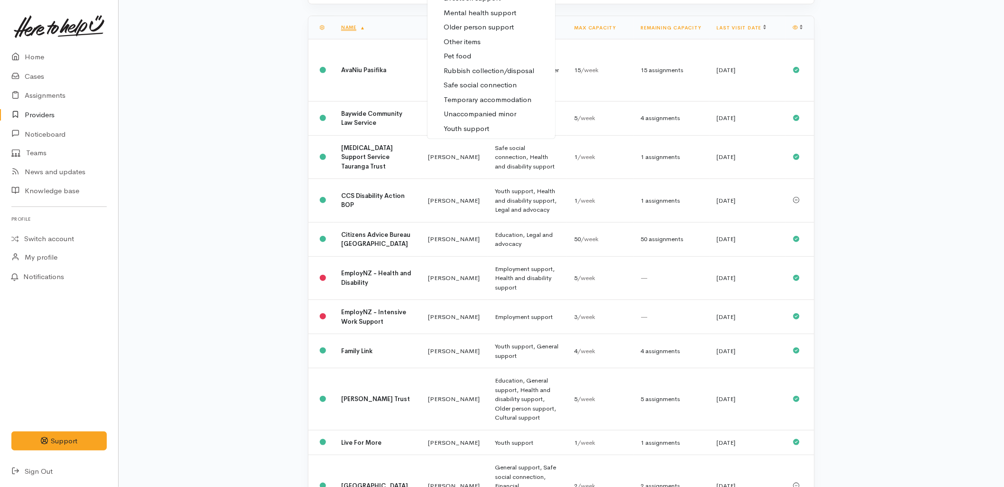
click at [459, 126] on span "Youth support" at bounding box center [467, 128] width 46 height 11
select select "15"
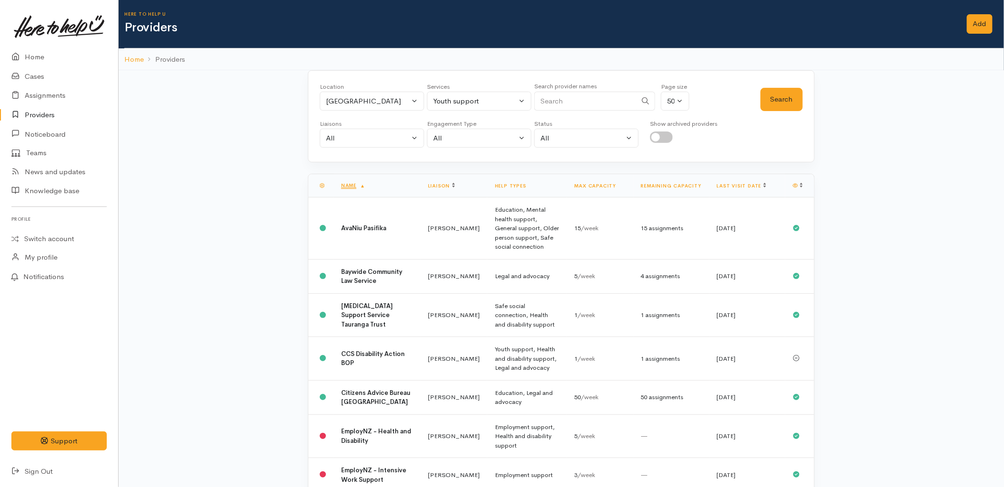
click at [794, 97] on button "Search" at bounding box center [782, 99] width 42 height 23
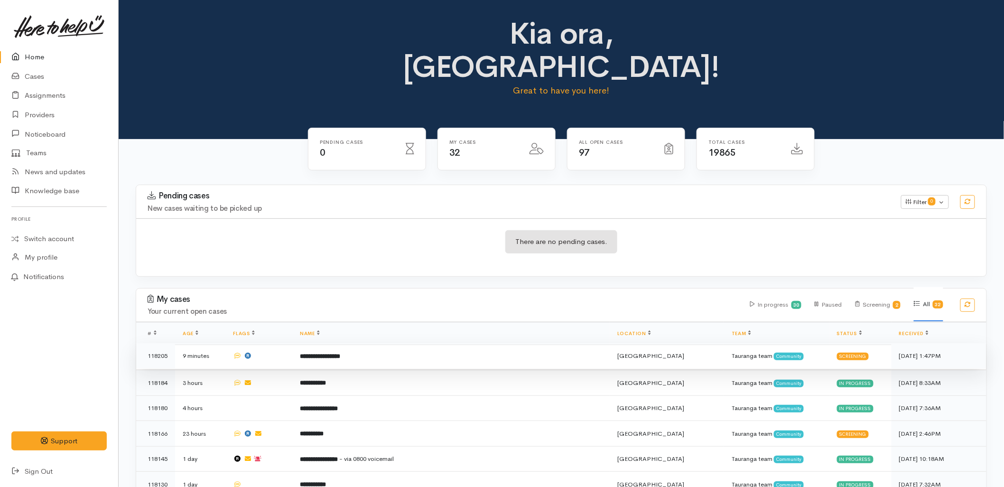
click at [429, 343] on td "**********" at bounding box center [451, 356] width 318 height 26
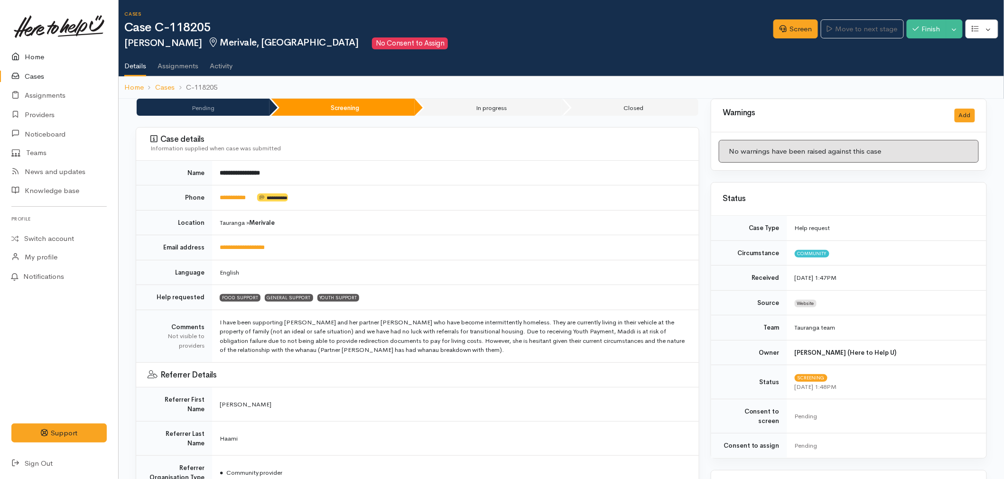
click at [43, 56] on link "Home" at bounding box center [59, 56] width 118 height 19
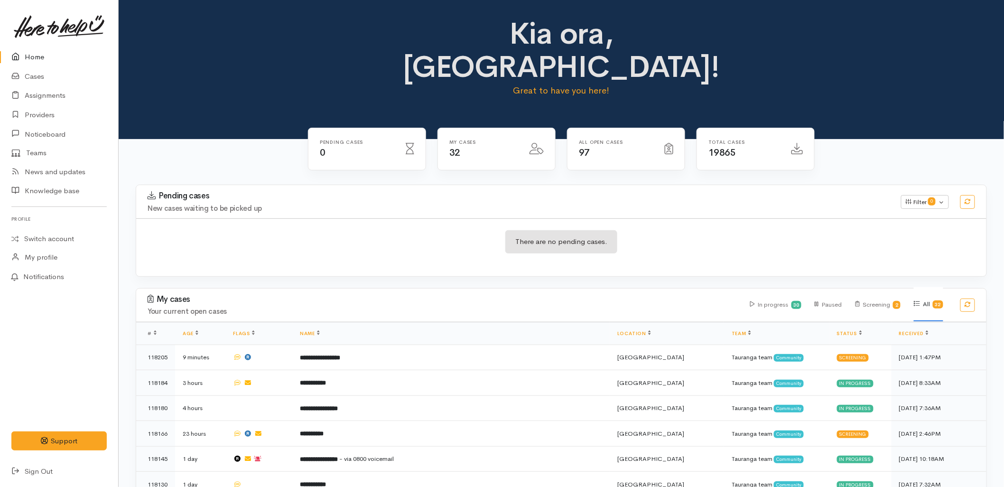
drag, startPoint x: 466, startPoint y: 208, endPoint x: 466, endPoint y: 228, distance: 19.9
click at [466, 230] on div "There are no pending cases." at bounding box center [561, 247] width 851 height 35
click at [56, 55] on link "Home" at bounding box center [59, 56] width 118 height 19
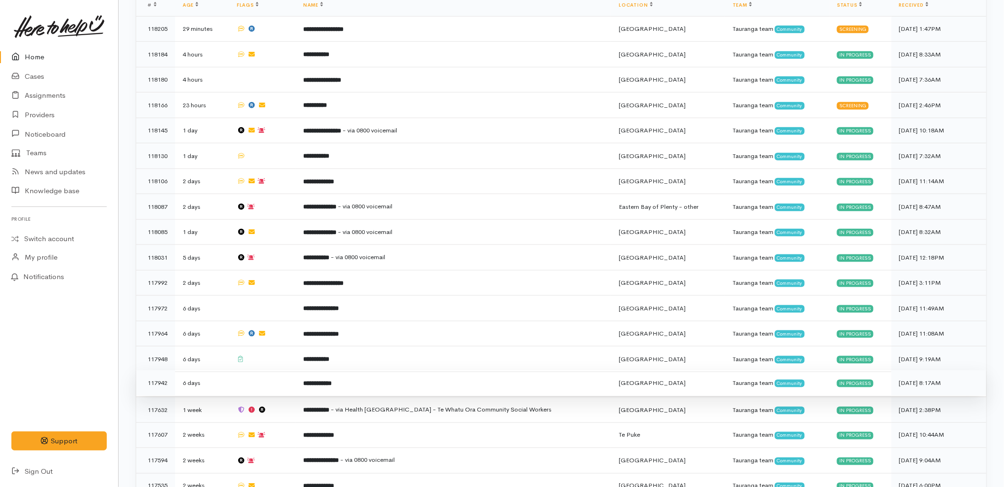
scroll to position [422, 0]
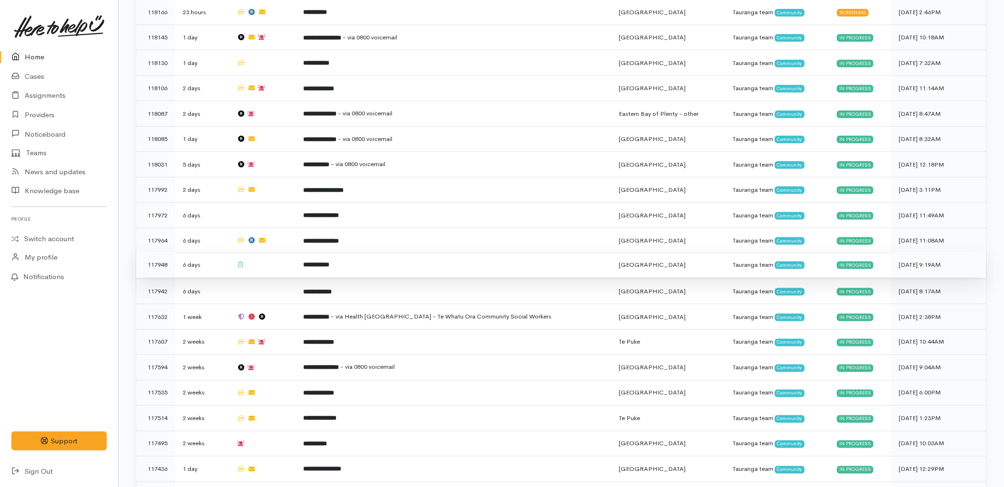
click at [329, 262] on b "**********" at bounding box center [316, 265] width 26 height 6
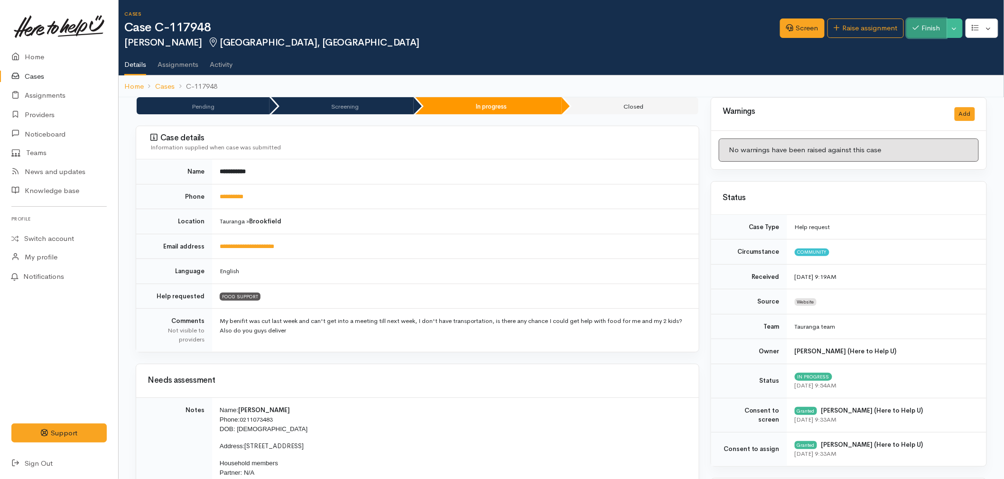
click at [924, 24] on button "Finish" at bounding box center [927, 28] width 40 height 19
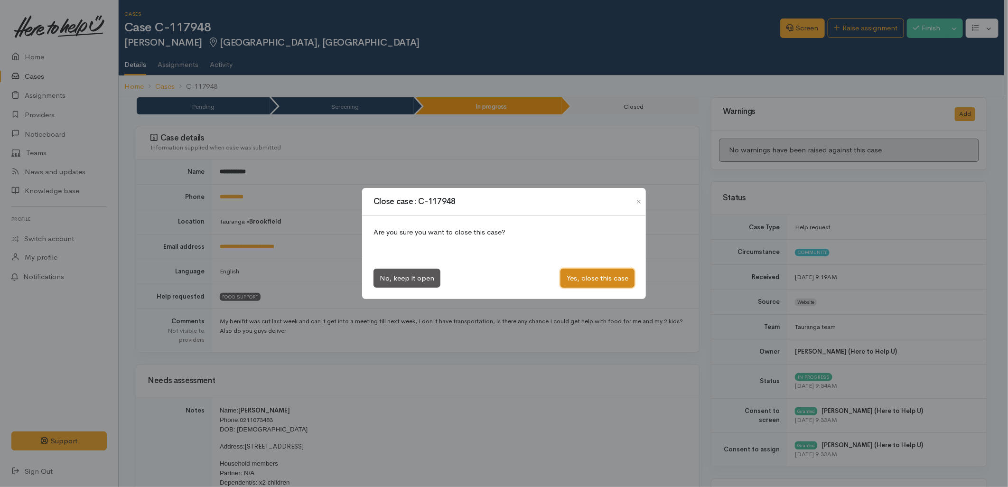
click at [575, 277] on button "Yes, close this case" at bounding box center [598, 278] width 74 height 19
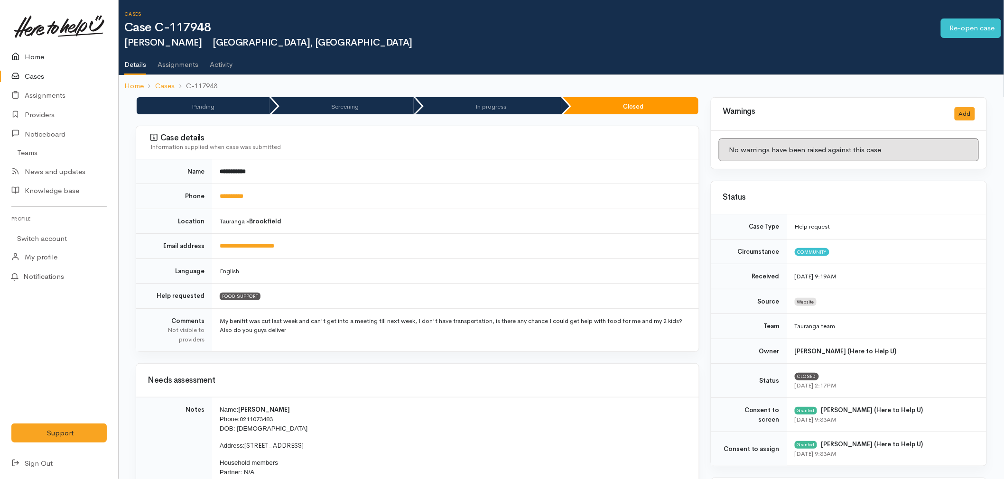
click at [39, 53] on link "Home" at bounding box center [59, 56] width 118 height 19
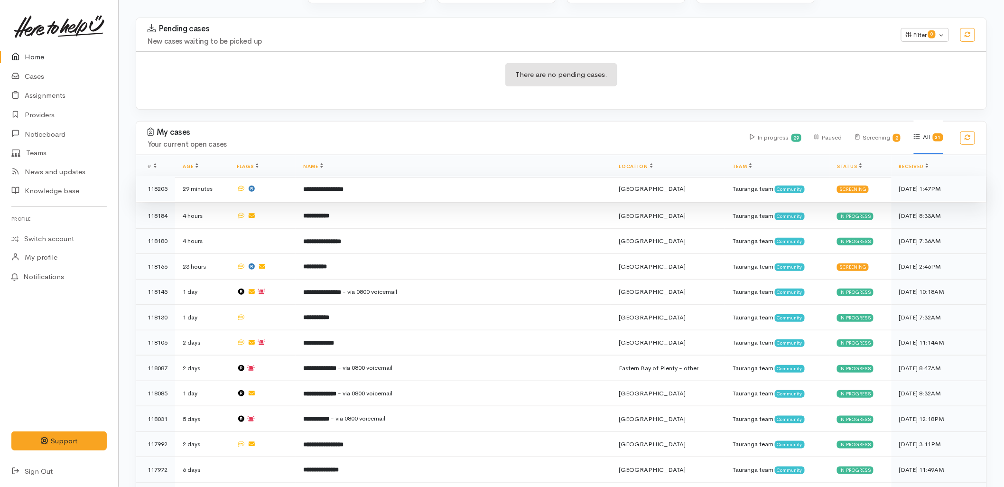
scroll to position [160, 0]
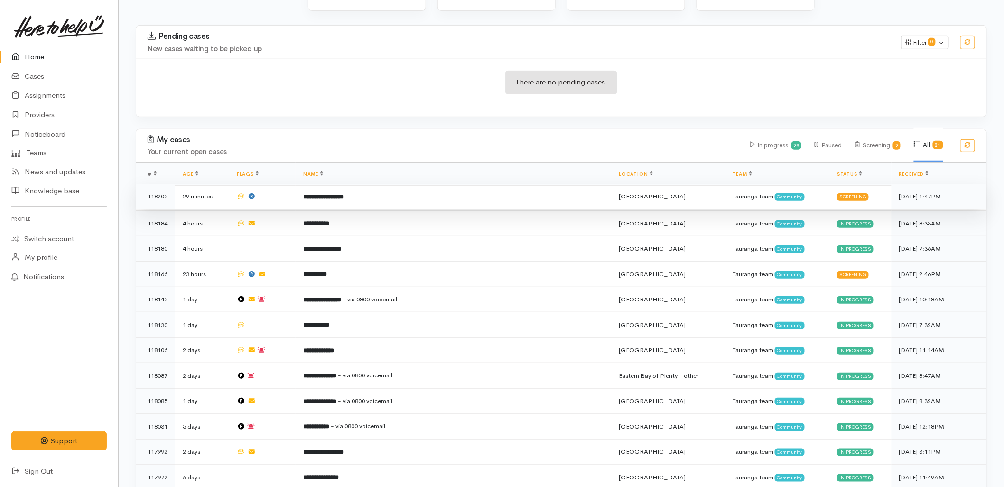
click at [353, 184] on td "**********" at bounding box center [454, 197] width 316 height 26
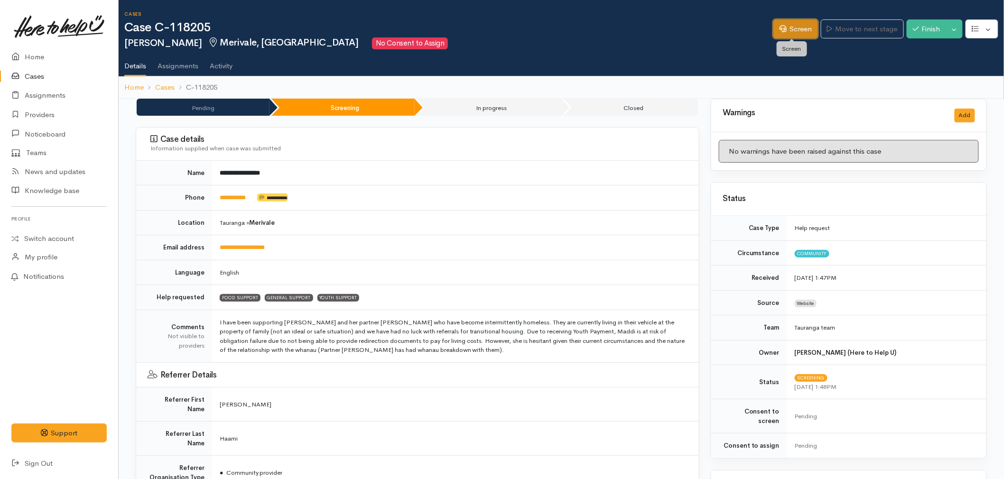
click at [796, 30] on link "Screen" at bounding box center [796, 28] width 45 height 19
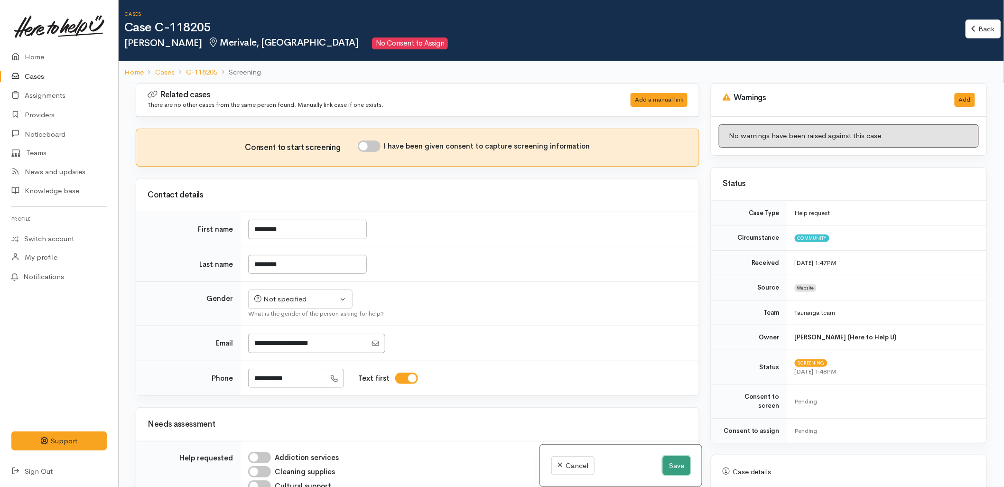
click at [665, 461] on button "Save" at bounding box center [677, 465] width 28 height 19
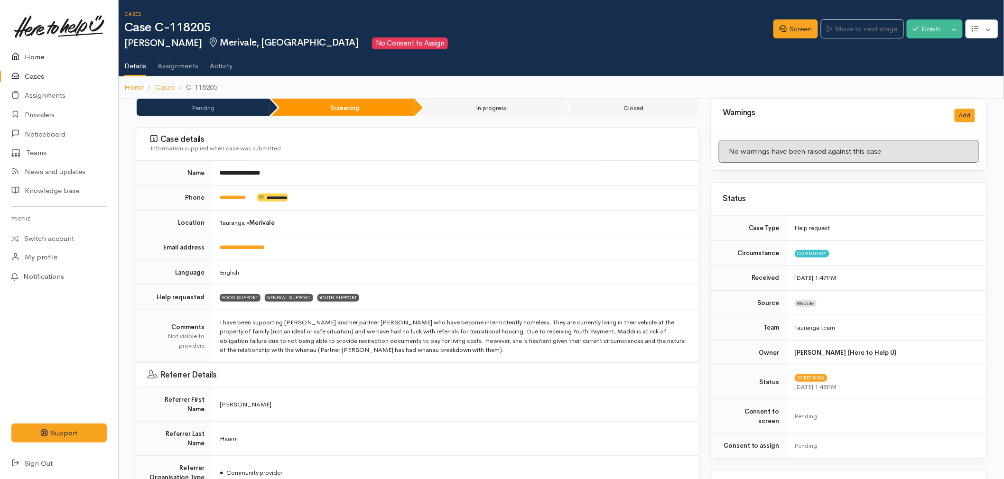
click at [38, 51] on link "Home" at bounding box center [59, 56] width 118 height 19
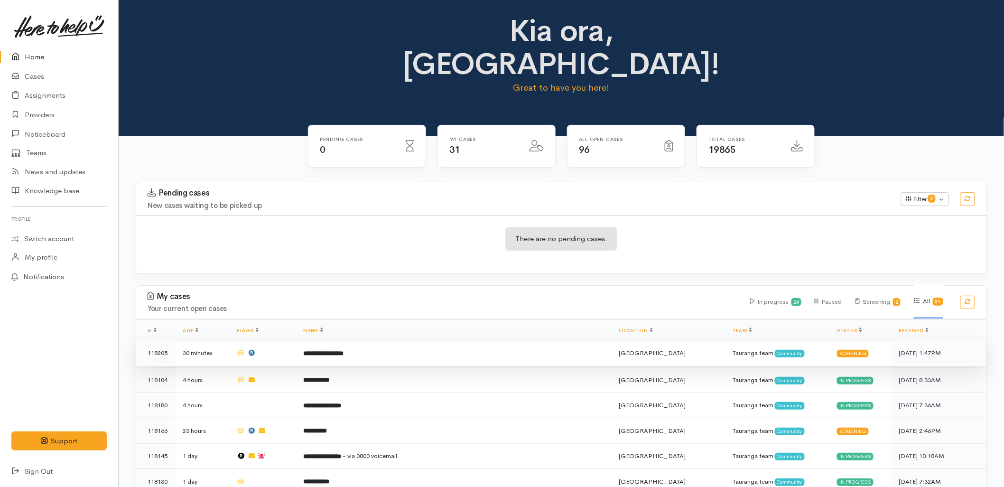
scroll to position [53, 0]
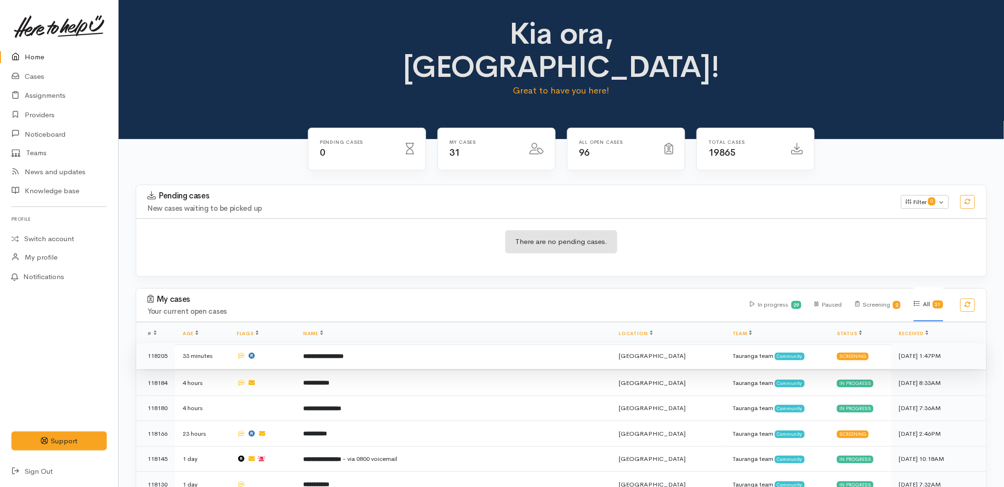
click at [373, 343] on td "**********" at bounding box center [454, 356] width 316 height 26
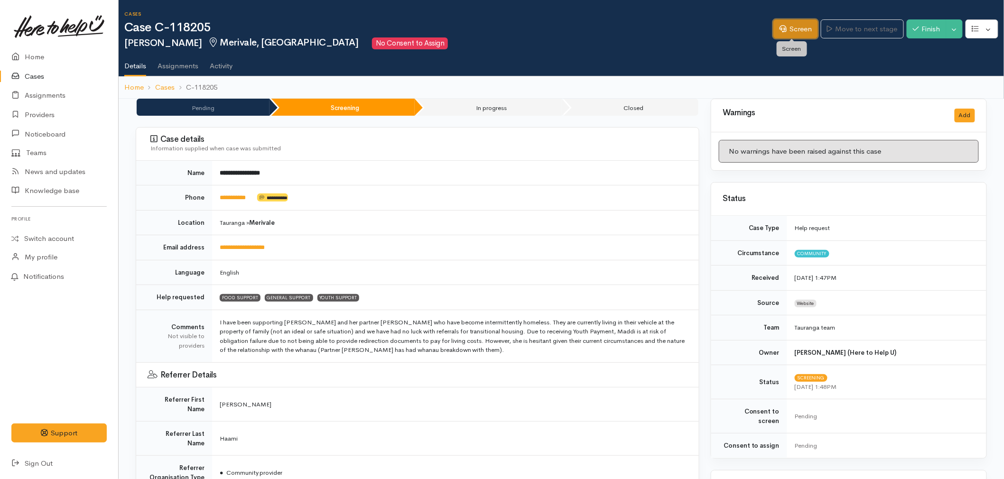
click at [804, 23] on link "Screen" at bounding box center [796, 28] width 45 height 19
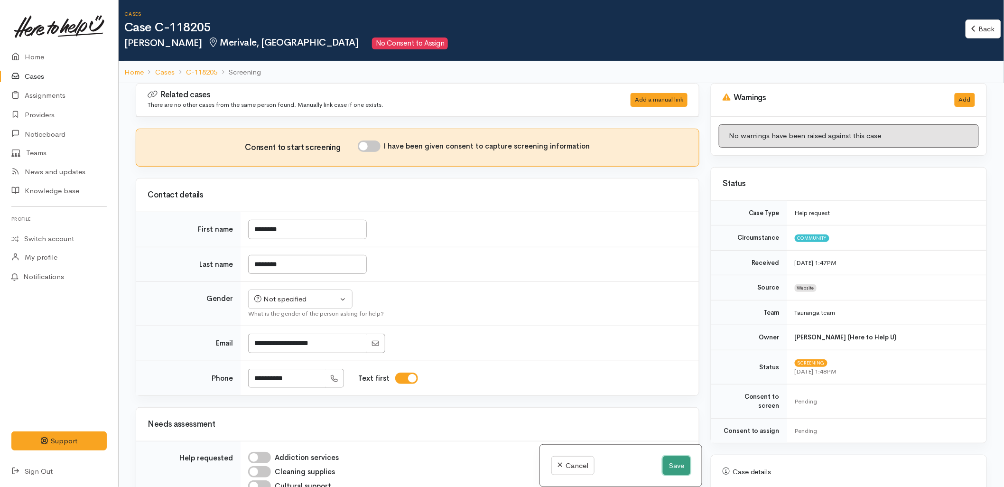
click at [668, 466] on button "Save" at bounding box center [677, 465] width 28 height 19
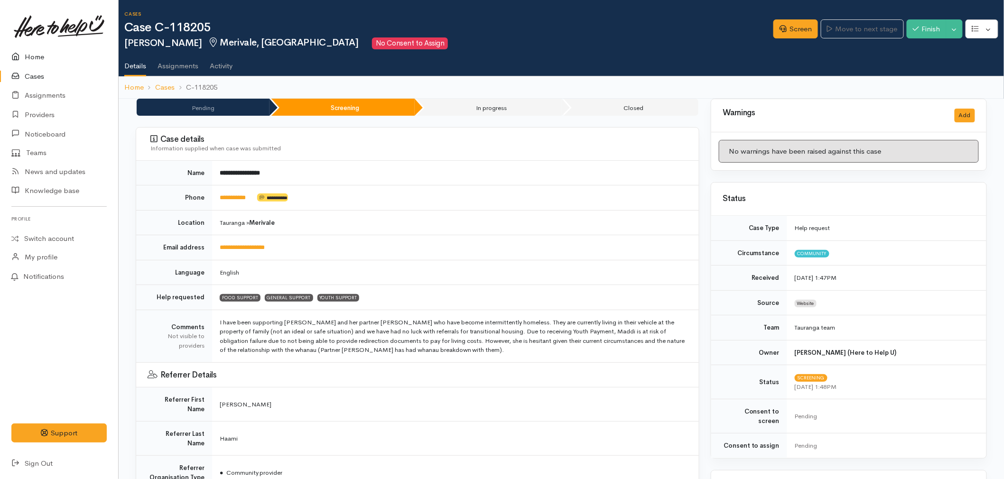
click at [43, 47] on link "Home" at bounding box center [59, 56] width 118 height 19
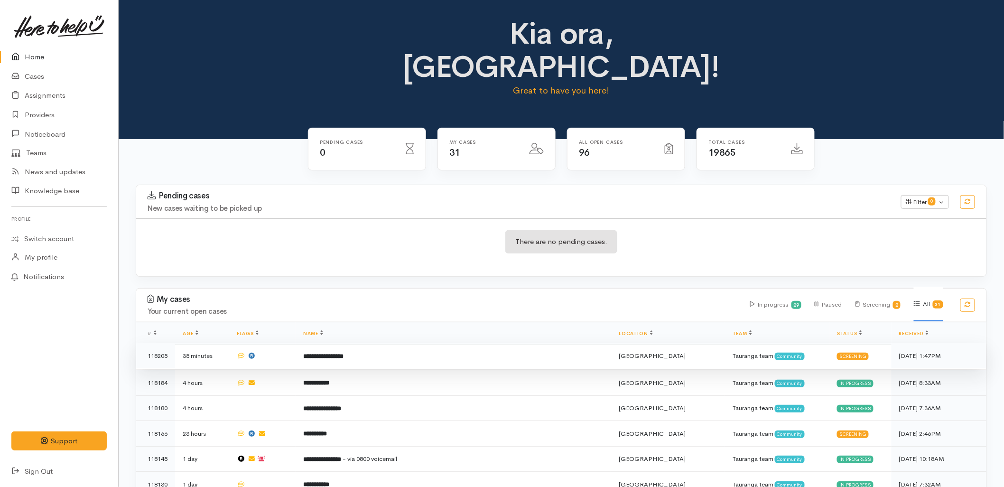
click at [336, 353] on b "**********" at bounding box center [323, 356] width 40 height 6
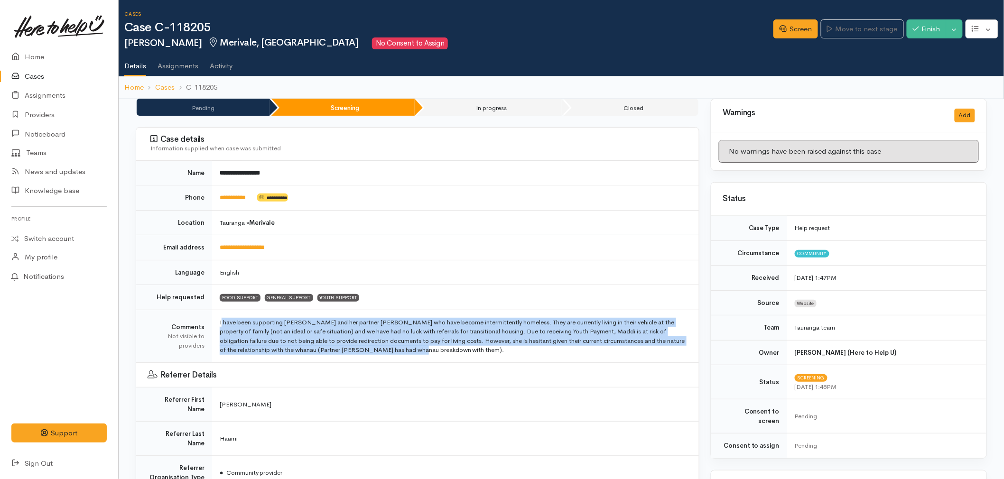
drag, startPoint x: 407, startPoint y: 348, endPoint x: 212, endPoint y: 325, distance: 196.5
click at [212, 325] on td "I have been supporting Maddi and her partner Mona who have become intermittentl…" at bounding box center [455, 336] width 487 height 53
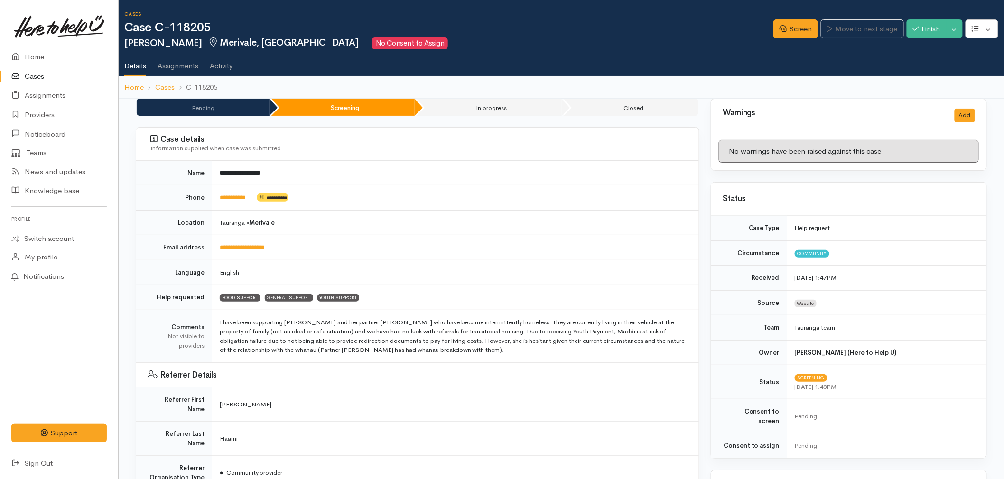
click at [393, 397] on td "[PERSON_NAME]" at bounding box center [455, 405] width 487 height 34
click at [34, 56] on link "Home" at bounding box center [59, 56] width 118 height 19
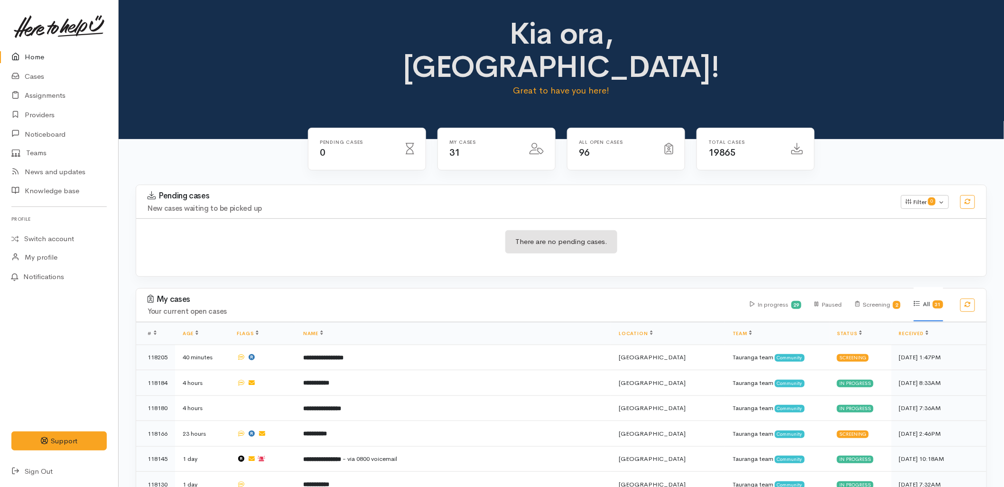
click at [525, 150] on div "Pending cases 0 My cases 31 96" at bounding box center [561, 156] width 518 height 57
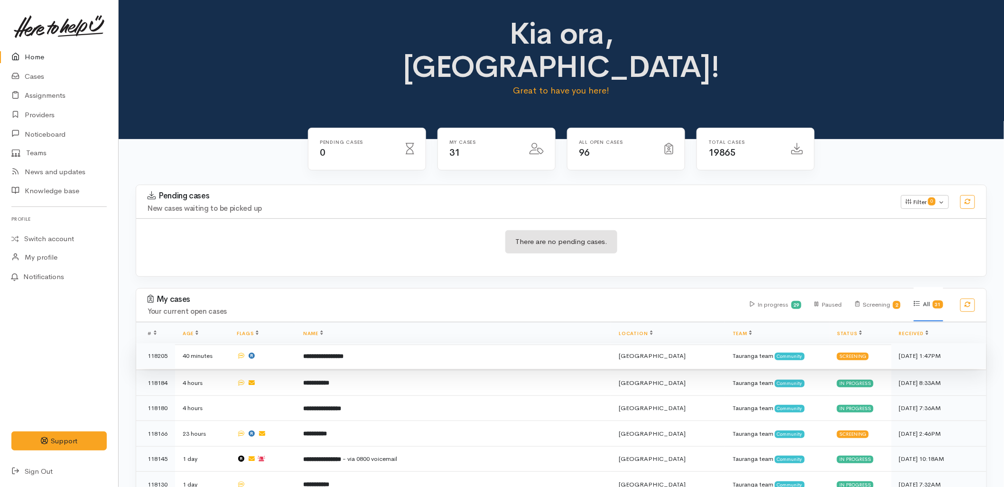
click at [365, 343] on td "**********" at bounding box center [454, 356] width 316 height 26
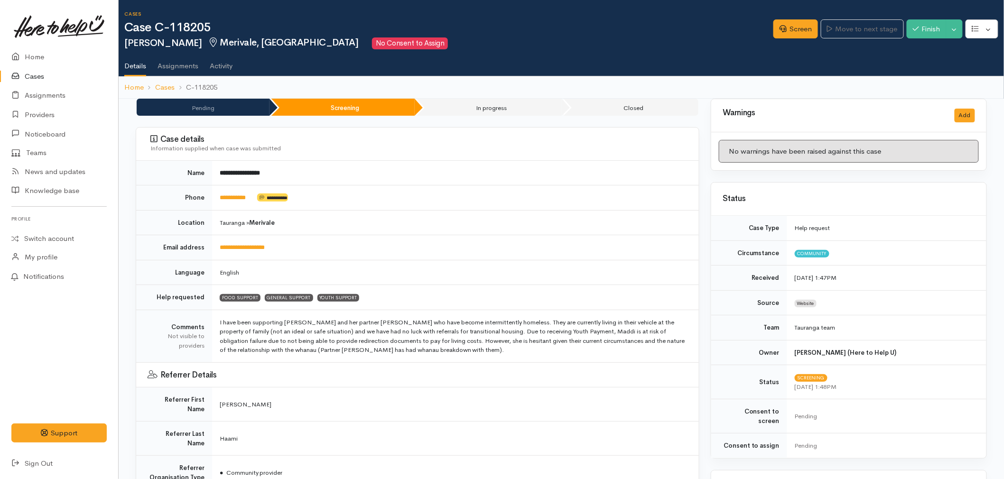
click at [463, 337] on td "I have been supporting [PERSON_NAME] and her partner [PERSON_NAME] who have bec…" at bounding box center [455, 336] width 487 height 53
click at [797, 30] on link "Screen" at bounding box center [796, 28] width 45 height 19
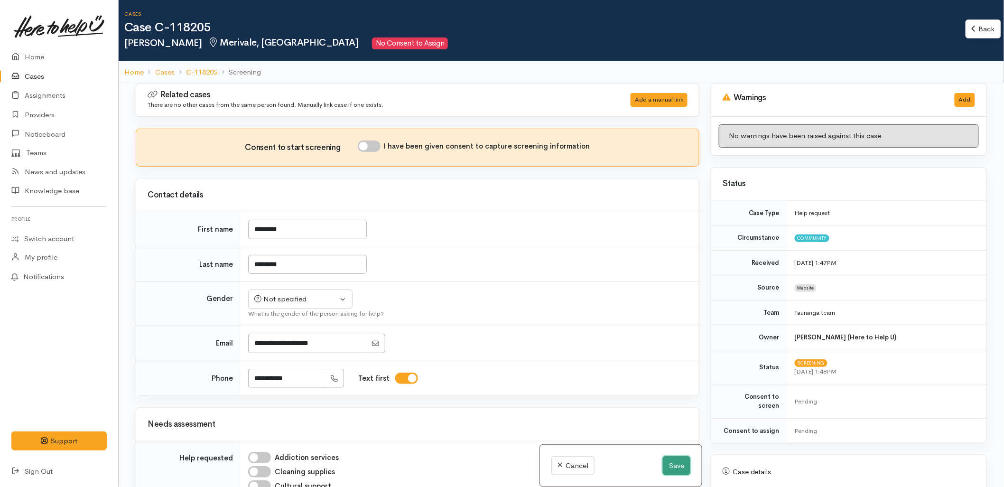
click at [665, 464] on button "Save" at bounding box center [677, 465] width 28 height 19
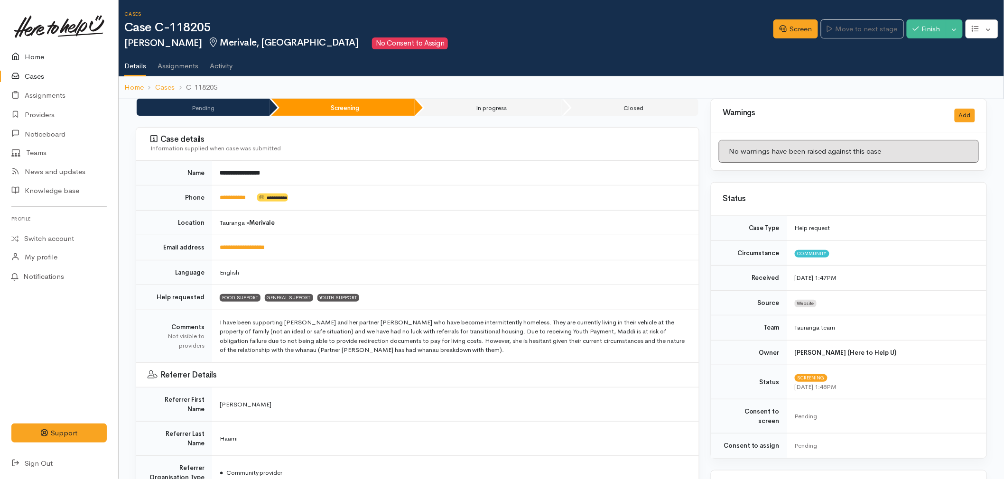
click at [33, 53] on link "Home" at bounding box center [59, 56] width 118 height 19
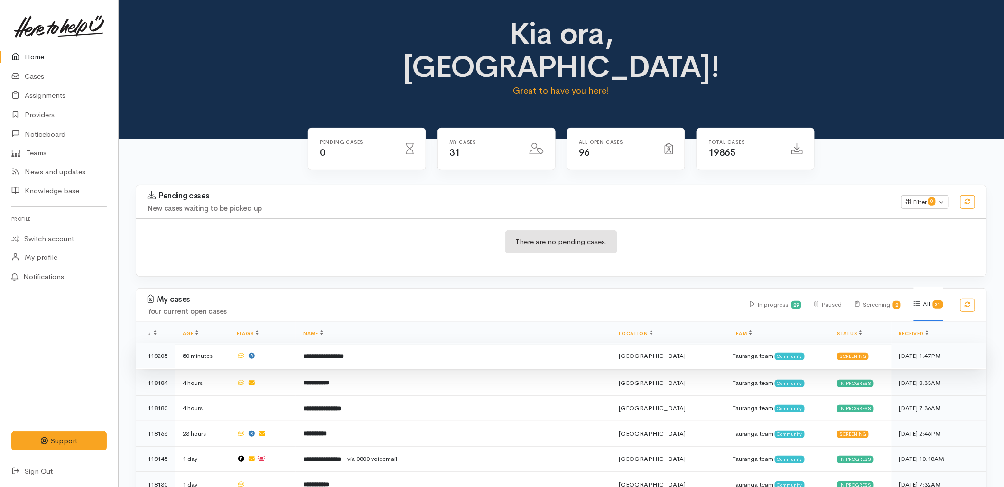
drag, startPoint x: 0, startPoint y: 0, endPoint x: 392, endPoint y: 323, distance: 507.9
click at [392, 343] on td "**********" at bounding box center [454, 356] width 316 height 26
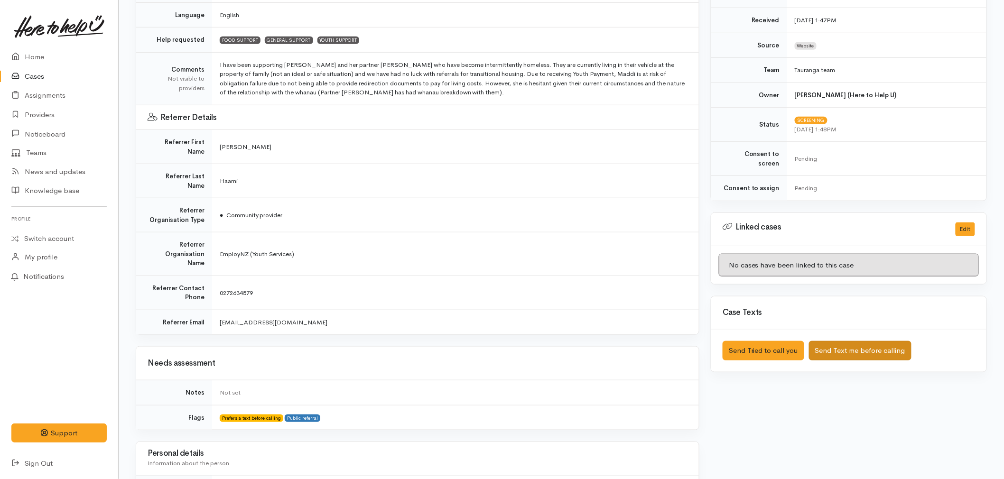
scroll to position [263, 0]
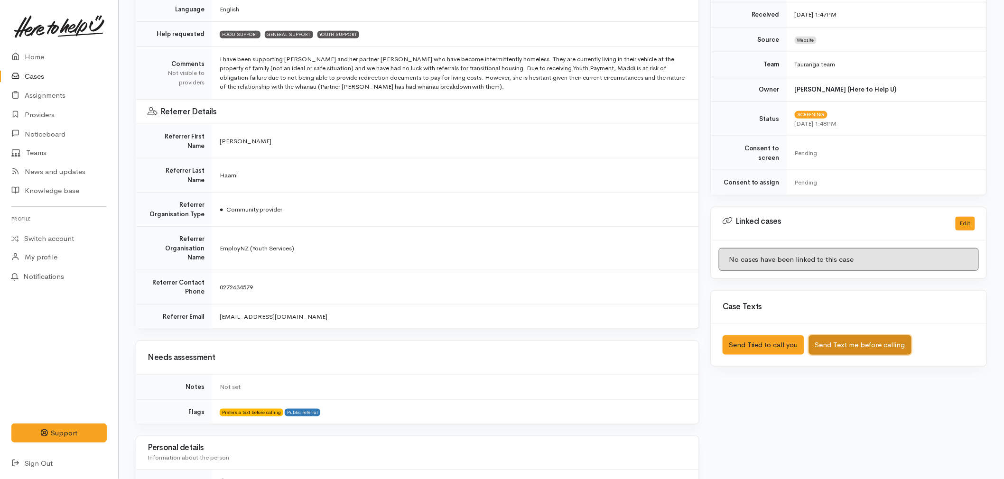
click at [848, 339] on button "Send Text me before calling" at bounding box center [860, 345] width 103 height 19
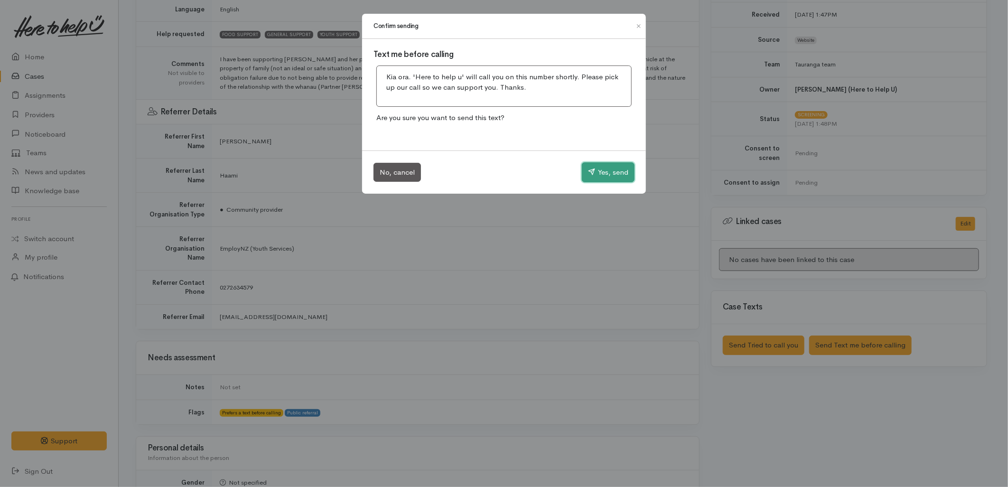
click at [608, 171] on button "Yes, send" at bounding box center [608, 172] width 53 height 20
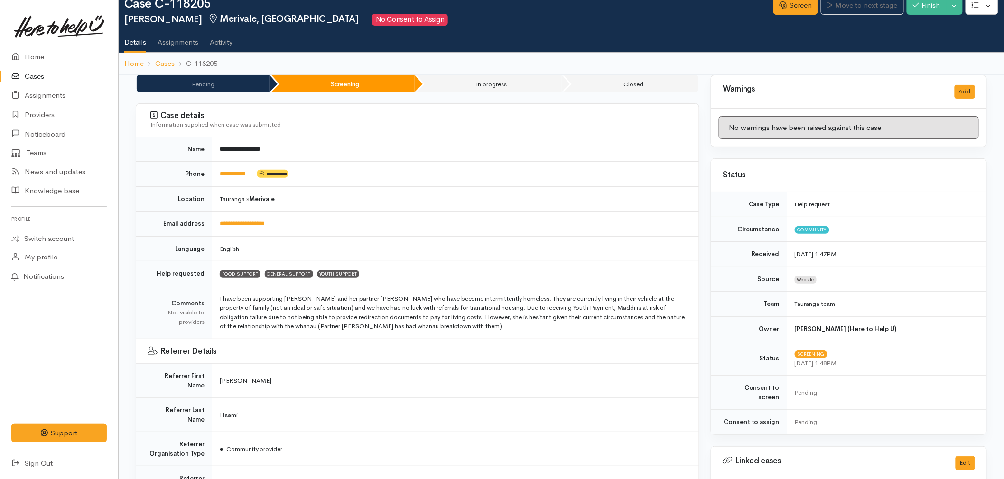
scroll to position [0, 0]
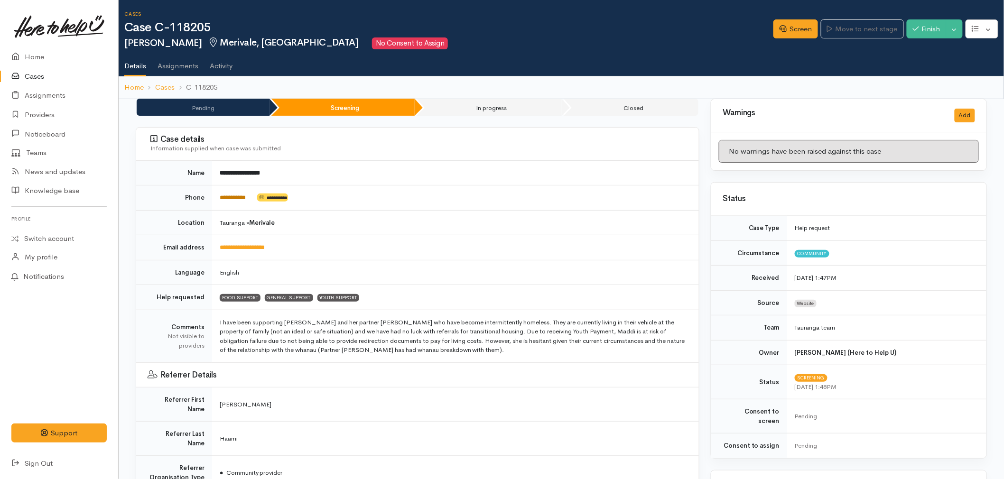
click at [241, 199] on link "**********" at bounding box center [233, 198] width 26 height 6
click at [788, 33] on link "Screen" at bounding box center [796, 28] width 45 height 19
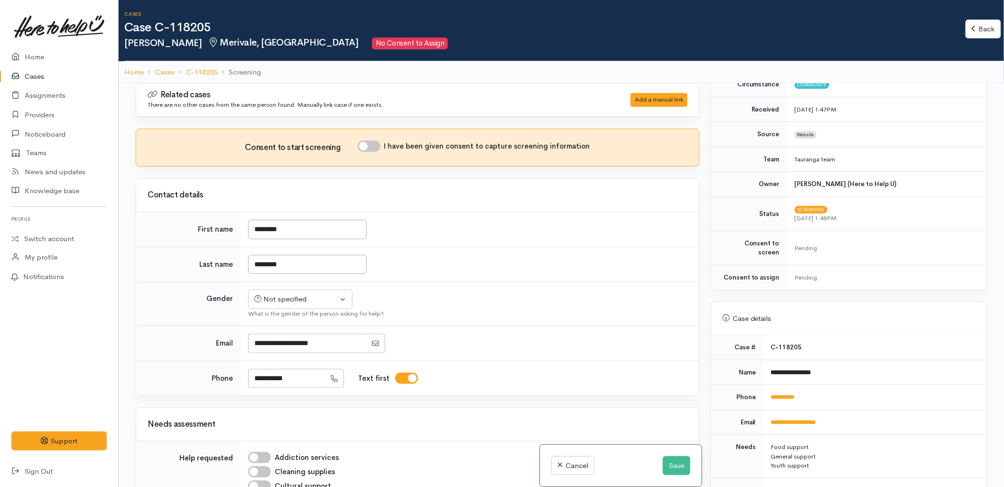
scroll to position [158, 0]
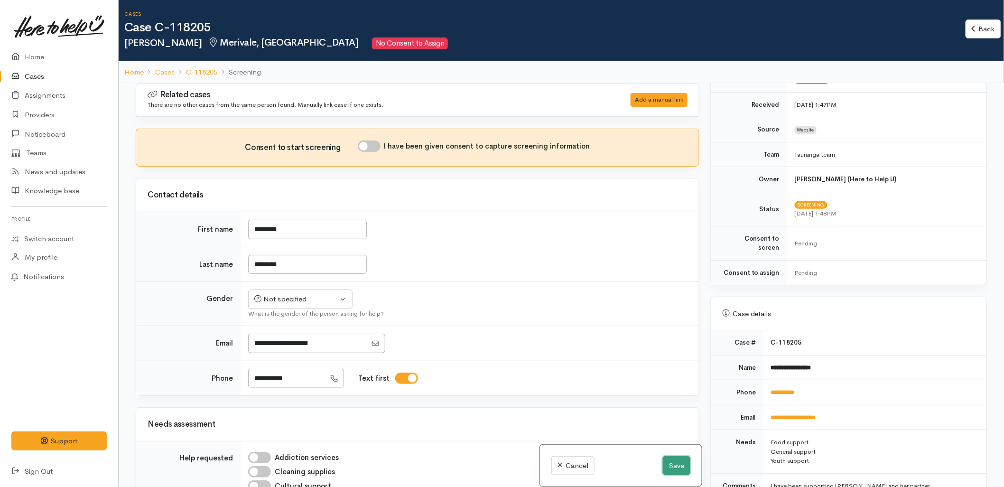
click at [681, 462] on button "Save" at bounding box center [677, 465] width 28 height 19
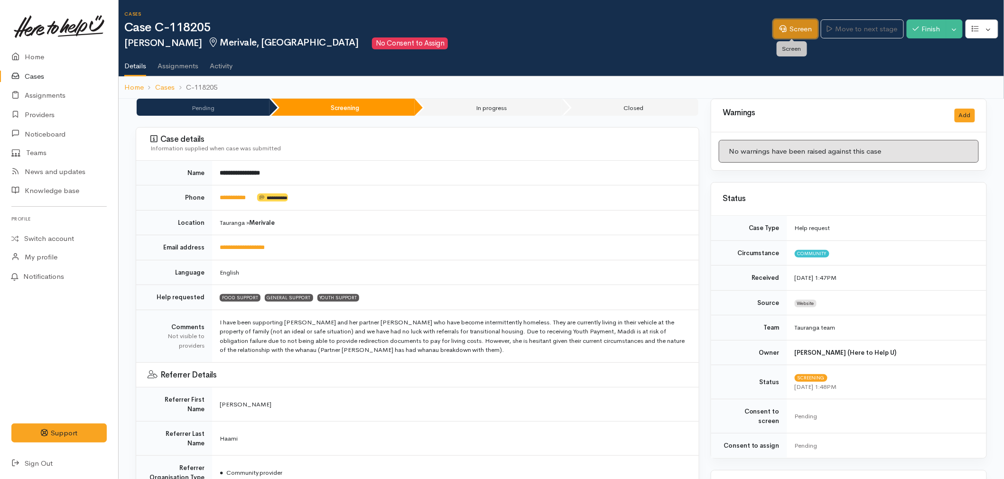
click at [800, 30] on link "Screen" at bounding box center [796, 28] width 45 height 19
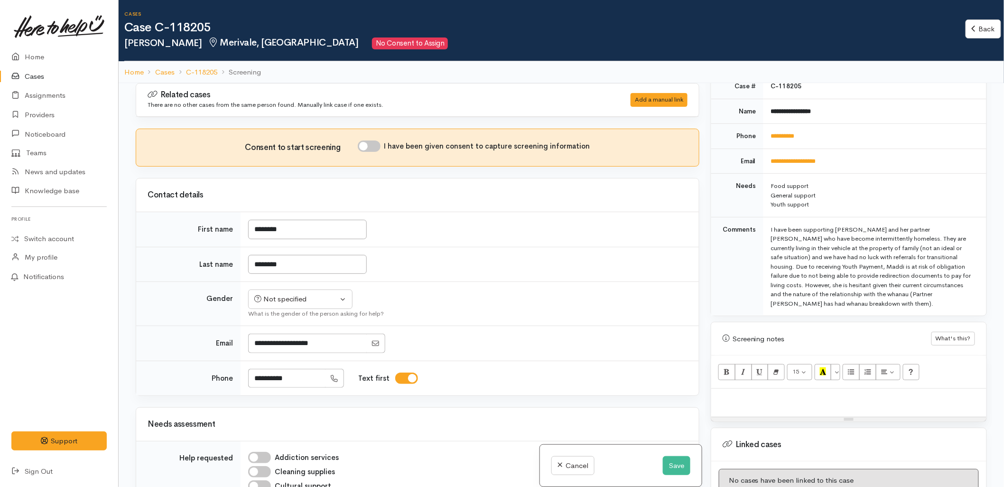
scroll to position [422, 0]
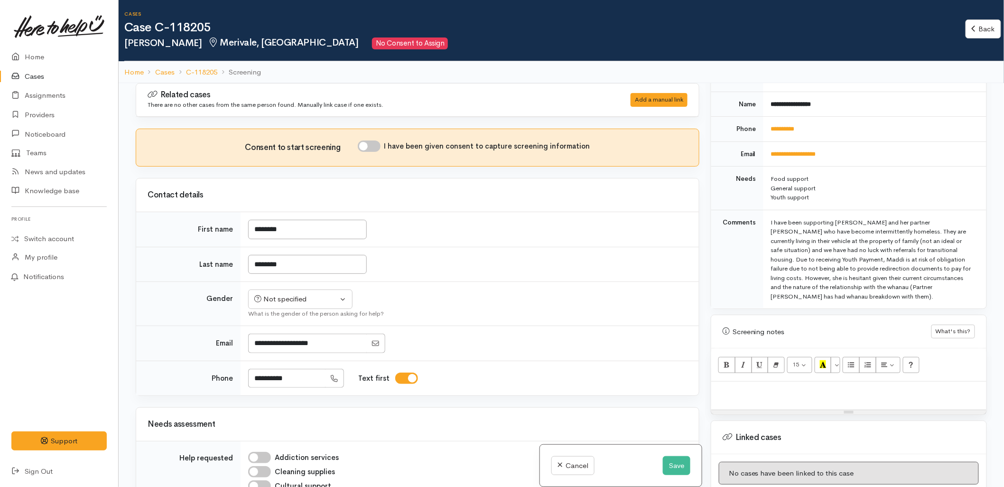
click at [799, 387] on p at bounding box center [849, 391] width 266 height 11
paste div
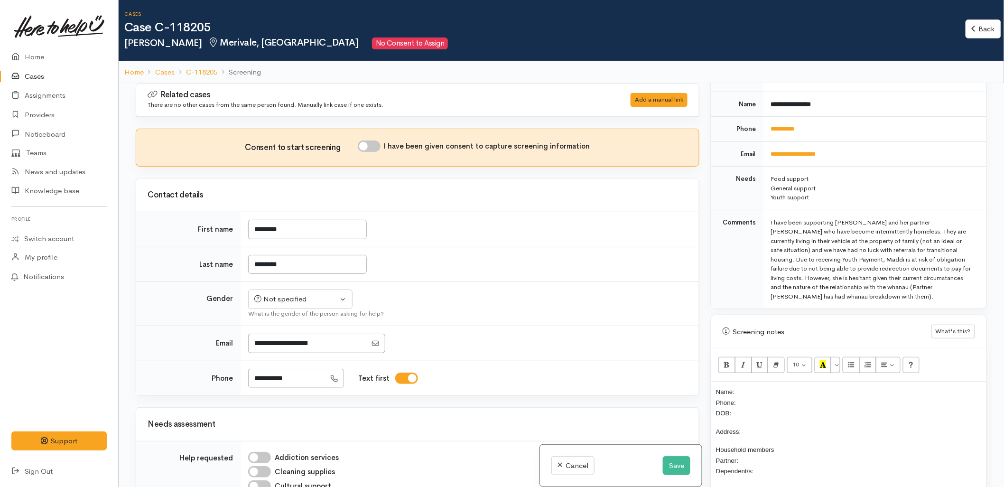
scroll to position [76, 0]
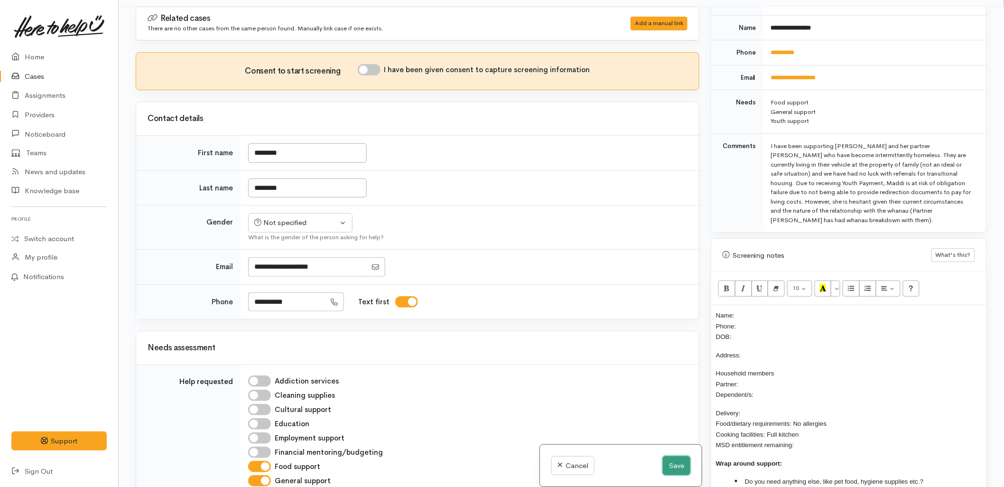
click at [679, 466] on button "Save" at bounding box center [677, 465] width 28 height 19
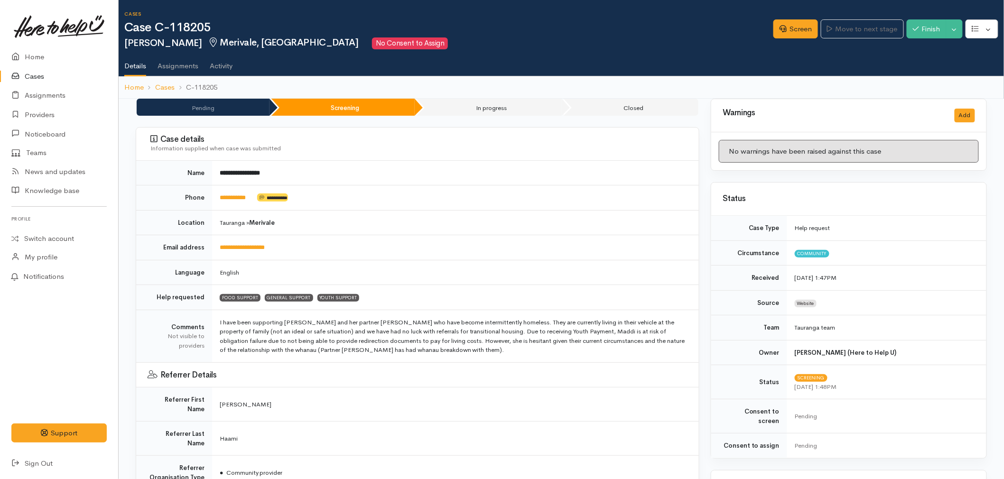
click at [532, 456] on td "● Community provider" at bounding box center [455, 473] width 487 height 34
click at [798, 25] on link "Screen" at bounding box center [796, 28] width 45 height 19
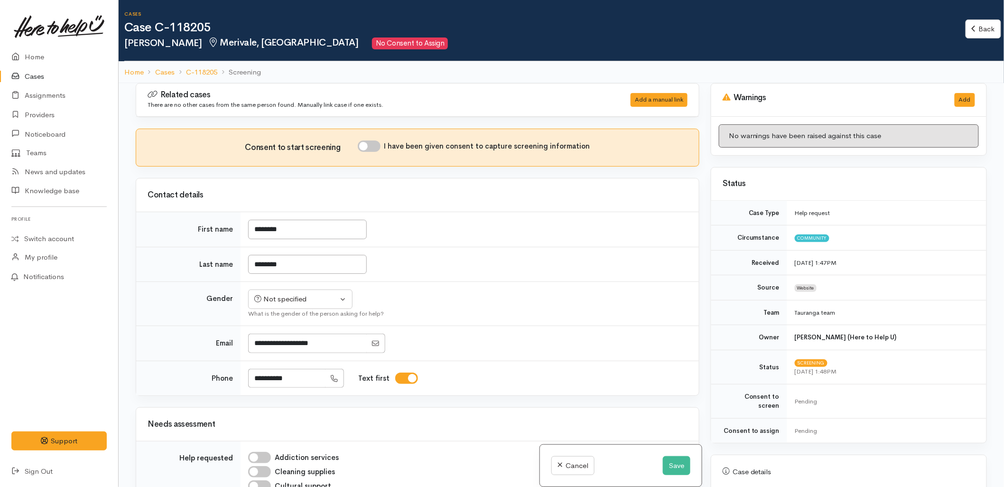
click at [373, 144] on input "I have been given consent to capture screening information" at bounding box center [369, 146] width 23 height 11
checkbox input "true"
click at [488, 245] on td "********" at bounding box center [470, 229] width 459 height 35
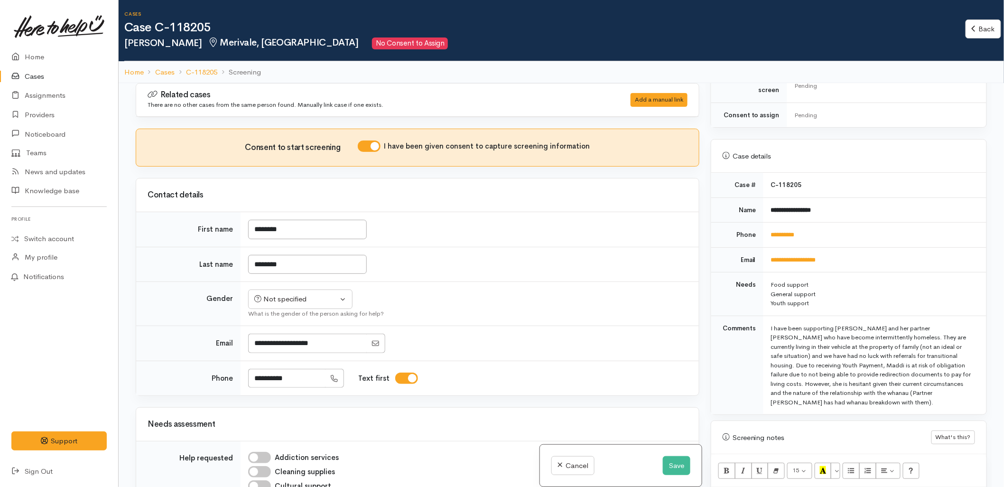
scroll to position [316, 0]
click at [310, 301] on div "Not specified" at bounding box center [296, 299] width 84 height 11
click at [281, 354] on span "Female" at bounding box center [307, 350] width 81 height 11
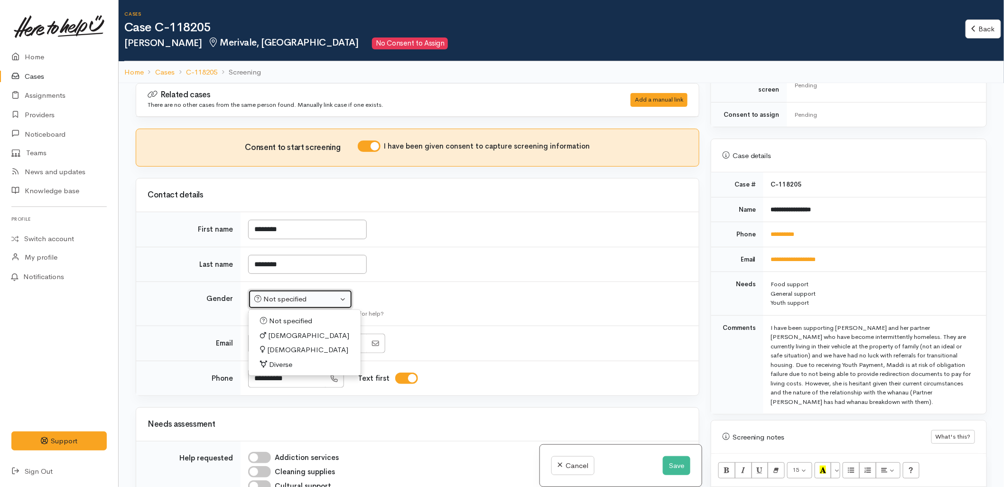
select select "Female"
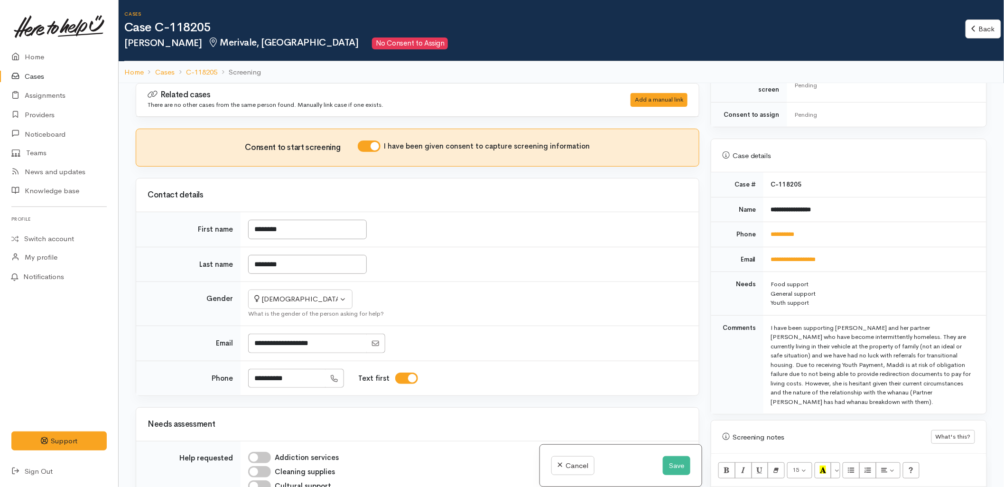
click at [512, 306] on td "Not specified Male Female Diverse Female Not specified Male Female Diverse What…" at bounding box center [470, 304] width 459 height 44
drag, startPoint x: 835, startPoint y: 198, endPoint x: 771, endPoint y: 204, distance: 63.9
click at [771, 204] on td "**********" at bounding box center [875, 209] width 223 height 25
copy b "**********"
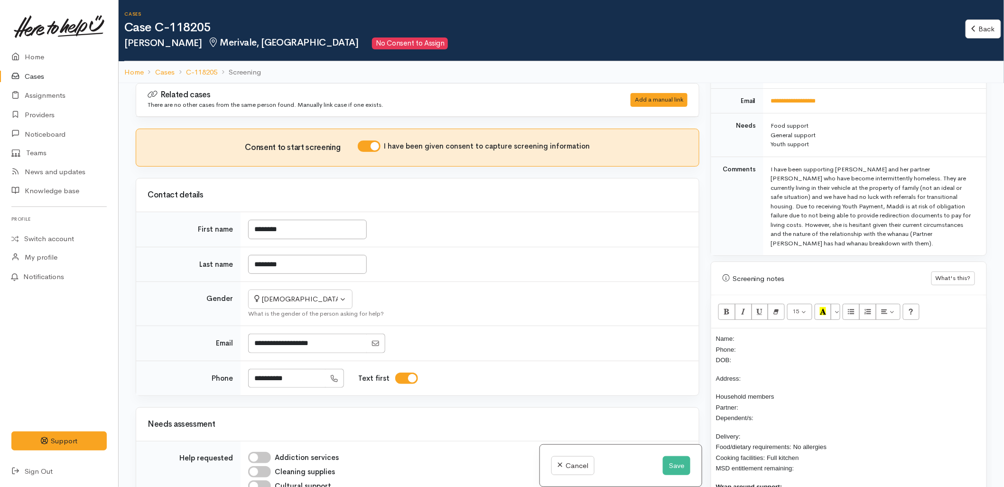
scroll to position [527, 0]
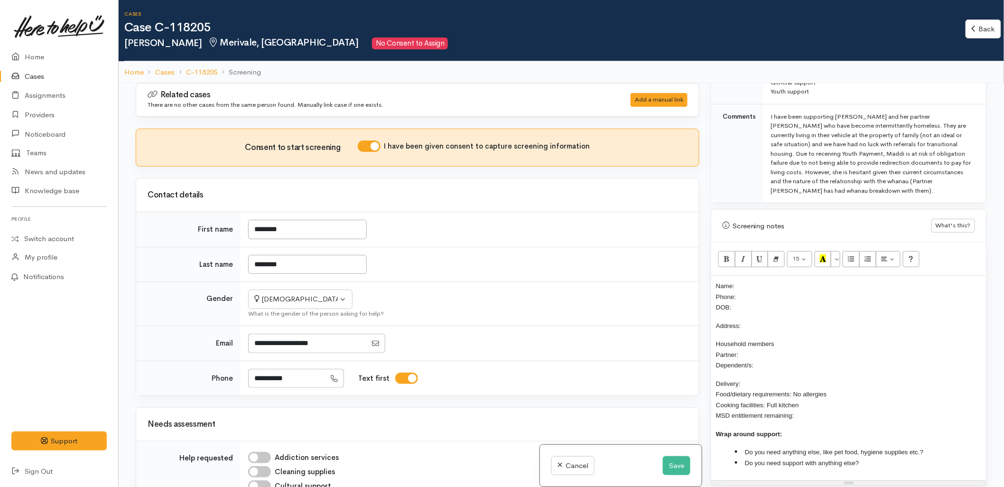
click at [763, 281] on p "Name: Phone: DOB:" at bounding box center [849, 297] width 266 height 32
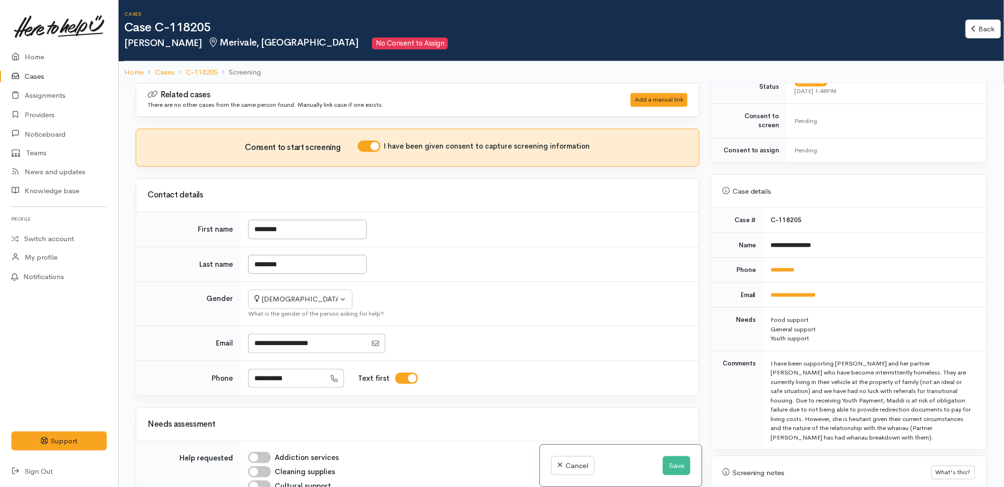
scroll to position [263, 0]
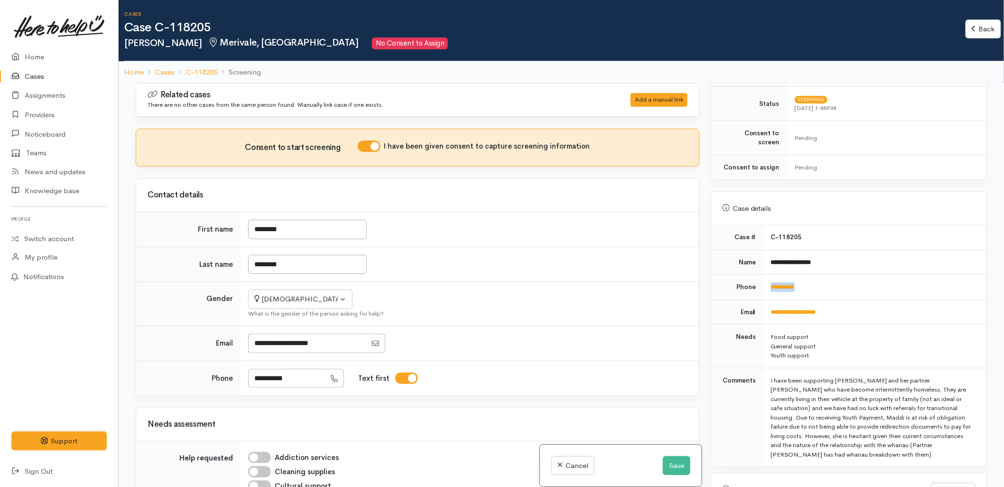
drag, startPoint x: 804, startPoint y: 287, endPoint x: 769, endPoint y: 289, distance: 34.7
click at [769, 289] on td "**********" at bounding box center [875, 287] width 223 height 25
copy link "**********"
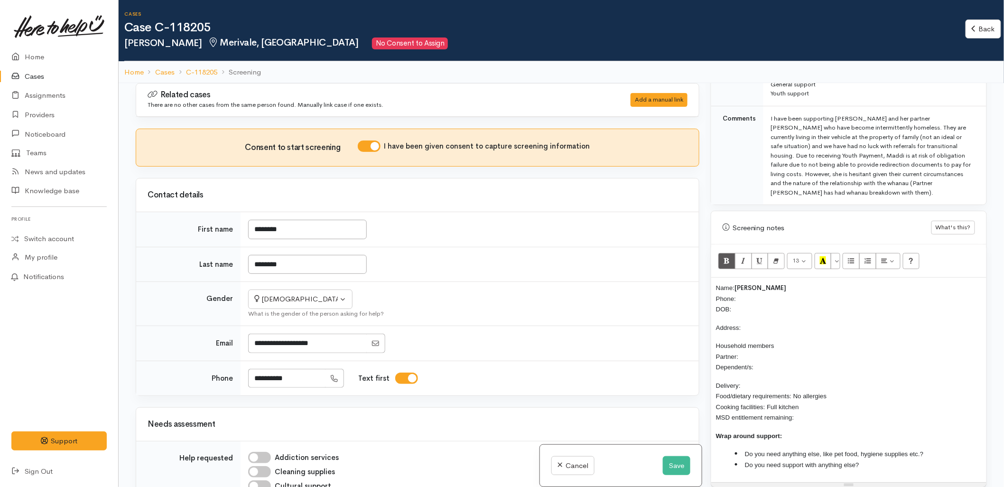
scroll to position [527, 0]
click at [748, 288] on p "Name: Maddisyn Witehira Phone: DOB:" at bounding box center [849, 297] width 266 height 32
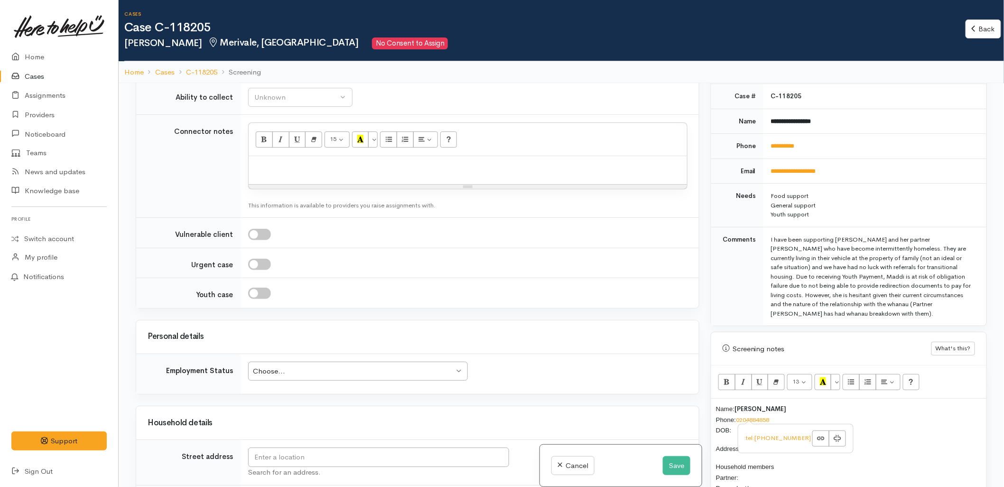
scroll to position [369, 0]
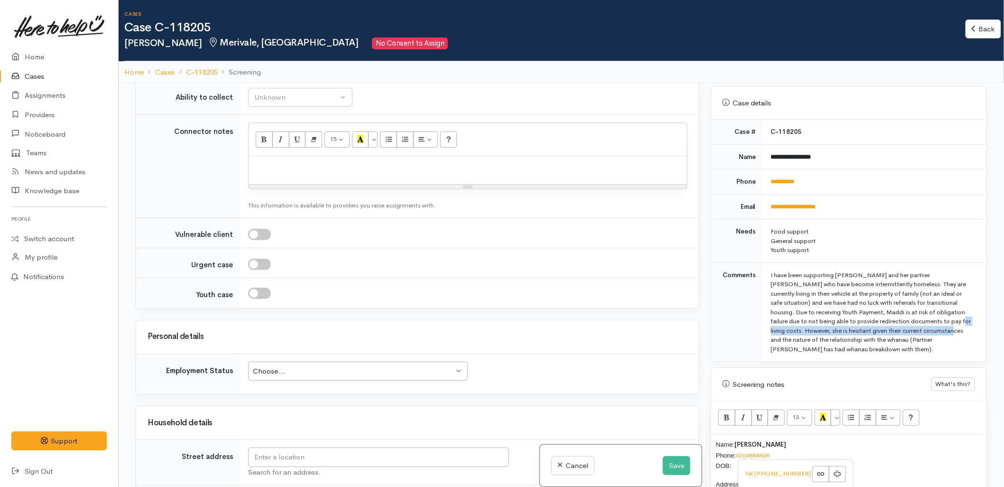
click at [820, 317] on div "I have been supporting Maddi and her partner Mona who have become intermittentl…" at bounding box center [873, 313] width 204 height 84
click at [596, 343] on div "Personal details" at bounding box center [418, 336] width 540 height 15
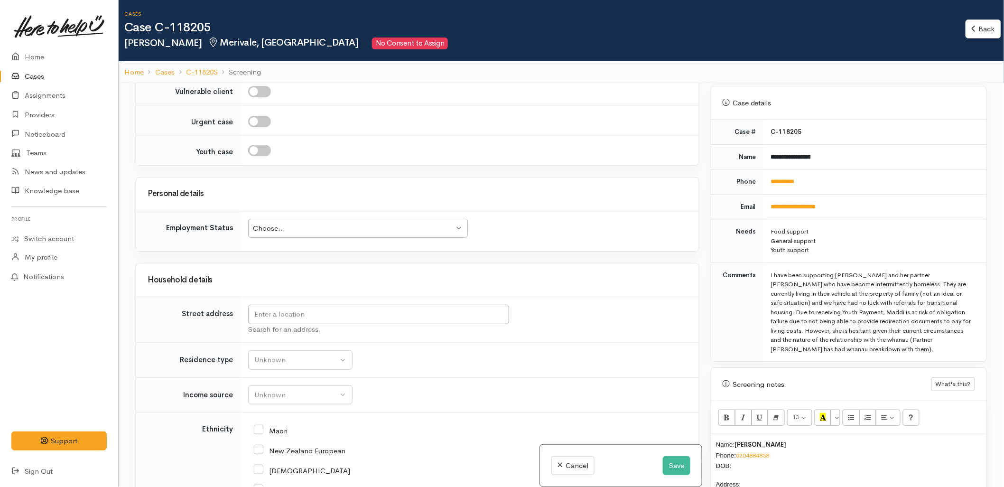
scroll to position [844, 0]
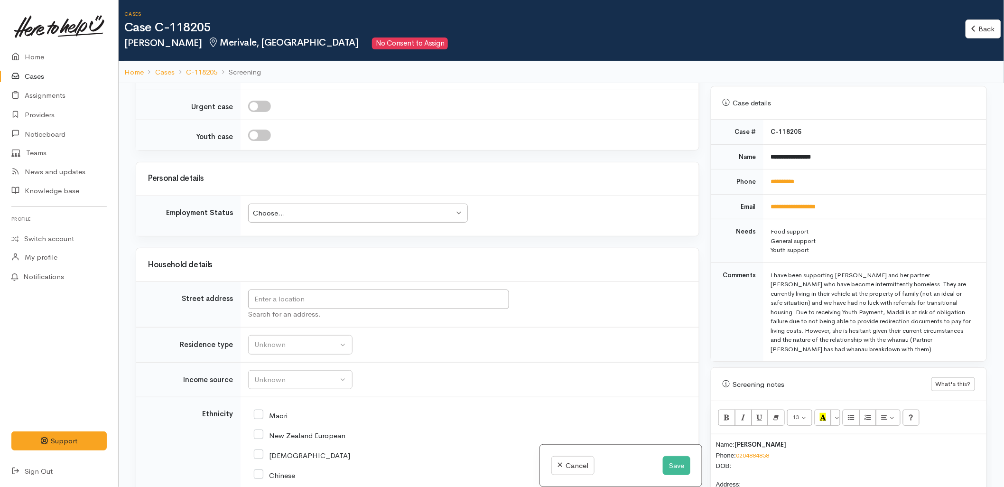
click at [748, 457] on p "Name: Maddisyn Witehira Phone: 0204884858 DOB:" at bounding box center [849, 455] width 266 height 32
click at [309, 298] on input "text" at bounding box center [378, 299] width 261 height 19
drag, startPoint x: 366, startPoint y: 298, endPoint x: 253, endPoint y: 293, distance: 113.1
click at [253, 293] on input "11c Sunset Crescent, Maungatapu, Tauranga, New Zealand" at bounding box center [378, 299] width 261 height 19
click at [306, 295] on input "11c Sunset Crescent, Maungatapu, Tauranga, New Zealand" at bounding box center [378, 299] width 261 height 19
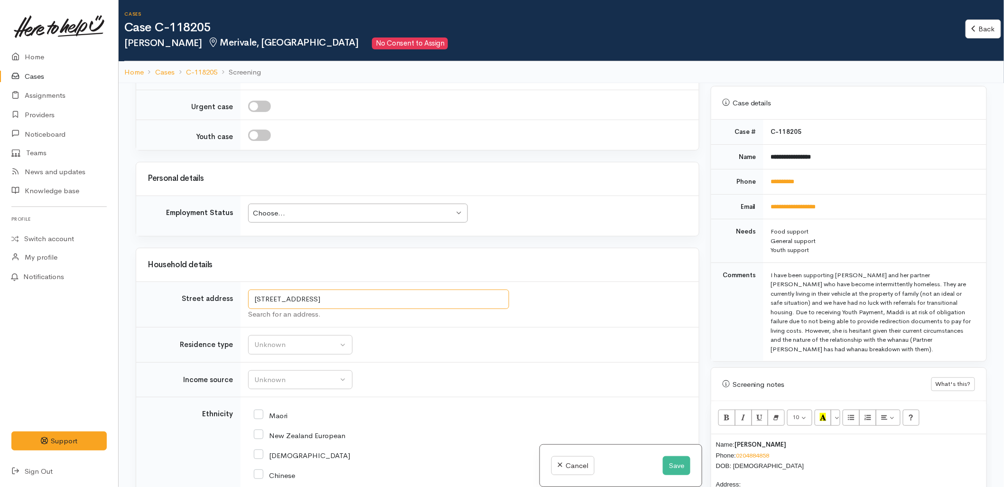
drag, startPoint x: 292, startPoint y: 300, endPoint x: 479, endPoint y: 300, distance: 186.6
click at [479, 300] on input "11c Sunset Crescent, Maungatapu, Tauranga, New Zealand" at bounding box center [378, 299] width 261 height 19
drag, startPoint x: 479, startPoint y: 300, endPoint x: 322, endPoint y: 297, distance: 156.7
click at [322, 297] on input "11c Sunset Crescent, Maungatapu, Tauranga, New Zealand" at bounding box center [378, 299] width 261 height 19
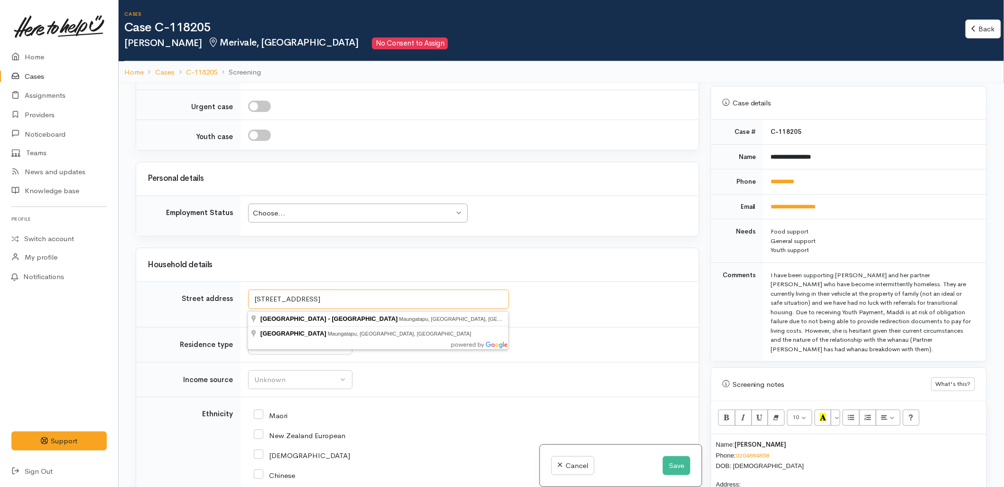
click at [300, 300] on input "11c Sunset Crescent, parkvale" at bounding box center [378, 299] width 261 height 19
click at [277, 297] on input "11c Sunset Crescent, parkvale" at bounding box center [378, 299] width 261 height 19
click at [273, 296] on input "11c Sunset Crescent, parkvale" at bounding box center [378, 299] width 261 height 19
drag, startPoint x: 274, startPoint y: 296, endPoint x: 386, endPoint y: 296, distance: 112.5
click at [386, 296] on input "11c Sunset Crescent, parkvale" at bounding box center [378, 299] width 261 height 19
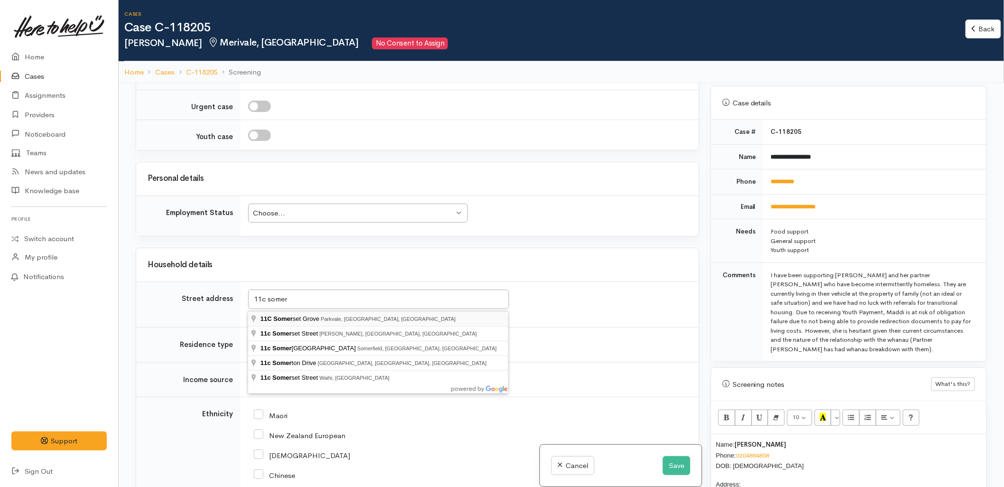
type input "11C Somerset Grove, Parkvale, Tauranga, New Zealand"
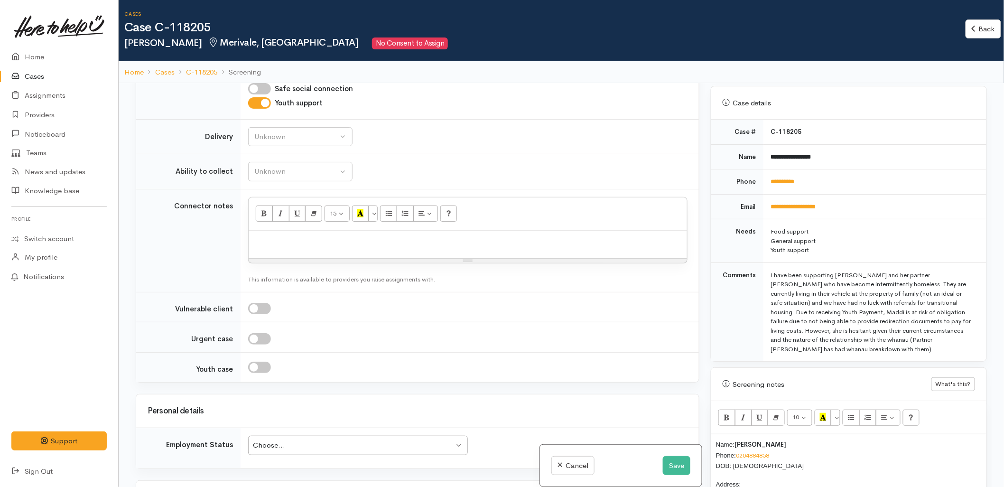
scroll to position [1070, 0]
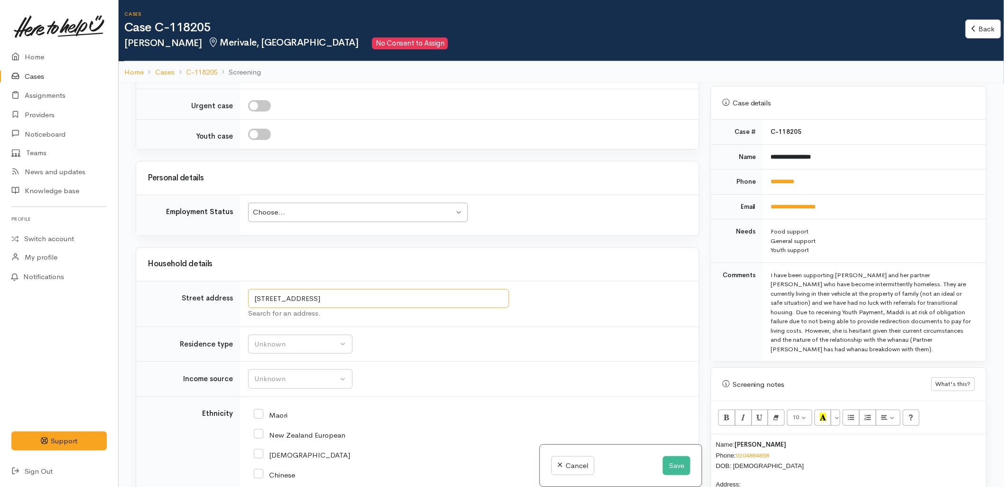
drag, startPoint x: 352, startPoint y: 300, endPoint x: 236, endPoint y: 307, distance: 116.0
click at [243, 307] on td "11C Somerset Grove, Parkvale, Tauranga, New Zealand Search for an address." at bounding box center [470, 304] width 459 height 46
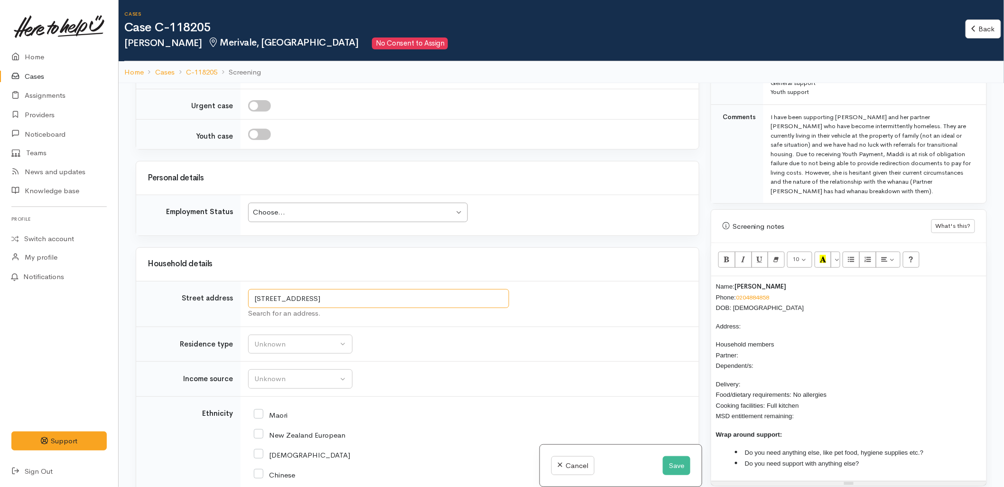
scroll to position [527, 0]
click at [753, 320] on p "Address:" at bounding box center [849, 325] width 266 height 11
click at [767, 346] on p "Household members Partner: Dependent/s:" at bounding box center [849, 354] width 266 height 32
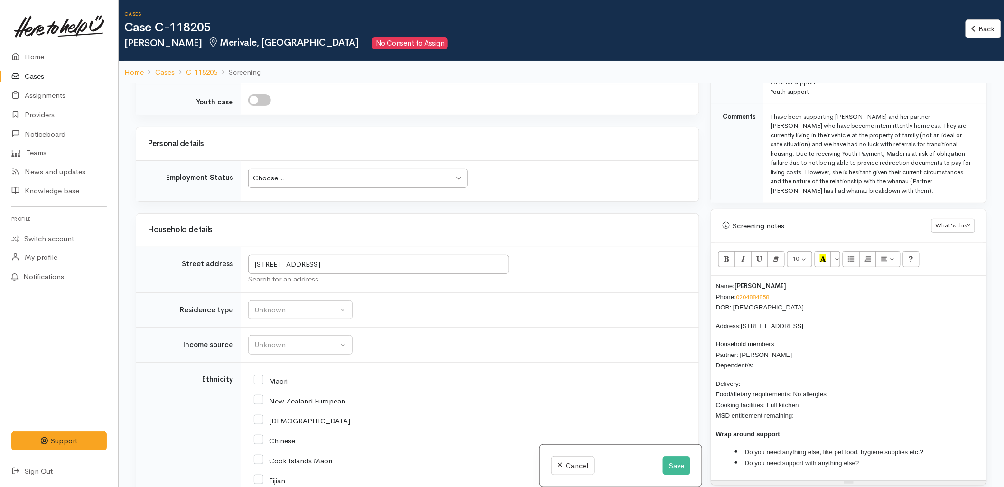
scroll to position [1122, 0]
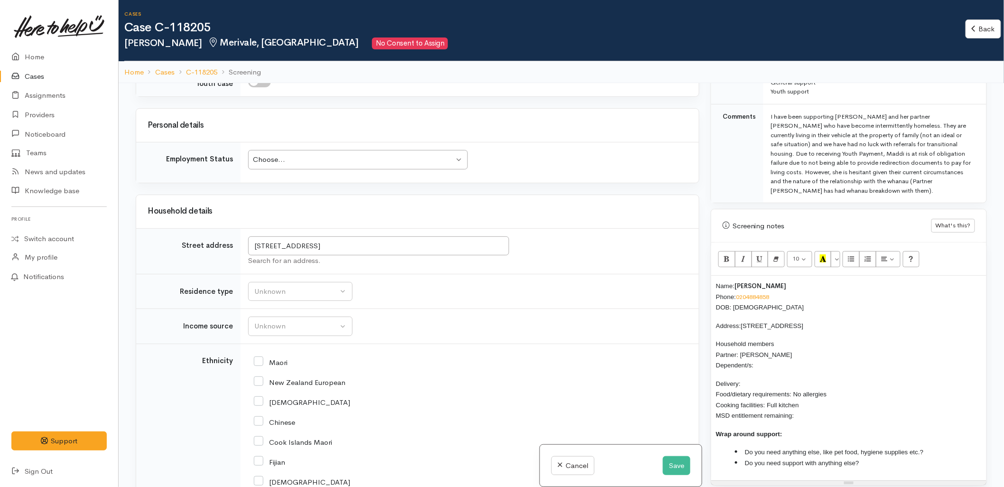
click at [760, 352] on p "Household members Partner: Mona Hoko-Aiavao Dependent/s:" at bounding box center [849, 354] width 266 height 32
click at [781, 378] on p "Delivery: Food/dietary requirements: No allergies Cooking facilities: Full kitc…" at bounding box center [849, 399] width 266 height 43
click at [307, 297] on div "Unknown" at bounding box center [296, 291] width 84 height 11
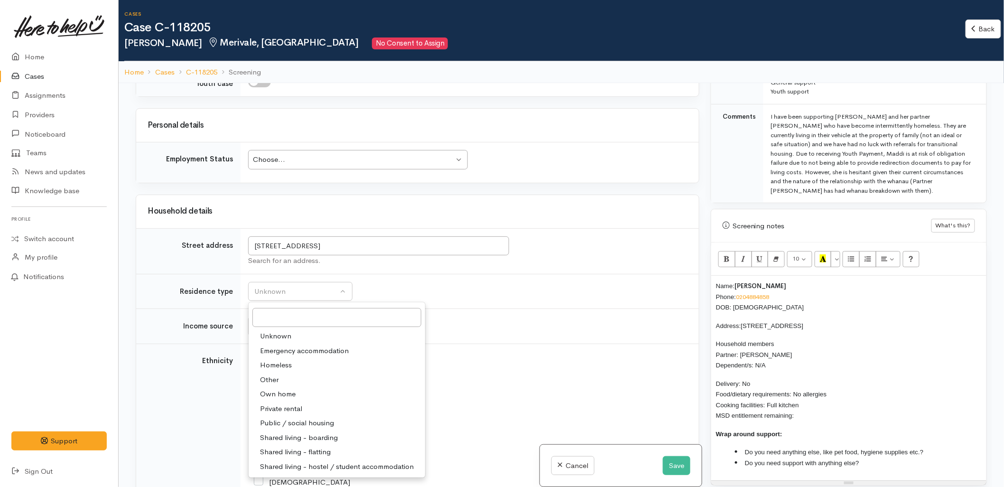
click at [279, 369] on span "Homeless" at bounding box center [276, 365] width 32 height 11
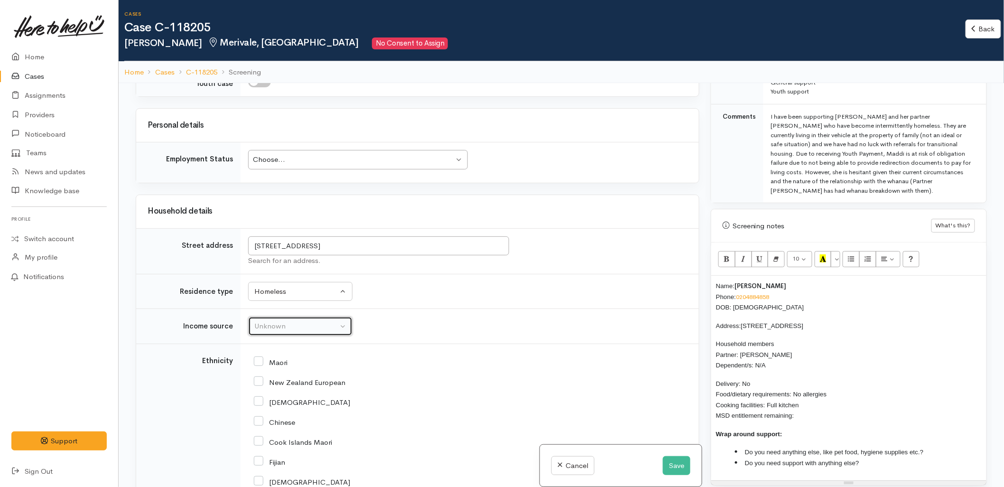
click at [274, 332] on div "Unknown" at bounding box center [296, 326] width 84 height 11
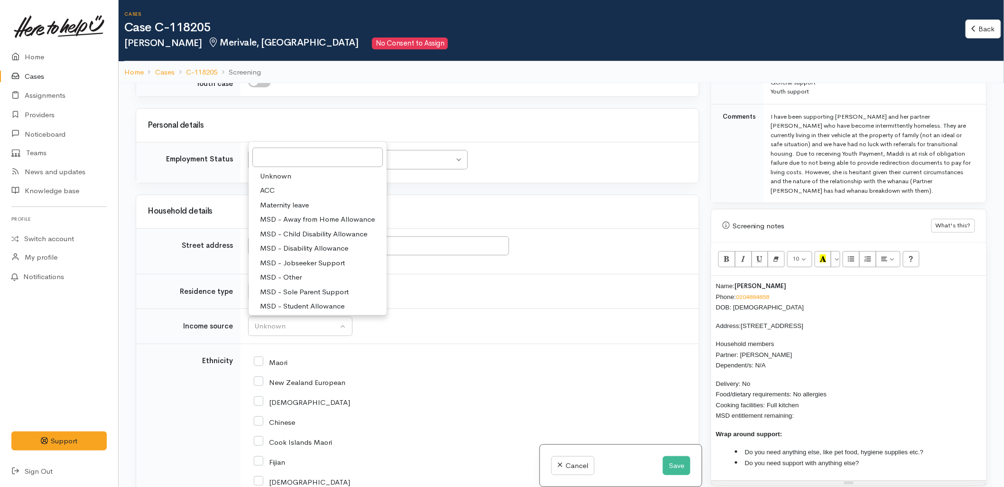
click at [482, 333] on td "Unknown ACC Maternity leave MSD - Away from Home Allowance MSD - Child Disabili…" at bounding box center [470, 326] width 459 height 35
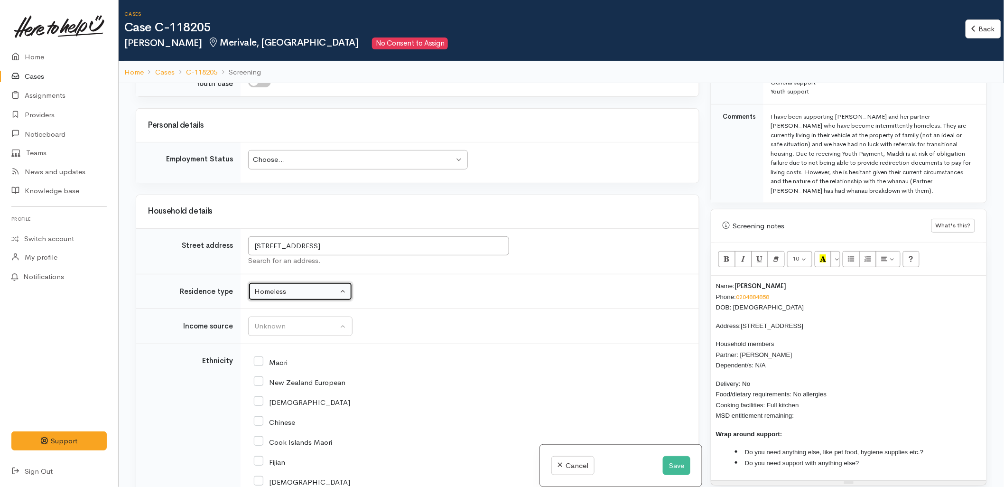
click at [311, 297] on div "Homeless" at bounding box center [296, 291] width 84 height 11
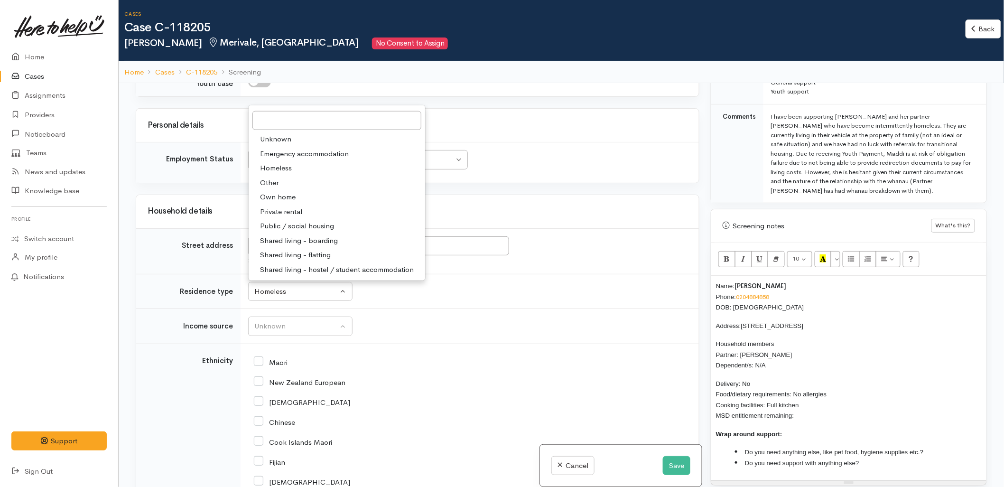
click at [273, 186] on span "Other" at bounding box center [269, 183] width 19 height 11
select select "8"
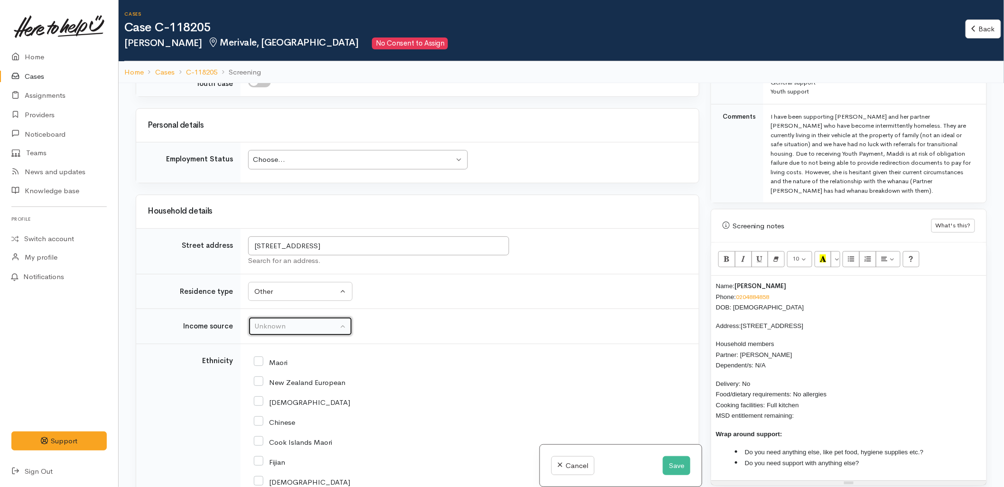
click at [304, 331] on div "Unknown" at bounding box center [296, 326] width 84 height 11
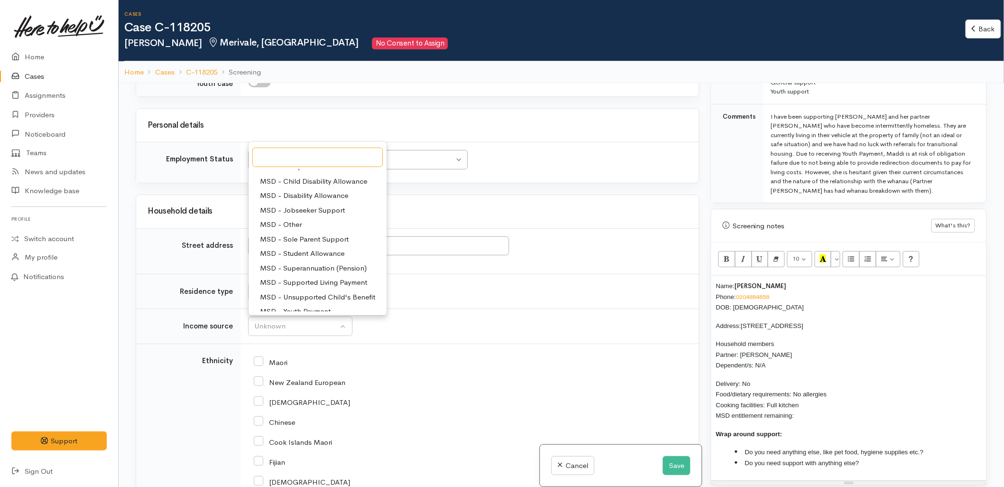
scroll to position [105, 0]
click at [306, 261] on span "MSD - Youth Payment" at bounding box center [295, 258] width 71 height 11
select select "14"
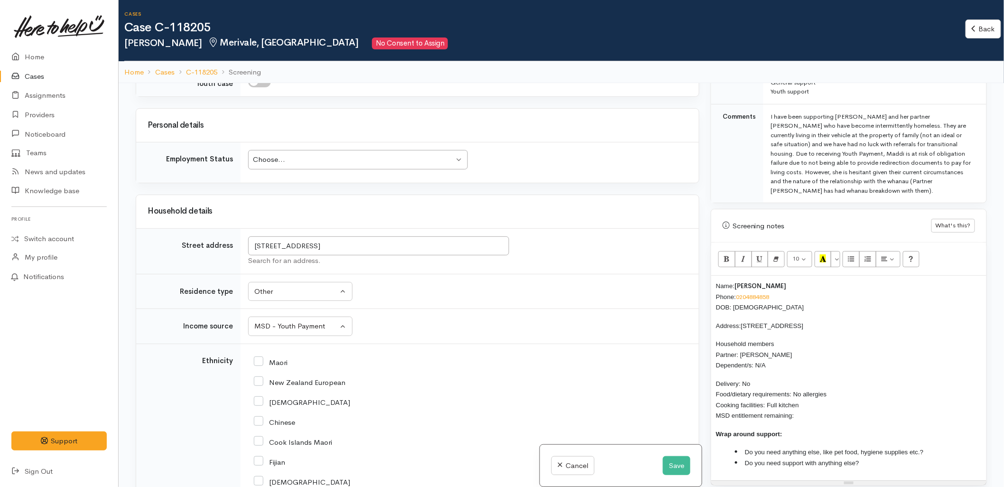
click at [277, 363] on input "Maori" at bounding box center [271, 361] width 34 height 9
checkbox input "true"
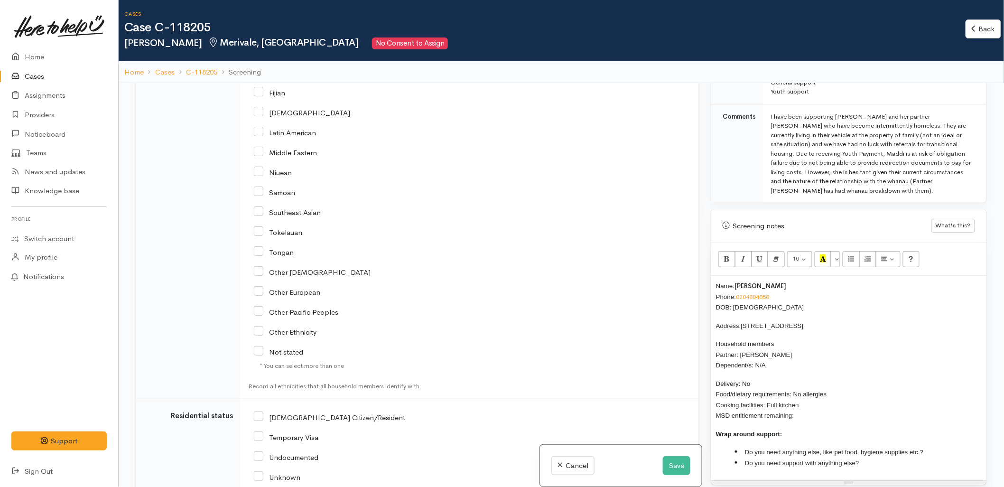
click at [326, 416] on input "NZ Citizen/Resident" at bounding box center [329, 417] width 151 height 9
checkbox input "true"
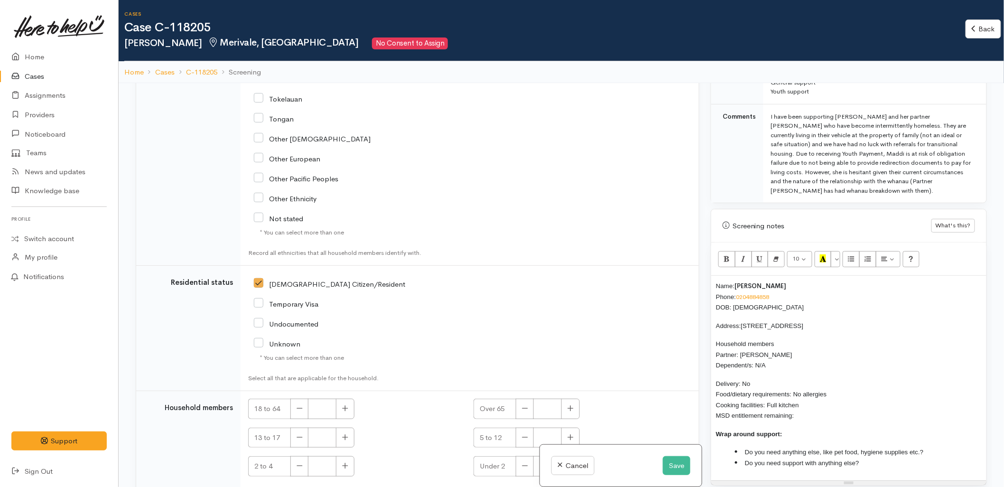
scroll to position [1658, 0]
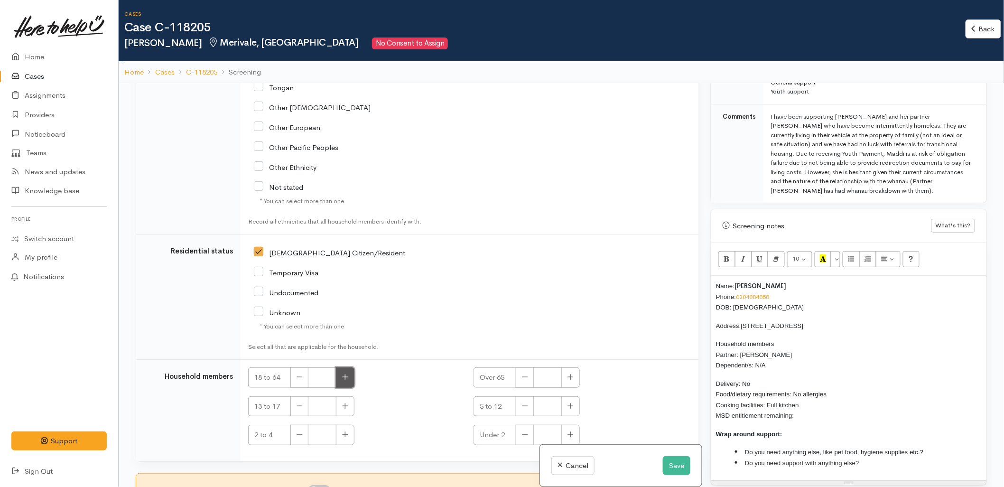
click at [347, 375] on icon "button" at bounding box center [345, 377] width 6 height 7
type input "2"
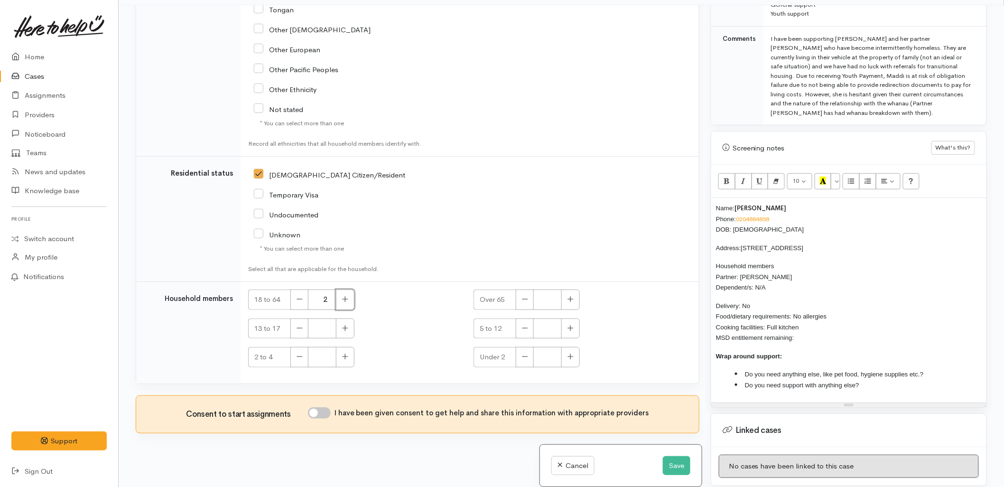
scroll to position [83, 0]
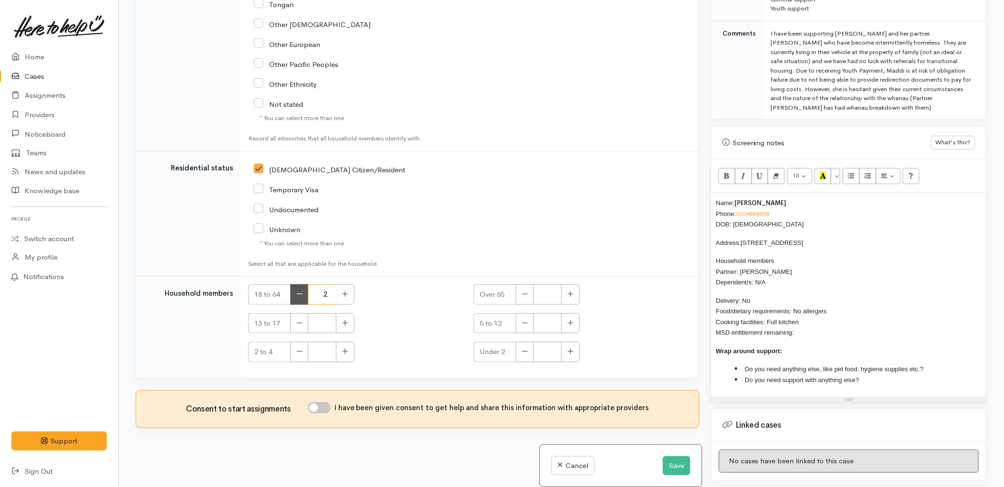
drag, startPoint x: 333, startPoint y: 293, endPoint x: 305, endPoint y: 291, distance: 27.6
click at [305, 291] on div "18 to 64 2" at bounding box center [355, 294] width 214 height 20
click at [574, 286] on button "button" at bounding box center [571, 294] width 19 height 20
type input "2"
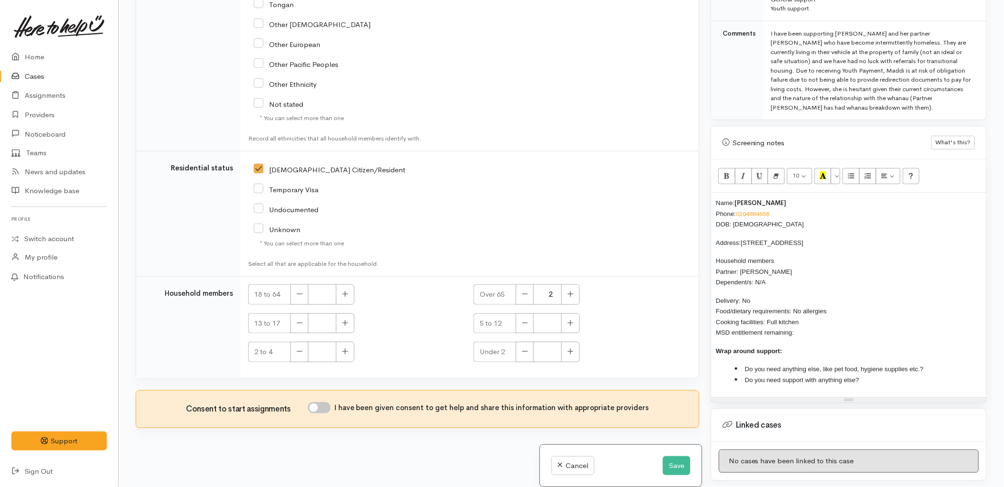
click at [321, 406] on input "I have been given consent to get help and share this information with appropria…" at bounding box center [319, 407] width 23 height 11
checkbox input "true"
drag, startPoint x: 554, startPoint y: 297, endPoint x: 519, endPoint y: 297, distance: 35.6
click at [525, 293] on div "Over 65 2" at bounding box center [581, 294] width 214 height 20
click at [347, 320] on icon "button" at bounding box center [345, 322] width 6 height 7
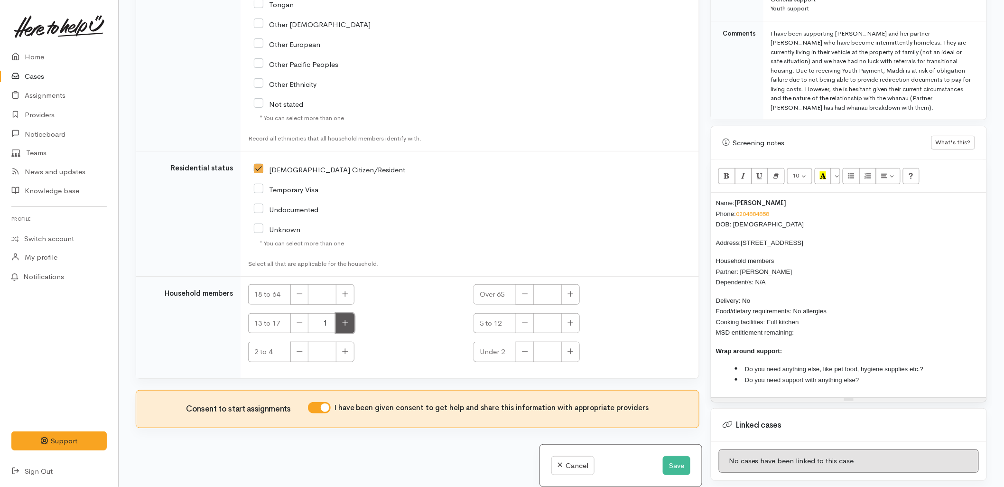
click at [347, 320] on icon "button" at bounding box center [345, 322] width 6 height 7
type input "2"
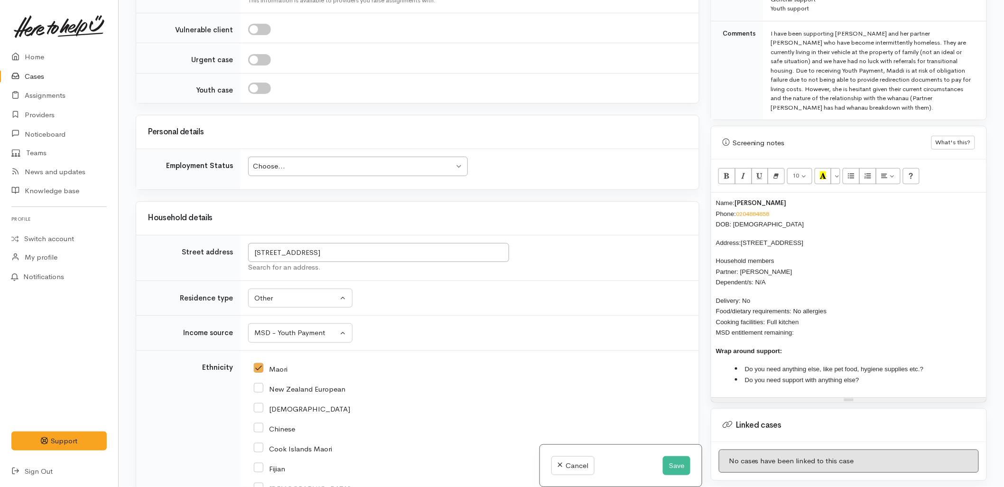
scroll to position [972, 0]
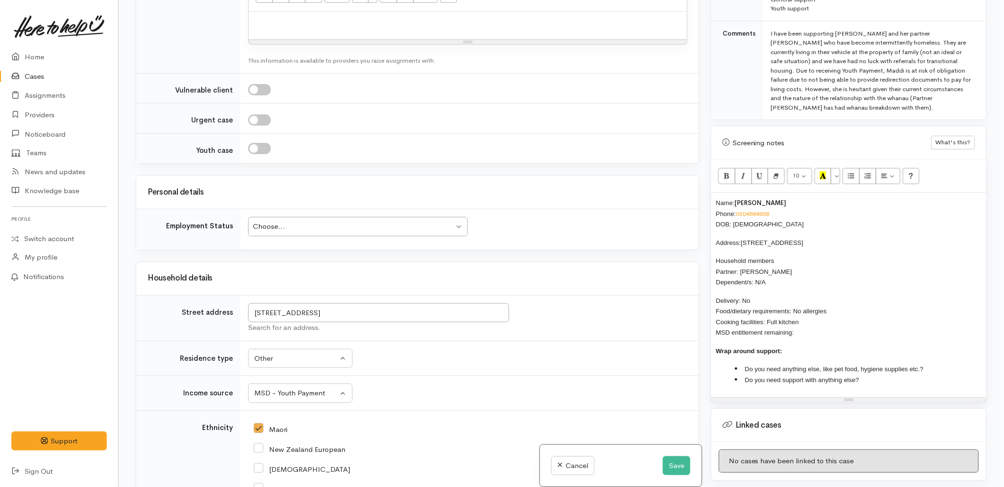
click at [304, 227] on div "Choose..." at bounding box center [353, 226] width 201 height 11
click at [434, 266] on div "Household details" at bounding box center [417, 278] width 563 height 33
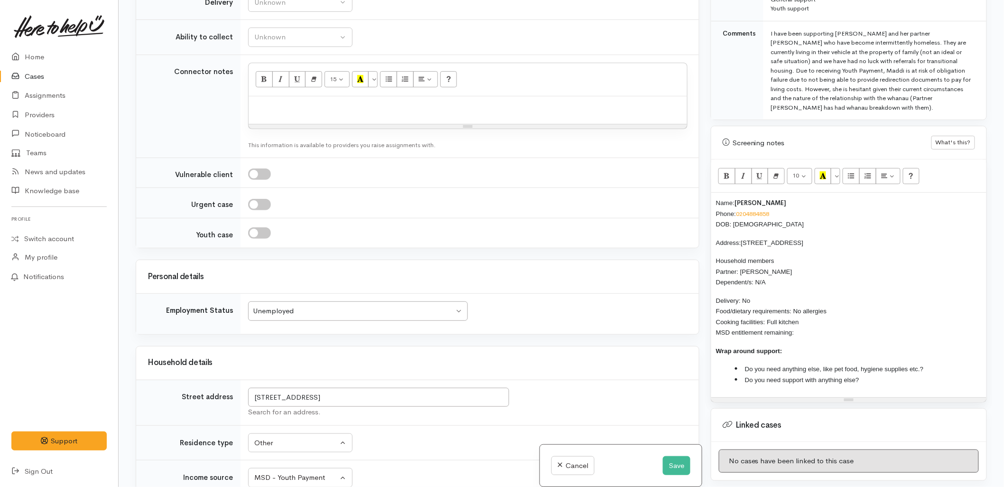
scroll to position [867, 0]
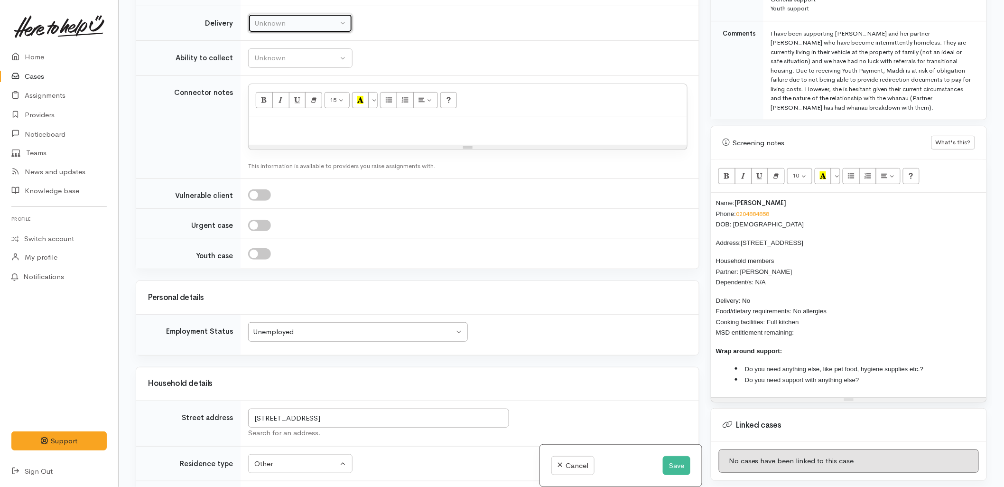
click at [275, 25] on div "Unknown" at bounding box center [296, 23] width 84 height 11
click at [266, 115] on span "No" at bounding box center [265, 111] width 10 height 11
select select "1"
click at [281, 64] on button "Unknown" at bounding box center [300, 57] width 104 height 19
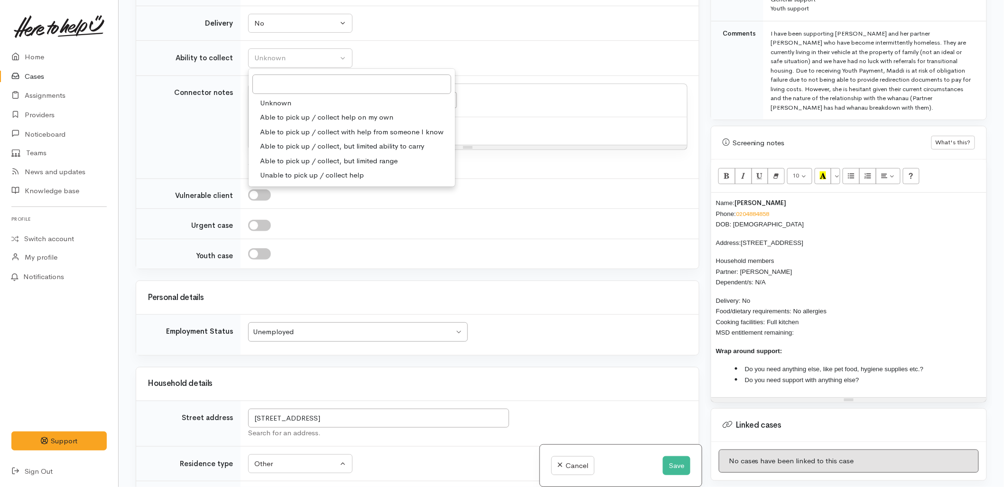
click at [284, 116] on span "Able to pick up / collect help on my own" at bounding box center [326, 117] width 133 height 11
select select "2"
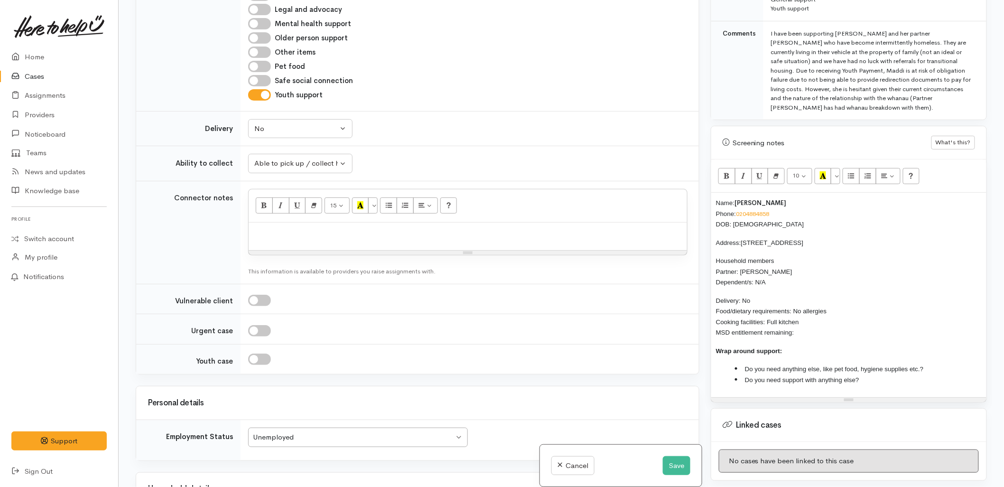
click at [511, 145] on td "Unknown Delivery needed Delivery preferred No No Unknown Delivery needed Delive…" at bounding box center [470, 128] width 459 height 35
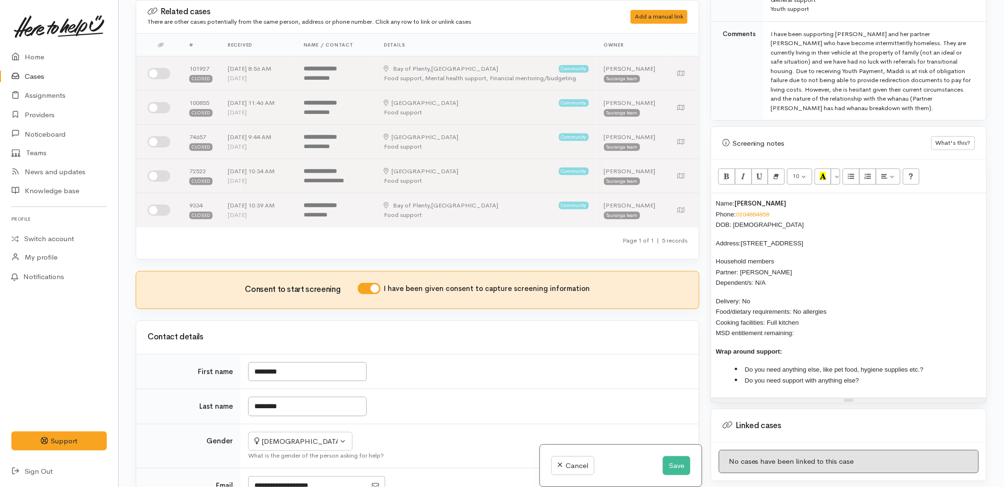
scroll to position [527, 0]
click at [808, 324] on p "Delivery: No Food/dietary requirements: No allergies Cooking facilities: Full k…" at bounding box center [849, 316] width 266 height 43
click at [943, 364] on li "Do you need anything else, like pet food, hygiene supplies etc.?" at bounding box center [858, 369] width 247 height 11
click at [917, 375] on li "Do you need support with anything else?" at bounding box center [858, 380] width 247 height 11
click at [715, 193] on div "Name: Maddisyn Witehira Phone: 0204884858 DOB: 05/09/2008 Address: 11C Somerset…" at bounding box center [849, 295] width 275 height 205
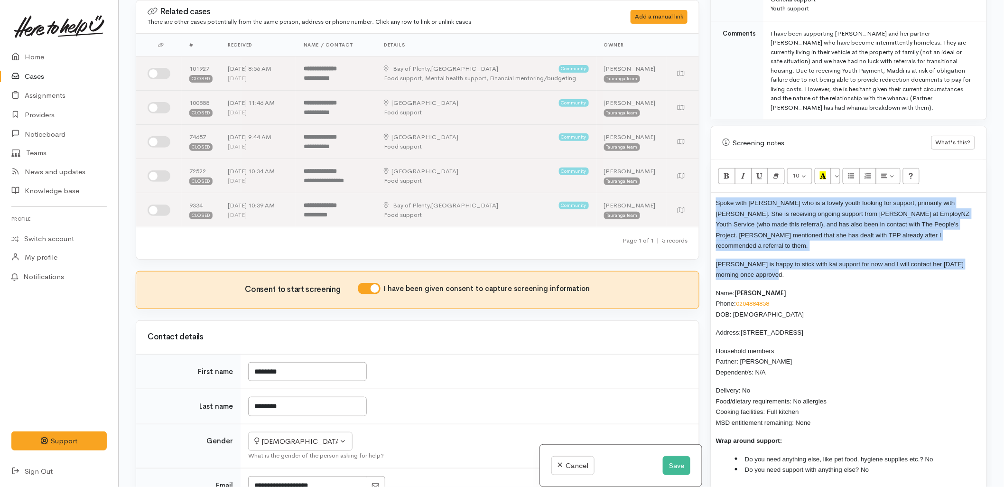
drag, startPoint x: 781, startPoint y: 254, endPoint x: 698, endPoint y: 183, distance: 109.4
click at [698, 183] on div "Related cases There are other cases potentially from the same person, address o…" at bounding box center [561, 243] width 863 height 487
click at [841, 168] on button "More Color" at bounding box center [835, 176] width 9 height 16
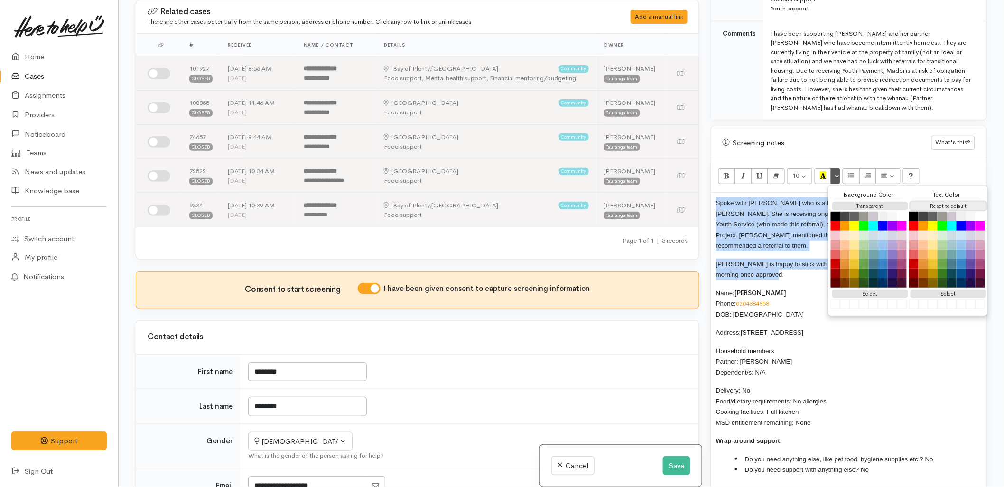
click at [934, 202] on button "Reset to default" at bounding box center [949, 206] width 76 height 9
click at [734, 231] on p "Spoke with Maddisyn who is a lovely youth looking for support, primarily with k…" at bounding box center [849, 224] width 266 height 54
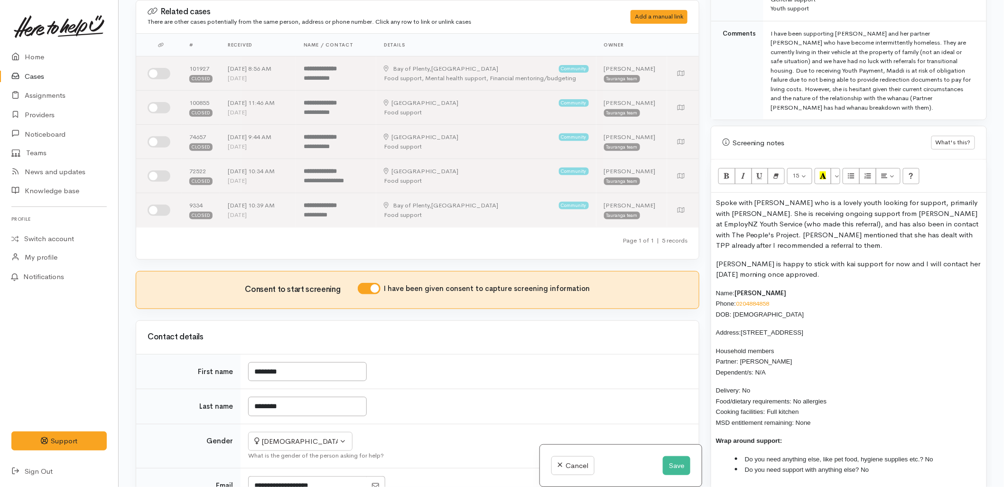
click at [815, 217] on p "Spoke with Maddisyn who is a lovely youth looking for support, primarily with k…" at bounding box center [849, 224] width 266 height 54
click at [718, 206] on p "Spoke with Maddisyn who is a lovely youth looking for support, primarily with k…" at bounding box center [849, 224] width 266 height 54
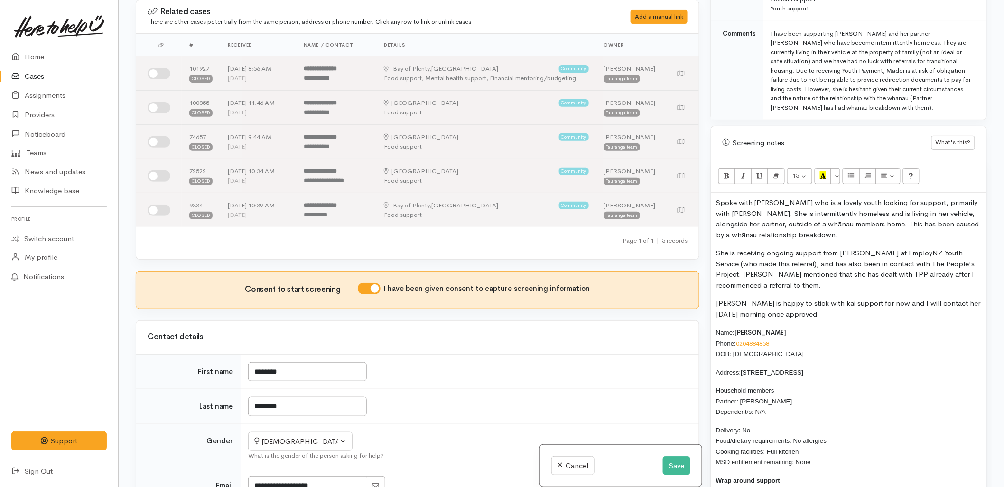
click at [724, 248] on p "She is receiving ongoing support from Jasmine at EmployNZ Youth Service (who ma…" at bounding box center [849, 269] width 266 height 43
click at [871, 225] on p "Spoke with Maddisyn who is a lovely youth looking for support, primarily with k…" at bounding box center [849, 218] width 266 height 43
click at [970, 209] on p "Spoke with Maddisyn who is a lovely youth looking for support, primarily with k…" at bounding box center [849, 218] width 266 height 43
click at [847, 226] on p "Spoke with Maddisyn who is a lovely youth looking for support, primarily with k…" at bounding box center [849, 218] width 266 height 43
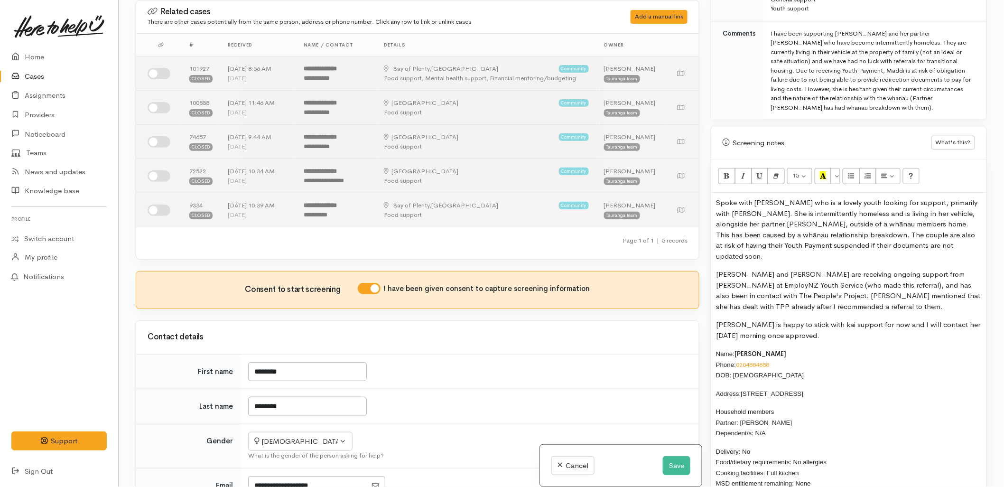
click at [978, 225] on p "Spoke with Maddisyn who is a lovely youth looking for support, primarily with k…" at bounding box center [849, 229] width 266 height 64
click at [891, 235] on p "Spoke with Maddisyn who is a lovely youth looking for support, primarily with k…" at bounding box center [849, 229] width 266 height 64
click at [866, 239] on p "Spoke with Maddisyn who is a lovely youth looking for support, primarily with k…" at bounding box center [849, 229] width 266 height 64
click at [873, 240] on p "Spoke with Maddisyn who is a lovely youth looking for support, primarily with k…" at bounding box center [849, 229] width 266 height 64
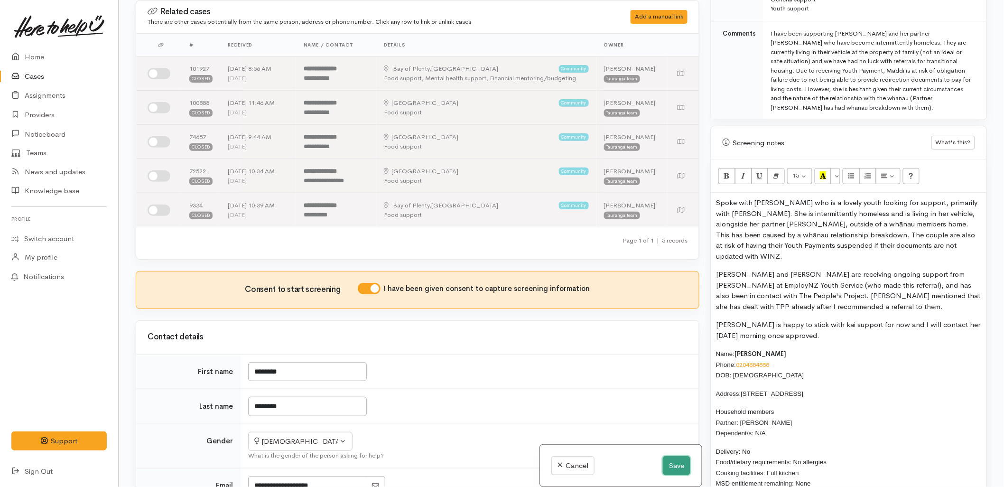
click at [667, 466] on button "Save" at bounding box center [677, 465] width 28 height 19
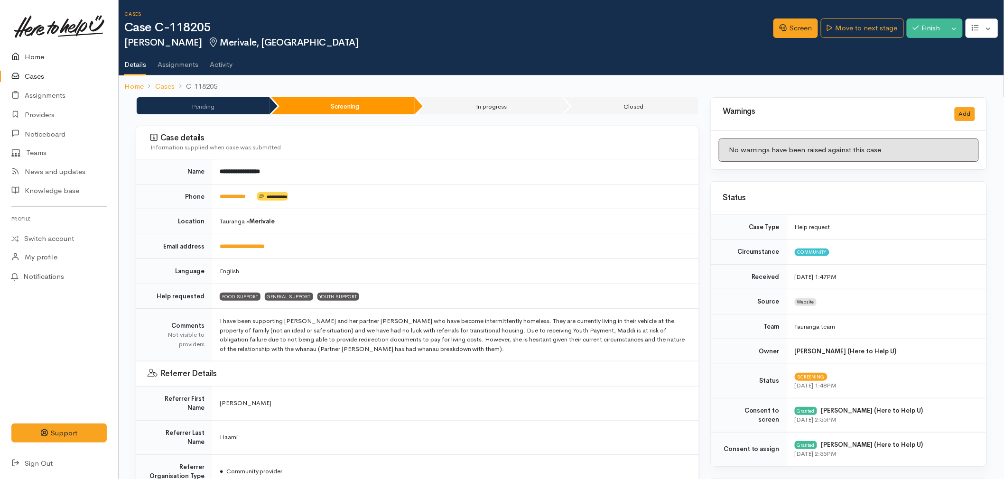
click at [30, 57] on link "Home" at bounding box center [59, 56] width 118 height 19
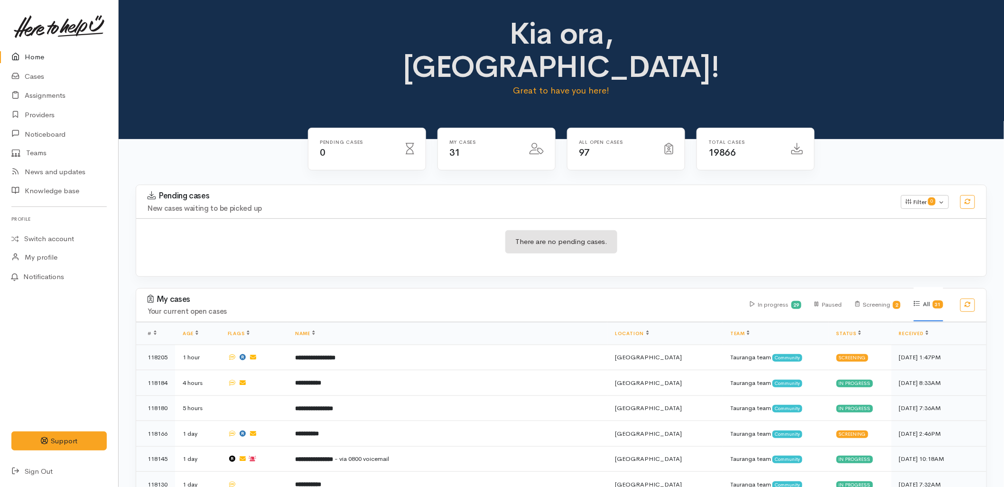
click at [447, 139] on div "My cases 31" at bounding box center [497, 155] width 130 height 55
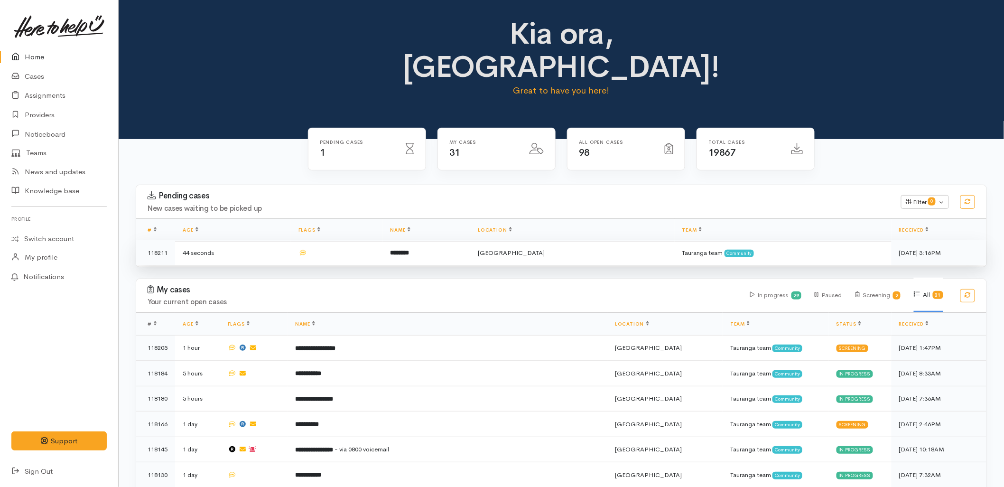
click at [383, 240] on td at bounding box center [337, 252] width 92 height 25
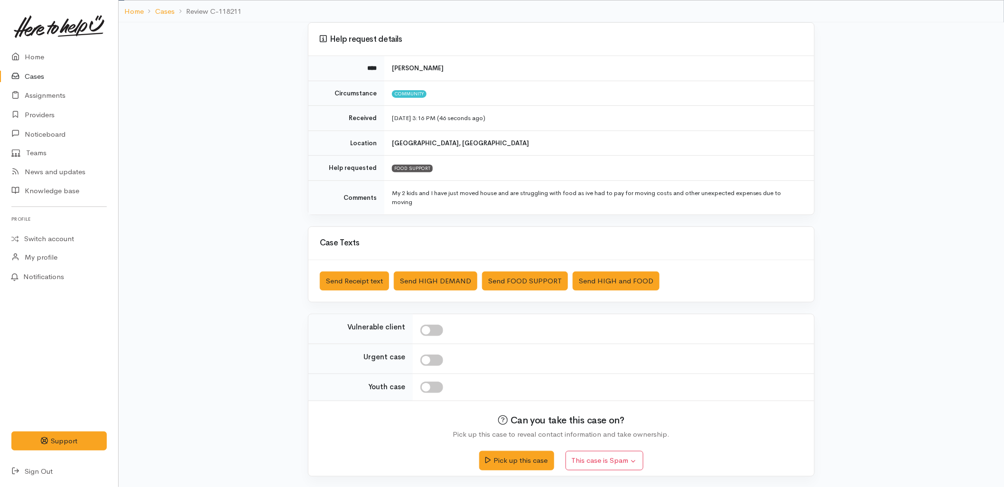
scroll to position [62, 0]
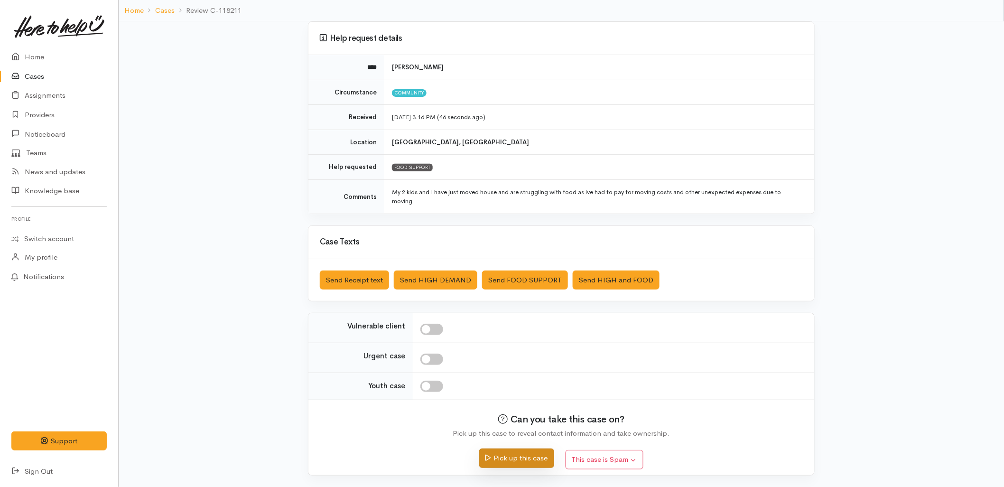
click at [514, 458] on button "Pick up this case" at bounding box center [516, 458] width 75 height 19
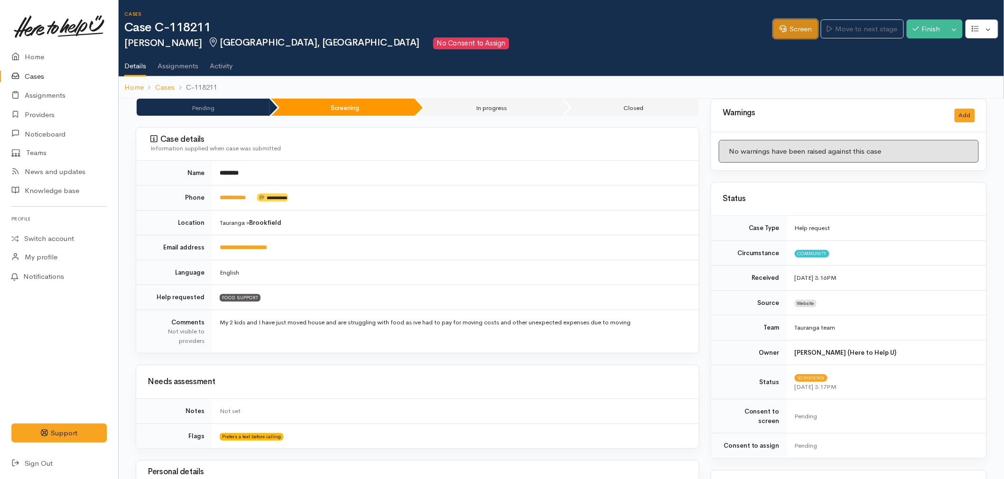
click at [787, 28] on link "Screen" at bounding box center [796, 28] width 45 height 19
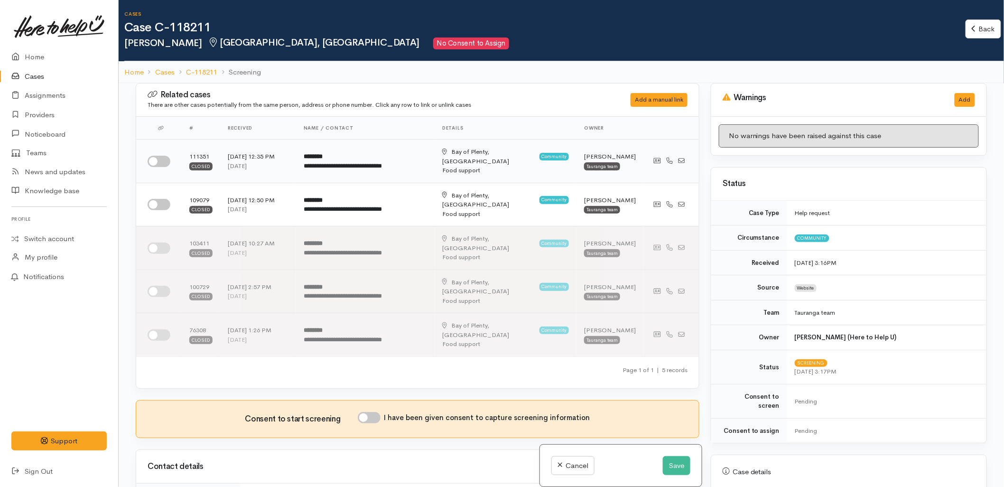
click at [157, 158] on input "checkbox" at bounding box center [159, 161] width 23 height 11
checkbox input "true"
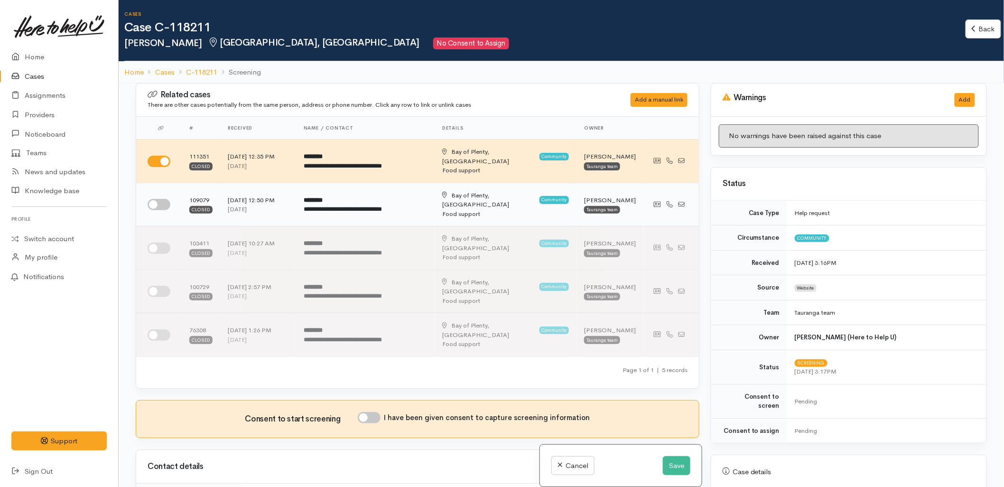
click at [157, 197] on td at bounding box center [159, 205] width 46 height 44
click at [159, 199] on input "checkbox" at bounding box center [159, 204] width 23 height 11
checkbox input "true"
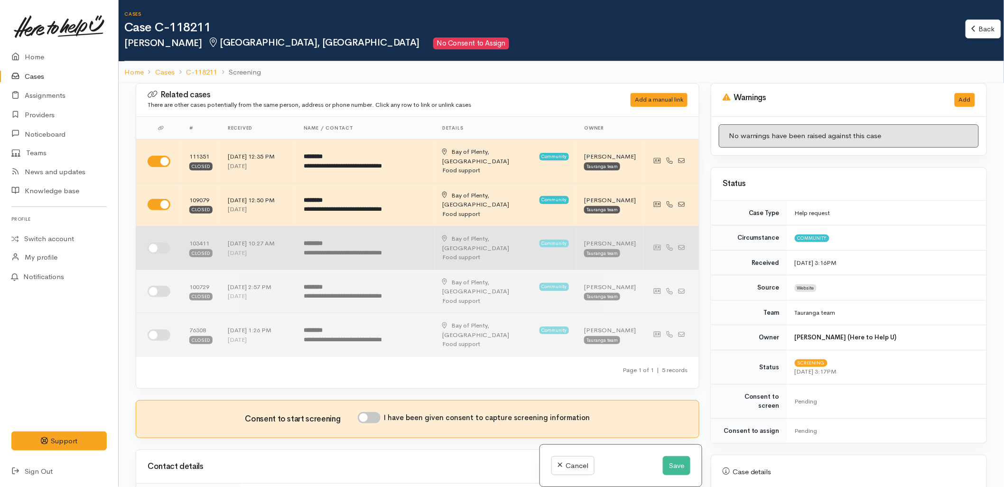
click at [161, 226] on td at bounding box center [159, 248] width 46 height 44
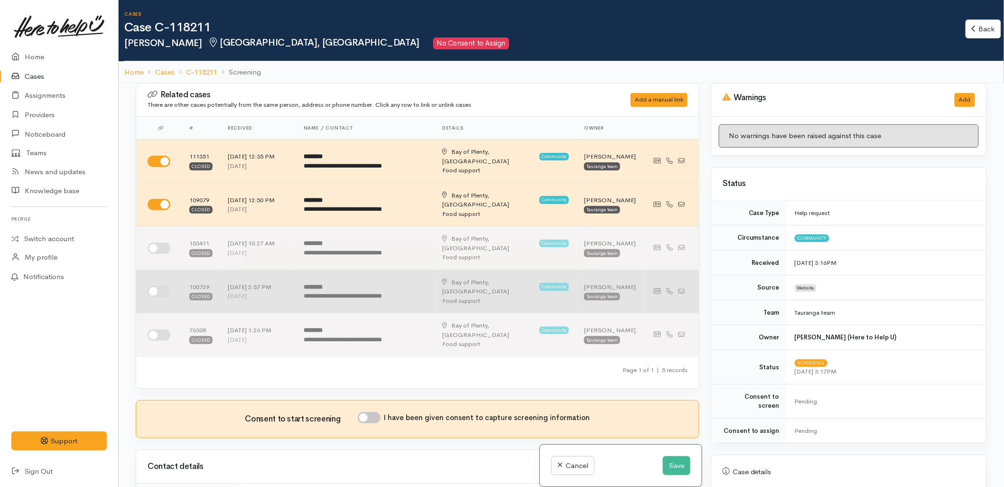
click at [158, 243] on input "checkbox" at bounding box center [159, 248] width 23 height 11
checkbox input "true"
click at [160, 286] on input "checkbox" at bounding box center [159, 291] width 23 height 11
checkbox input "true"
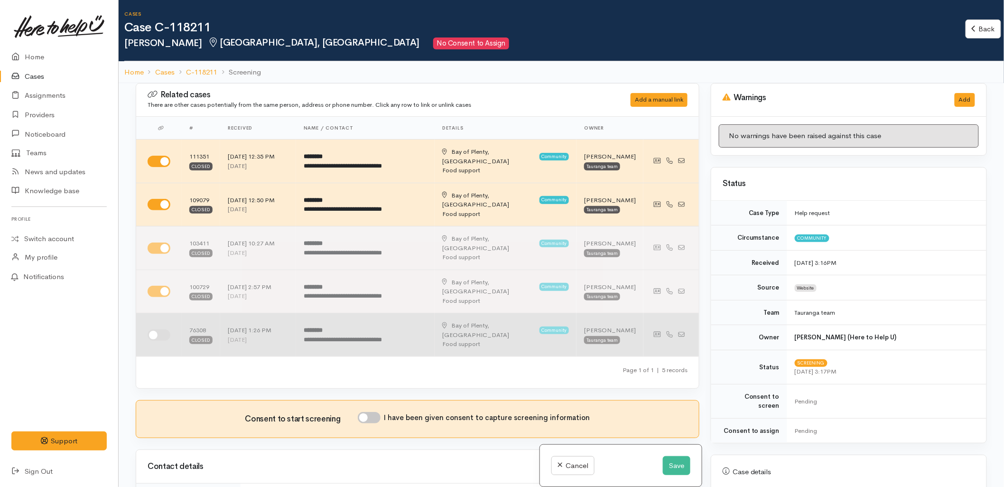
click at [162, 329] on input "checkbox" at bounding box center [159, 334] width 23 height 11
checkbox input "true"
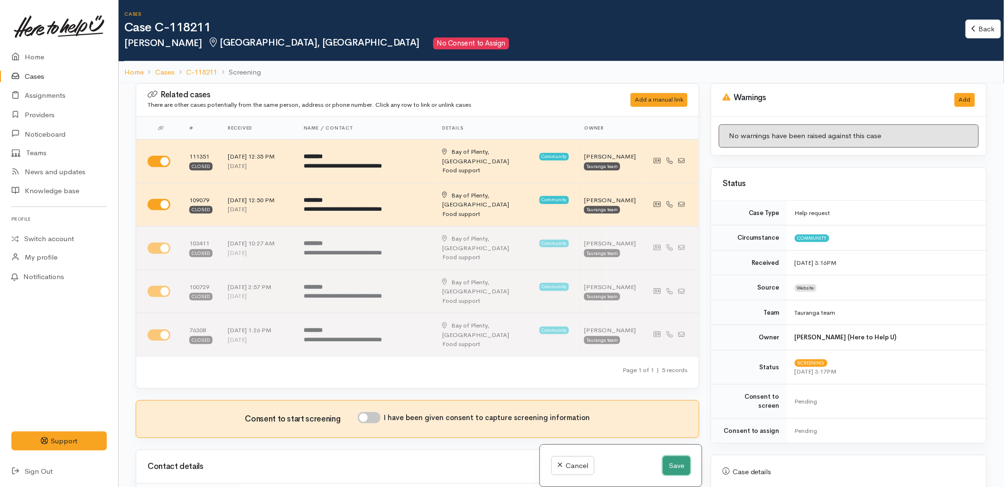
click at [667, 470] on button "Save" at bounding box center [677, 465] width 28 height 19
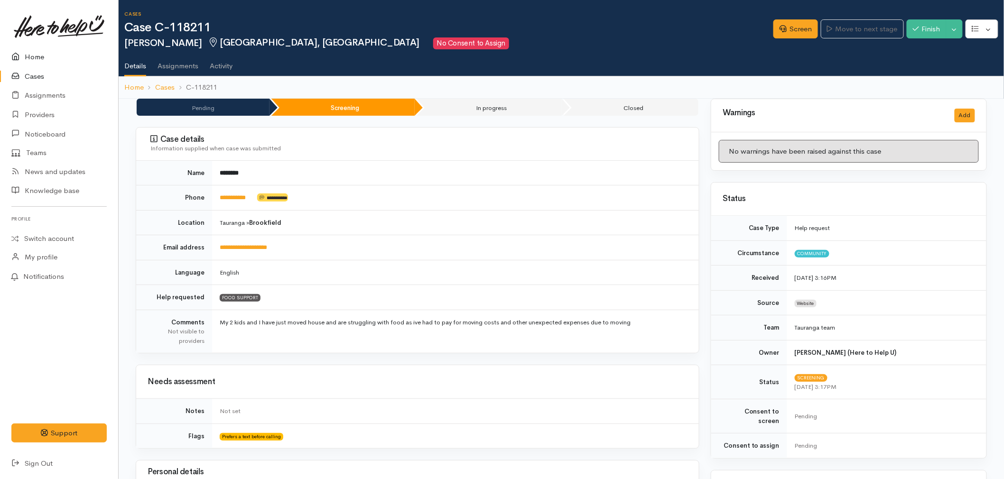
click at [38, 61] on link "Home" at bounding box center [59, 56] width 118 height 19
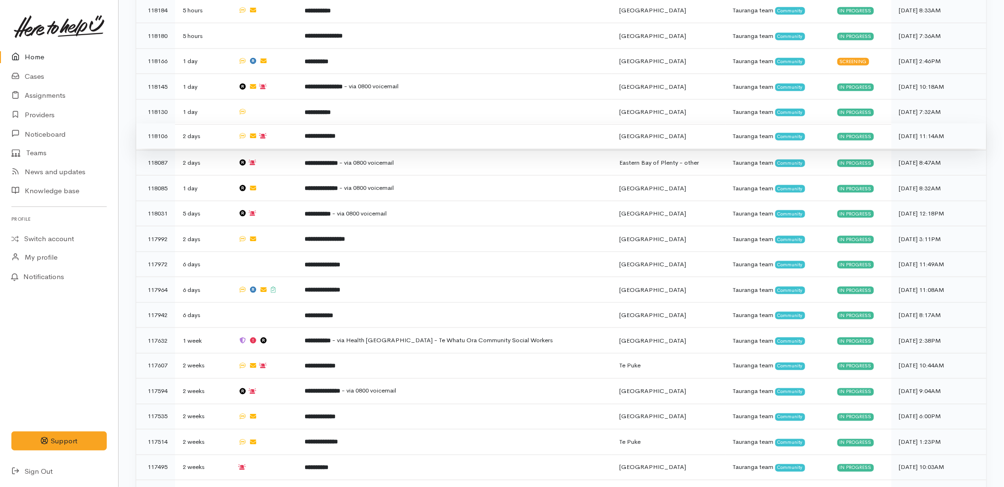
scroll to position [422, 0]
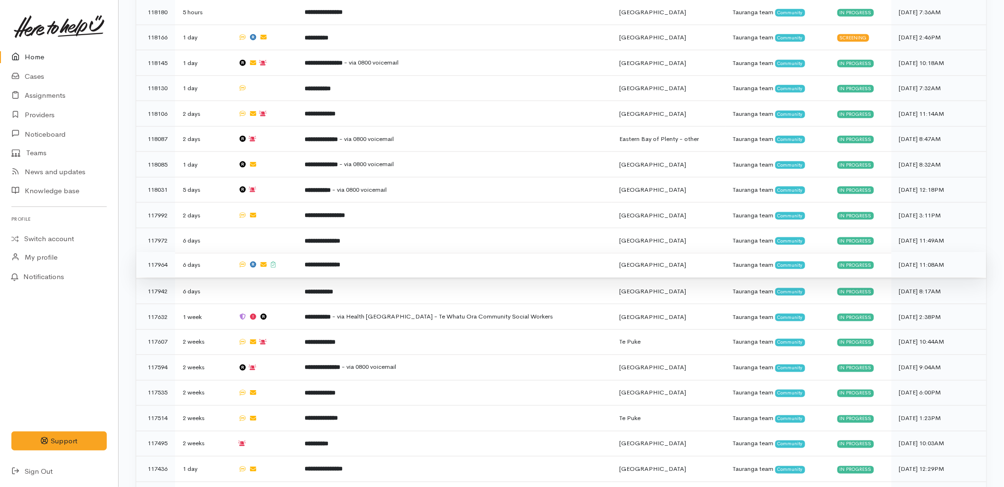
click at [334, 262] on b "**********" at bounding box center [323, 265] width 36 height 6
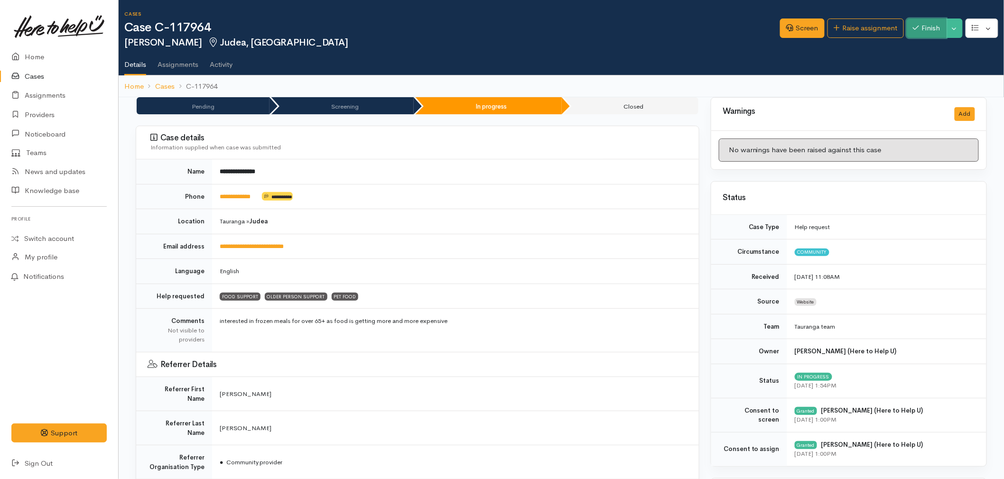
click at [923, 28] on button "Finish" at bounding box center [927, 28] width 40 height 19
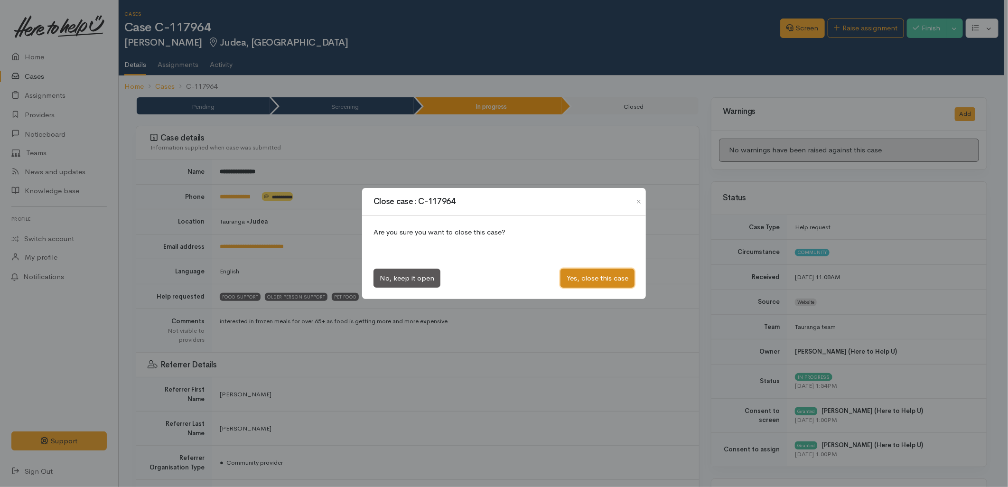
click at [613, 282] on button "Yes, close this case" at bounding box center [598, 278] width 74 height 19
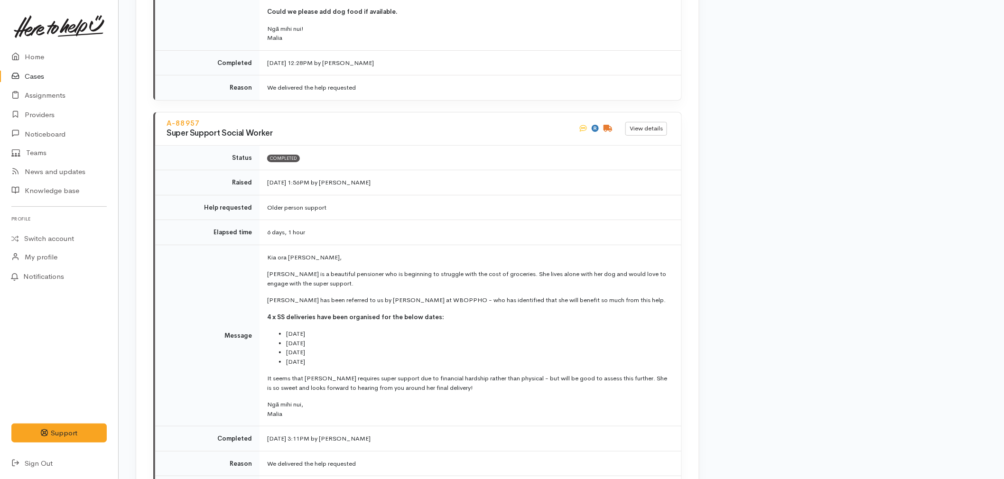
scroll to position [1530, 0]
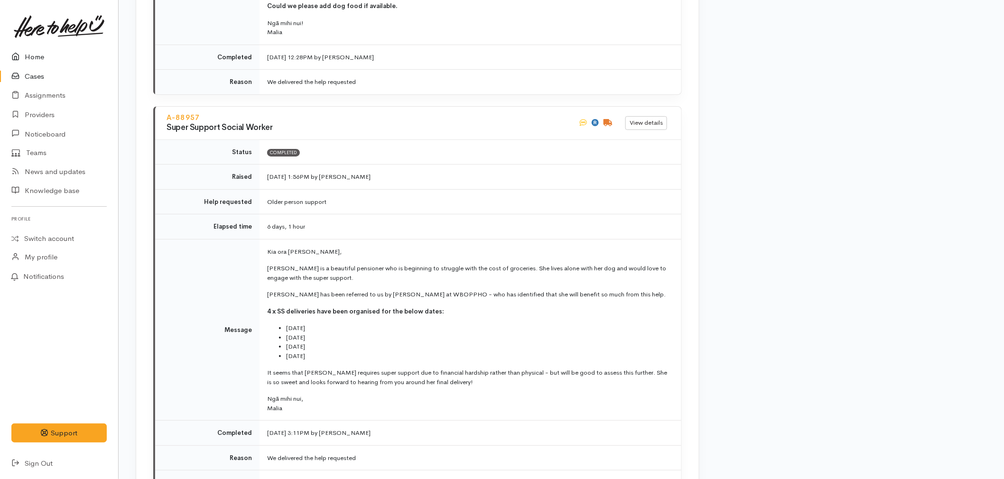
click at [32, 48] on link "Home" at bounding box center [59, 56] width 118 height 19
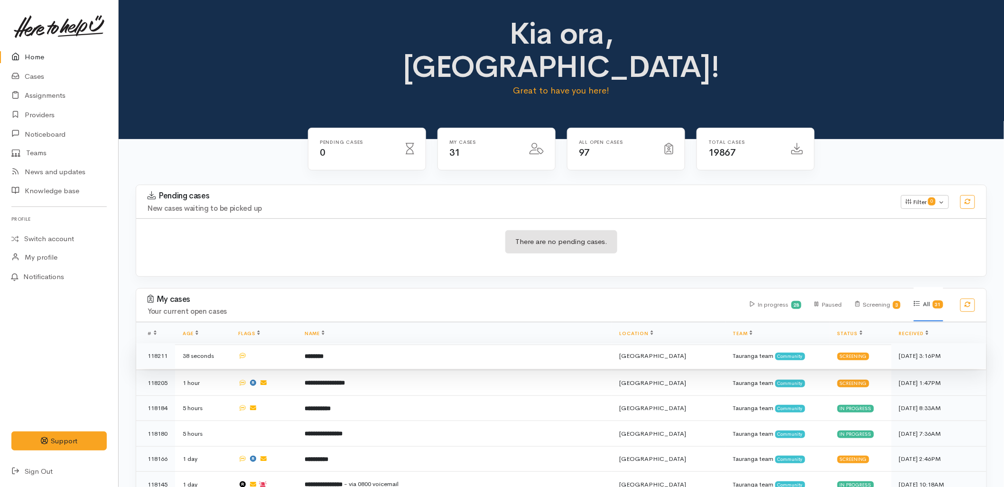
click at [474, 343] on td "********" at bounding box center [454, 356] width 315 height 26
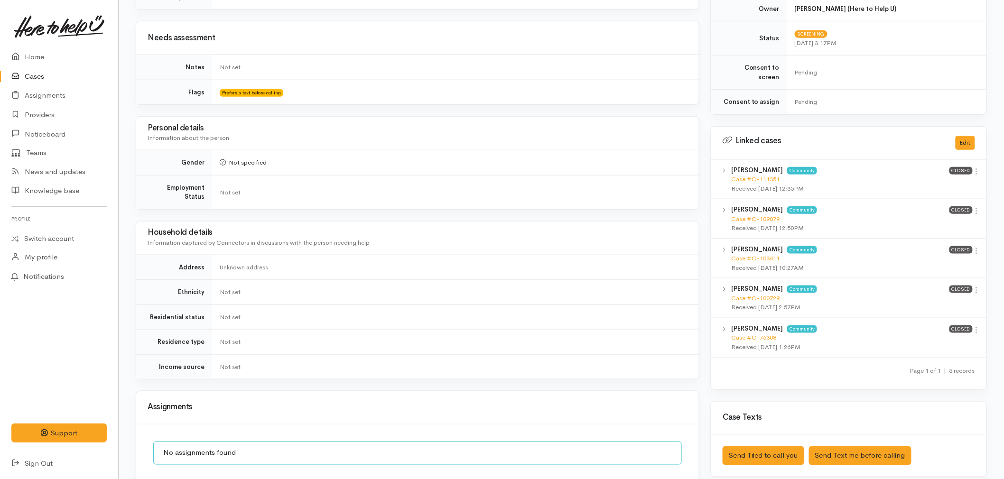
scroll to position [422, 0]
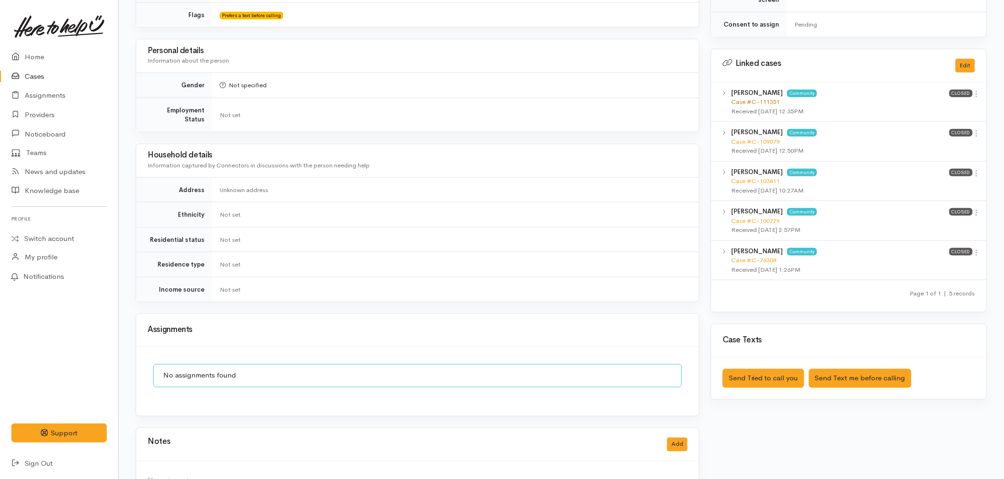
click at [749, 98] on link "Case #C-111351" at bounding box center [756, 102] width 48 height 8
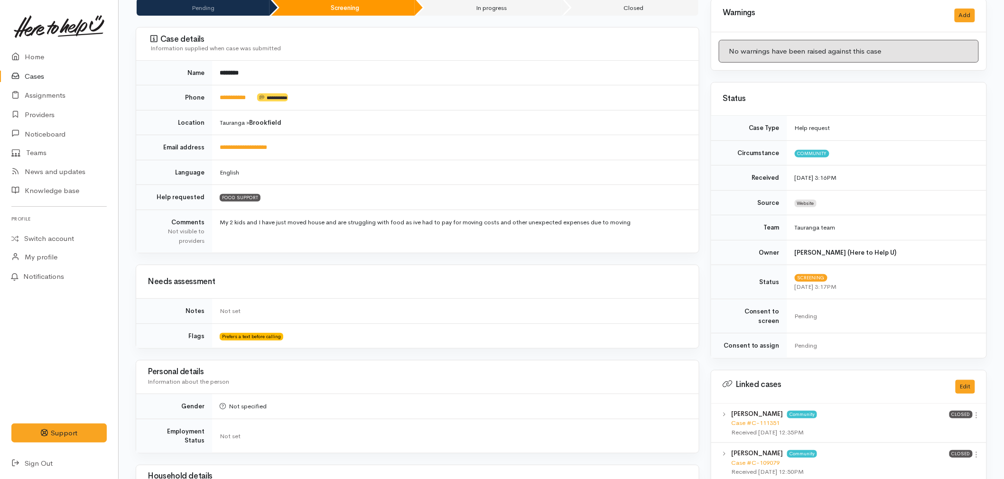
scroll to position [0, 0]
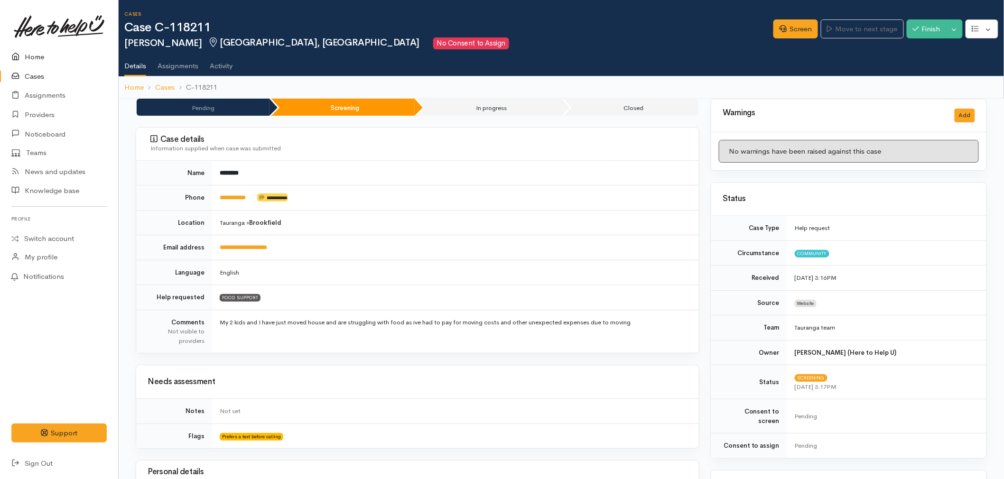
drag, startPoint x: 37, startPoint y: 52, endPoint x: 57, endPoint y: 44, distance: 22.0
click at [37, 52] on link "Home" at bounding box center [59, 56] width 118 height 19
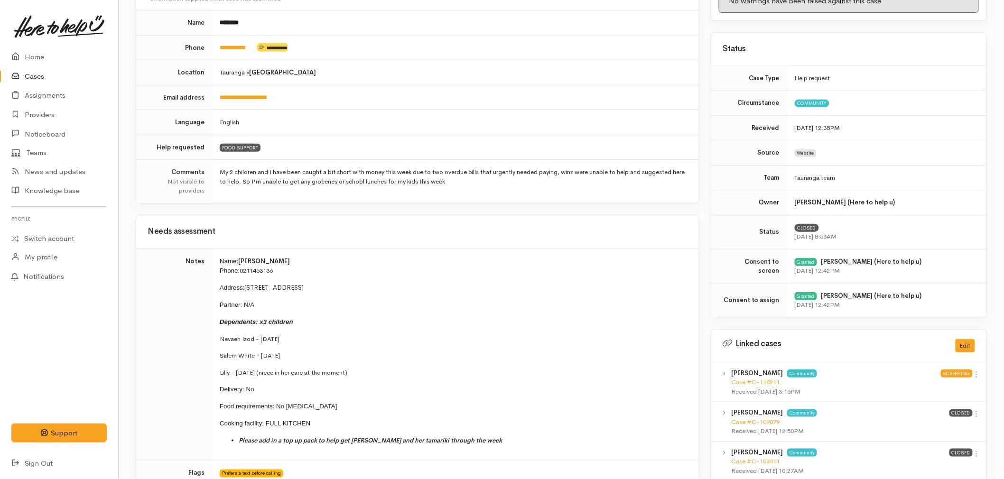
scroll to position [158, 0]
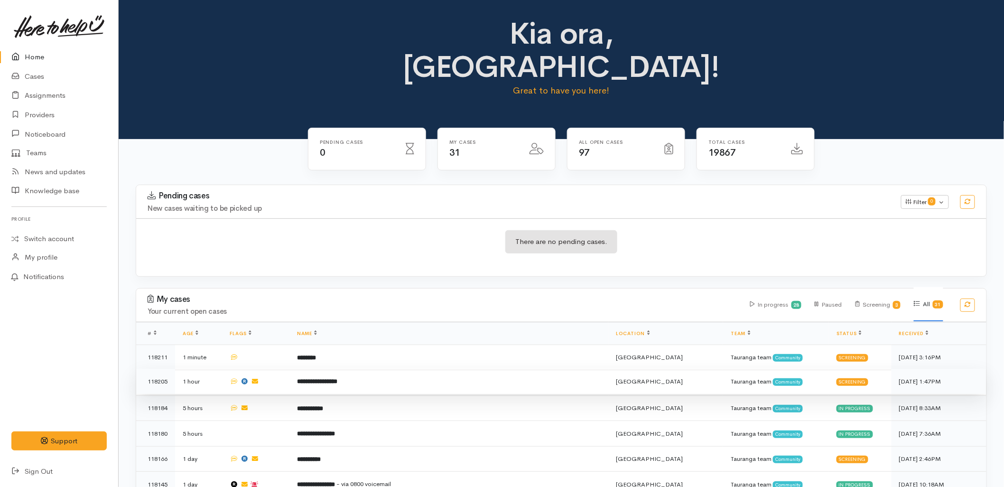
click at [398, 369] on td "**********" at bounding box center [449, 382] width 319 height 26
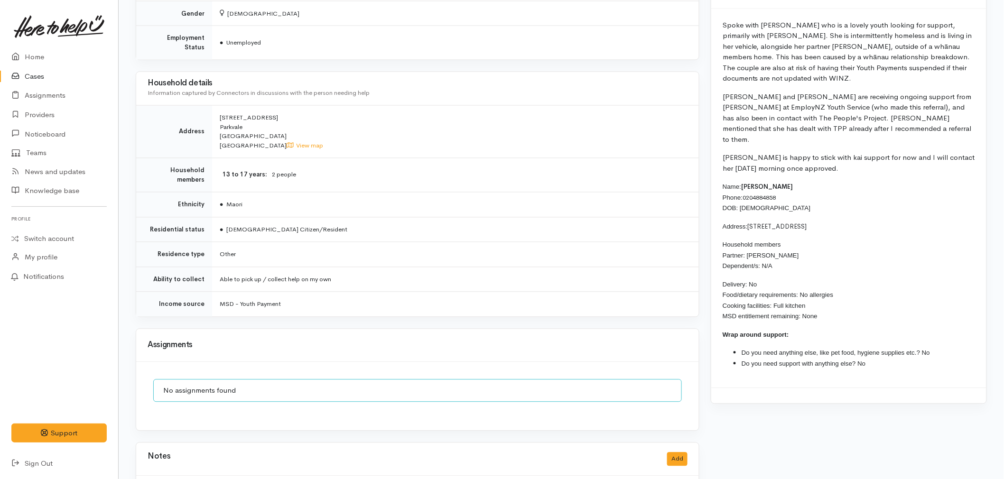
scroll to position [738, 0]
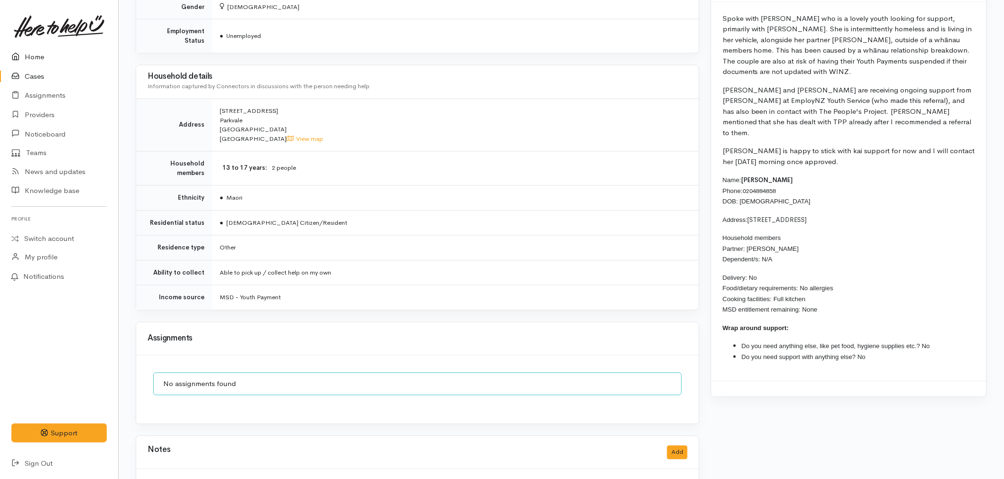
click at [43, 50] on link "Home" at bounding box center [59, 56] width 118 height 19
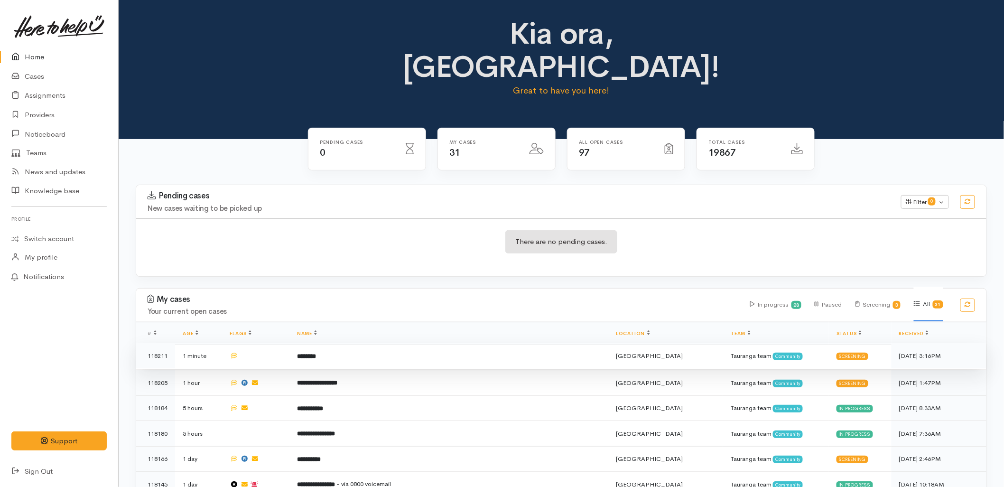
click at [433, 343] on td "********" at bounding box center [449, 356] width 319 height 26
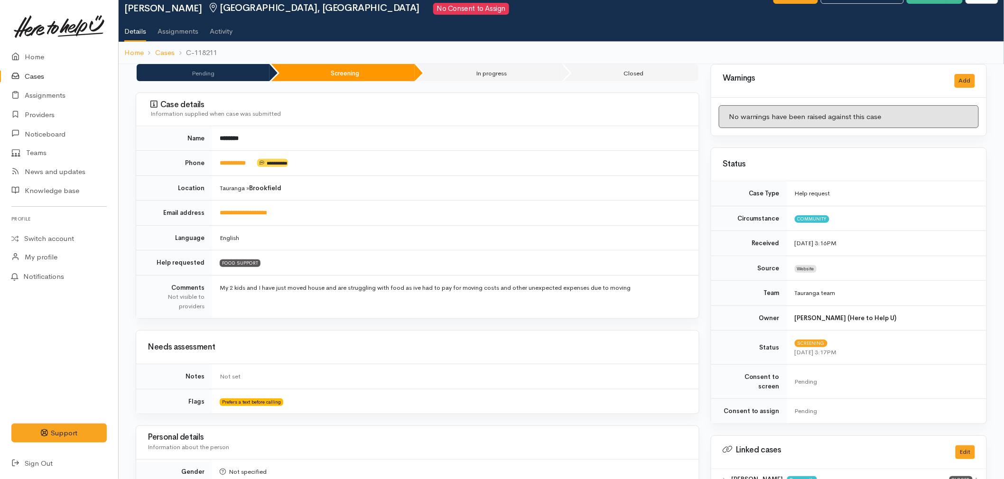
scroll to position [53, 0]
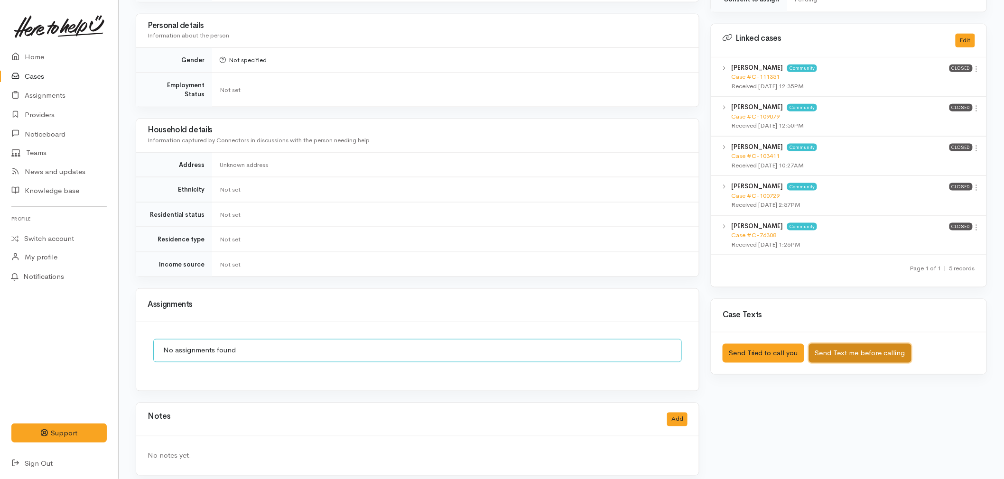
click at [855, 347] on button "Send Text me before calling" at bounding box center [860, 353] width 103 height 19
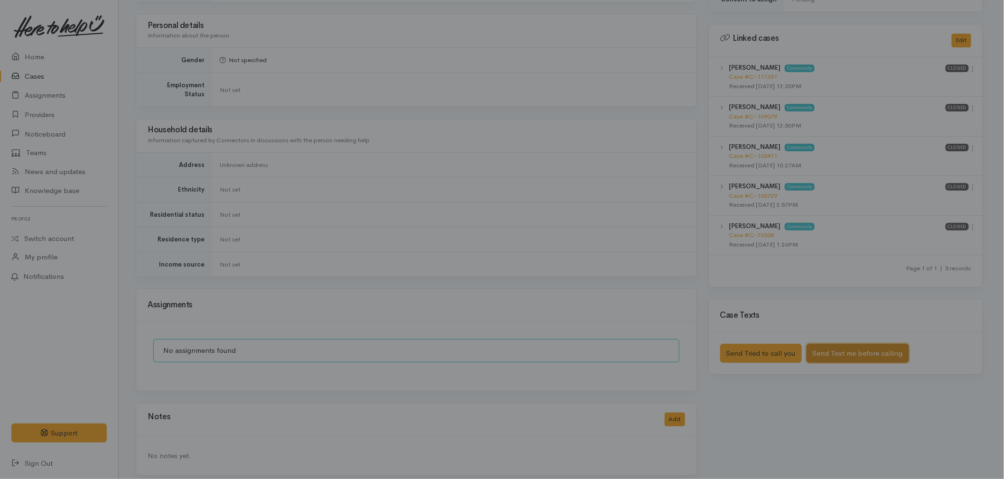
scroll to position [439, 0]
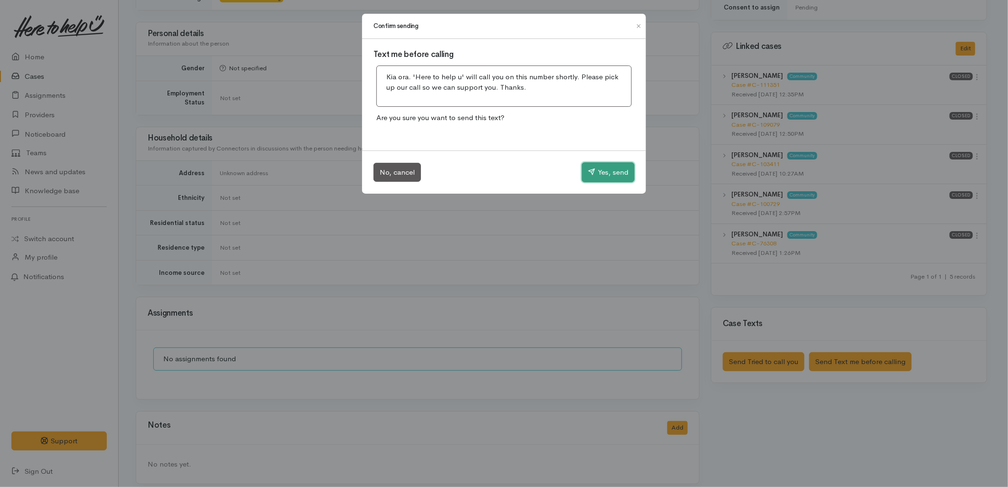
click at [613, 170] on button "Yes, send" at bounding box center [608, 172] width 53 height 20
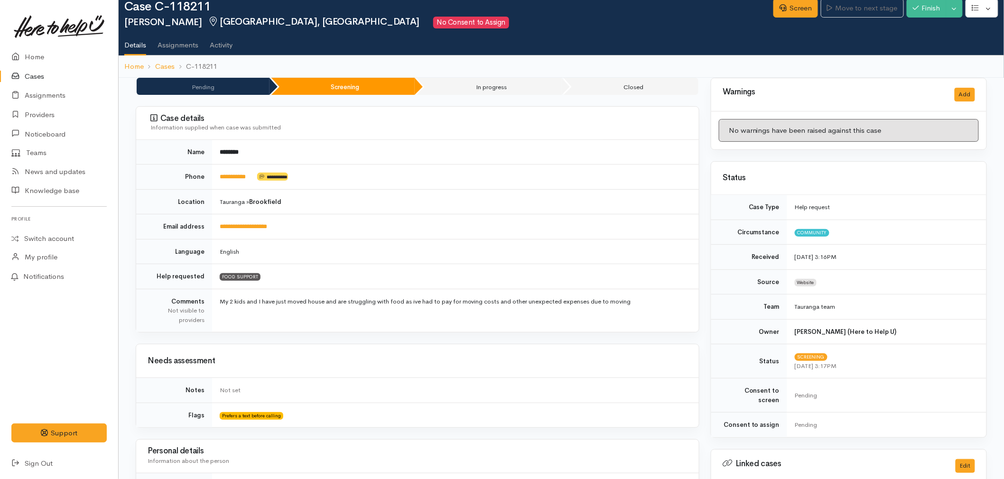
scroll to position [0, 0]
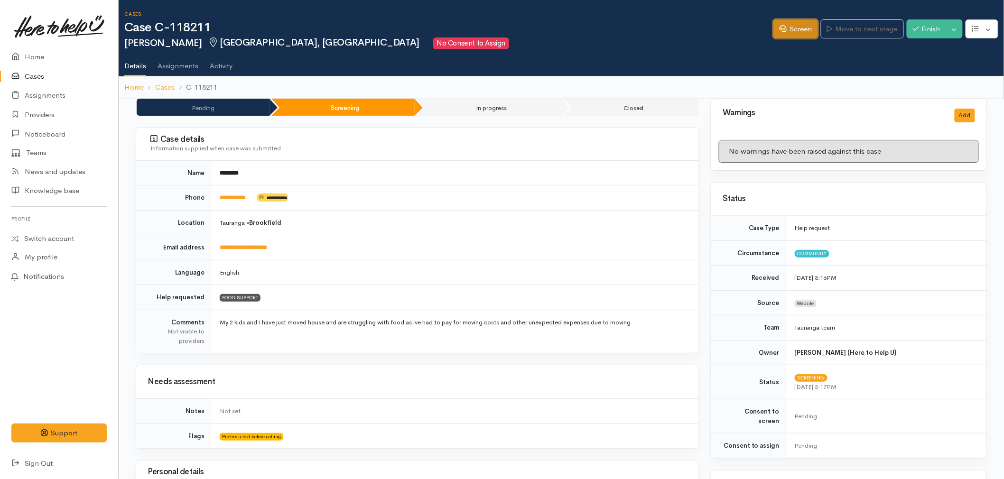
click at [782, 32] on link "Screen" at bounding box center [796, 28] width 45 height 19
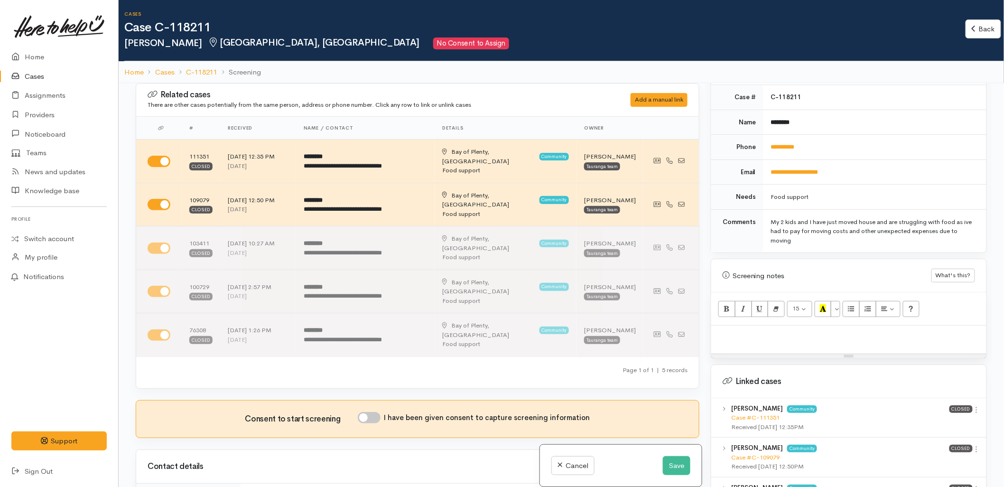
scroll to position [422, 0]
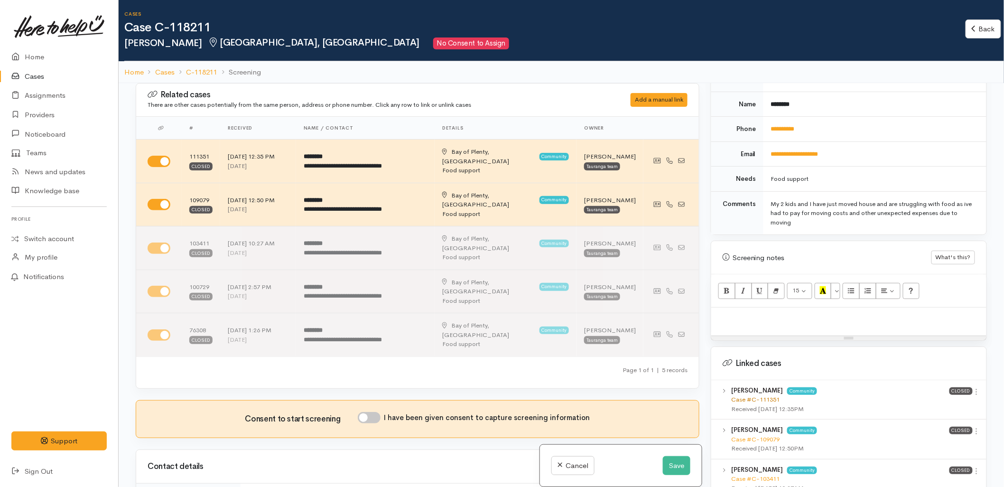
click at [751, 395] on link "Case #C-111351" at bounding box center [756, 399] width 48 height 8
click at [786, 126] on link "**********" at bounding box center [783, 129] width 24 height 6
click at [784, 312] on p at bounding box center [849, 317] width 266 height 11
paste div
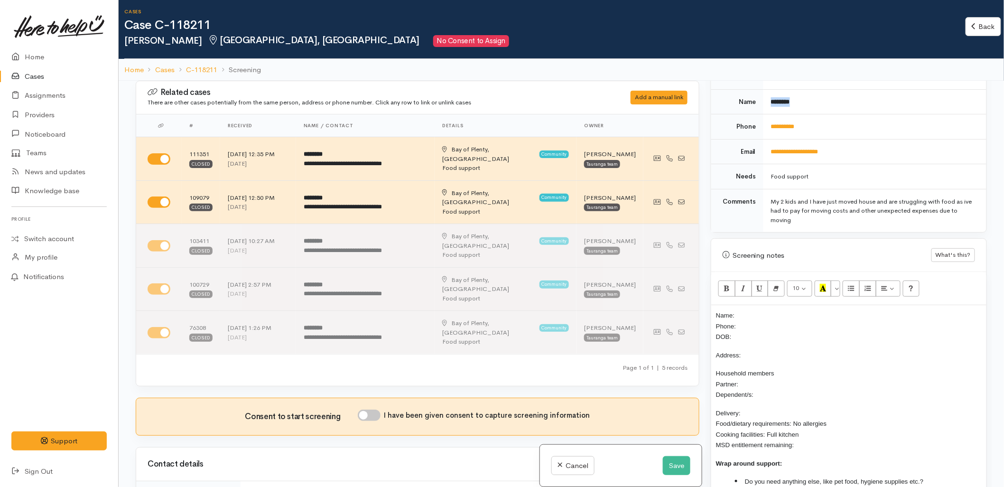
drag, startPoint x: 804, startPoint y: 98, endPoint x: 770, endPoint y: 97, distance: 34.2
click at [770, 97] on td "********" at bounding box center [875, 101] width 223 height 25
copy b "********"
click at [765, 310] on p "Name: Phone: DOB:" at bounding box center [849, 326] width 266 height 32
drag, startPoint x: 818, startPoint y: 120, endPoint x: 768, endPoint y: 122, distance: 50.3
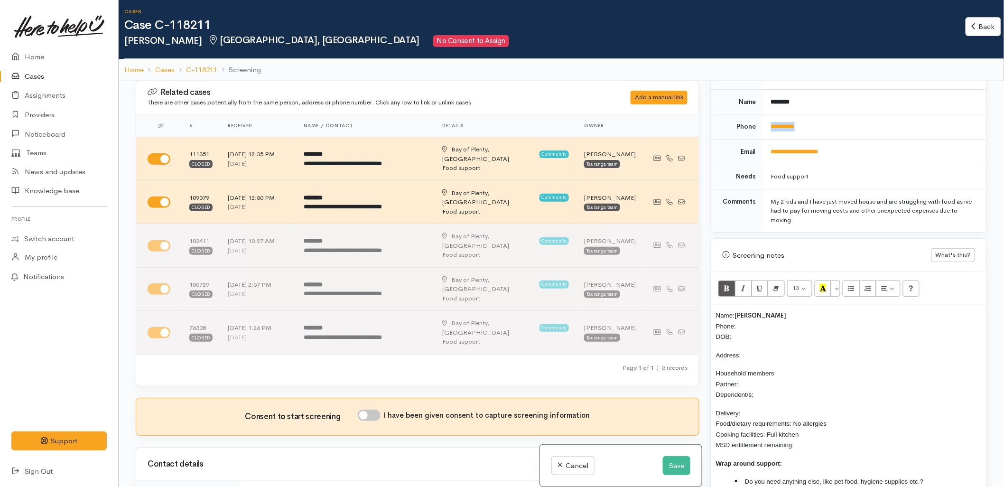
click at [768, 122] on td "**********" at bounding box center [875, 126] width 223 height 25
copy link "**********"
click at [747, 314] on p "Name: [PERSON_NAME] Phone: DOB:" at bounding box center [849, 326] width 266 height 32
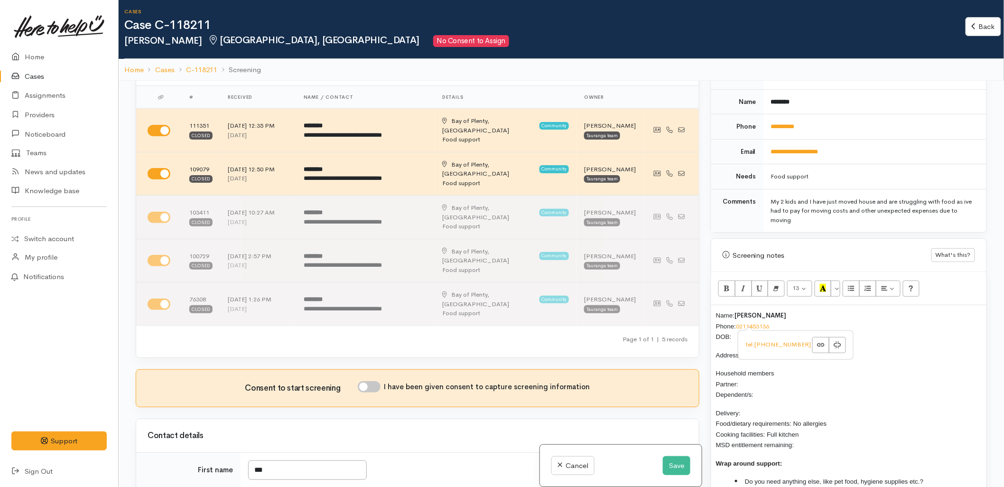
scroll to position [158, 0]
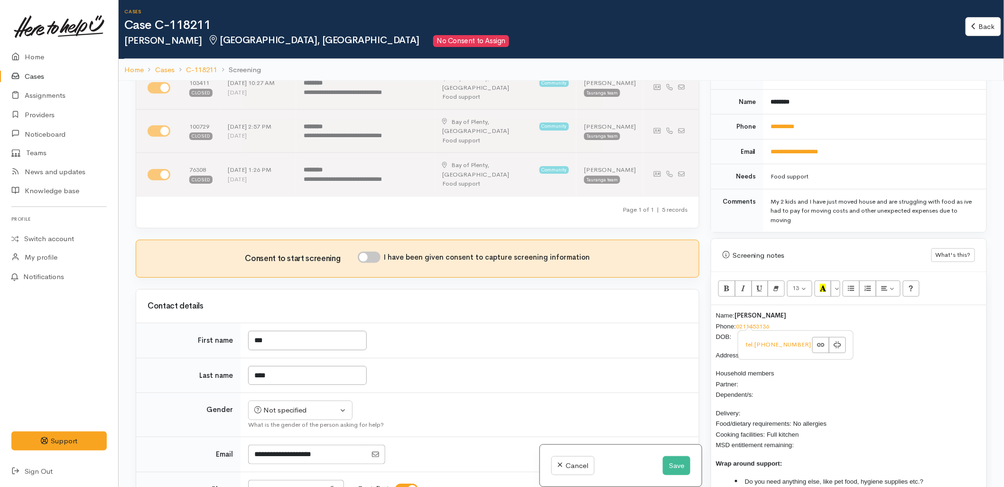
click at [770, 420] on p "Delivery: Food/dietary requirements: No allergies Cooking facilities: Full kitc…" at bounding box center [849, 429] width 266 height 43
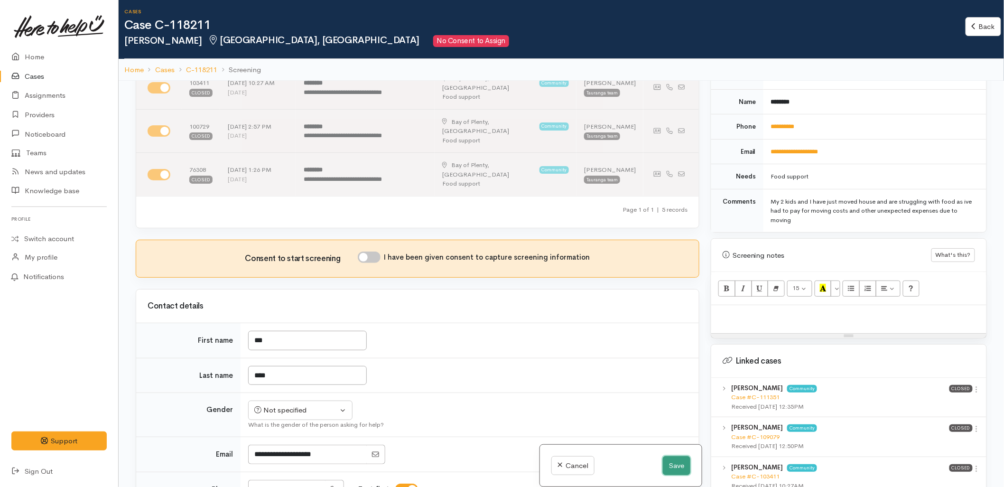
click at [674, 464] on button "Save" at bounding box center [677, 465] width 28 height 19
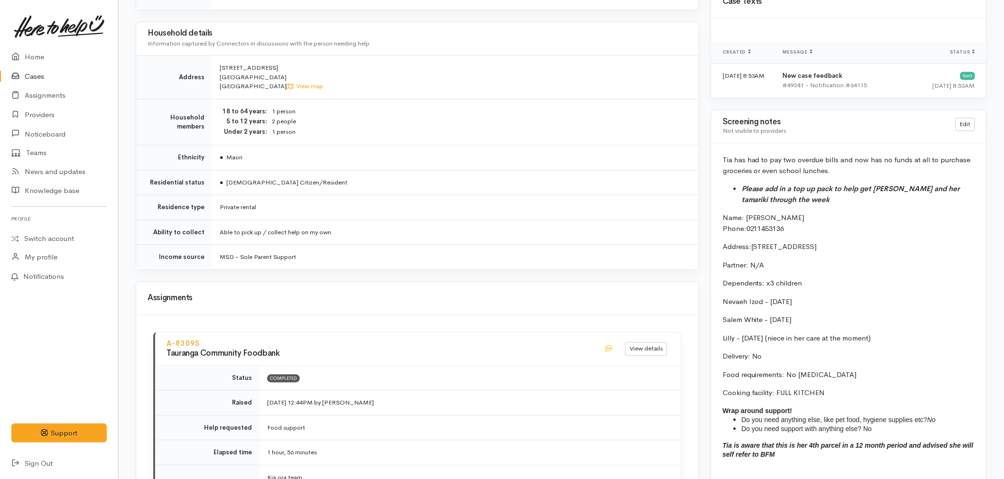
scroll to position [739, 0]
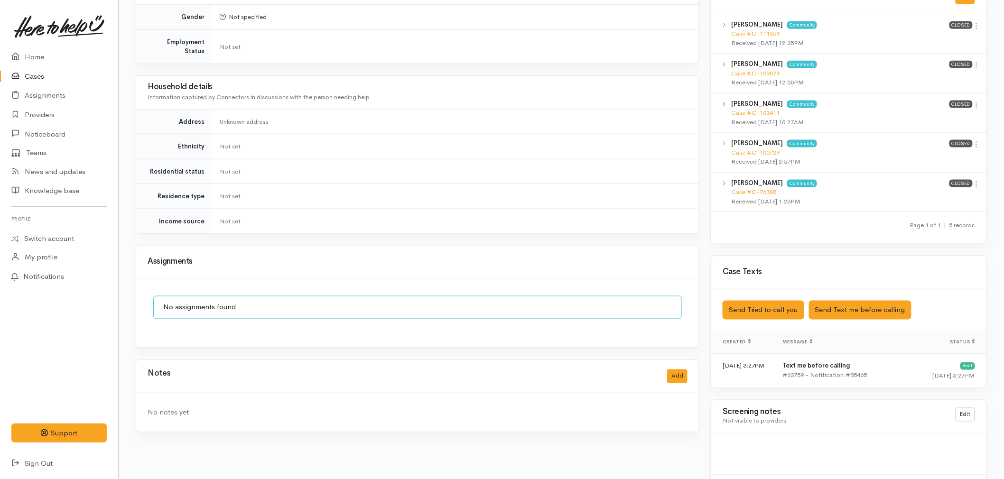
scroll to position [504, 0]
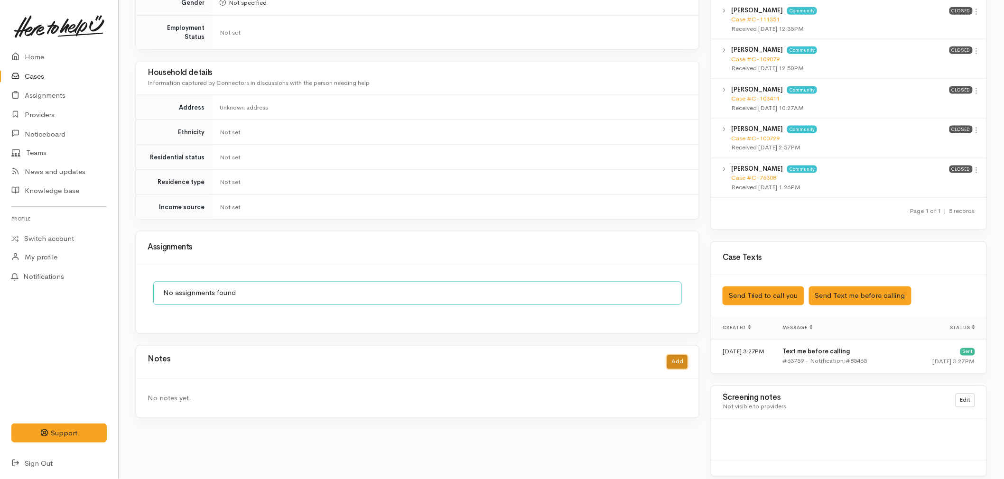
click at [675, 356] on button "Add" at bounding box center [677, 363] width 20 height 14
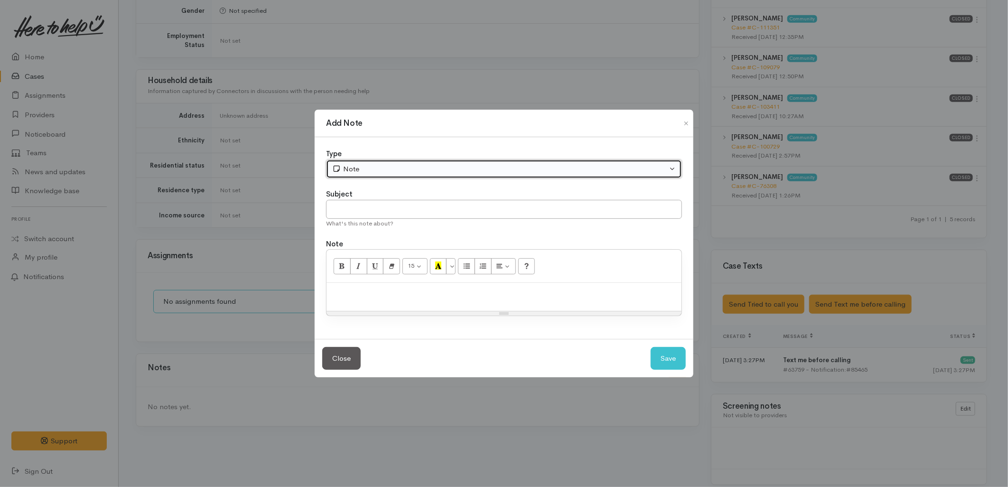
click at [371, 177] on button "Note" at bounding box center [504, 169] width 356 height 19
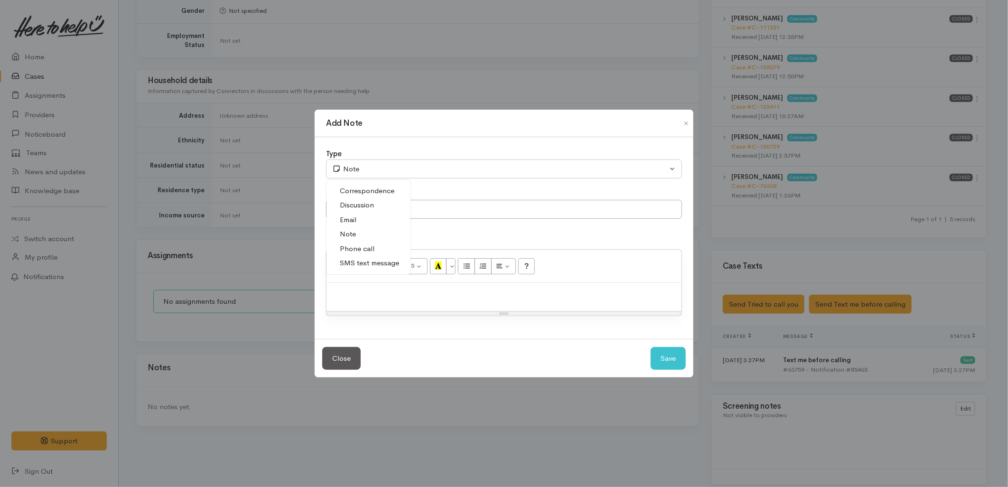
click at [367, 247] on span "Phone call" at bounding box center [357, 249] width 35 height 11
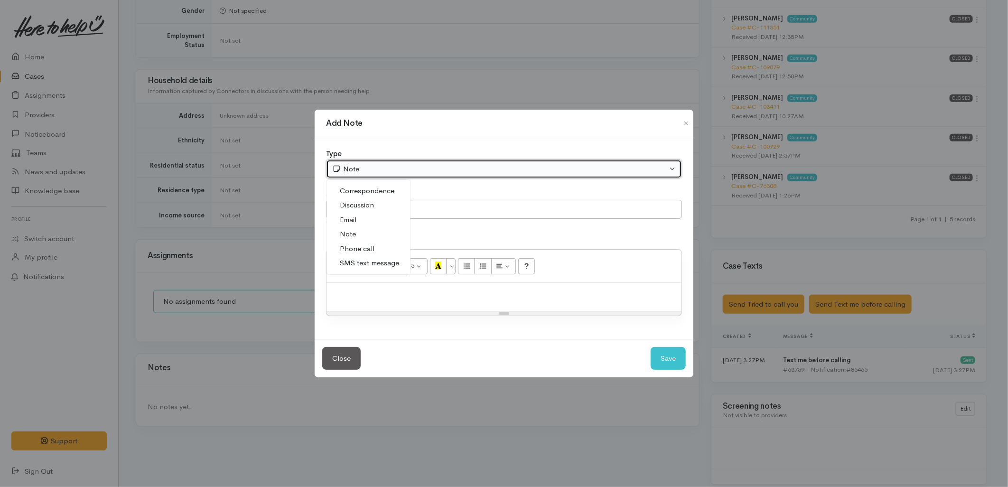
select select "3"
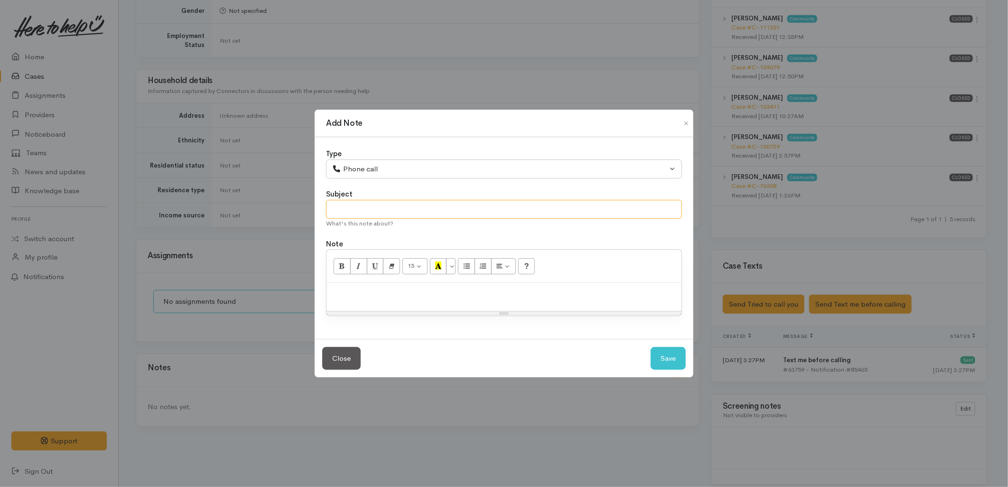
click at [371, 212] on input "text" at bounding box center [504, 209] width 356 height 19
type input "Attempted to Contact"
click at [471, 300] on div "Phoned at 3:28" at bounding box center [504, 297] width 355 height 28
click at [679, 361] on button "Save" at bounding box center [668, 358] width 35 height 23
select select "1"
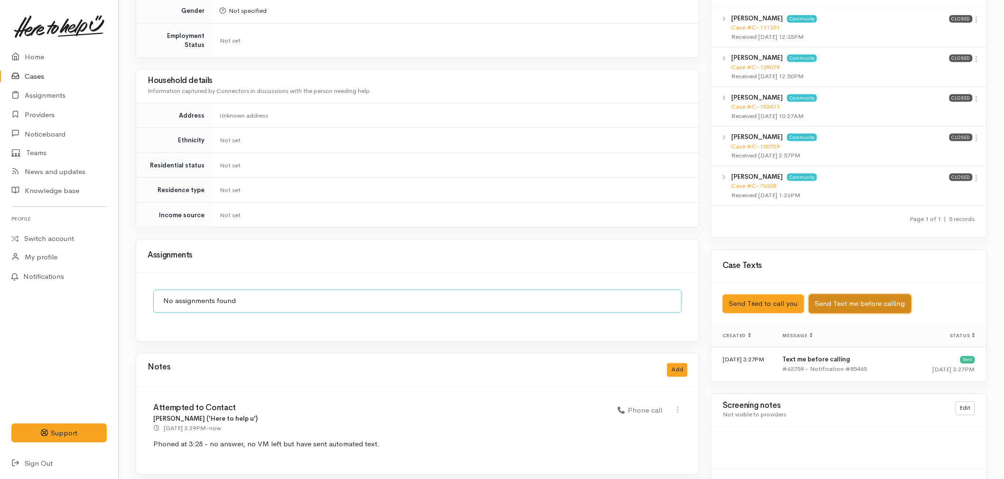
click at [836, 298] on button "Send Text me before calling" at bounding box center [860, 304] width 103 height 19
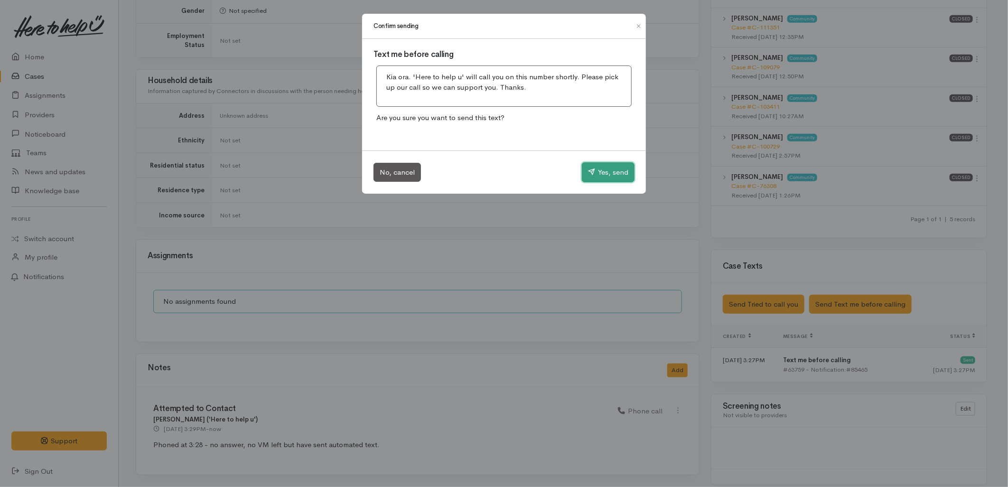
click at [620, 176] on button "Yes, send" at bounding box center [608, 172] width 53 height 20
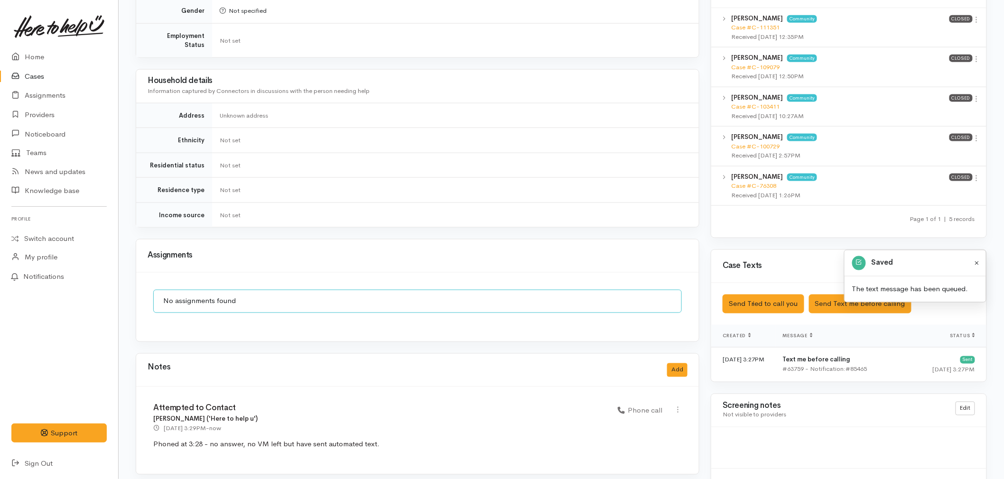
click at [979, 258] on button "Close" at bounding box center [977, 263] width 11 height 11
click at [771, 295] on button "Send Tried to call you" at bounding box center [764, 304] width 82 height 19
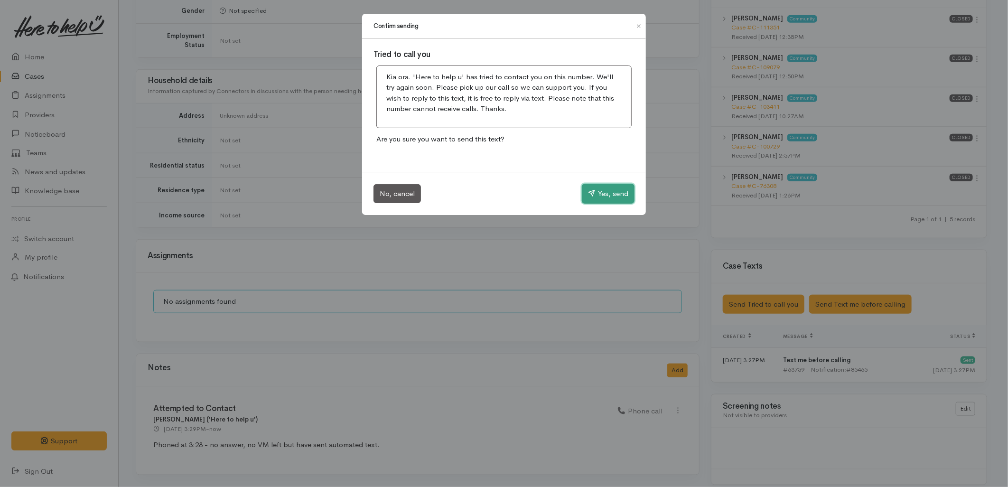
click at [614, 191] on button "Yes, send" at bounding box center [608, 194] width 53 height 20
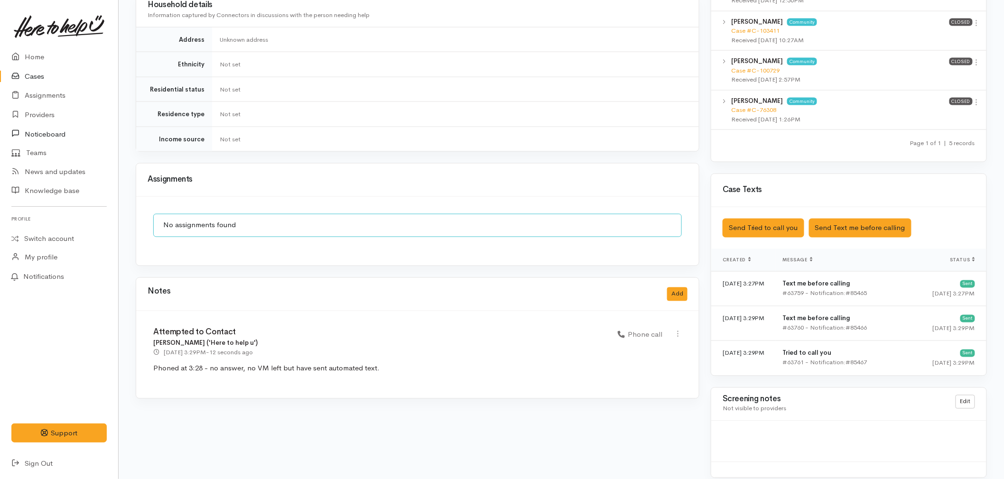
scroll to position [573, 0]
click at [28, 59] on link "Home" at bounding box center [59, 56] width 118 height 19
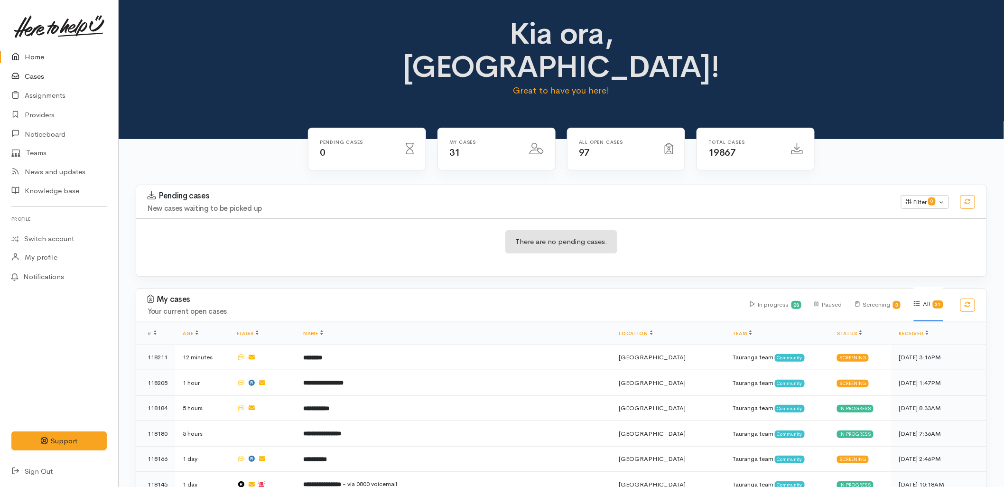
click at [38, 76] on link "Cases" at bounding box center [59, 76] width 118 height 19
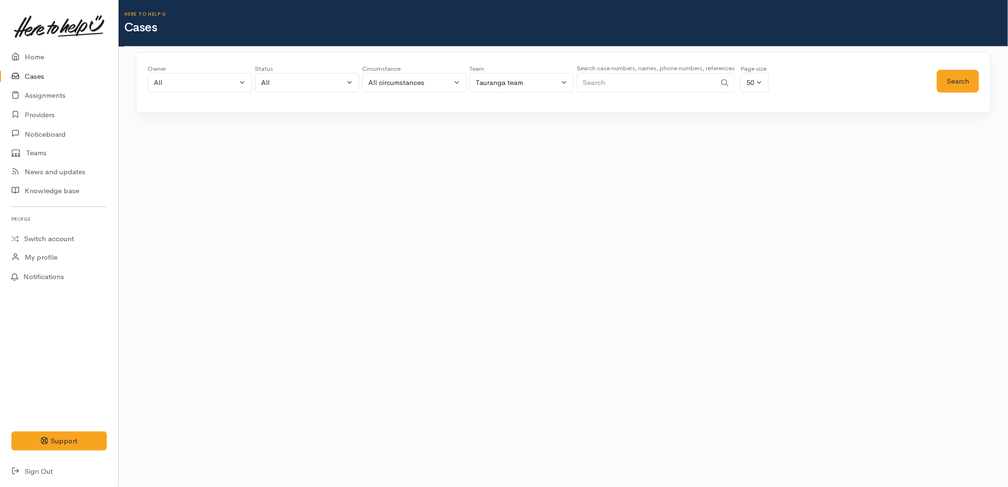
click at [635, 83] on input "Search" at bounding box center [647, 82] width 140 height 19
paste input "212661948"
type input "212661948"
click at [951, 81] on button "Search" at bounding box center [958, 81] width 42 height 23
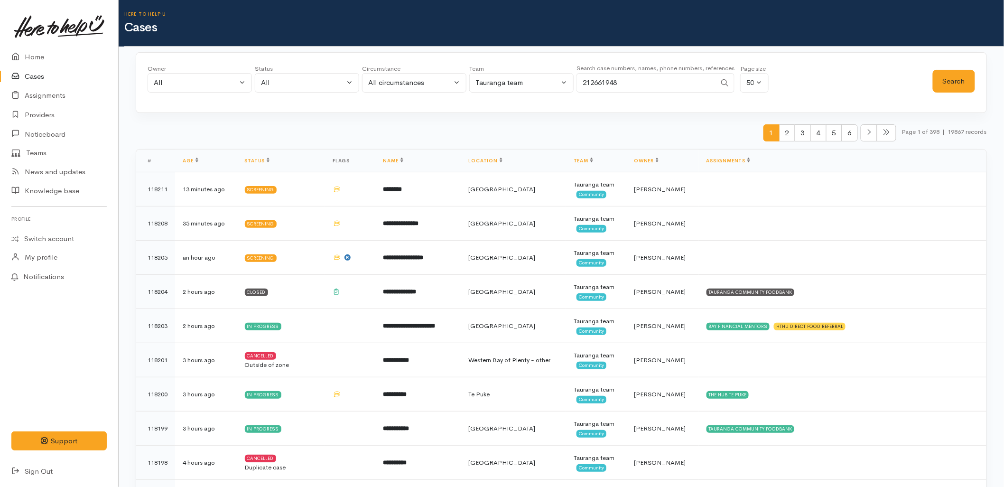
click at [986, 68] on div "Owner All My cases 2Alice1 Faye Davies ('Here to help u') Aandrea Murray ('Here…" at bounding box center [562, 82] width 852 height 61
click at [950, 81] on button "Search" at bounding box center [954, 81] width 42 height 23
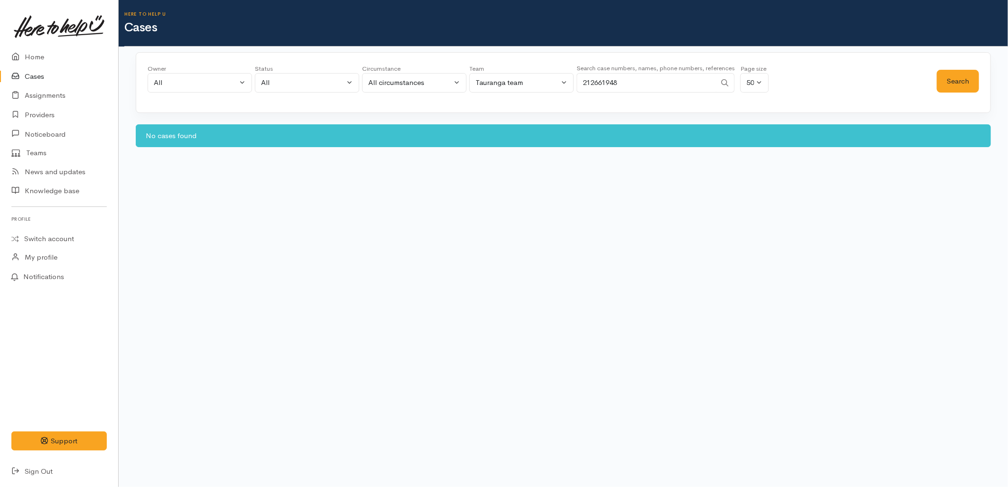
click at [29, 44] on link at bounding box center [58, 27] width 95 height 42
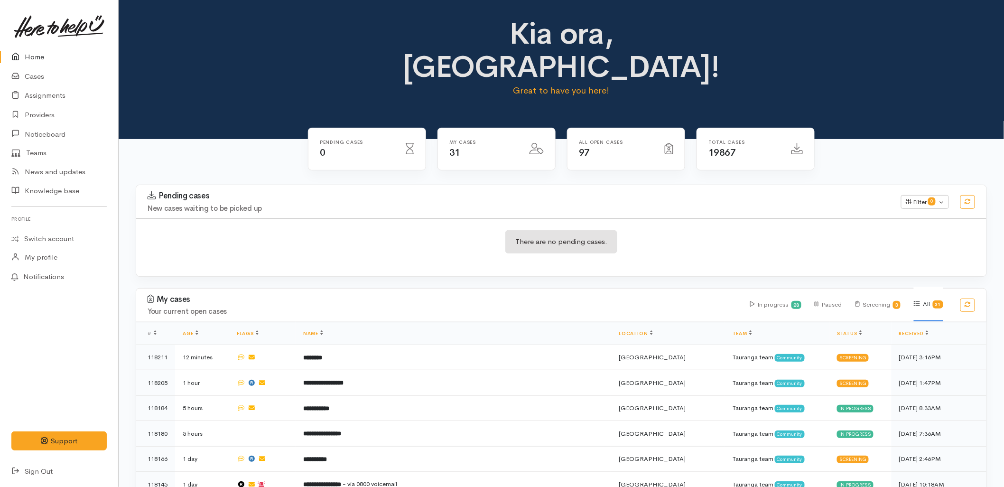
click at [585, 185] on div "Pending cases New cases waiting to be picked up Filter 0 Filters Clear filters …" at bounding box center [562, 201] width 862 height 33
click at [616, 205] on h4 "New cases waiting to be picked up" at bounding box center [519, 209] width 742 height 8
click at [364, 230] on div "There are no pending cases." at bounding box center [561, 247] width 851 height 35
click at [37, 471] on link "Sign Out" at bounding box center [59, 471] width 118 height 19
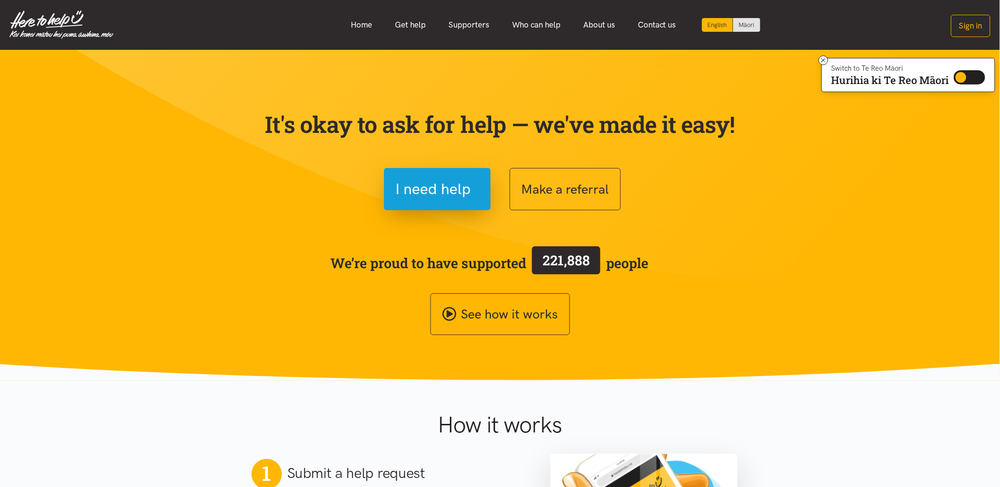
click at [219, 220] on section "It's okay to ask for help — we've made it easy! I need help Make a referral We’…" at bounding box center [500, 215] width 1000 height 331
